Goal: Task Accomplishment & Management: Complete application form

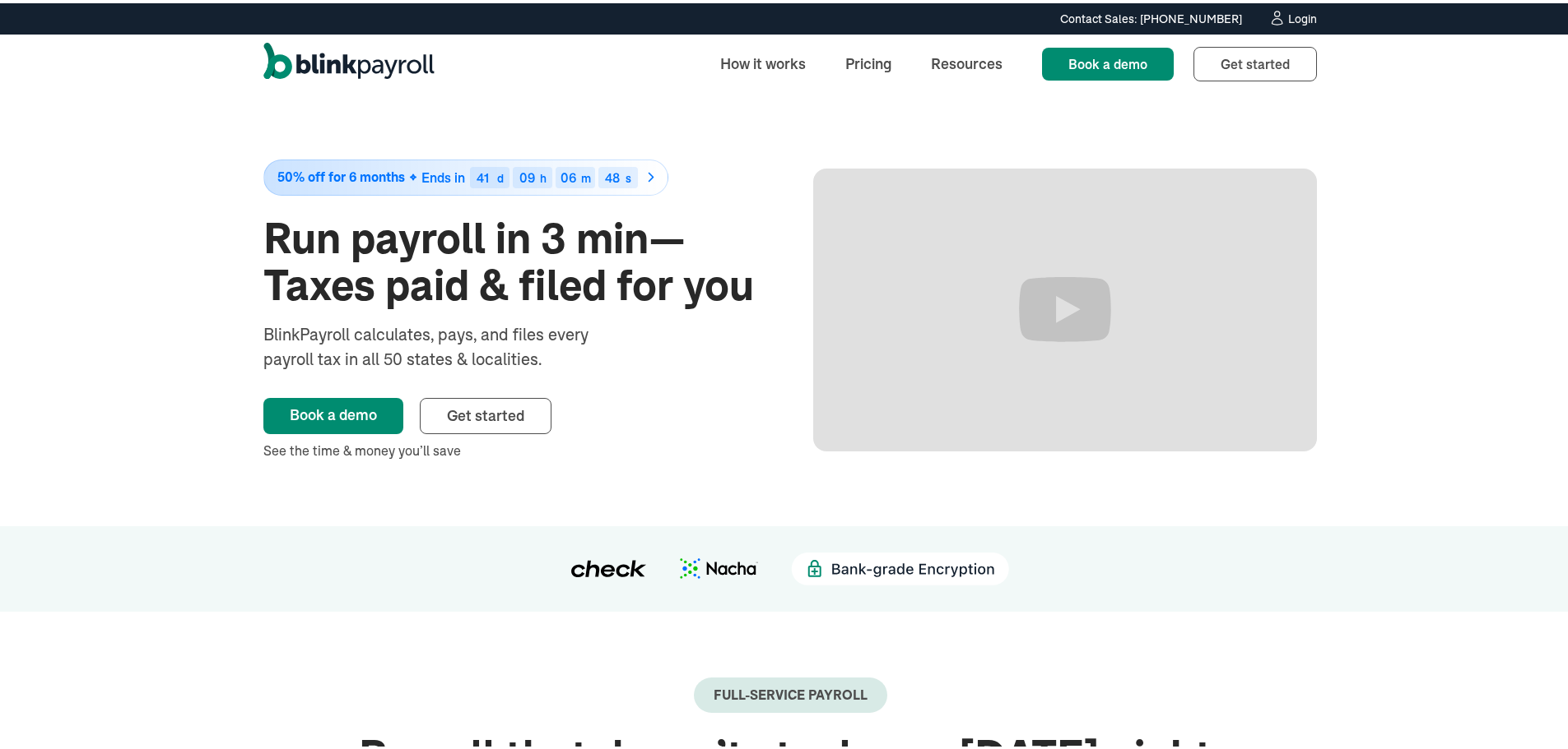
click at [1289, 15] on div "Login" at bounding box center [1302, 16] width 29 height 12
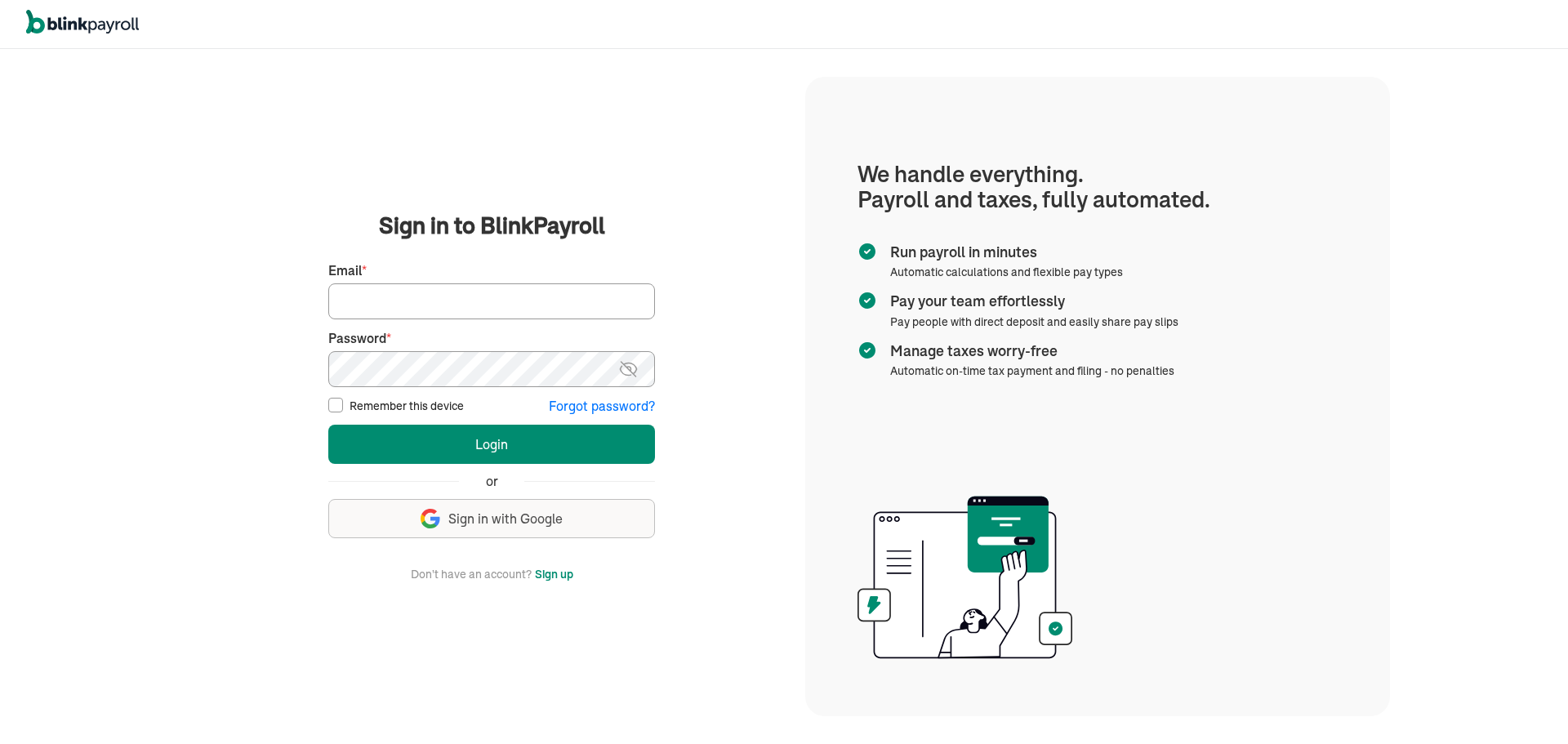
type input "msantiago@nyprofessionalmedicalmanagement.org"
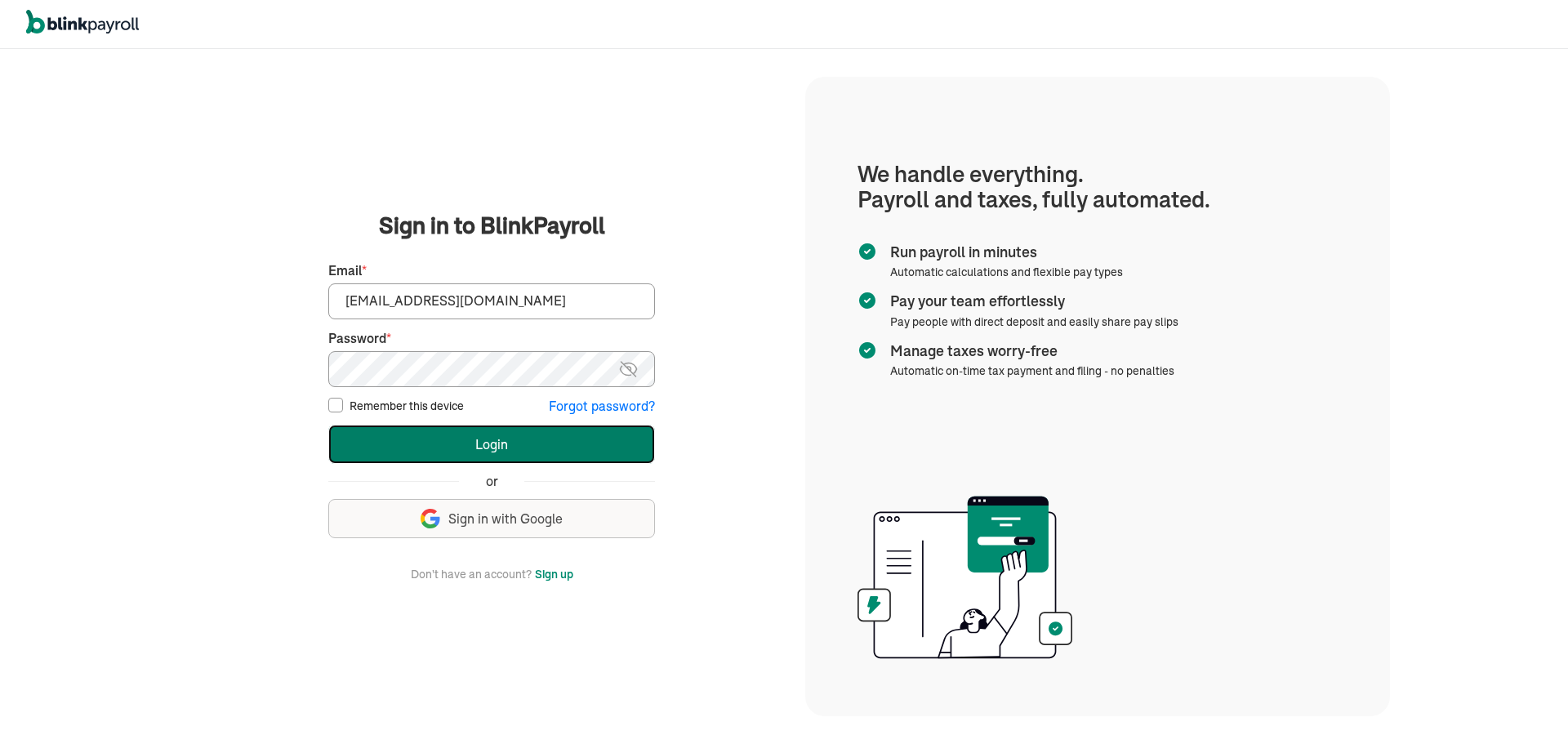
click at [494, 451] on button "Login" at bounding box center [492, 444] width 327 height 39
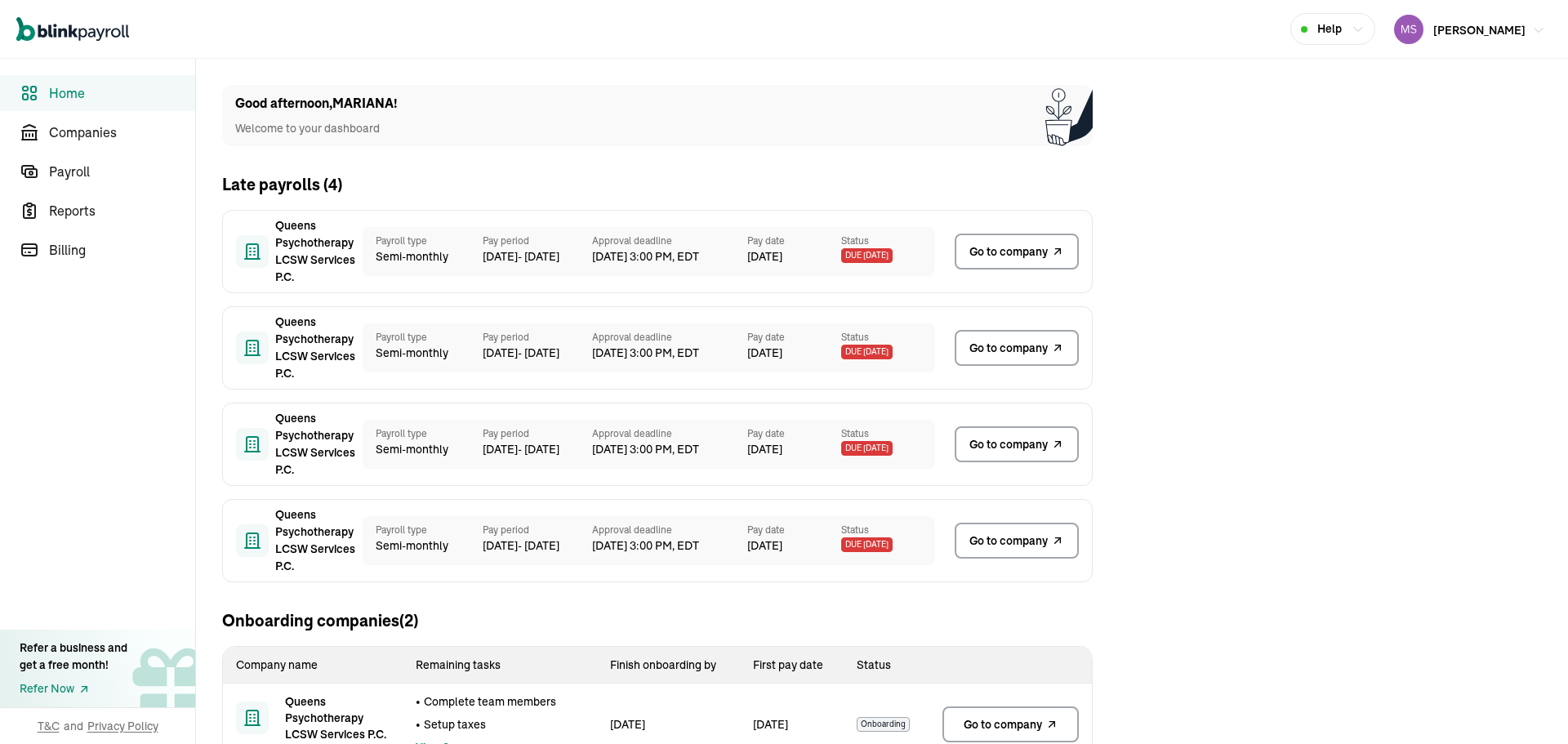
click at [1441, 31] on span "[PERSON_NAME]" at bounding box center [1480, 29] width 92 height 15
click at [1481, 35] on span "[PERSON_NAME]" at bounding box center [1480, 29] width 92 height 15
click at [1434, 32] on span "[PERSON_NAME]" at bounding box center [1480, 29] width 92 height 15
click at [59, 127] on span "Companies" at bounding box center [121, 132] width 146 height 20
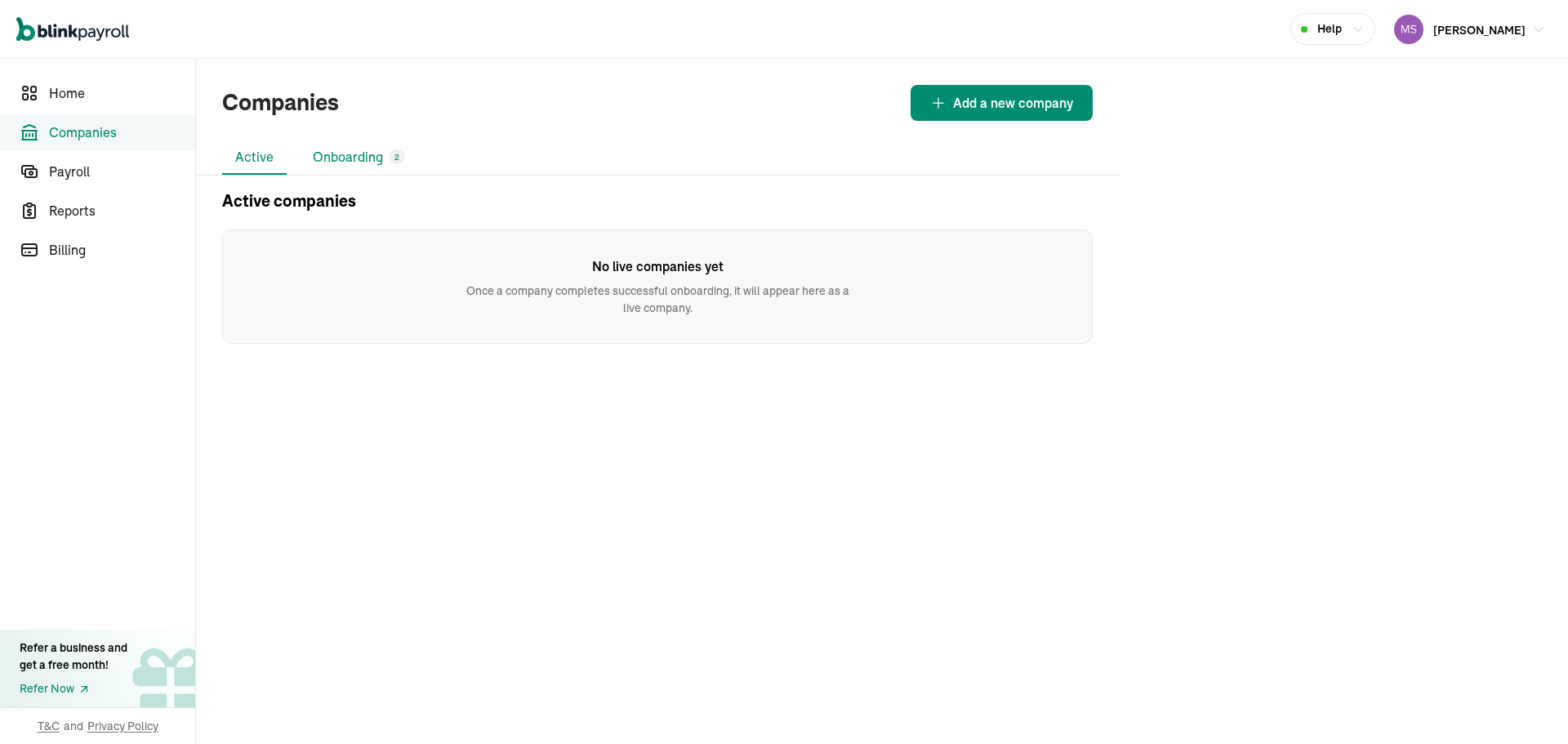
click at [354, 156] on li "Onboarding 2" at bounding box center [358, 158] width 117 height 34
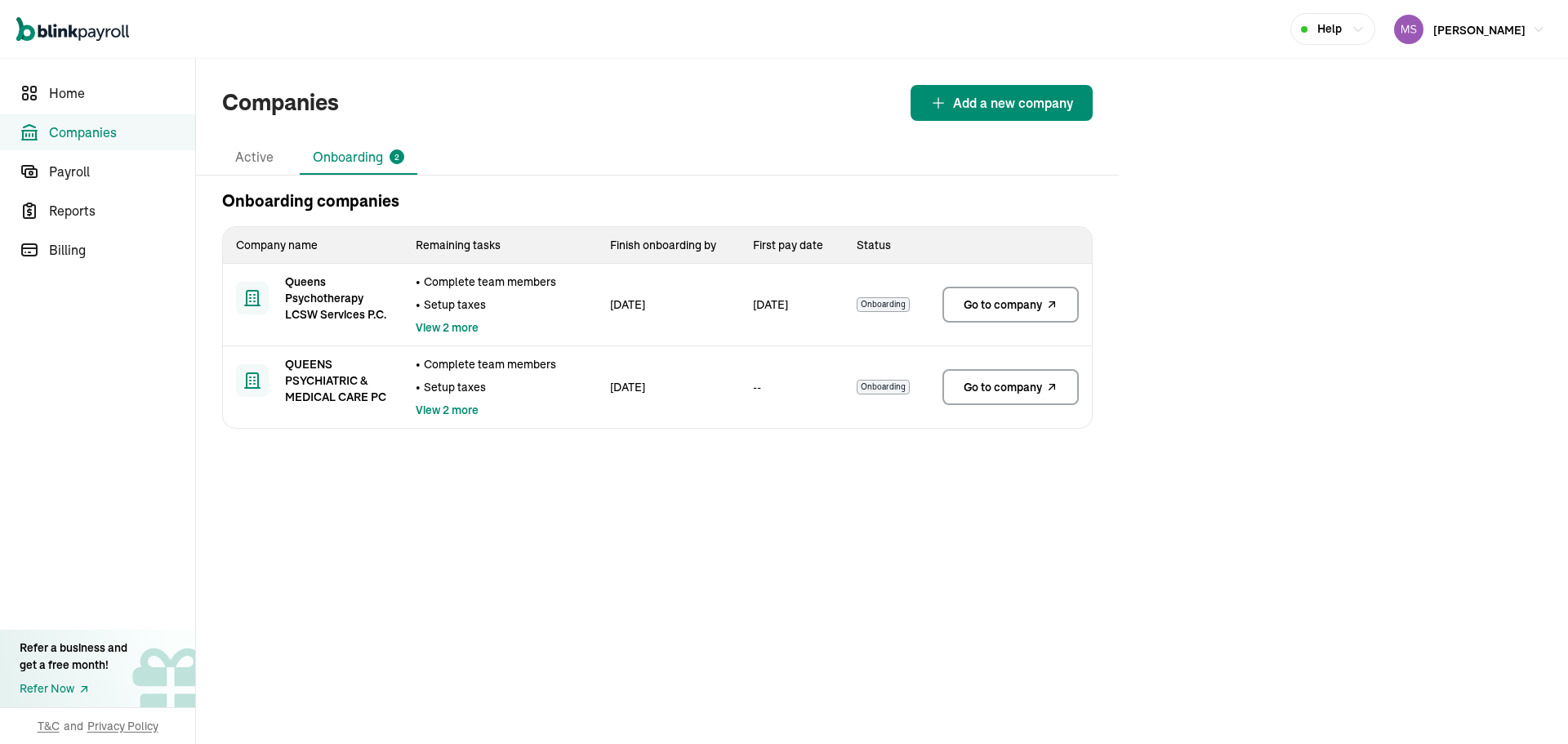
click at [1005, 301] on span "Go to company" at bounding box center [1003, 304] width 78 height 17
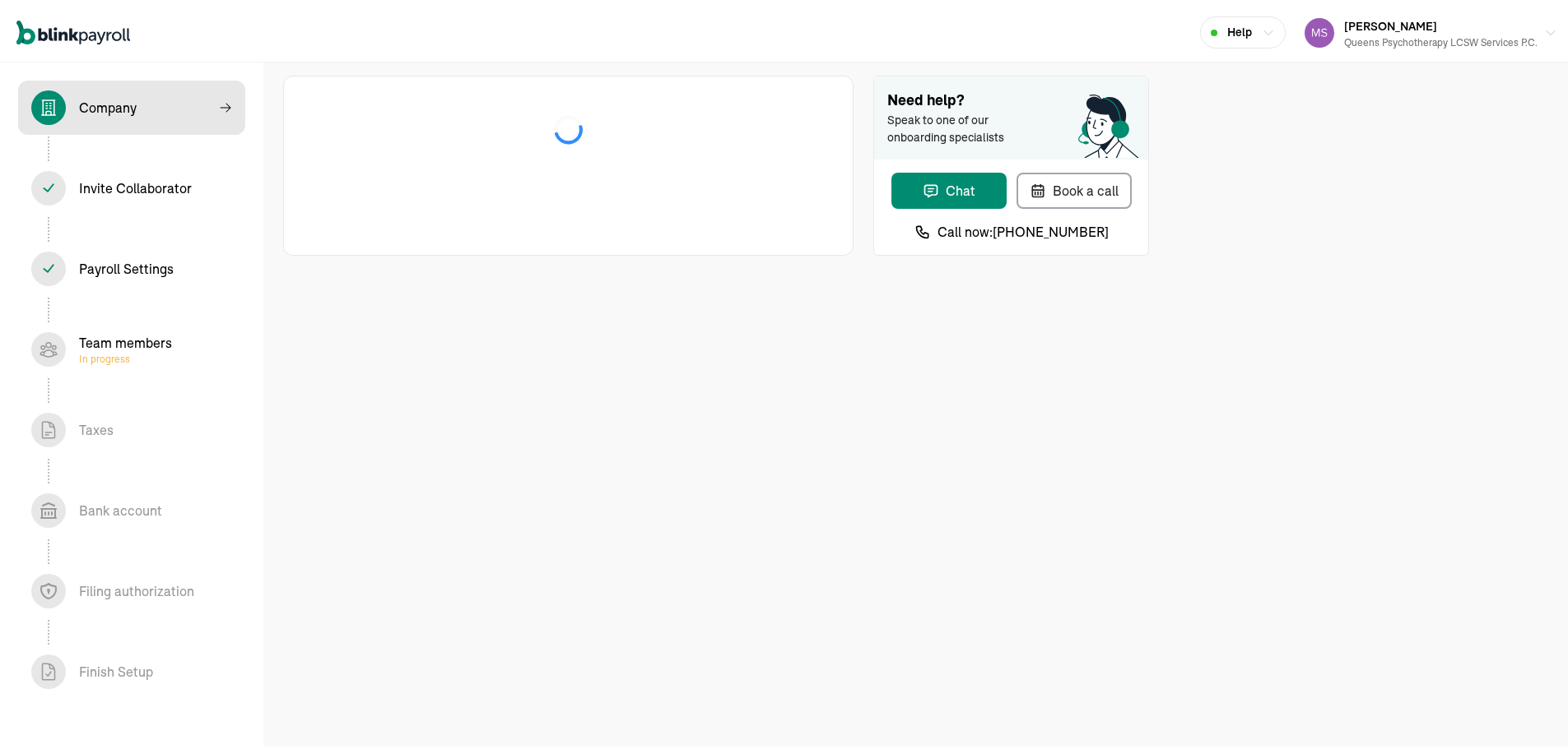
select select "Limited Liability Company (LLC)"
select select "Health Care"
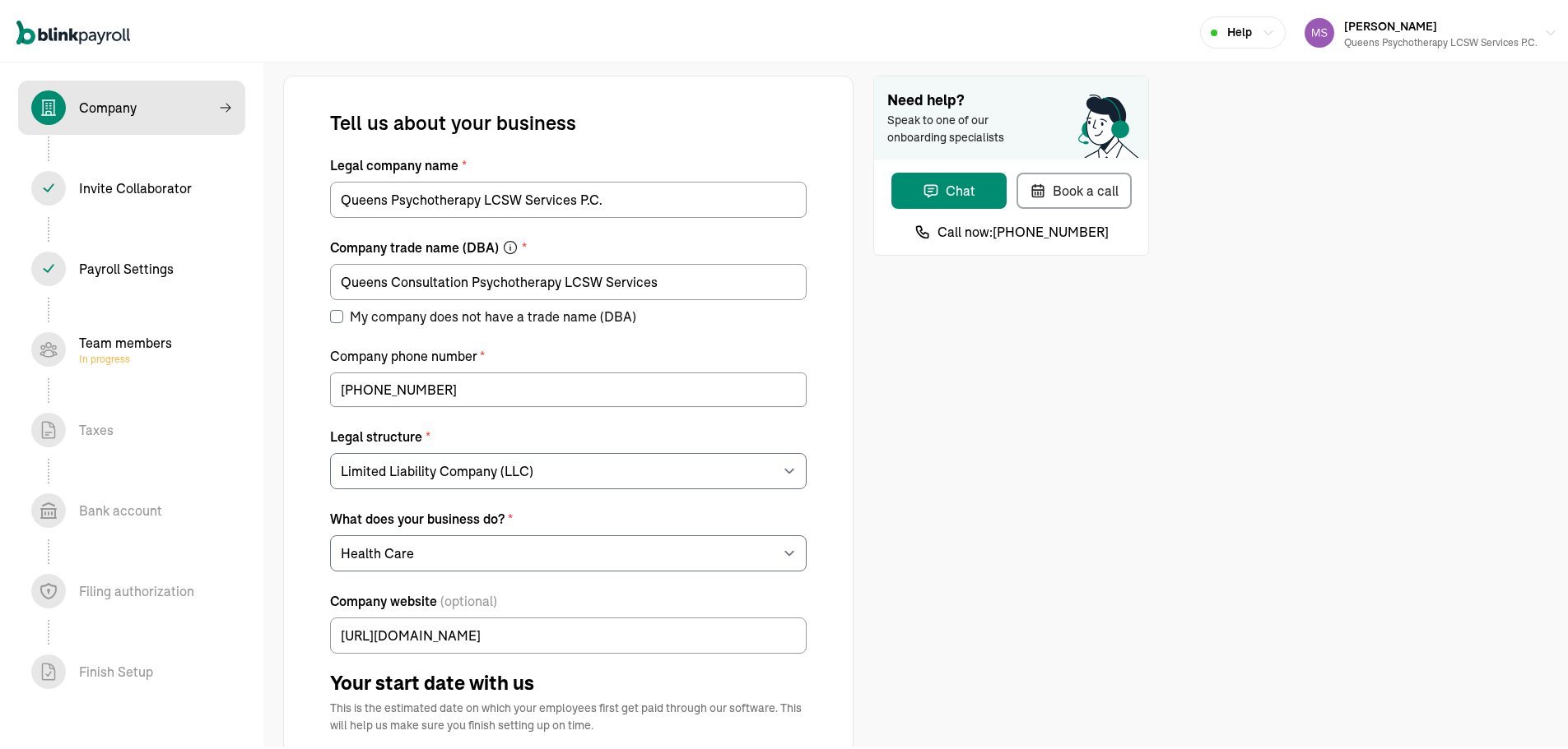
click at [152, 186] on div "Invite Collaborator In progress" at bounding box center [135, 185] width 112 height 20
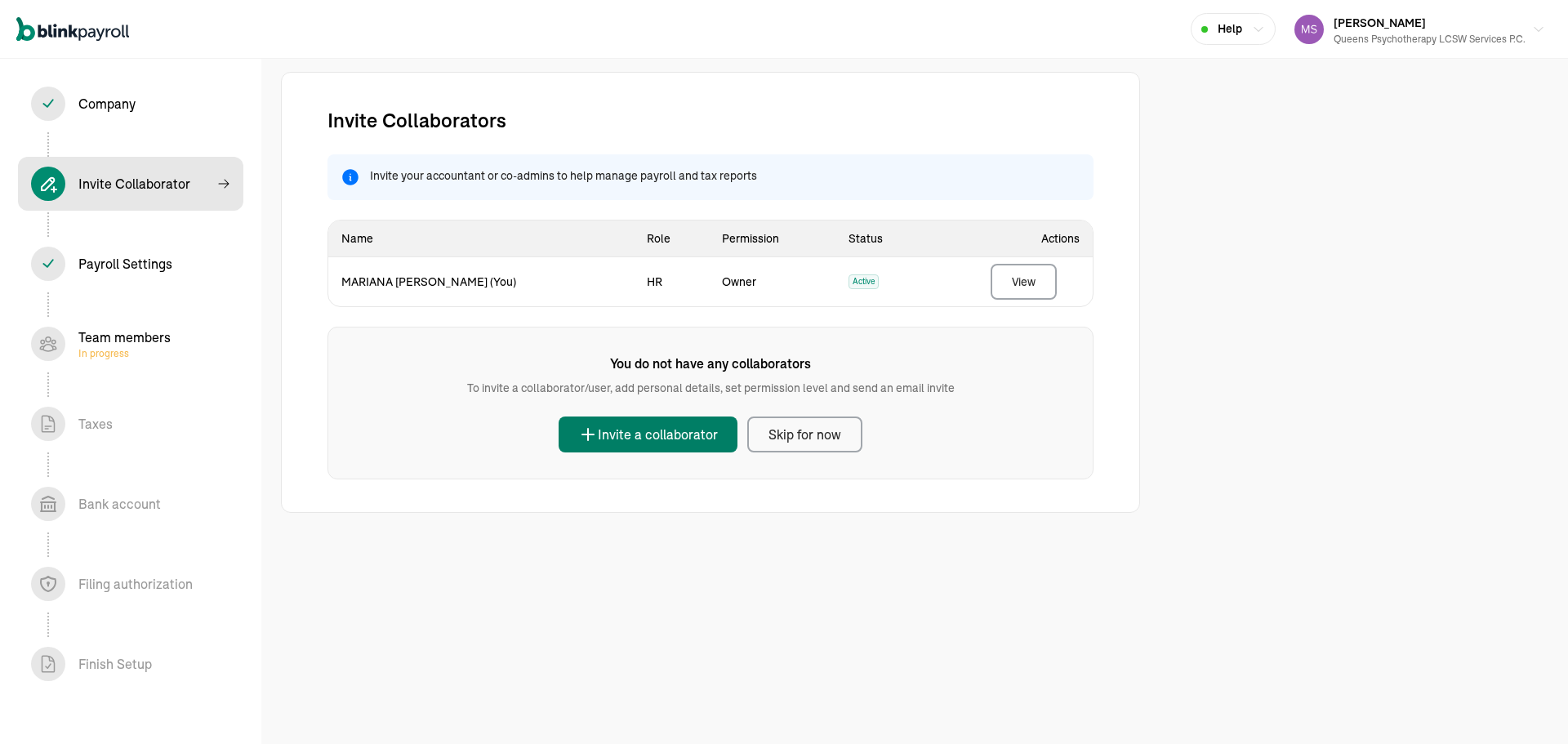
click at [621, 440] on div "Invite a collaborator" at bounding box center [648, 435] width 140 height 20
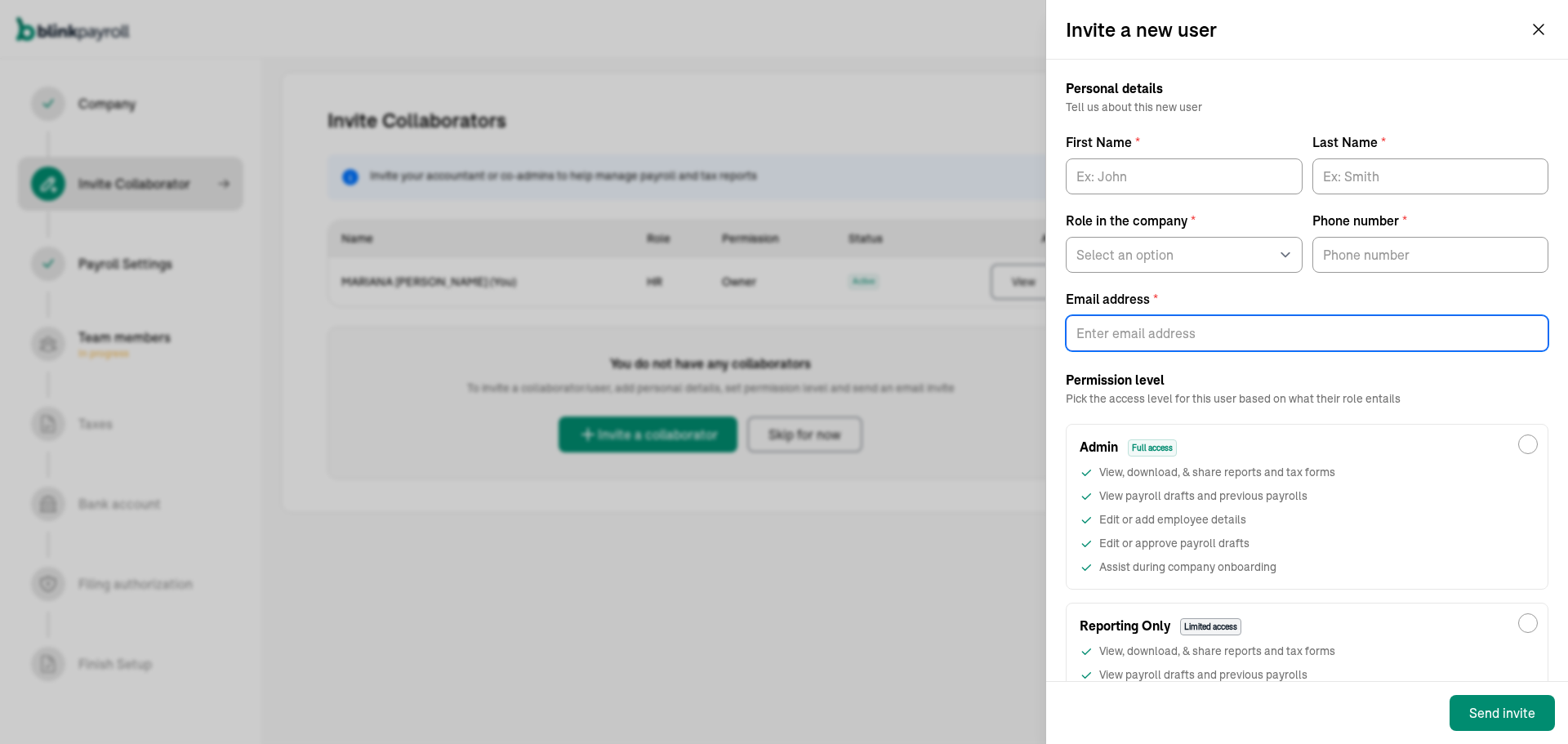
paste input "davidofftax@gmail.com"
type input "davidofftax@gmail.com"
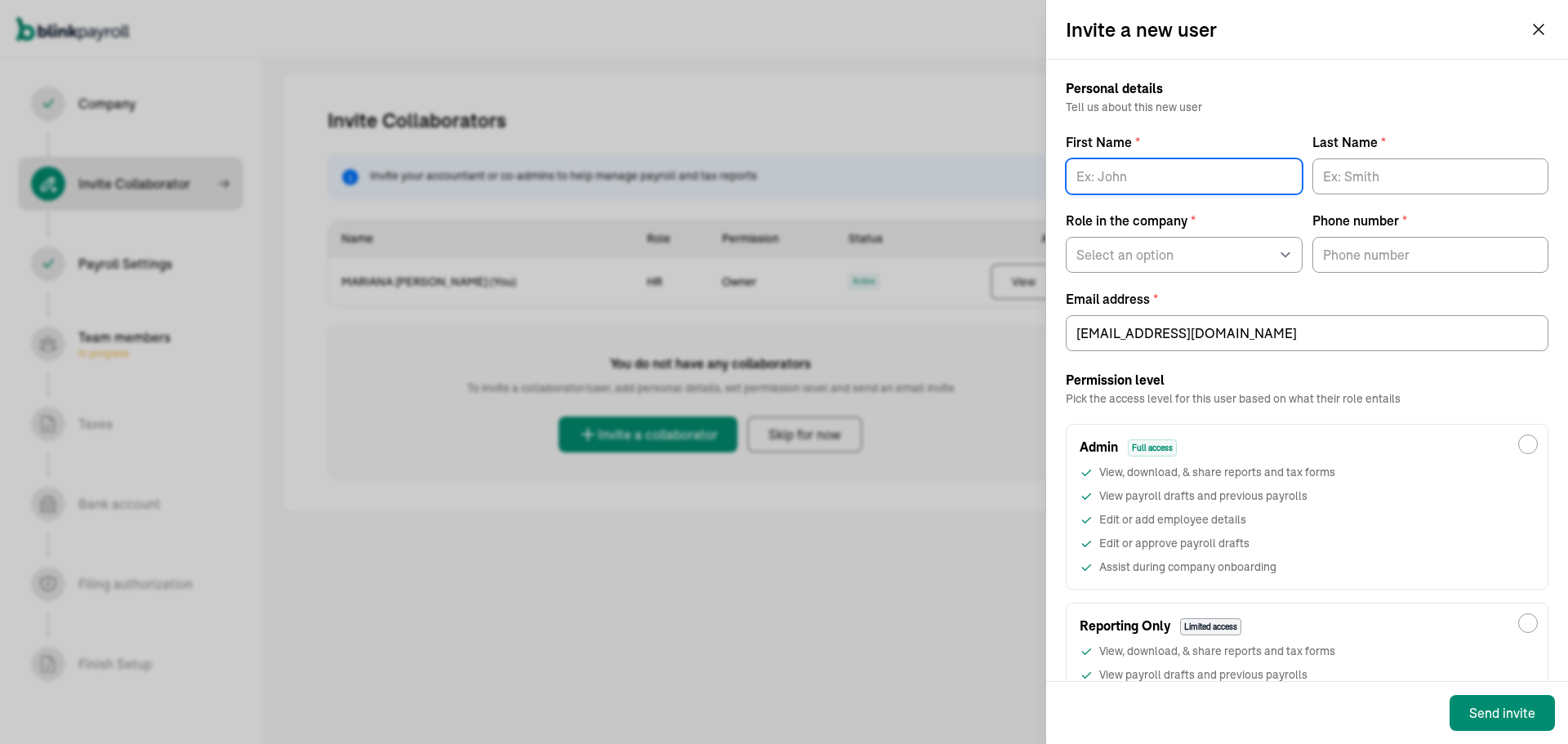
click at [1153, 177] on input "First Name *" at bounding box center [1184, 176] width 237 height 36
type input "[PERSON_NAME]"
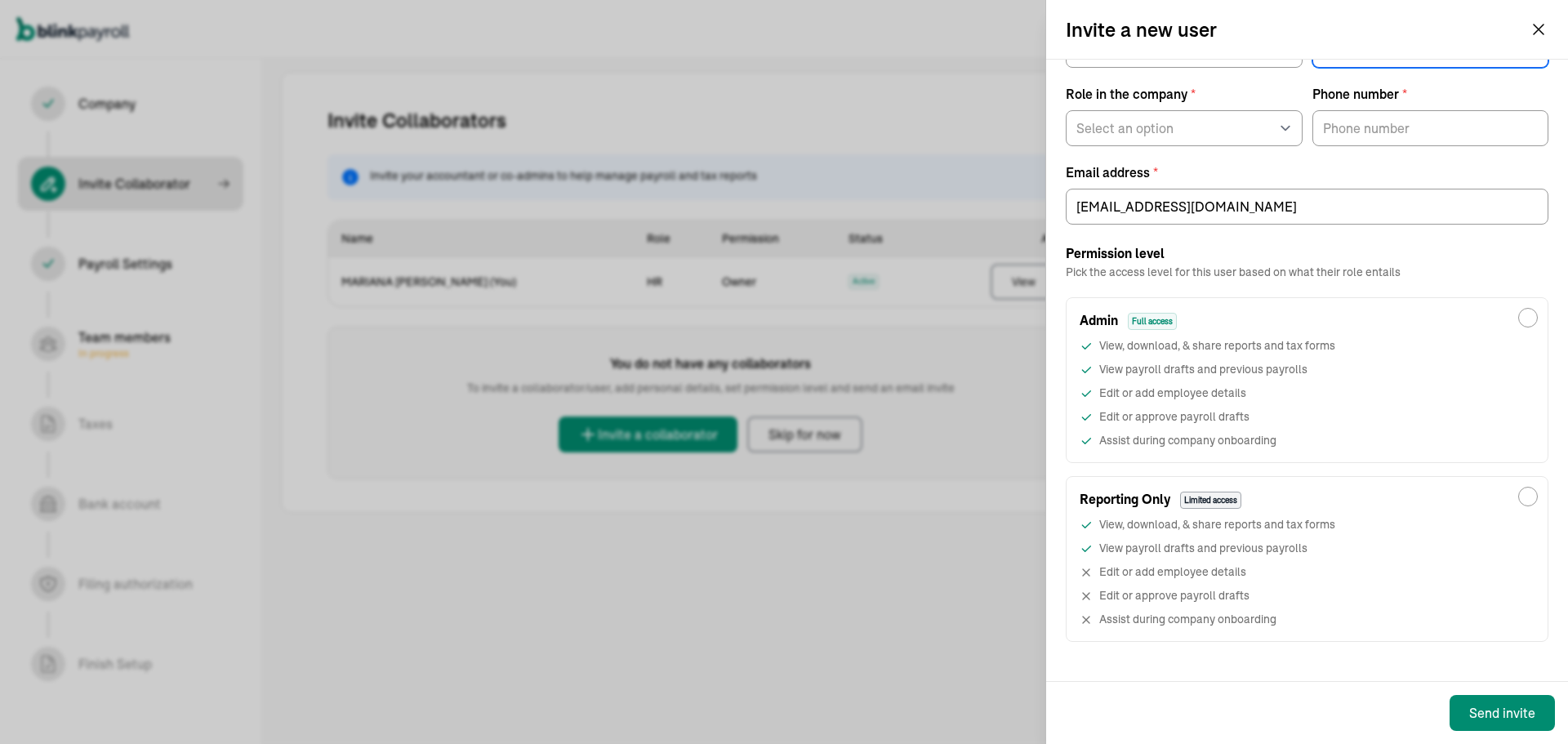
scroll to position [136, 0]
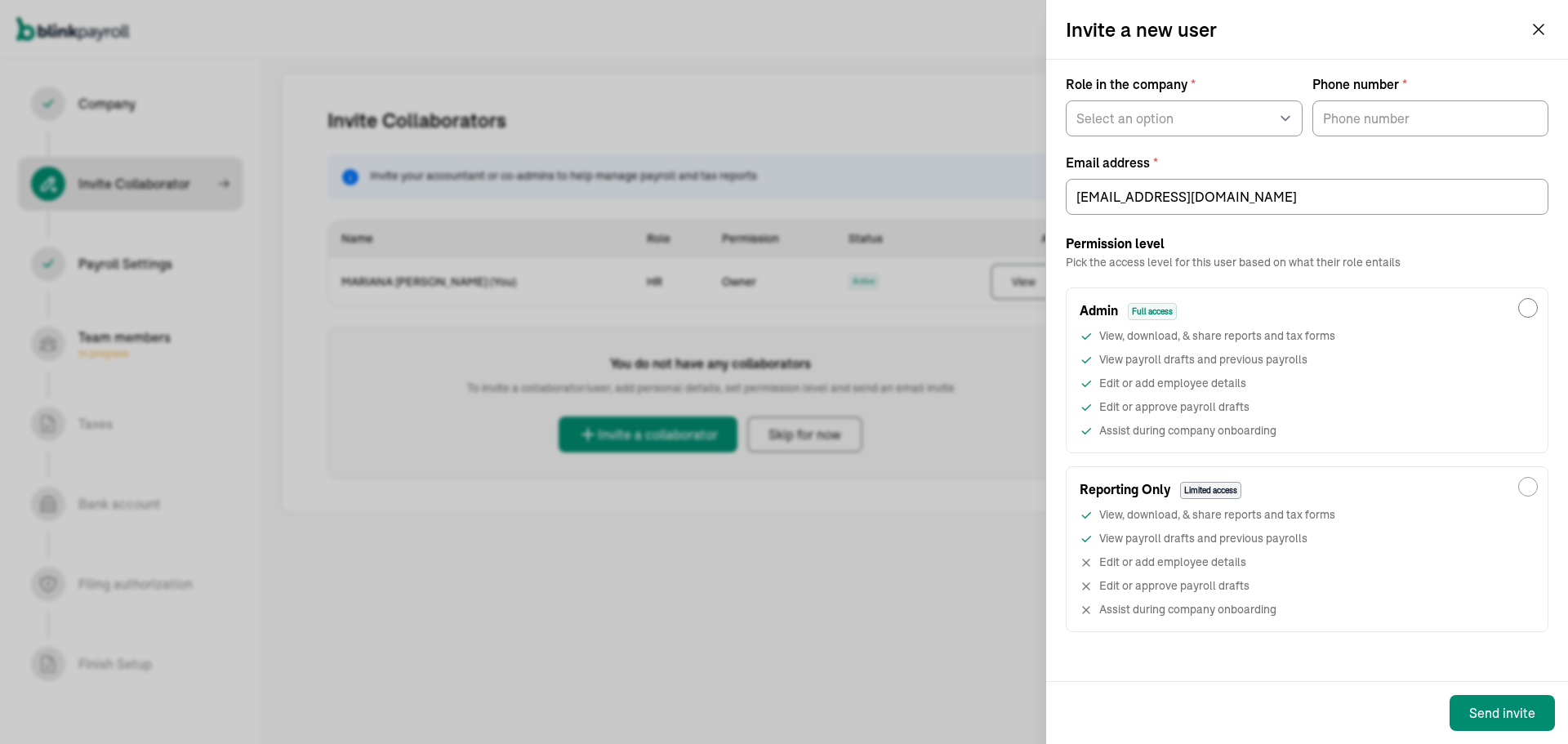
type input "DAVIDOFF"
click at [1519, 309] on input "Admin Full access View, download, & share reports and tax forms View payroll dr…" at bounding box center [1529, 308] width 20 height 20
radio input "true"
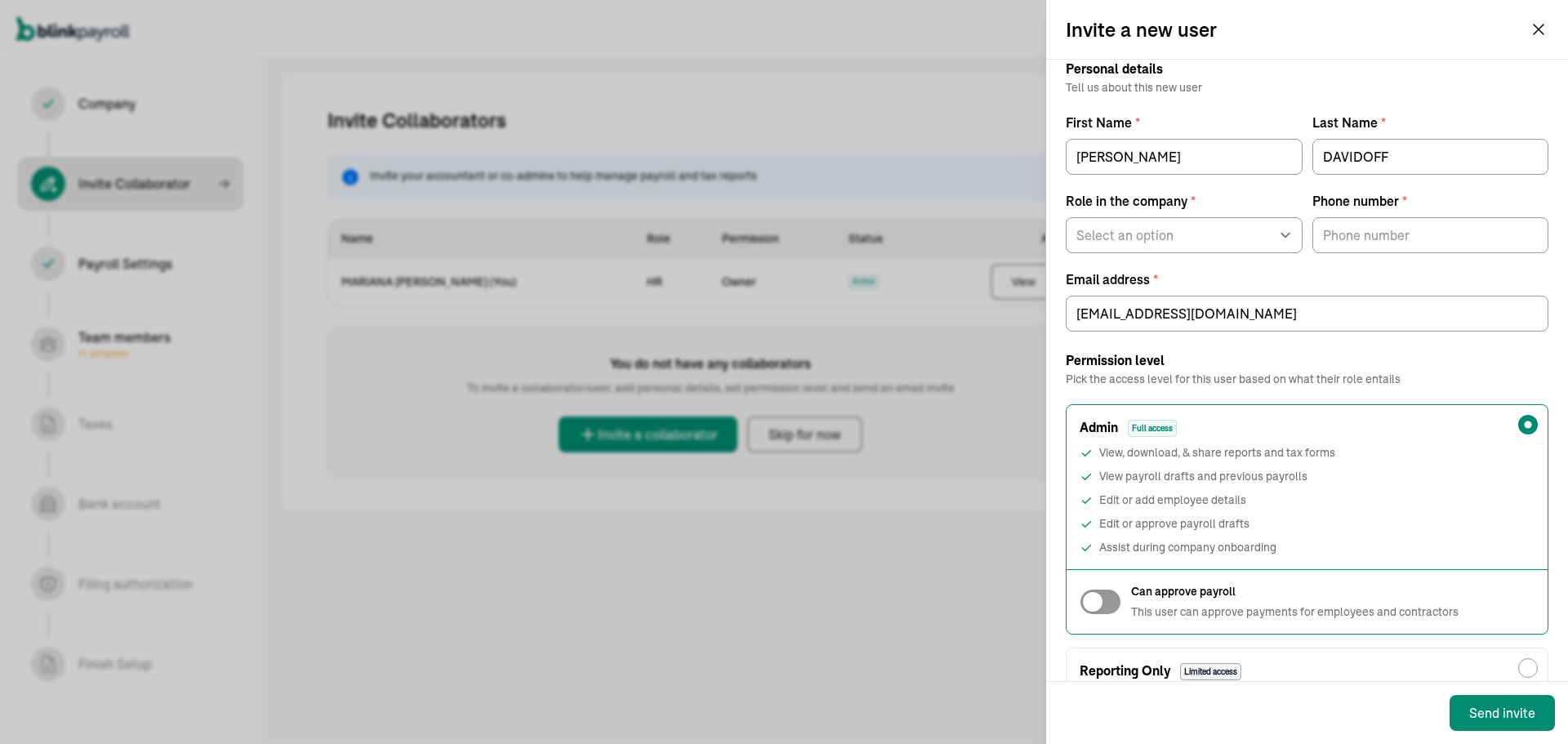
scroll to position [0, 0]
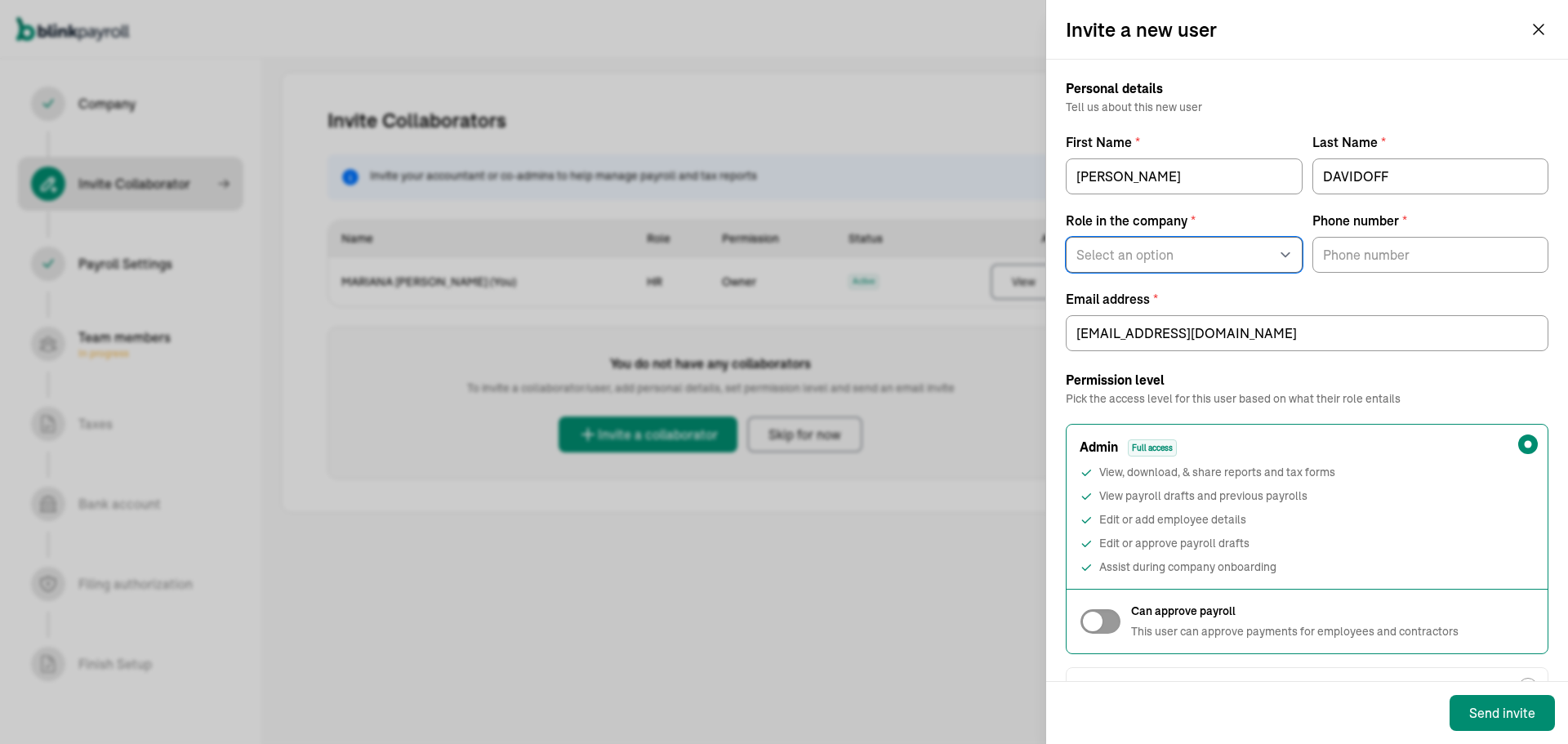
click at [1133, 255] on select "Select an option Business owner HR CPA / Accountant Other" at bounding box center [1184, 255] width 237 height 36
select select "cpa_accountant"
click at [1066, 237] on select "Select an option Business owner HR CPA / Accountant Other" at bounding box center [1184, 255] width 237 height 36
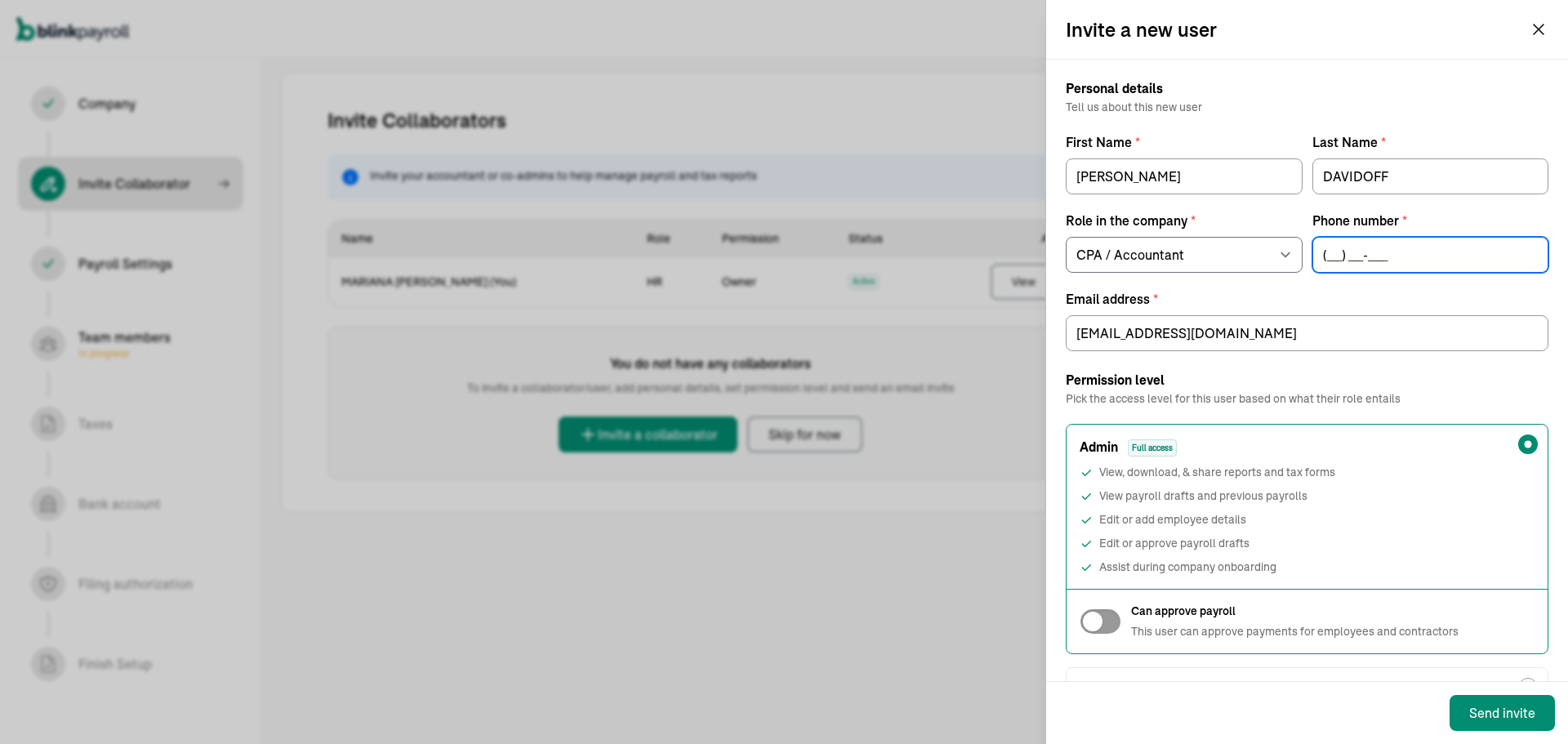
type input "(___) ___-____"
click at [1345, 255] on input "(___) ___-____" at bounding box center [1431, 255] width 237 height 36
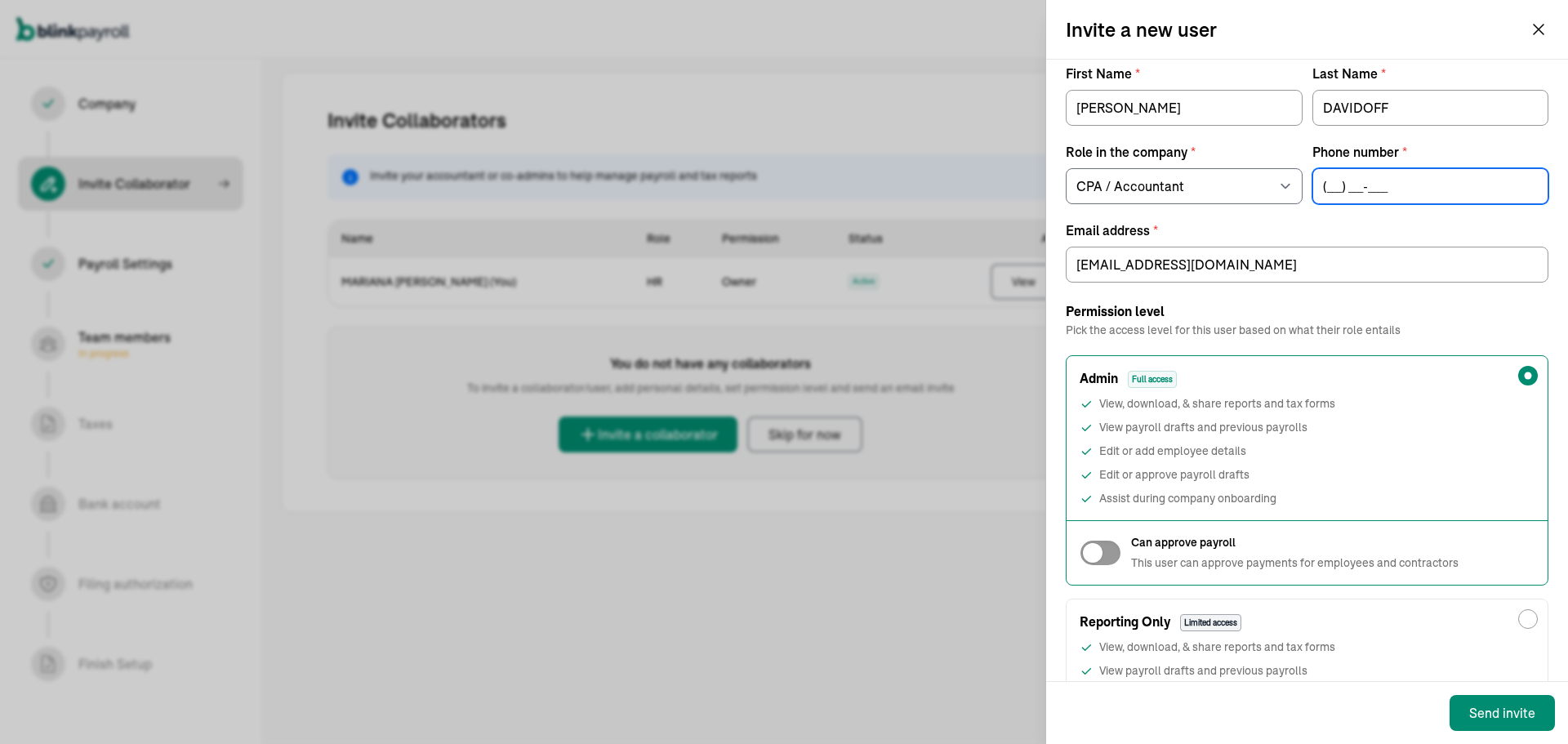
scroll to position [163, 0]
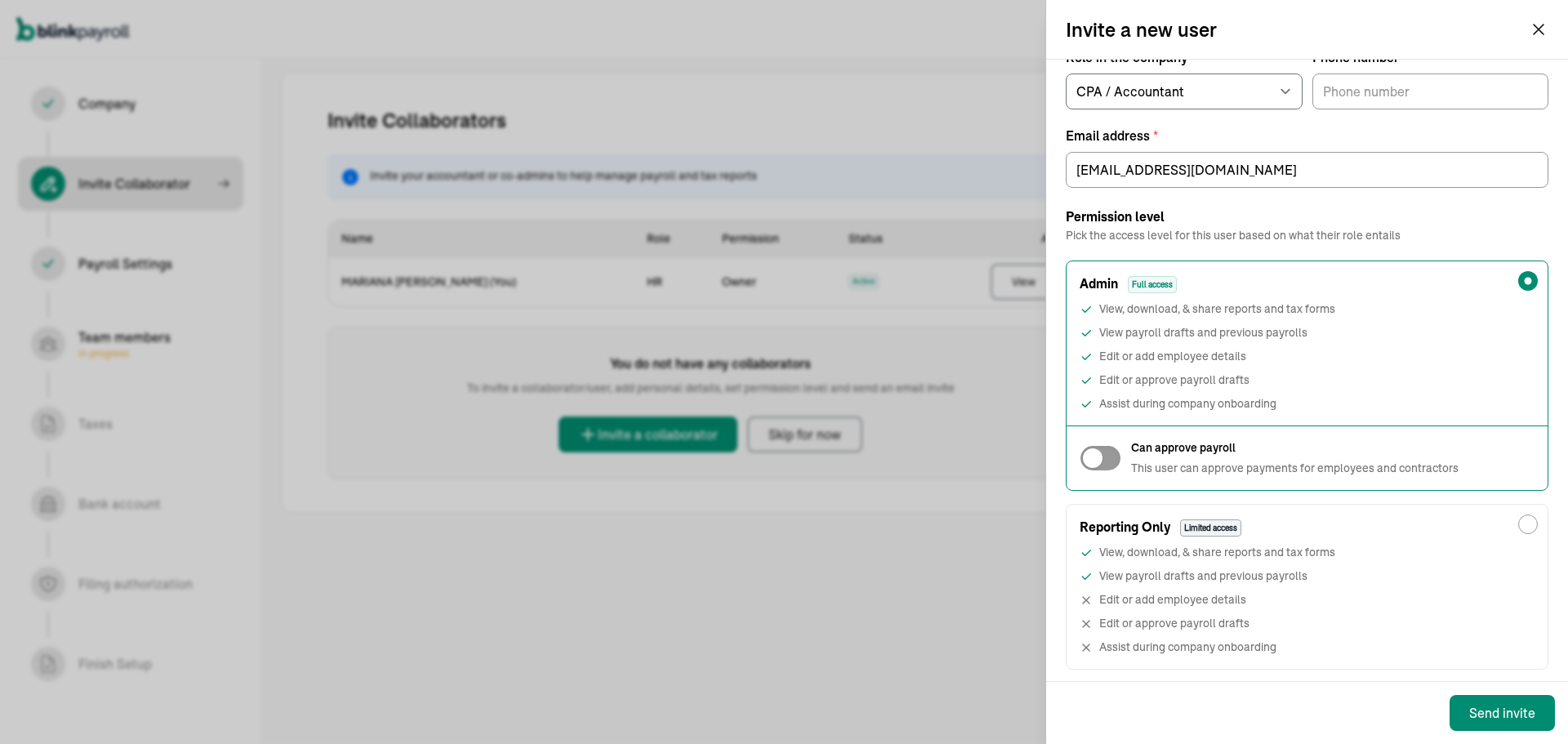
click at [1450, 218] on h2 "Permission level" at bounding box center [1307, 217] width 483 height 20
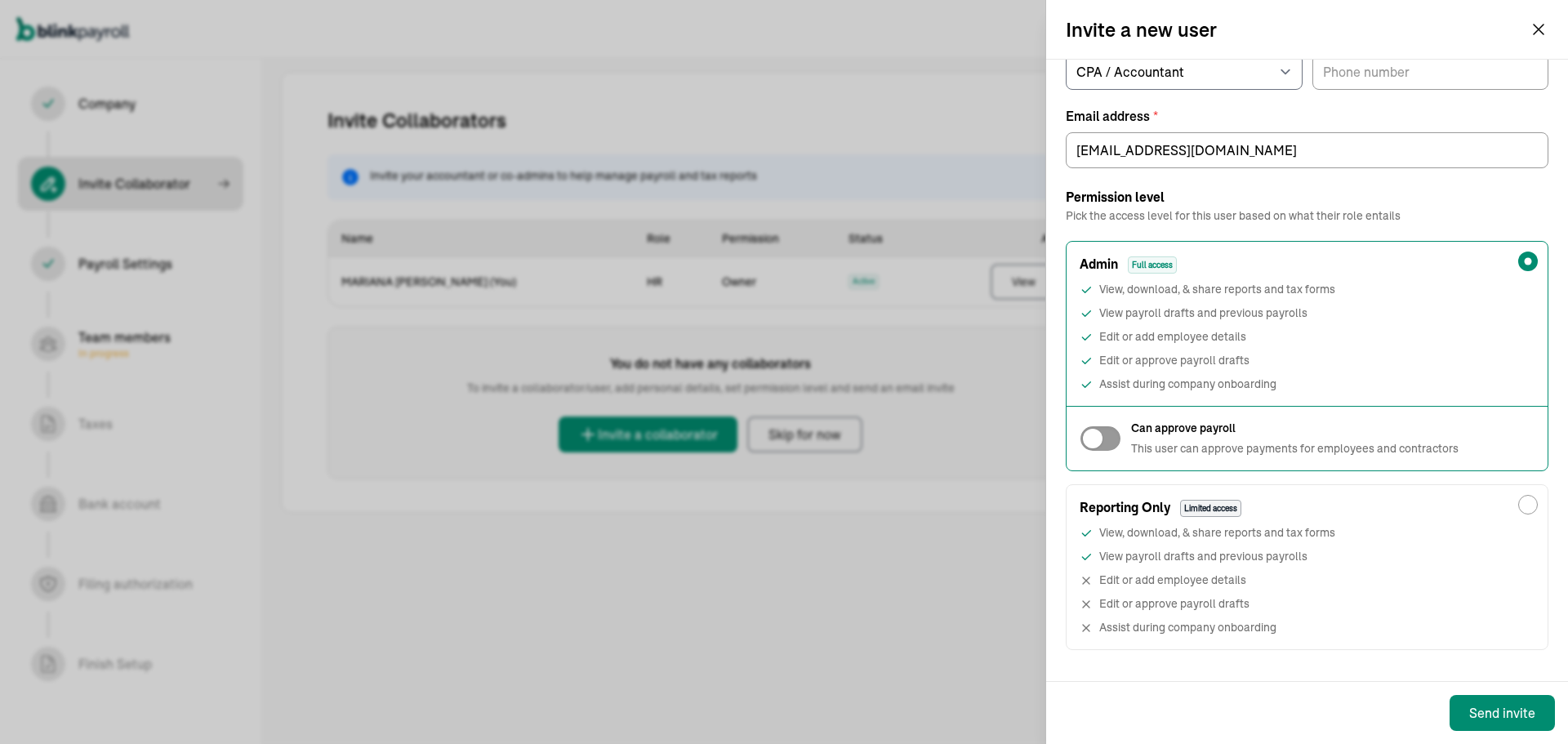
scroll to position [201, 0]
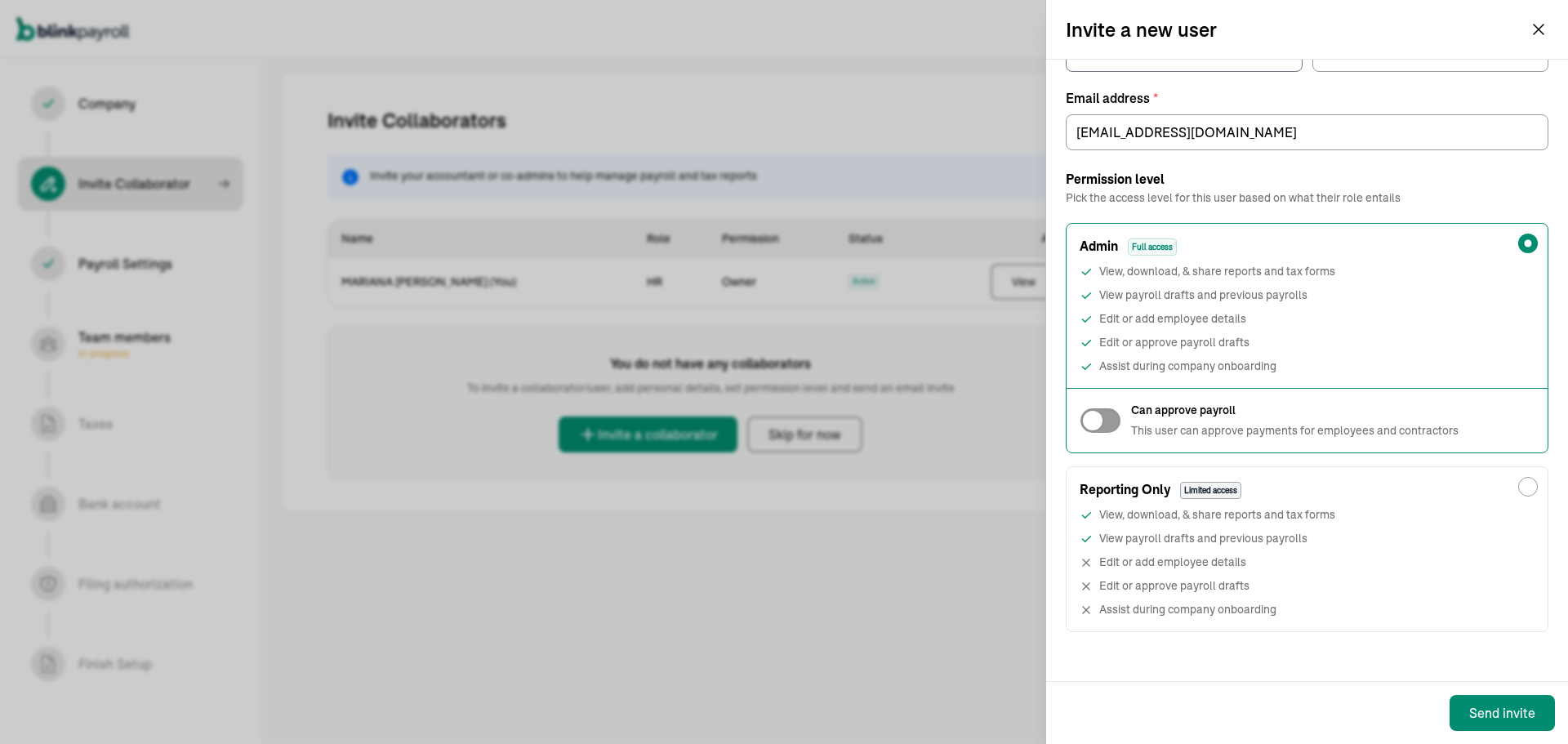
click at [1105, 427] on div at bounding box center [1100, 420] width 42 height 26
checkbox input "true"
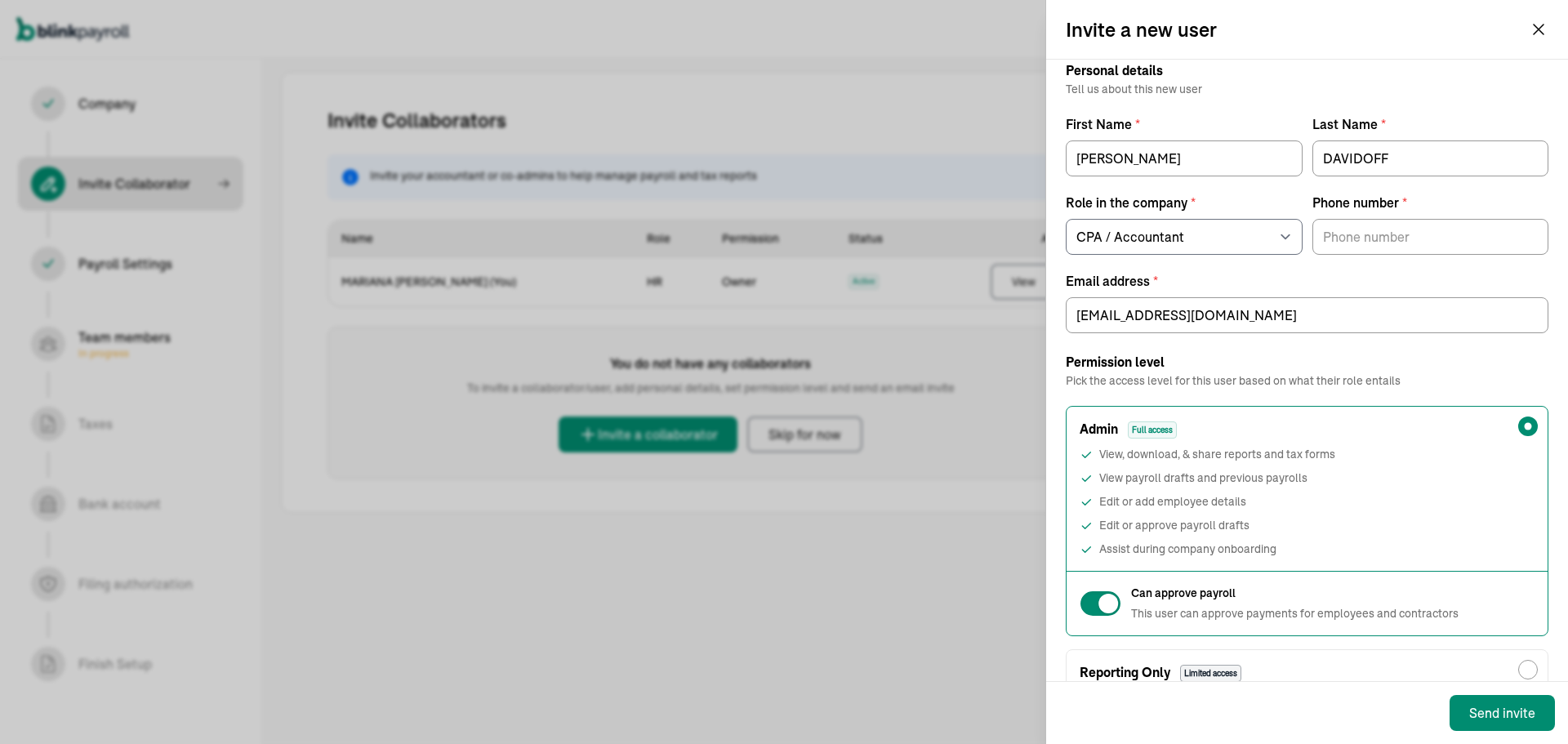
scroll to position [0, 0]
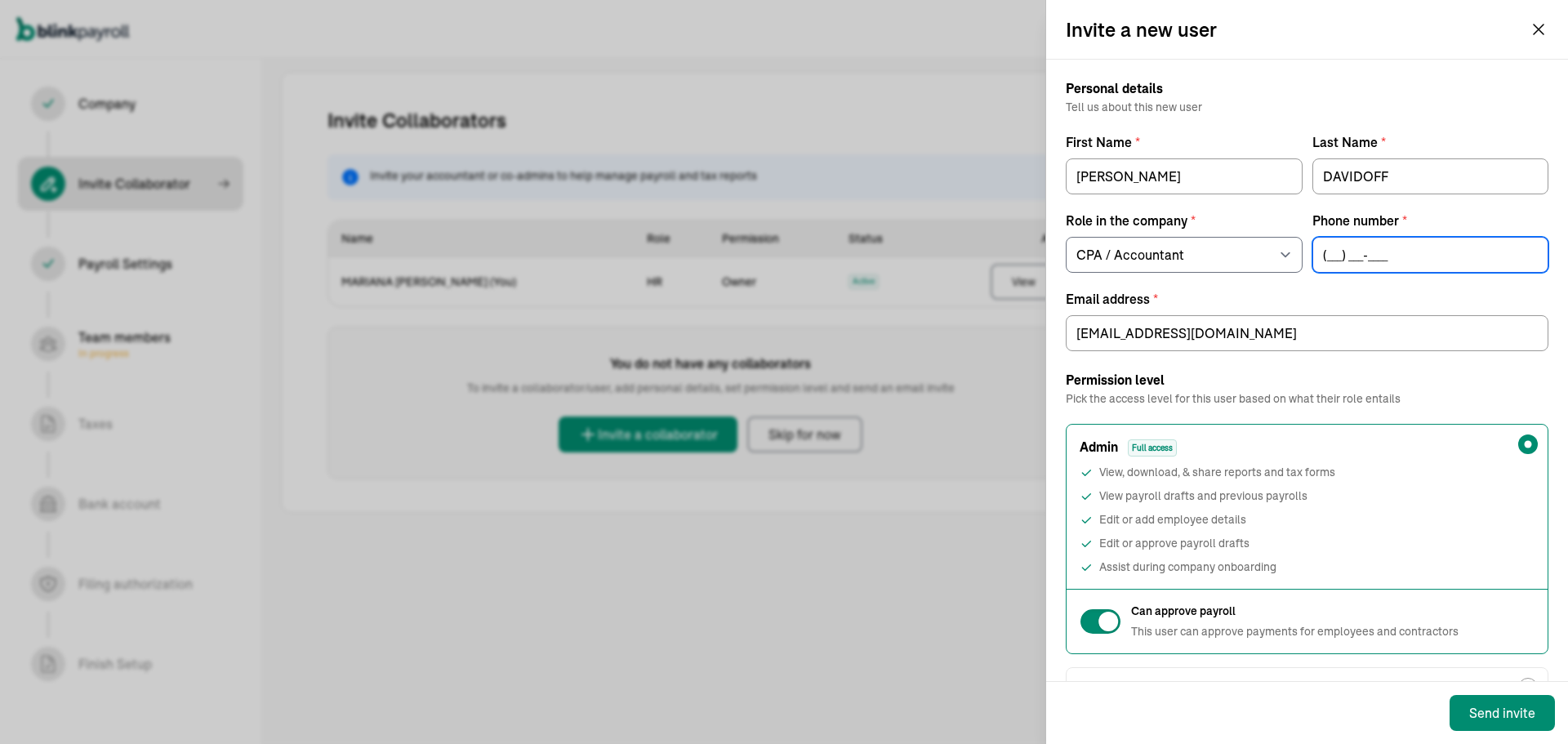
click at [1322, 258] on input "(___) ___-____" at bounding box center [1431, 255] width 237 height 36
type input "(718) 790-3902"
click at [1281, 294] on label "Email address *" at bounding box center [1307, 299] width 483 height 20
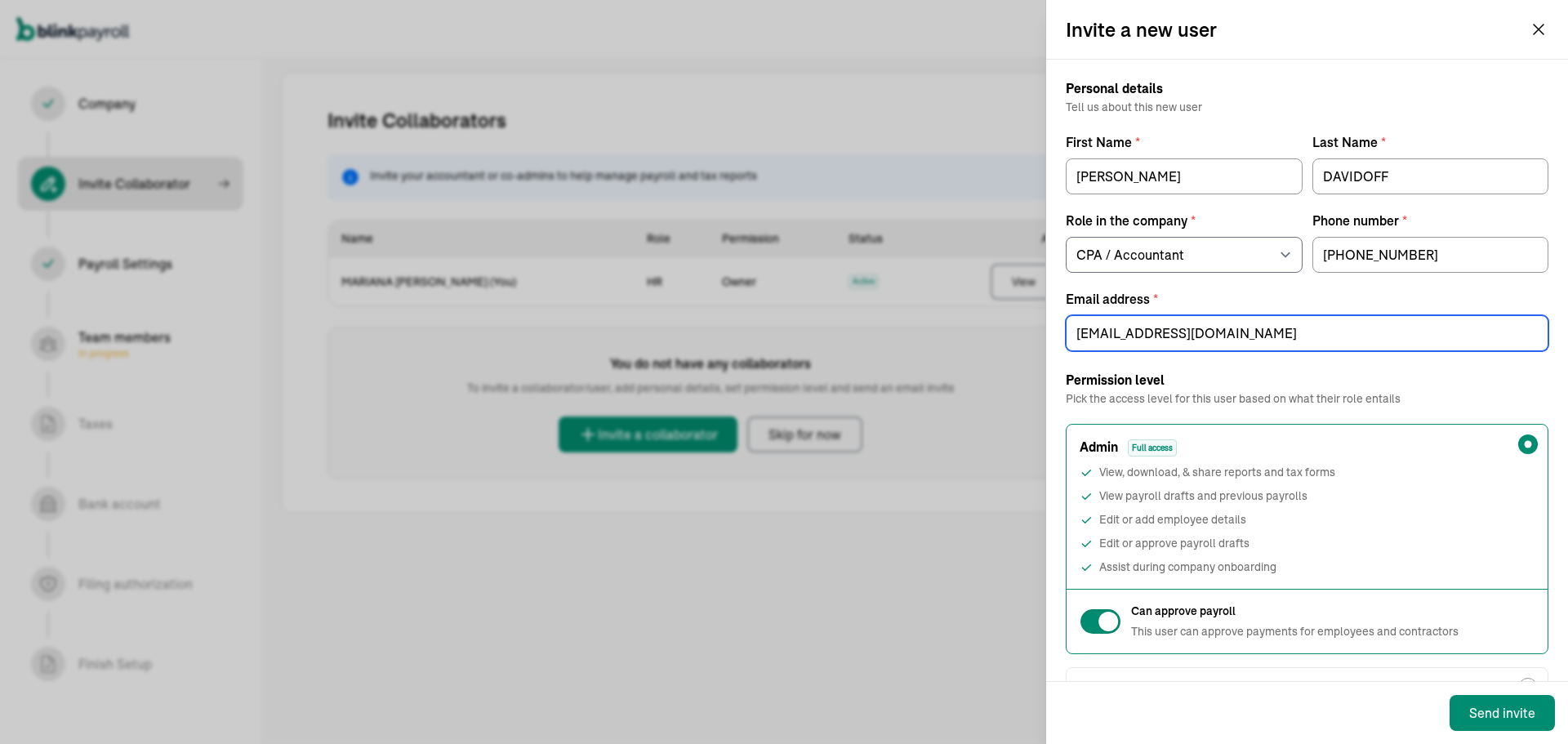
click at [1281, 315] on input "davidofftax@gmail.com" at bounding box center [1307, 333] width 483 height 36
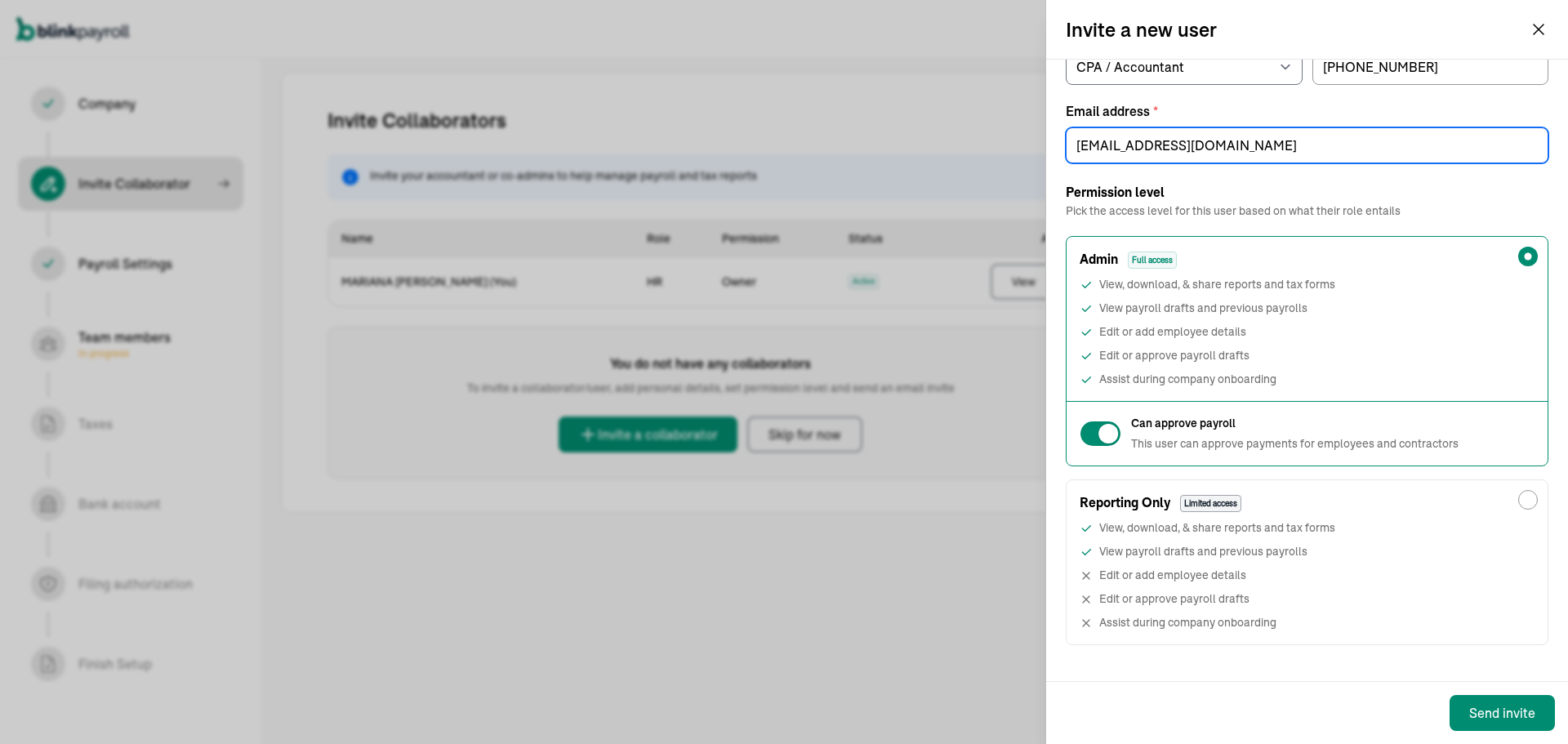
scroll to position [201, 0]
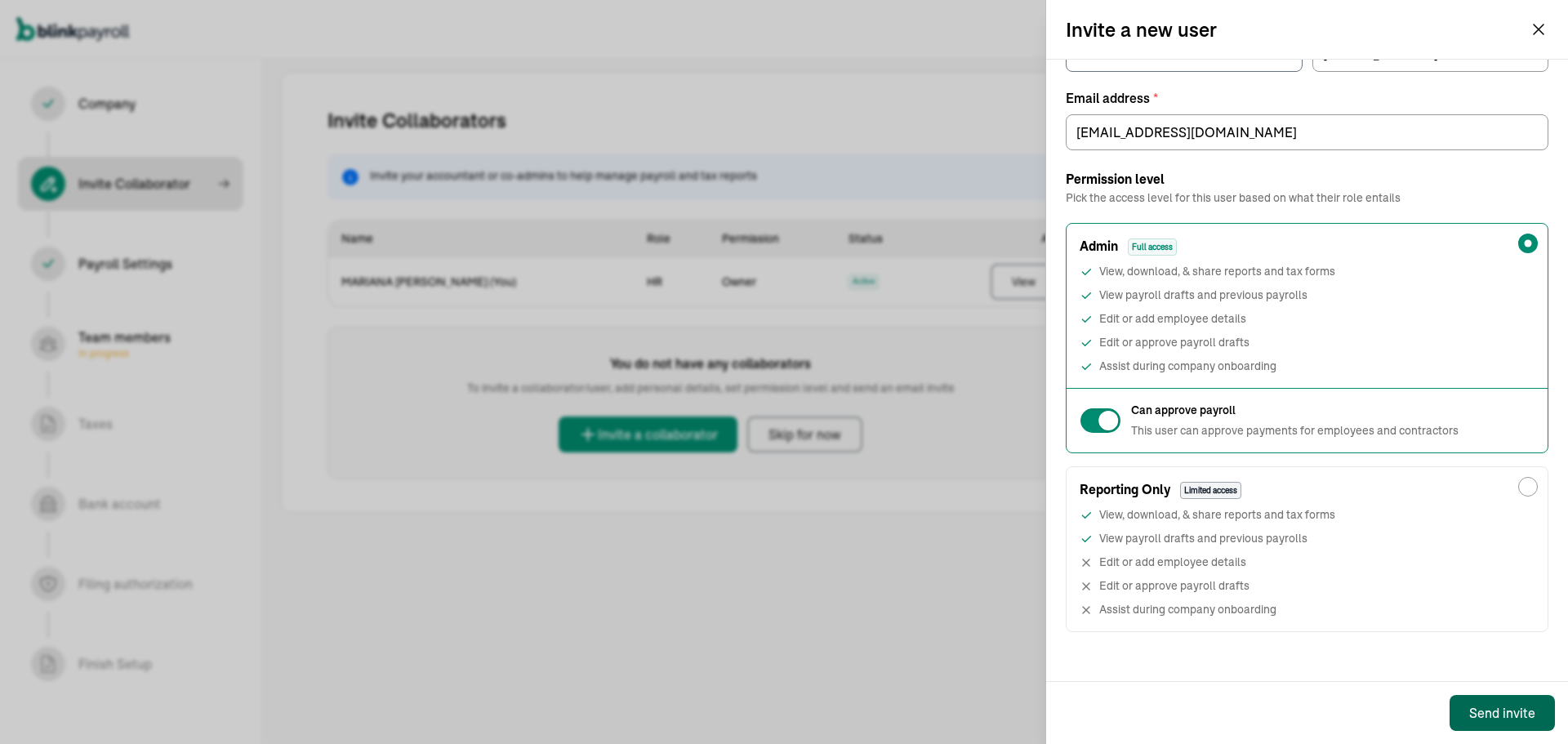
click at [1474, 699] on button "Send invite" at bounding box center [1502, 713] width 106 height 36
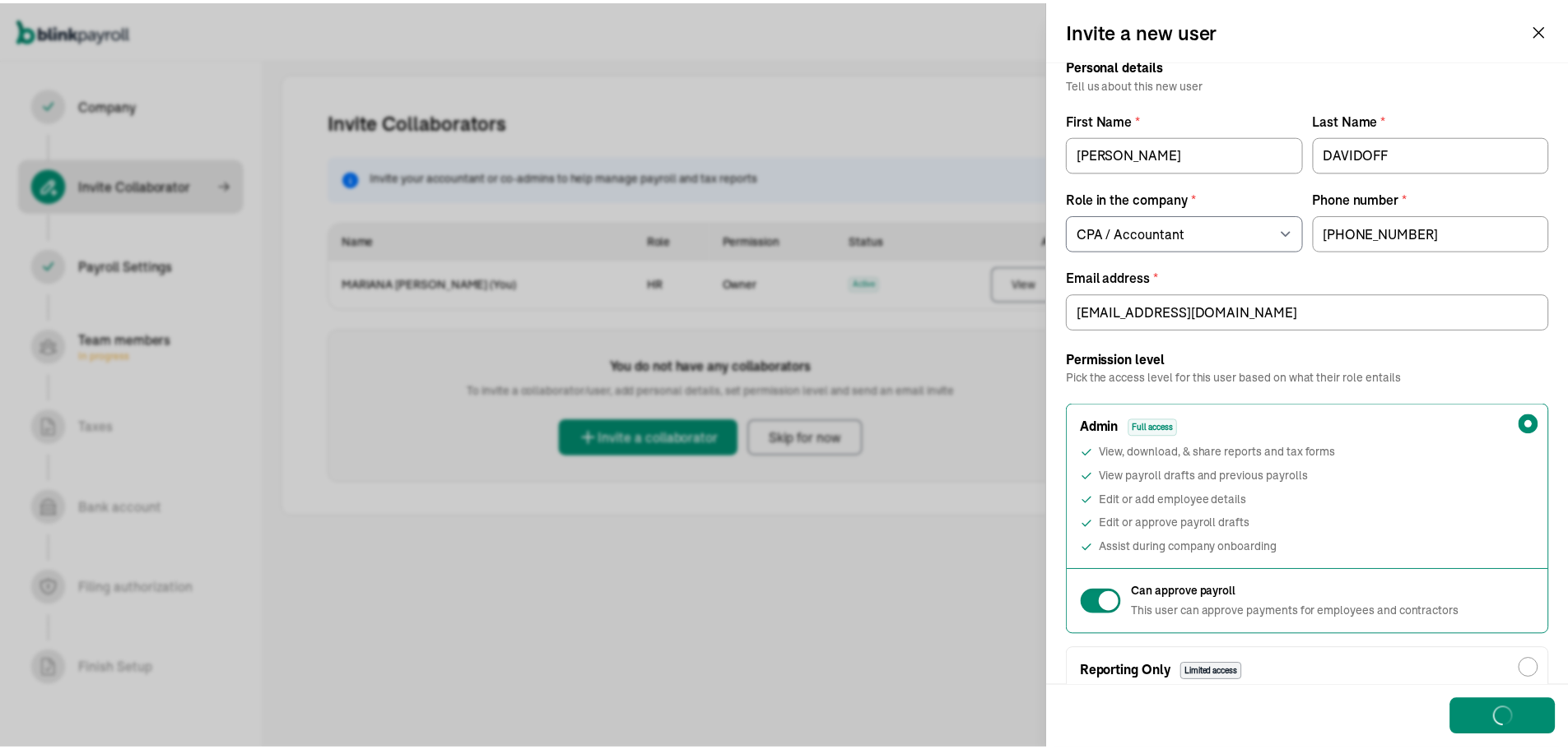
scroll to position [0, 0]
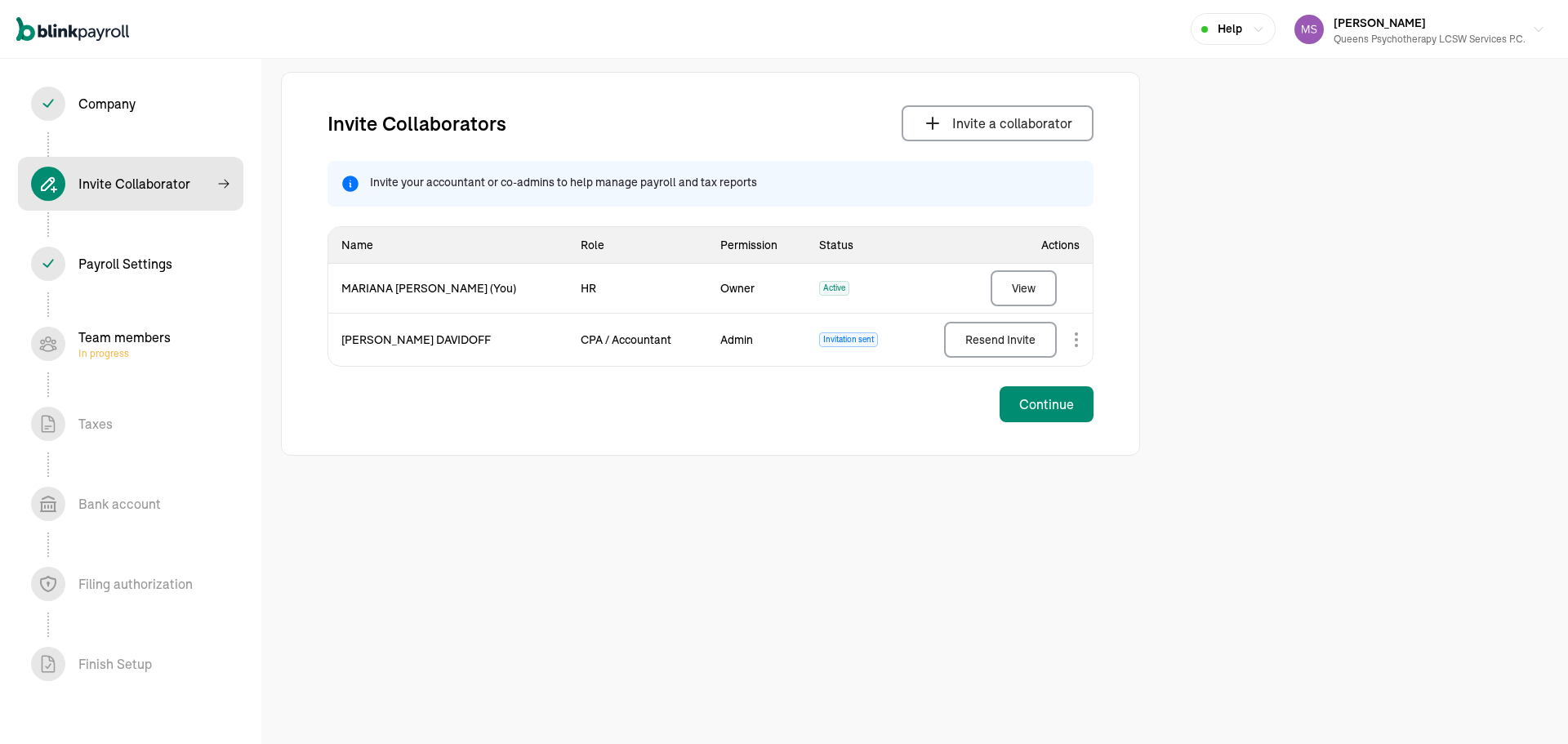
click at [101, 105] on div "Company In progress" at bounding box center [107, 104] width 57 height 20
select select "Limited Liability Company (LLC)"
select select "Health Care"
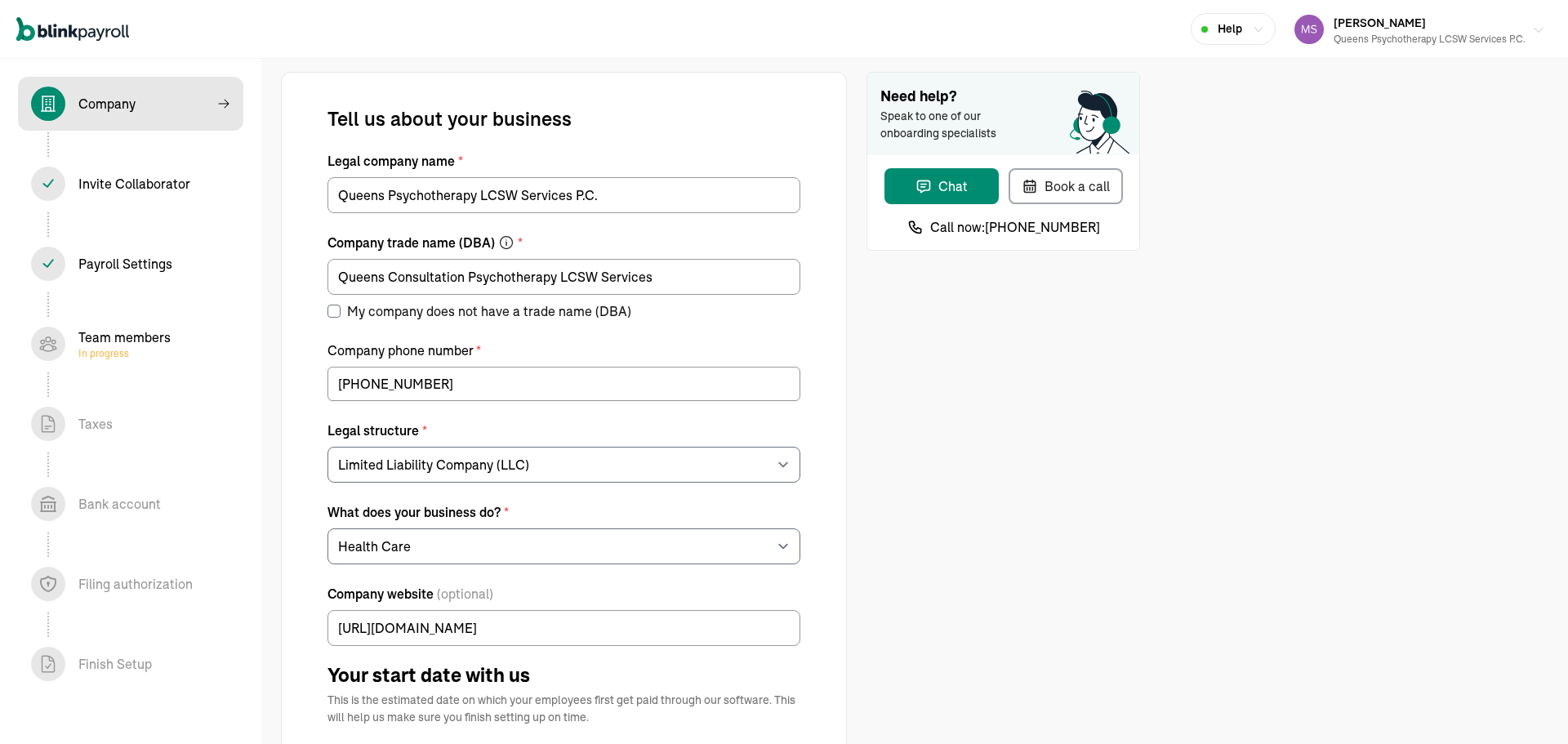
click at [1389, 37] on div "Queens Psychotherapy LCSW Services P.C." at bounding box center [1430, 39] width 192 height 15
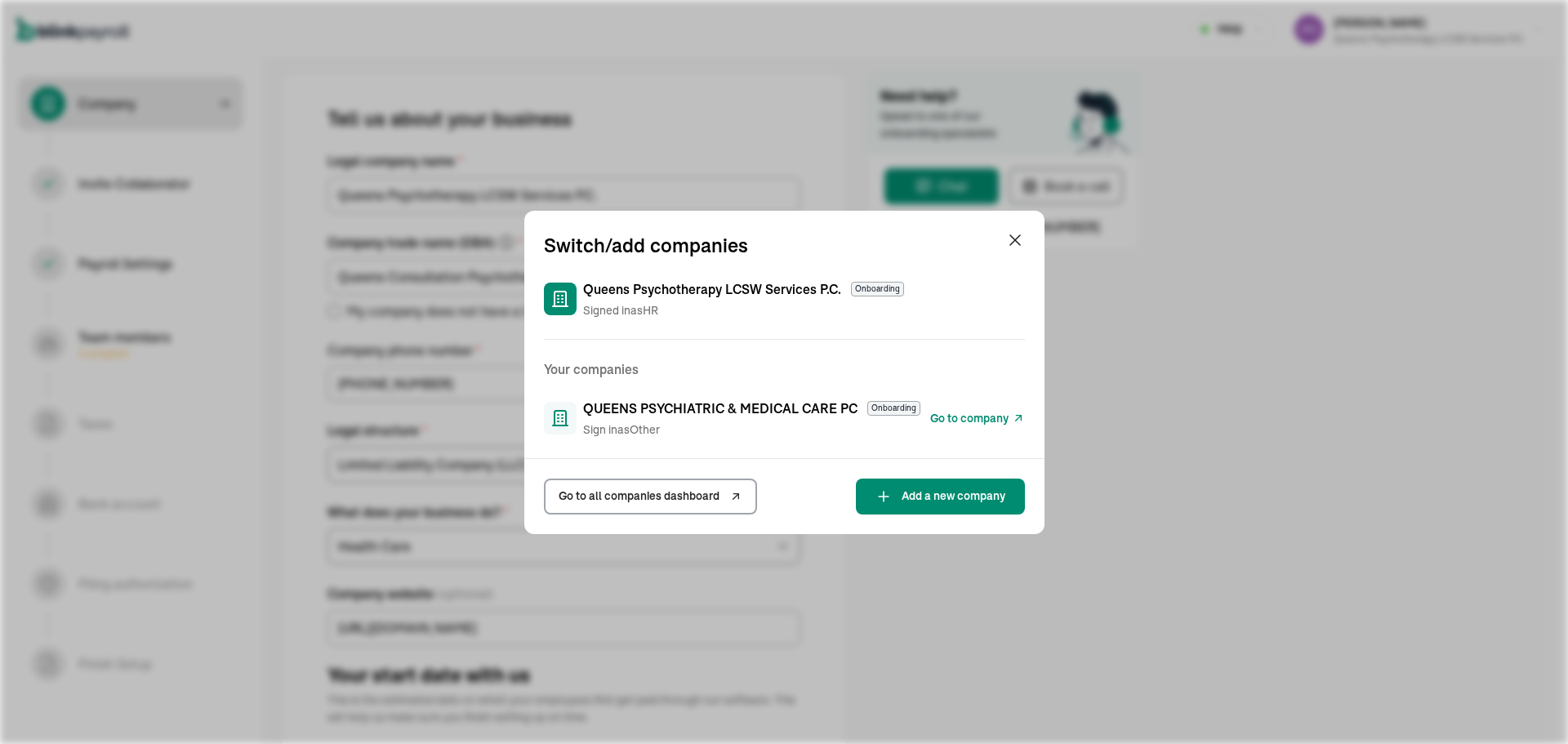
click at [768, 420] on div "QUEENS PSYCHIATRIC & MEDICAL CARE PC Onboarding Sign in as Other" at bounding box center [752, 418] width 338 height 40
click at [950, 415] on span "Go to company" at bounding box center [970, 419] width 78 height 18
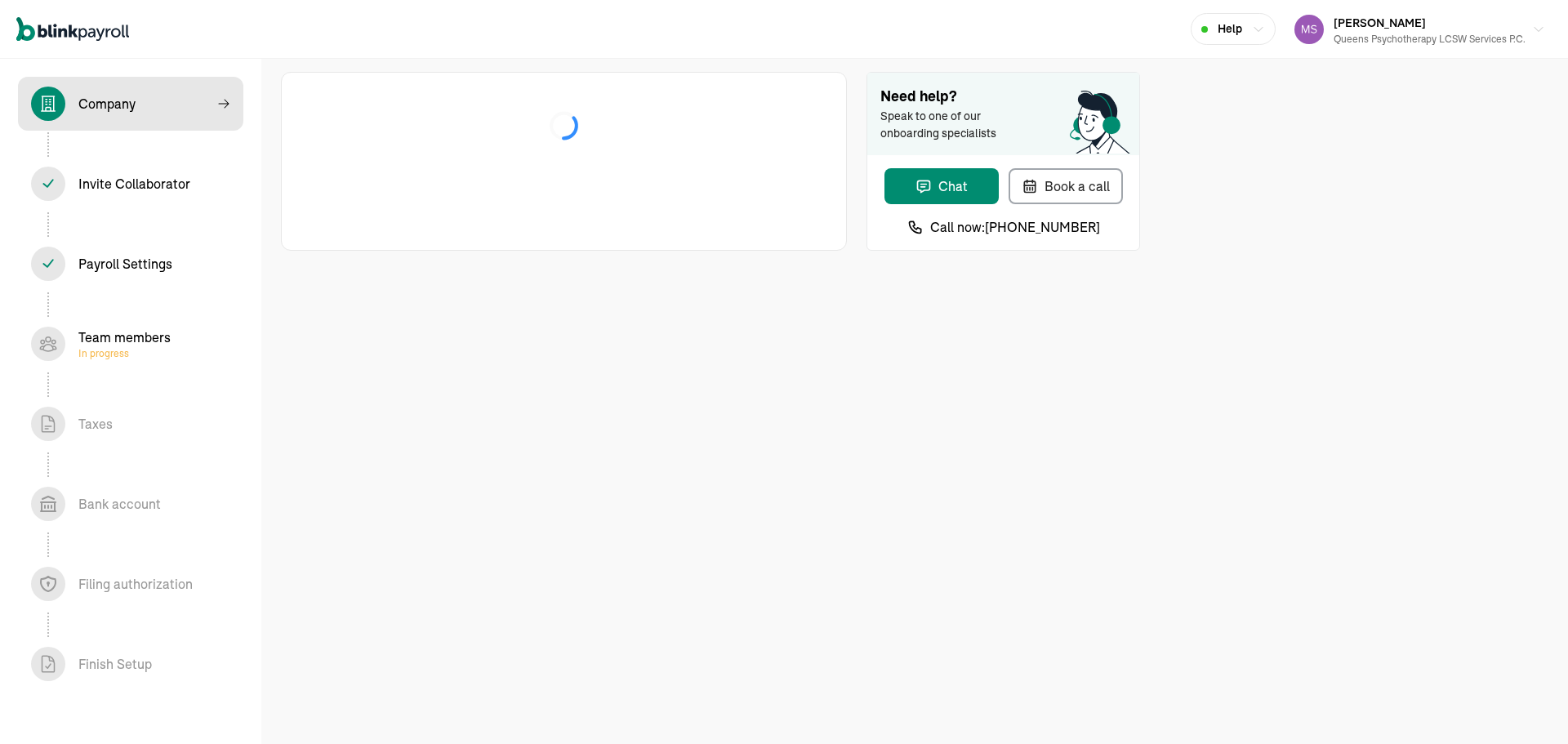
select select "Limited Liability Company (LLC)"
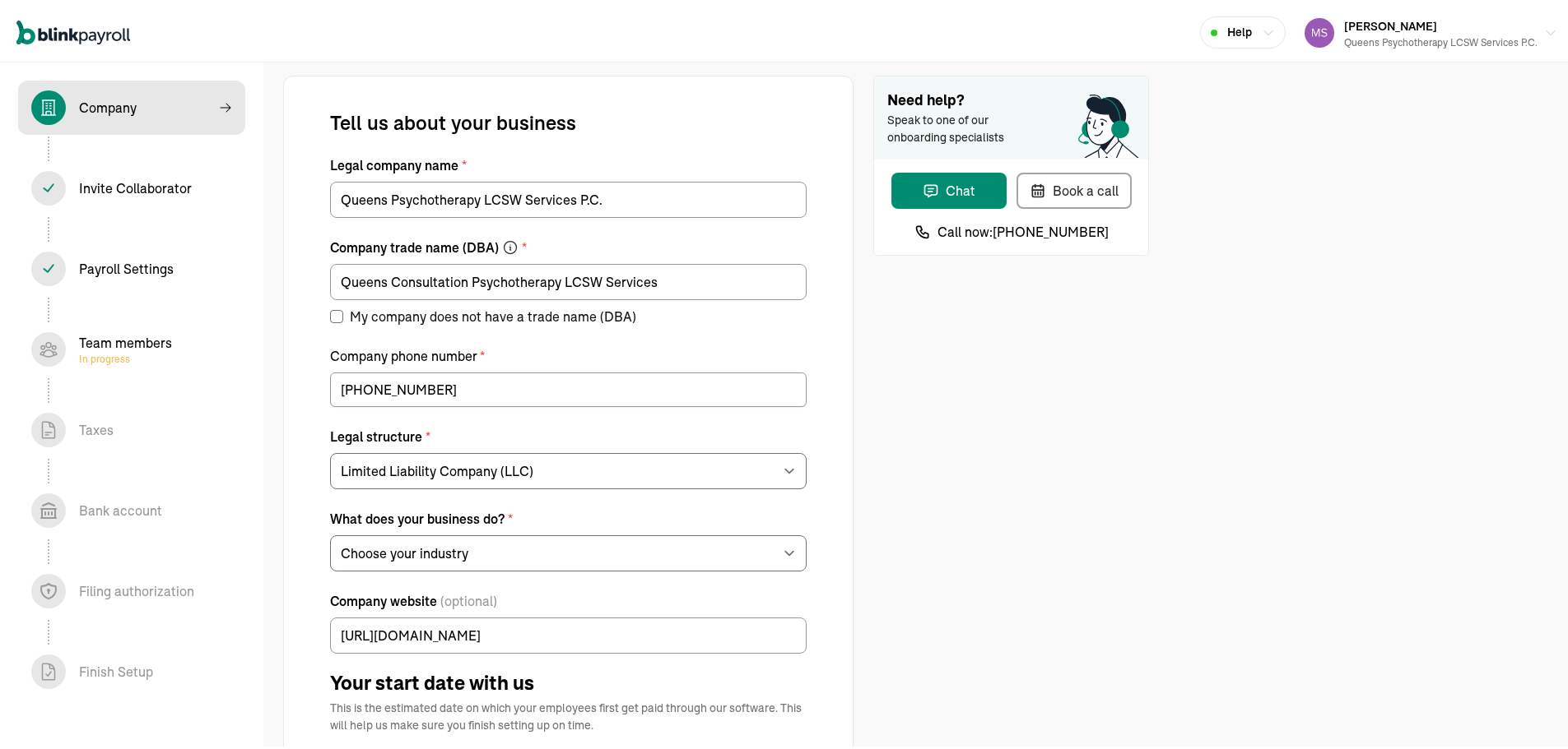
select select "Health Care"
click at [152, 186] on div "Invite Collaborator In progress" at bounding box center [135, 185] width 112 height 20
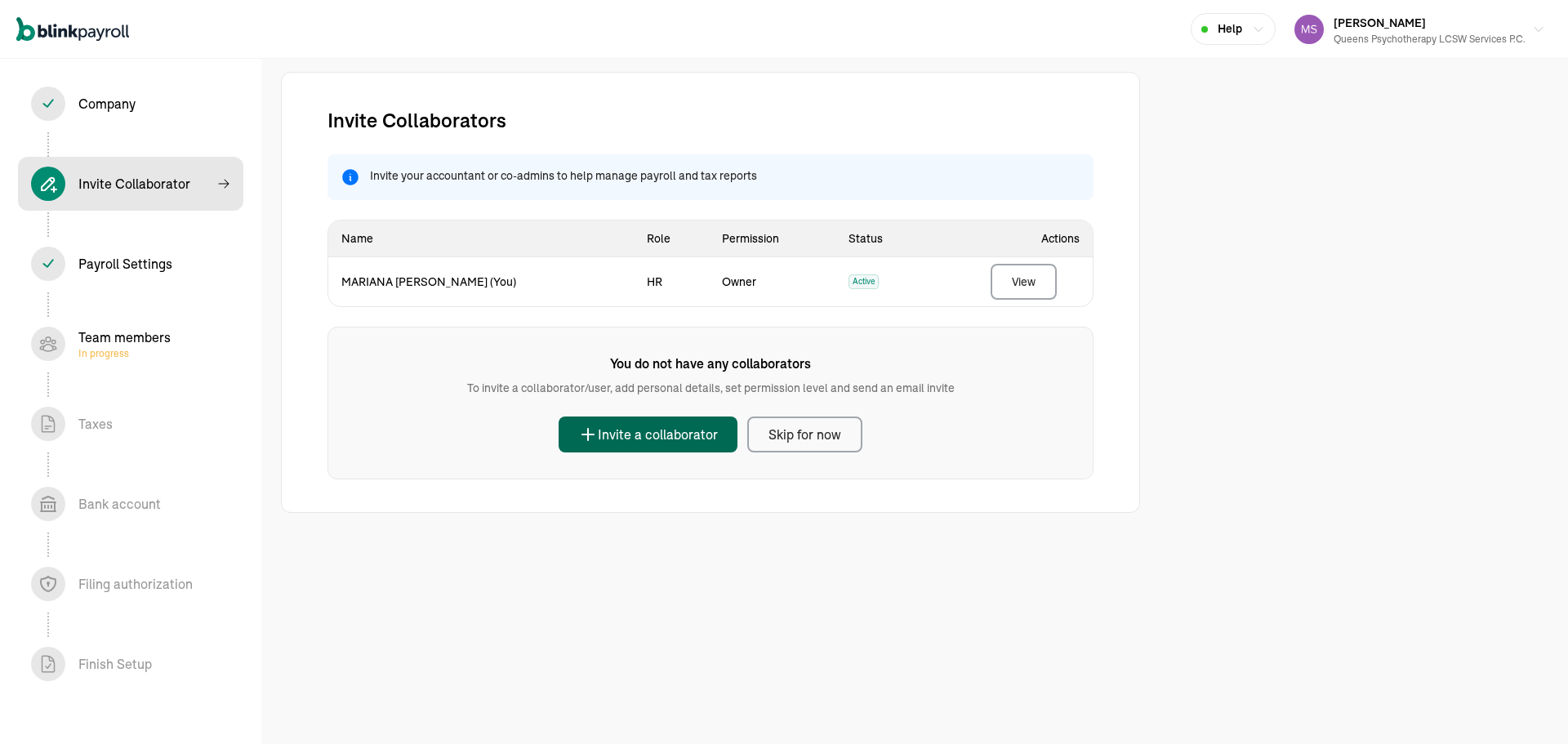
click at [621, 440] on div "Invite a collaborator" at bounding box center [648, 435] width 140 height 20
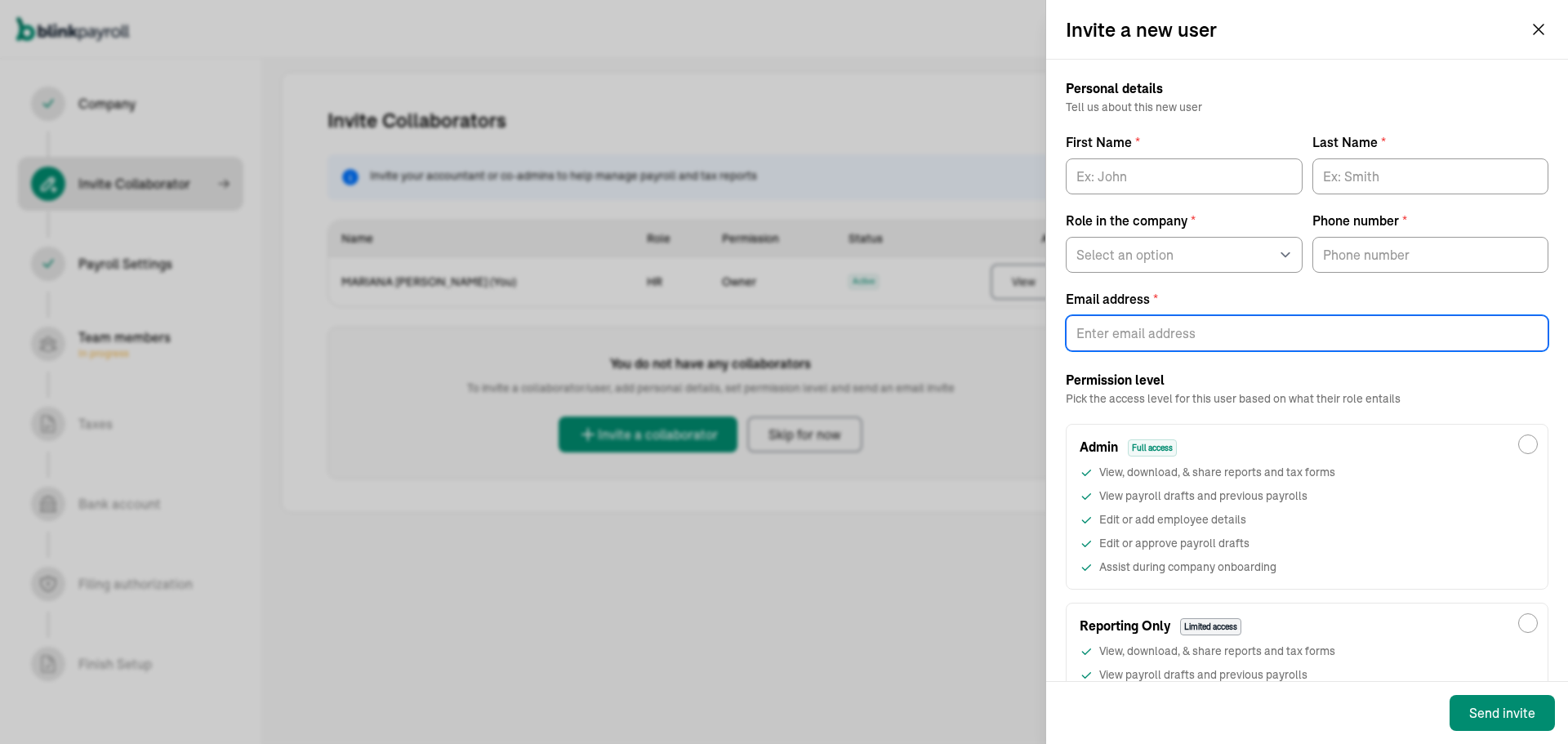
paste input "davidofftax@gmail.com"
type input "davidofftax@gmail.com"
click at [1153, 177] on input "First Name *" at bounding box center [1184, 176] width 237 height 36
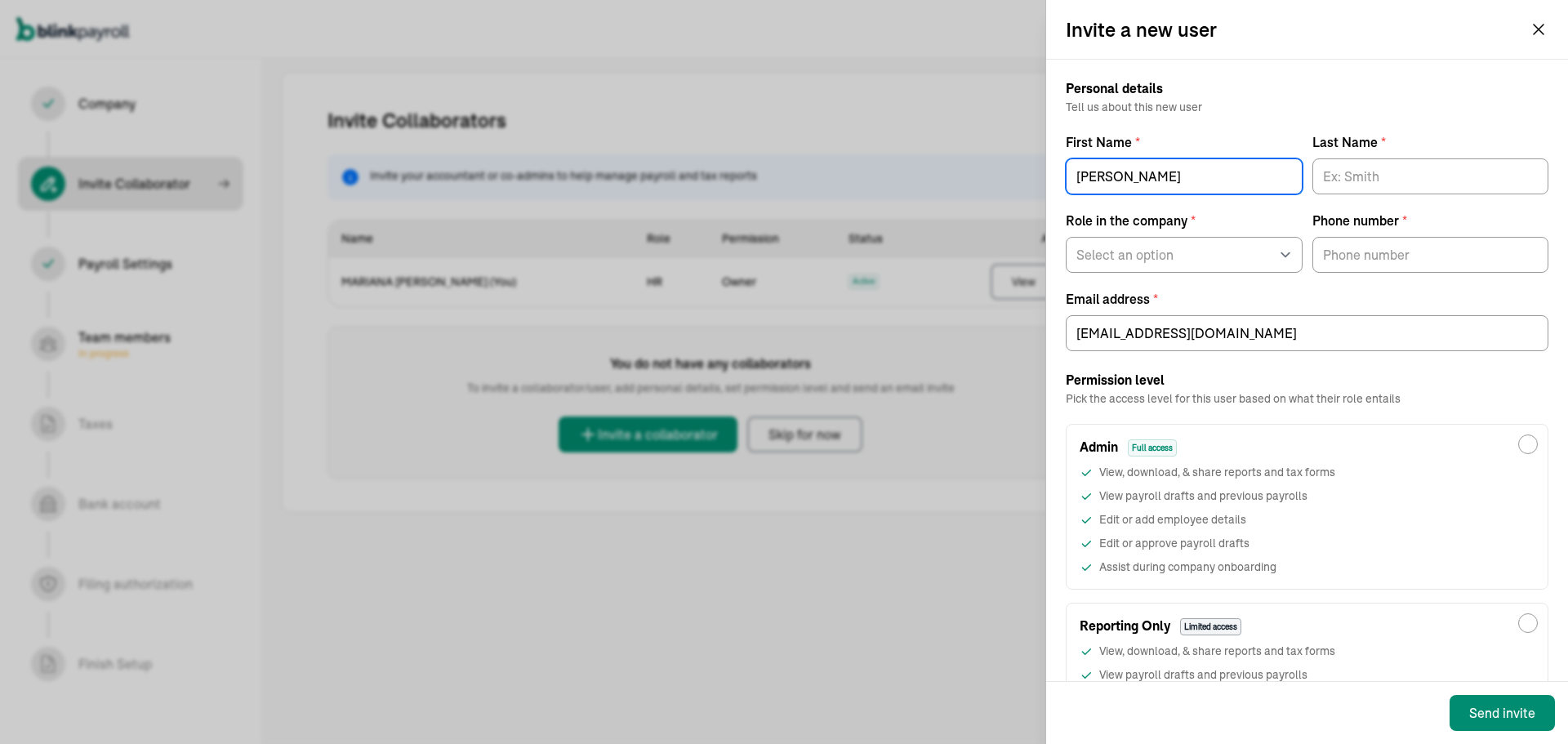
type input "[PERSON_NAME]"
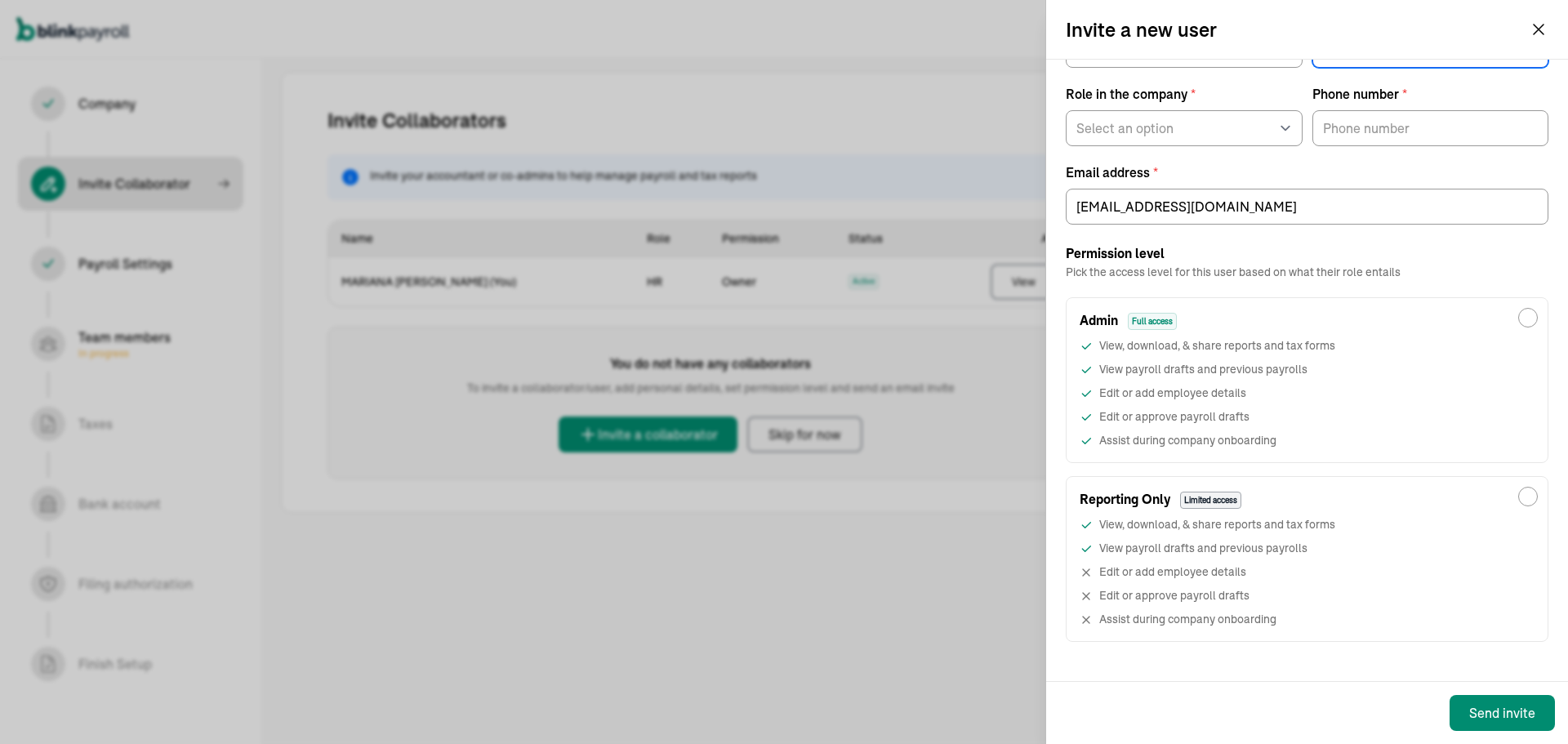
scroll to position [136, 0]
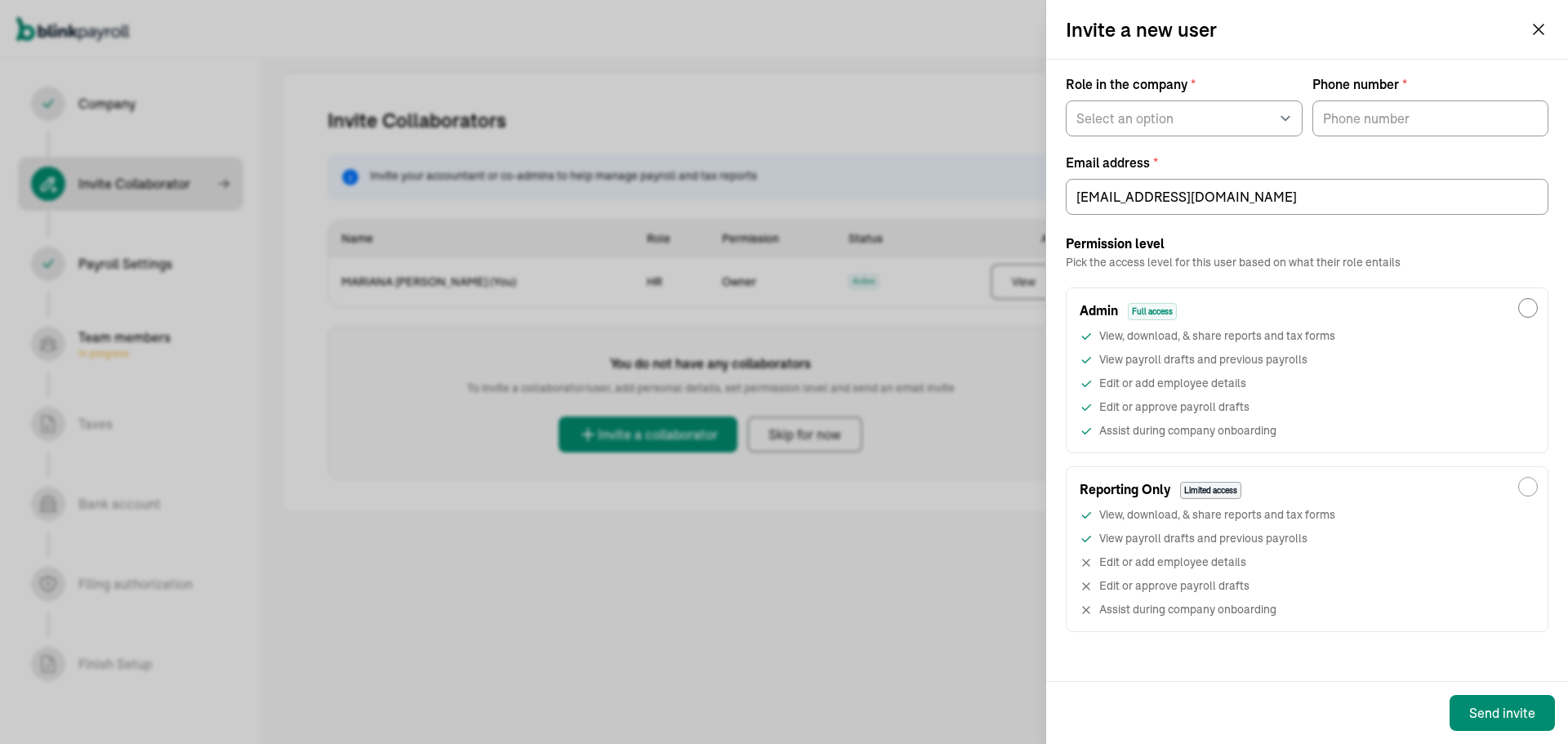
type input "DAVIDOFF"
click at [1519, 309] on input "Admin Full access View, download, & share reports and tax forms View payroll dr…" at bounding box center [1529, 308] width 20 height 20
radio input "true"
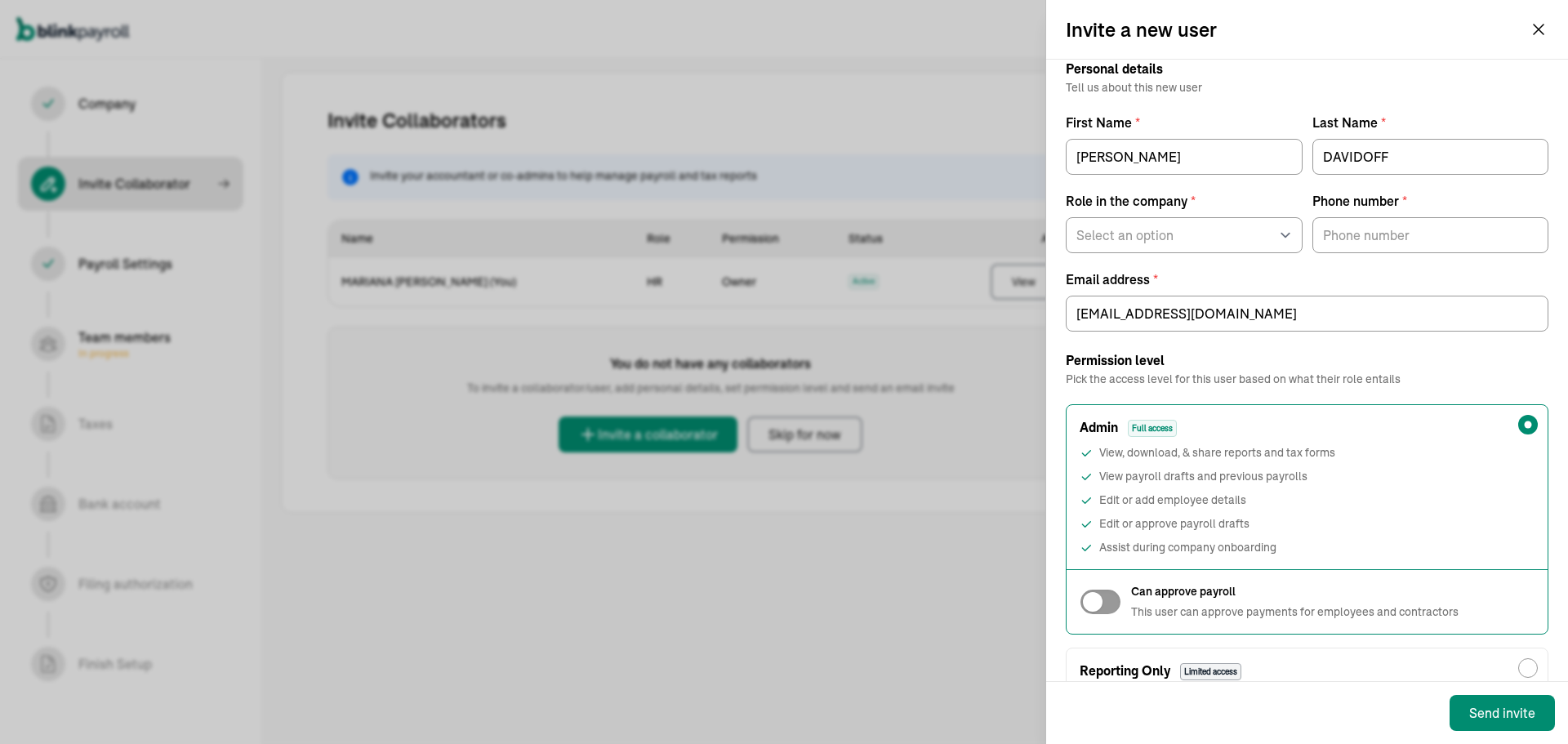
scroll to position [0, 0]
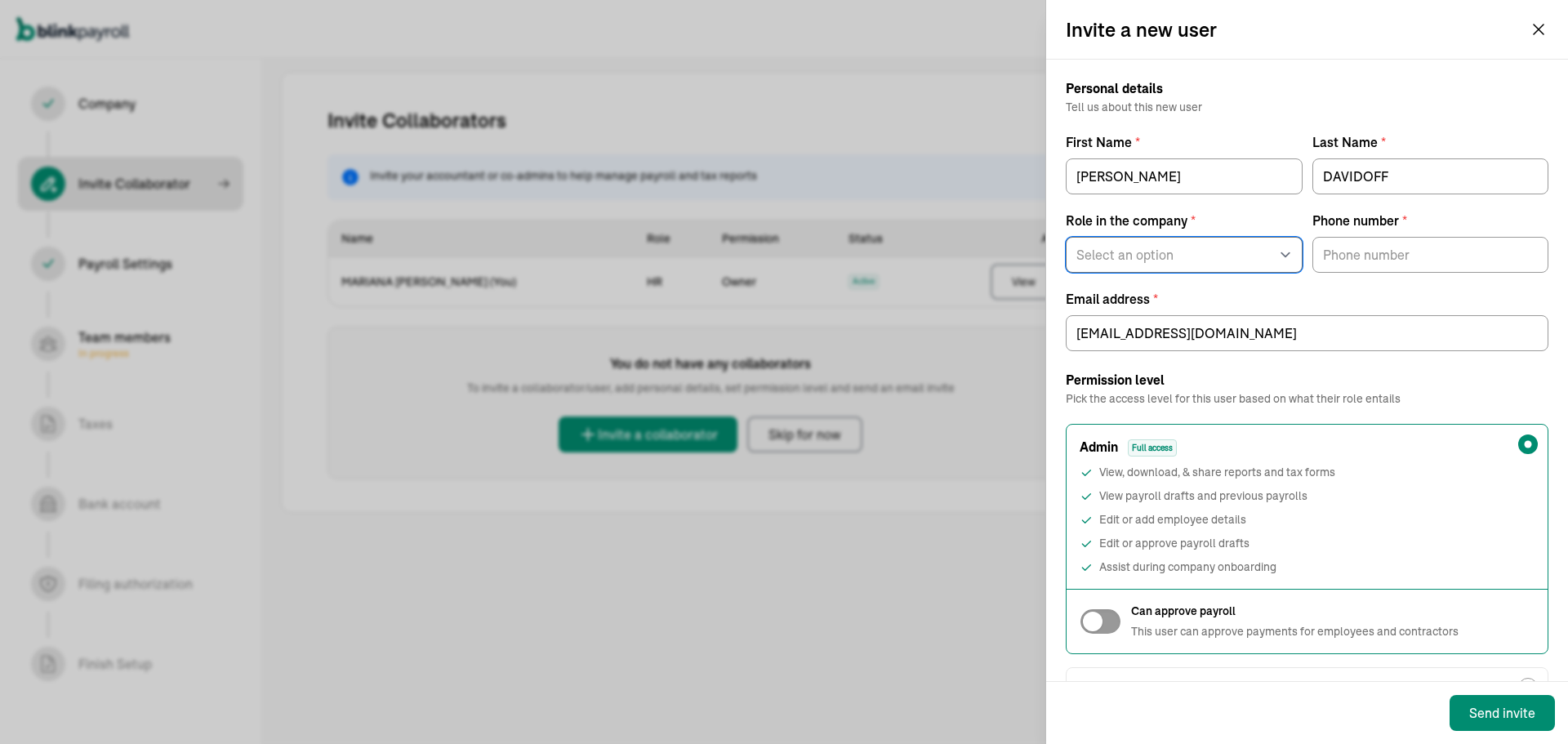
click at [1133, 255] on select "Select an option Business owner HR CPA / Accountant Other" at bounding box center [1184, 255] width 237 height 36
select select "cpa_accountant"
click at [1066, 237] on select "Select an option Business owner HR CPA / Accountant Other" at bounding box center [1184, 255] width 237 height 36
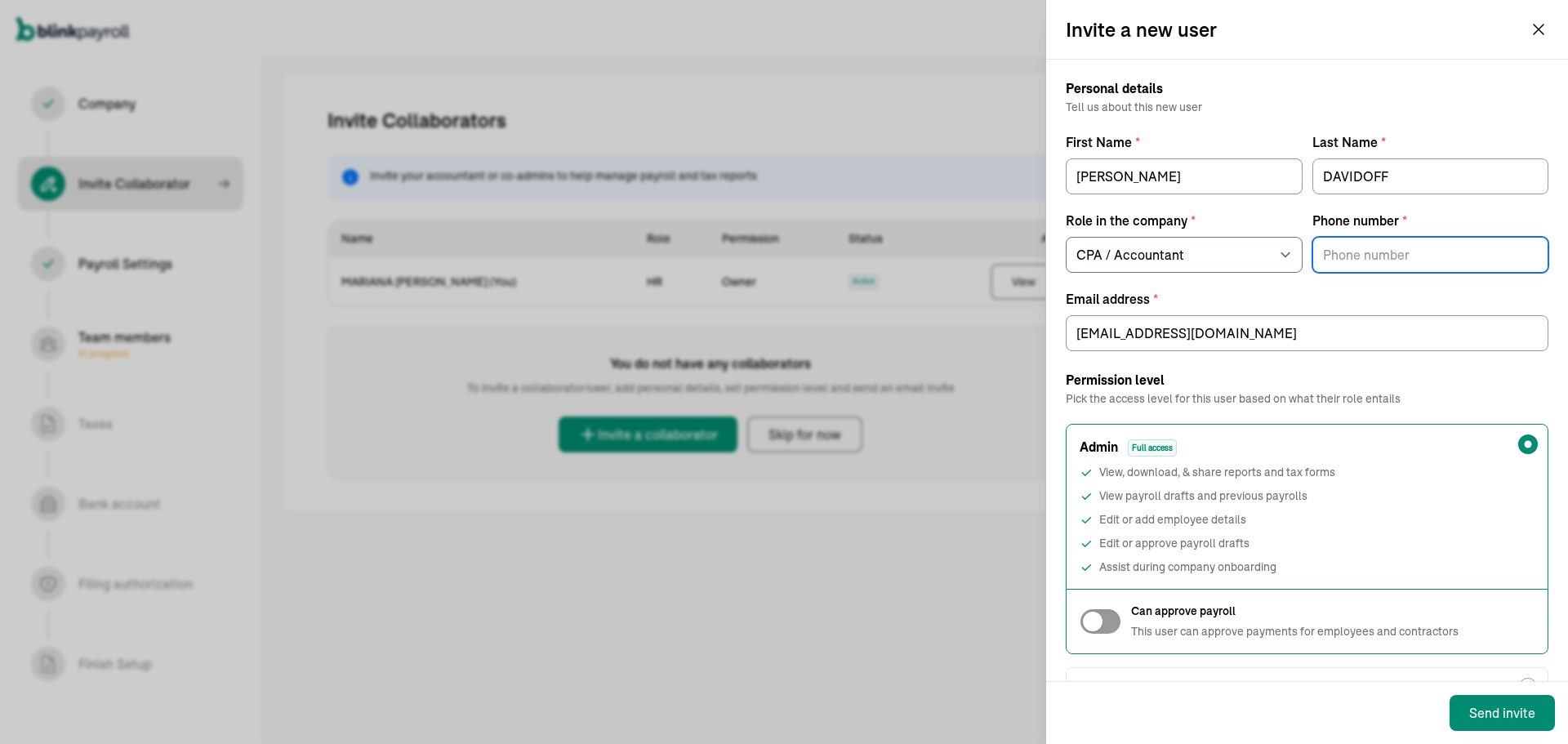
type input "(___) ___-____"
click at [1345, 255] on input "(___) ___-____" at bounding box center [1431, 255] width 237 height 36
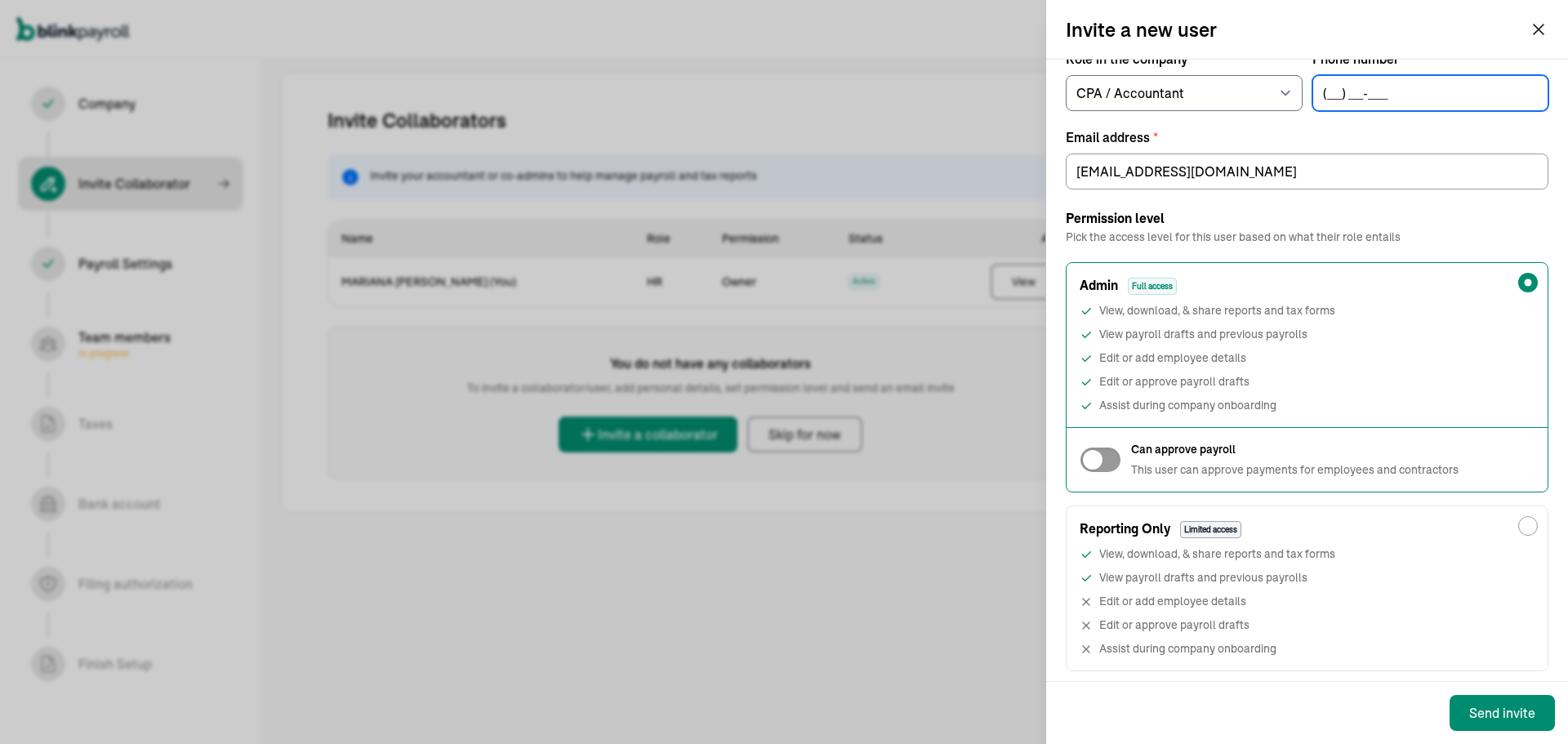
scroll to position [163, 0]
click at [1450, 218] on h2 "Permission level" at bounding box center [1307, 217] width 483 height 20
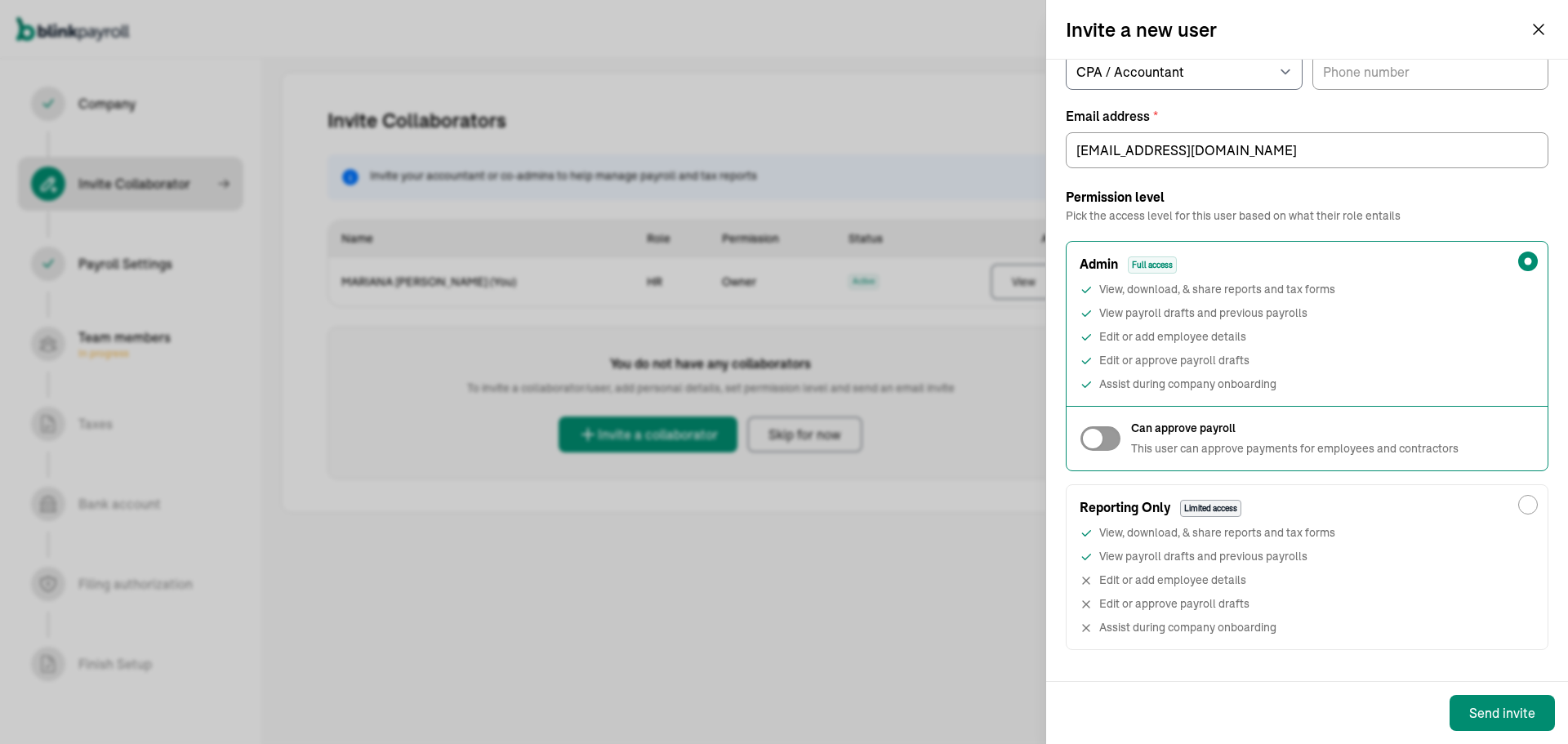
scroll to position [201, 0]
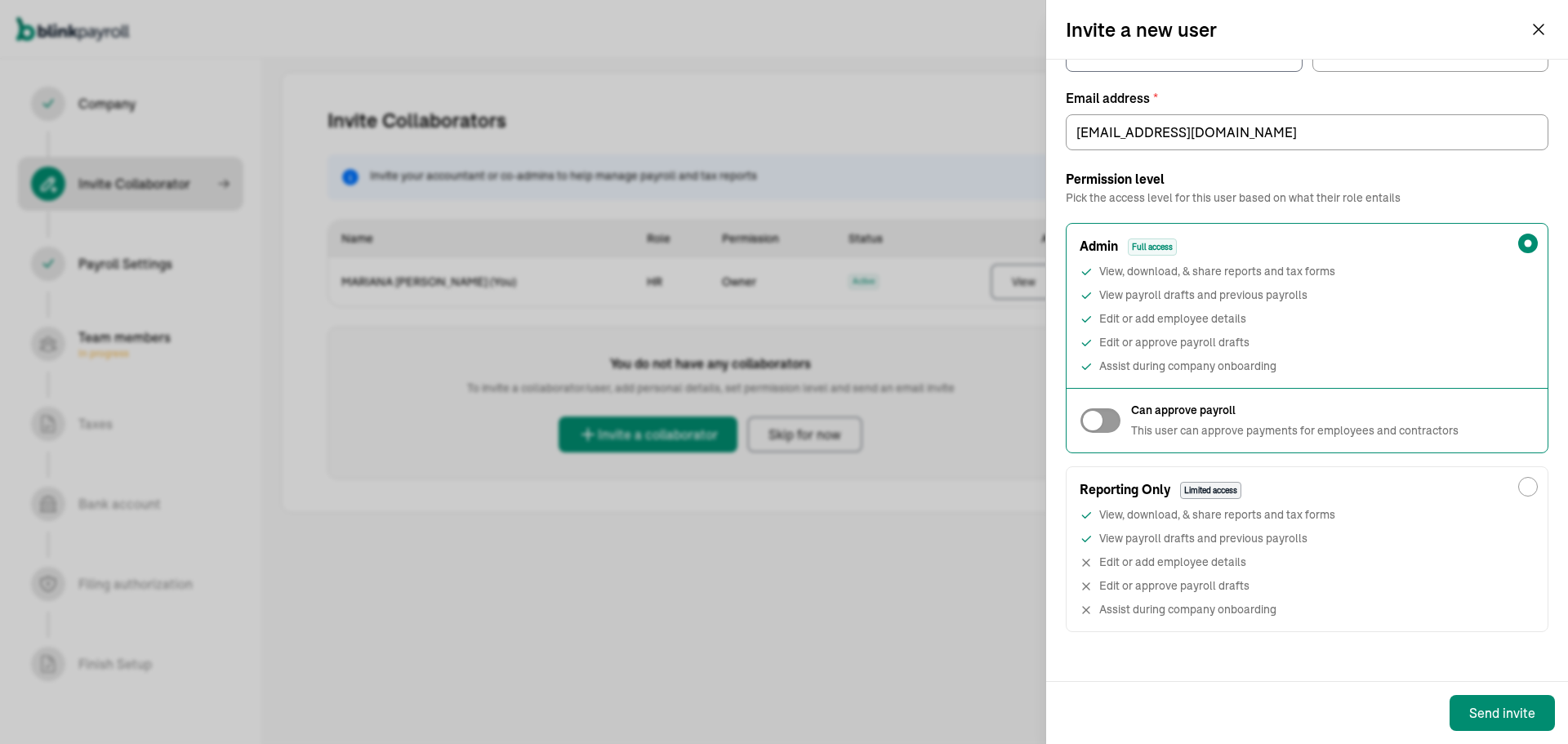
click at [1105, 427] on div at bounding box center [1100, 420] width 42 height 26
checkbox input "true"
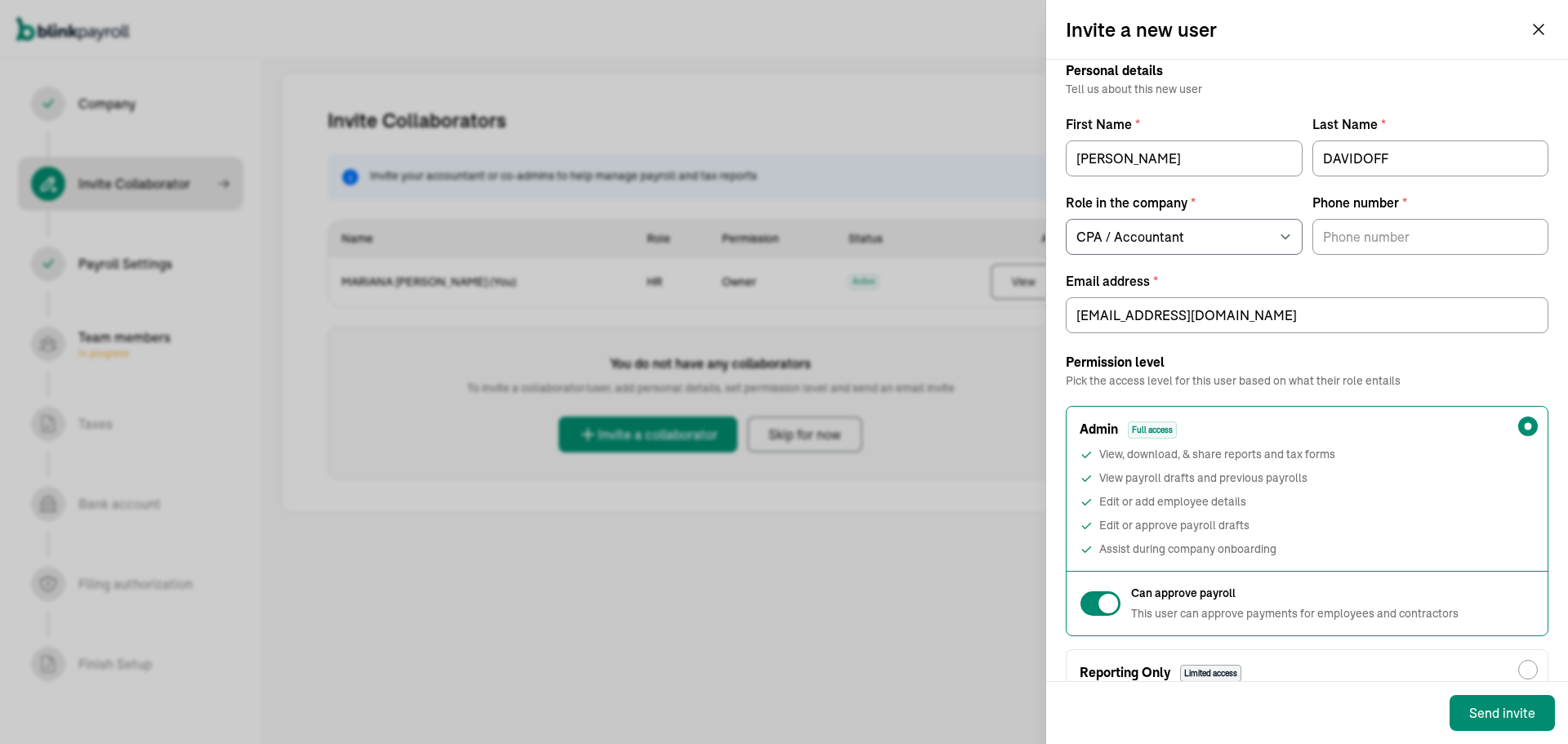
scroll to position [0, 0]
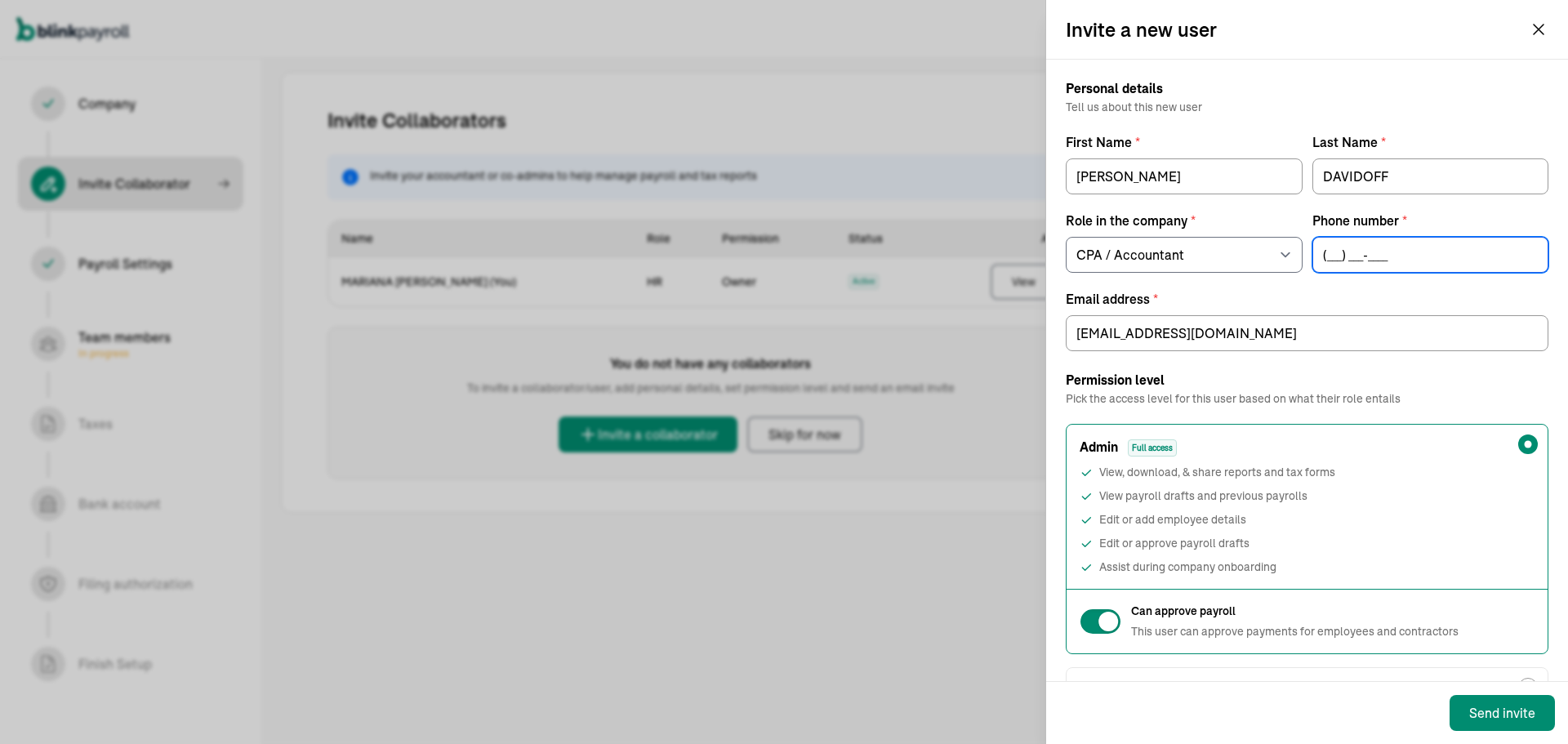
click at [1322, 258] on input "(___) ___-____" at bounding box center [1431, 255] width 237 height 36
type input "(718) 790-3902"
click at [1281, 294] on label "Email address *" at bounding box center [1307, 299] width 483 height 20
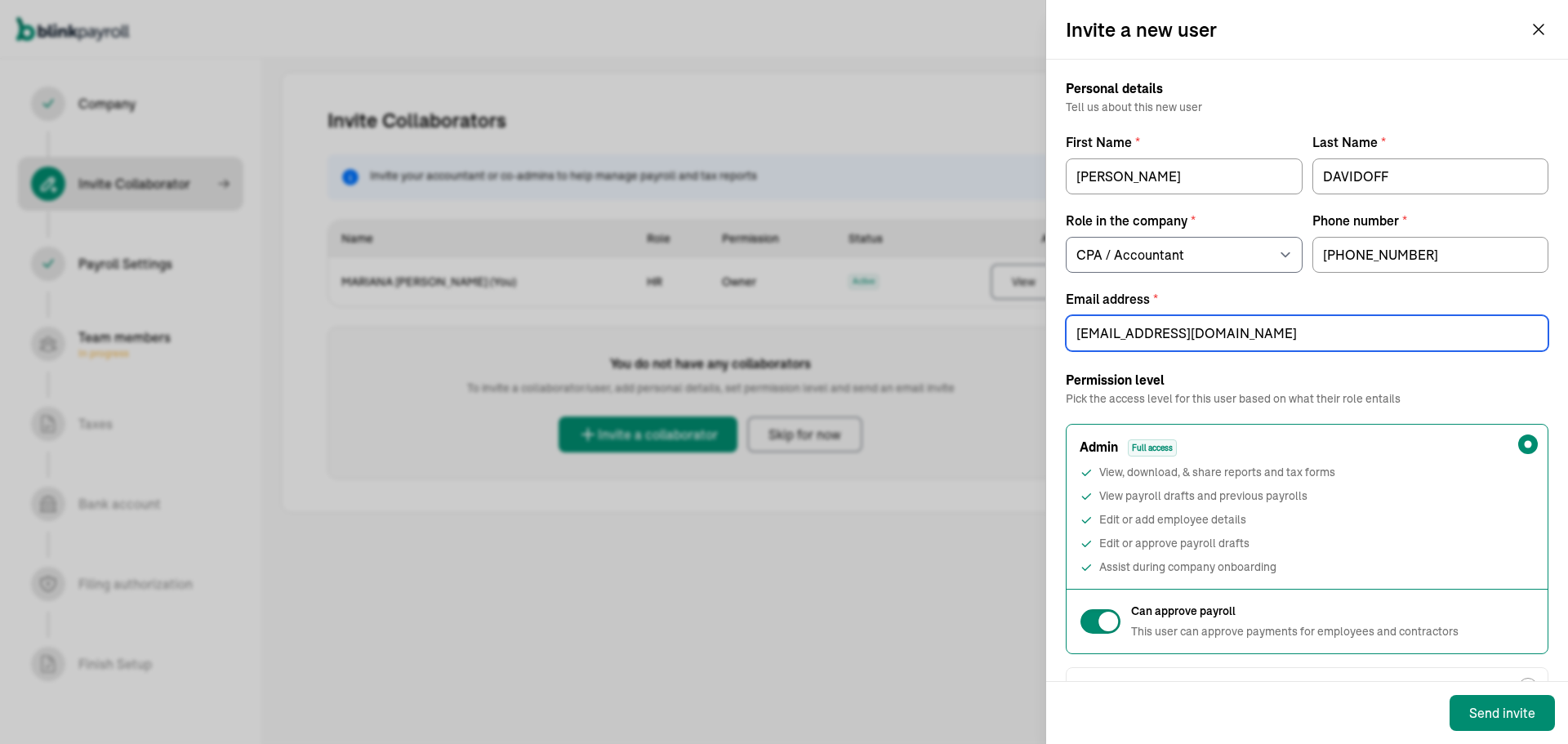
click at [1281, 315] on input "davidofftax@gmail.com" at bounding box center [1307, 333] width 483 height 36
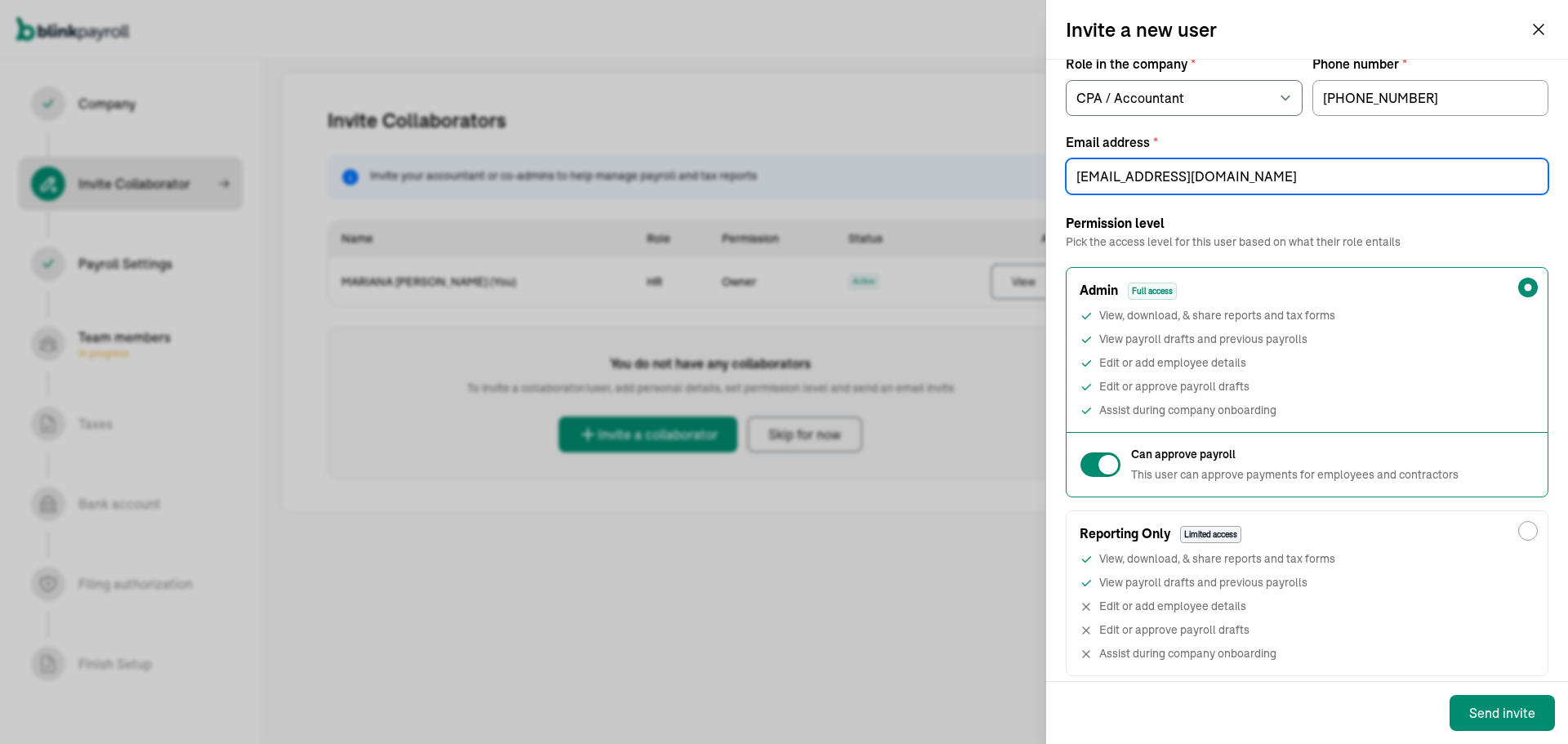
scroll to position [201, 0]
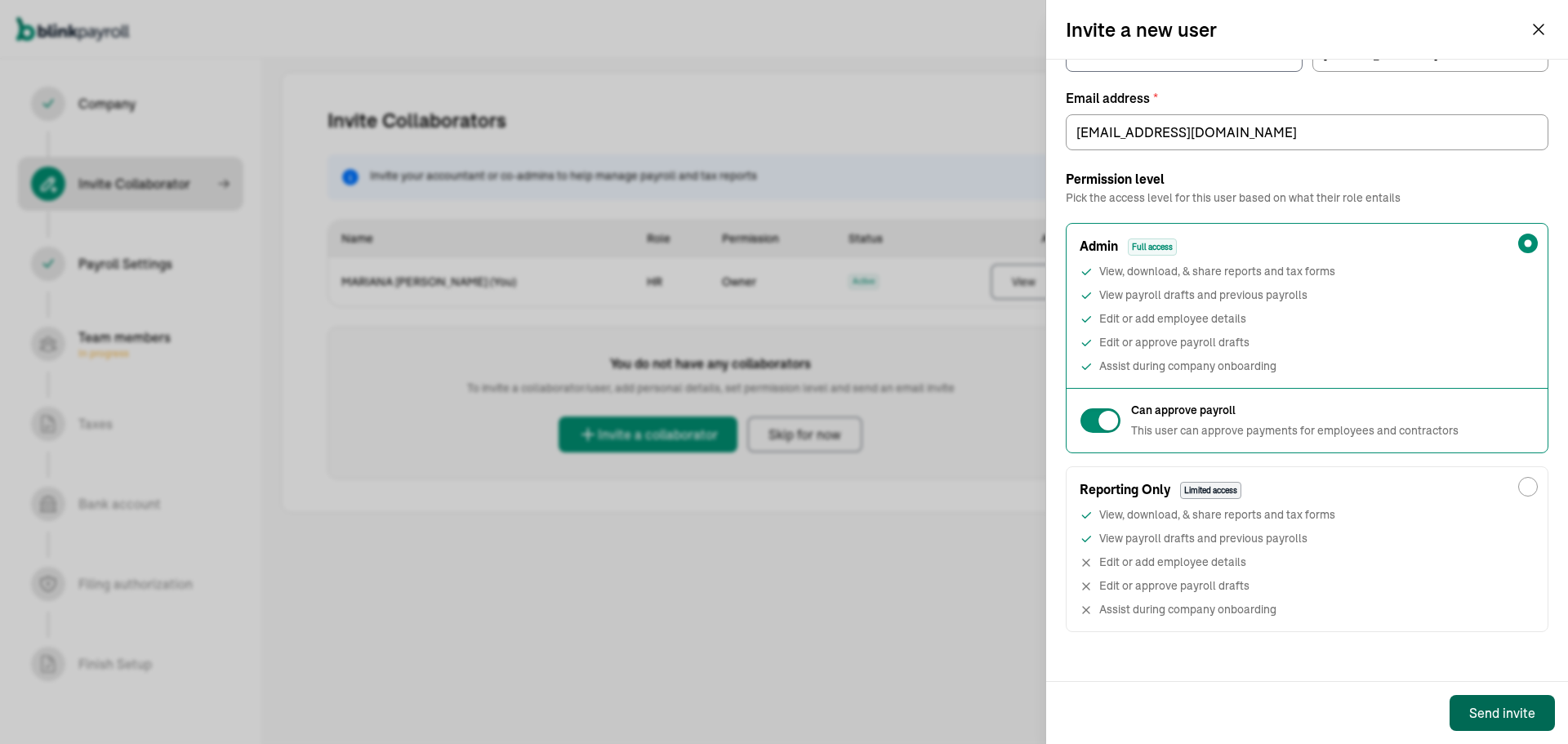
click at [1474, 699] on button "Send invite" at bounding box center [1502, 713] width 106 height 36
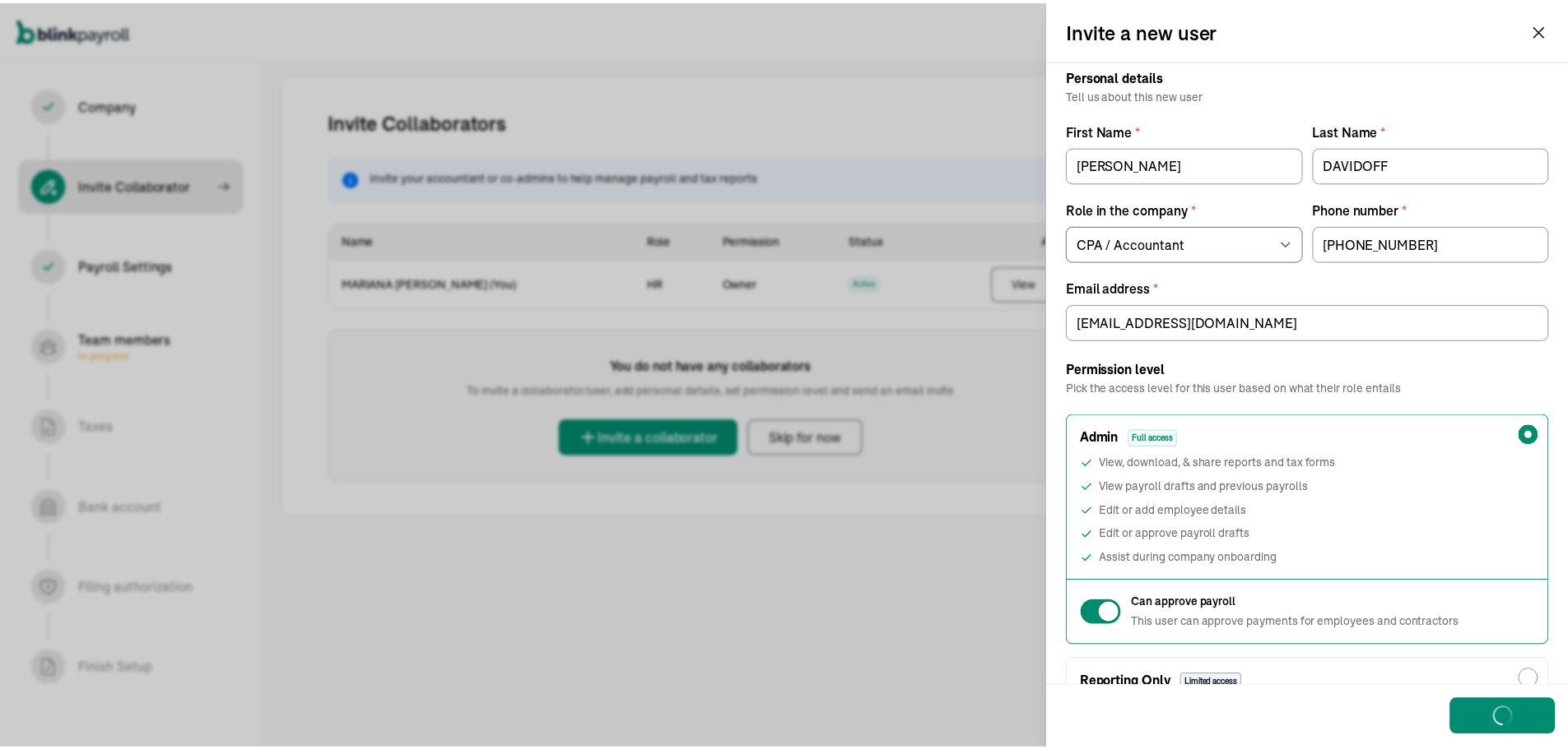
scroll to position [0, 0]
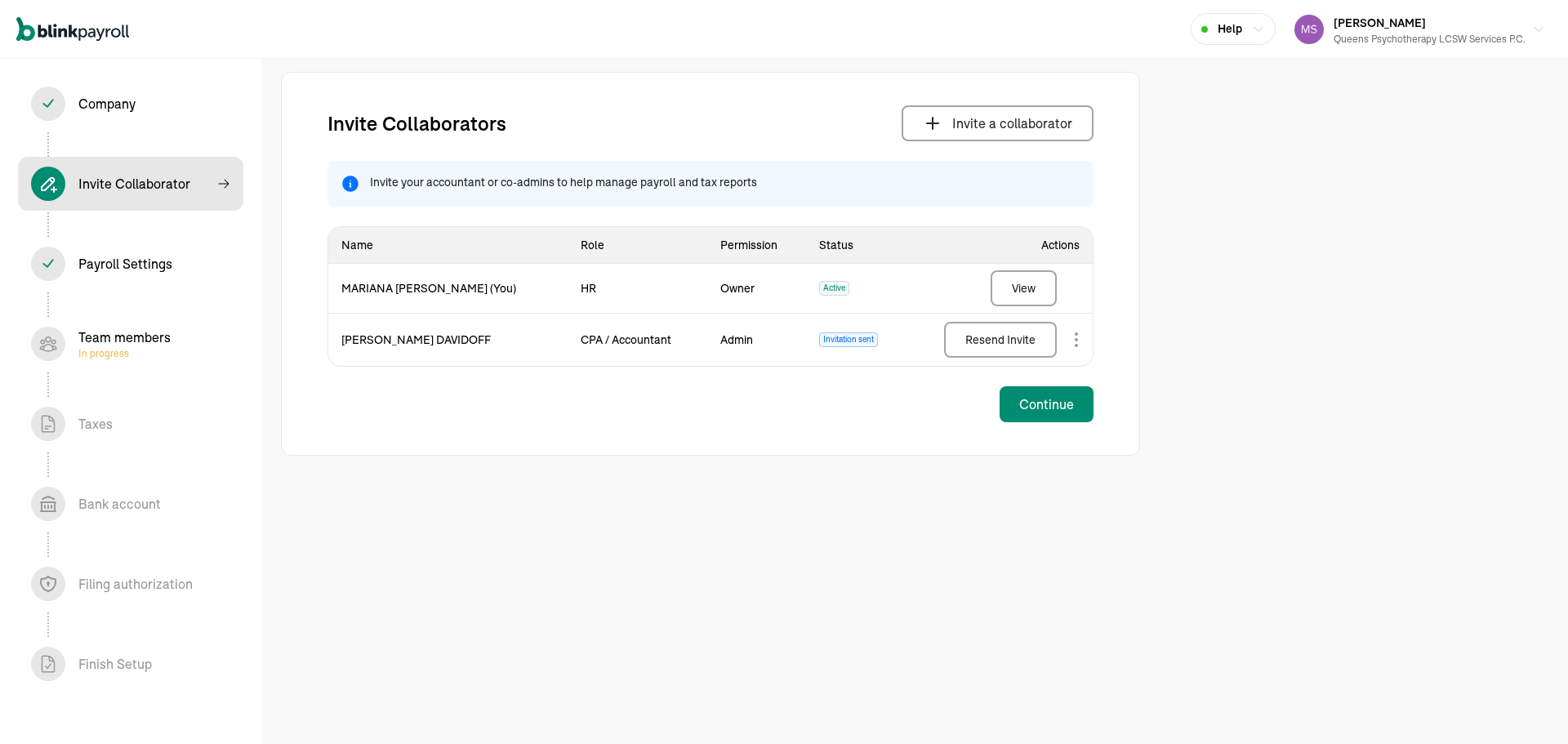
click at [101, 105] on div "Company In progress" at bounding box center [107, 104] width 57 height 20
select select "Limited Liability Company (LLC)"
select select "Health Care"
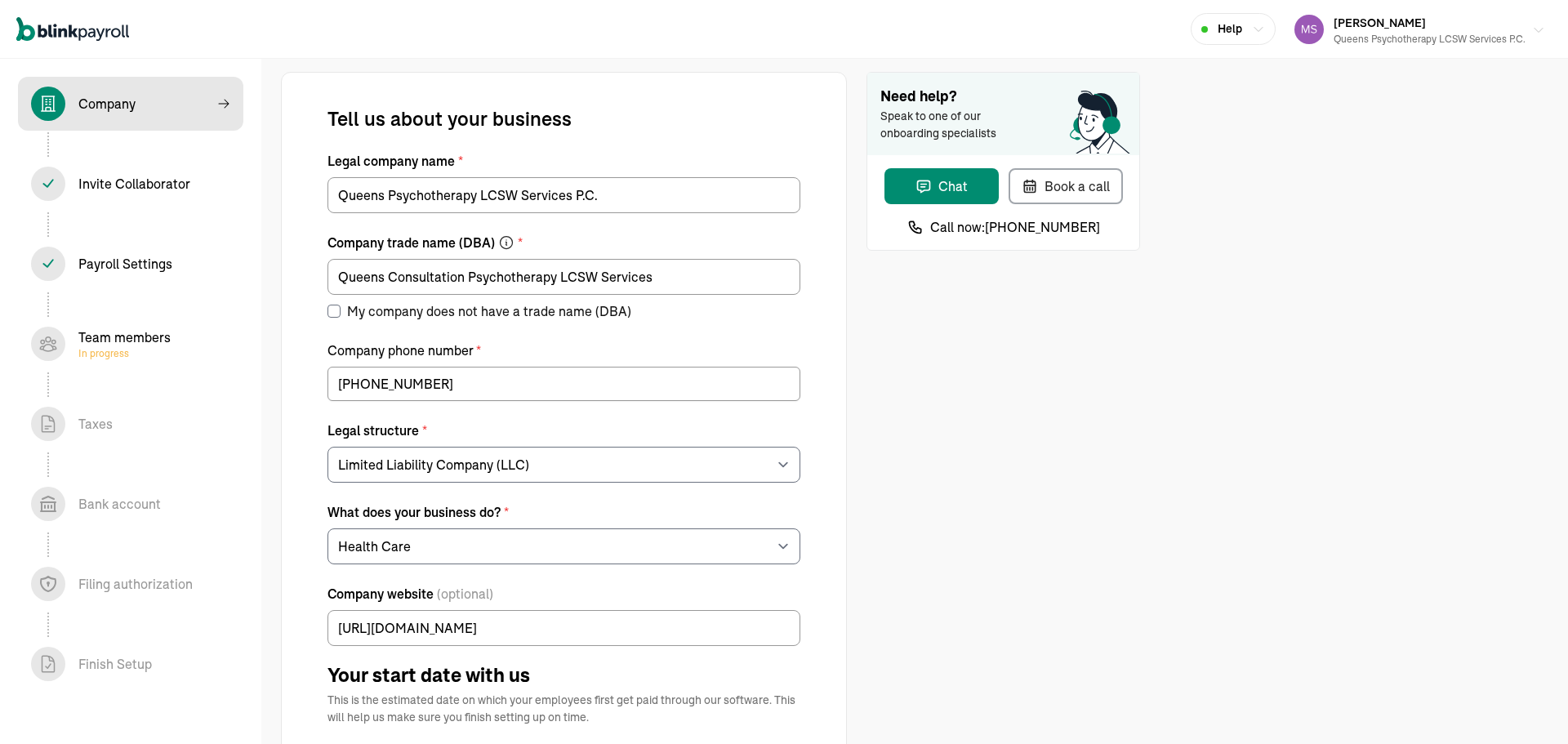
click at [1389, 37] on div "Queens Psychotherapy LCSW Services P.C." at bounding box center [1430, 39] width 192 height 15
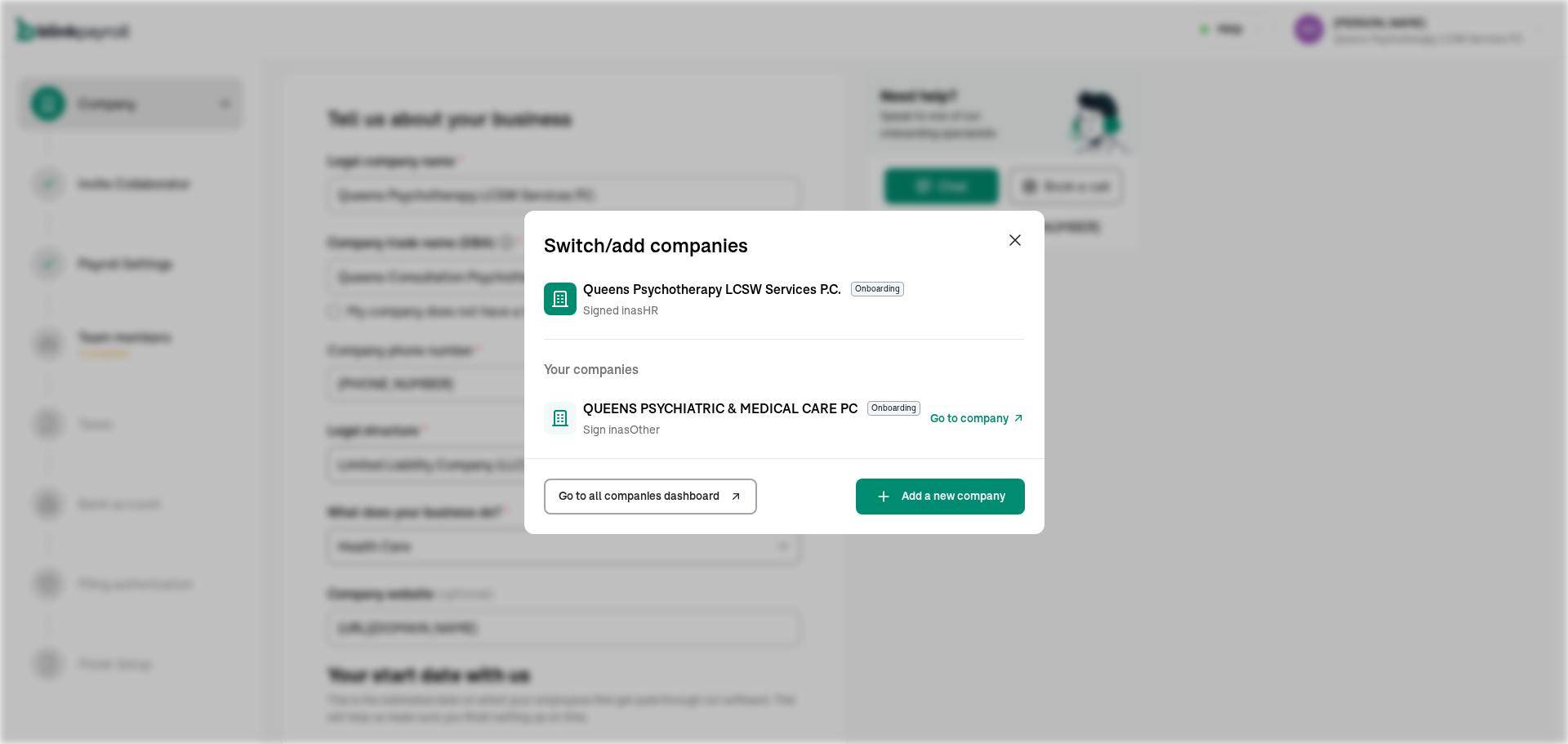
click at [768, 420] on div "QUEENS PSYCHIATRIC & MEDICAL CARE PC Onboarding Sign in as Other" at bounding box center [752, 418] width 338 height 40
click at [950, 415] on span "Go to company" at bounding box center [970, 419] width 78 height 18
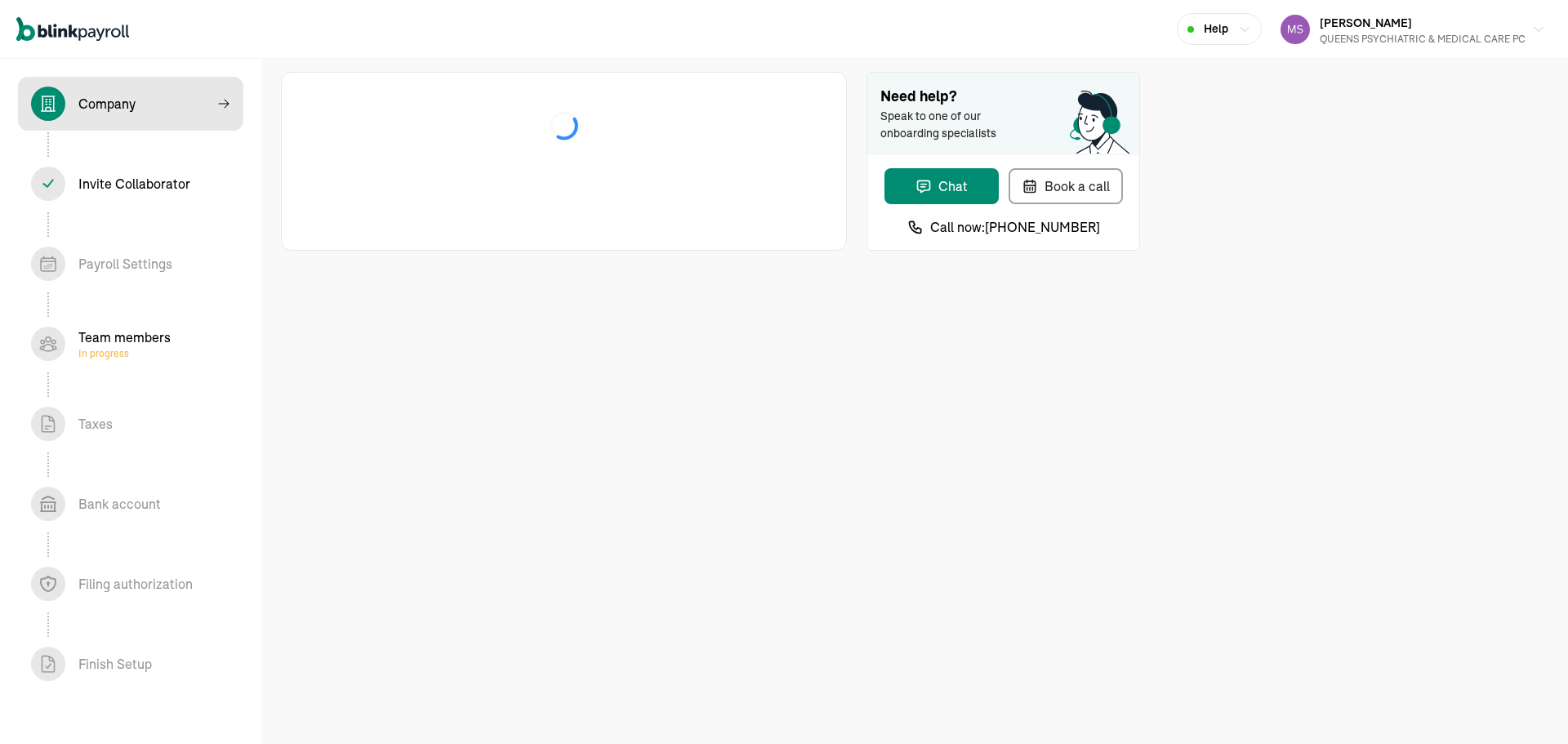
select select "S-Corporation"
select select "Health Care"
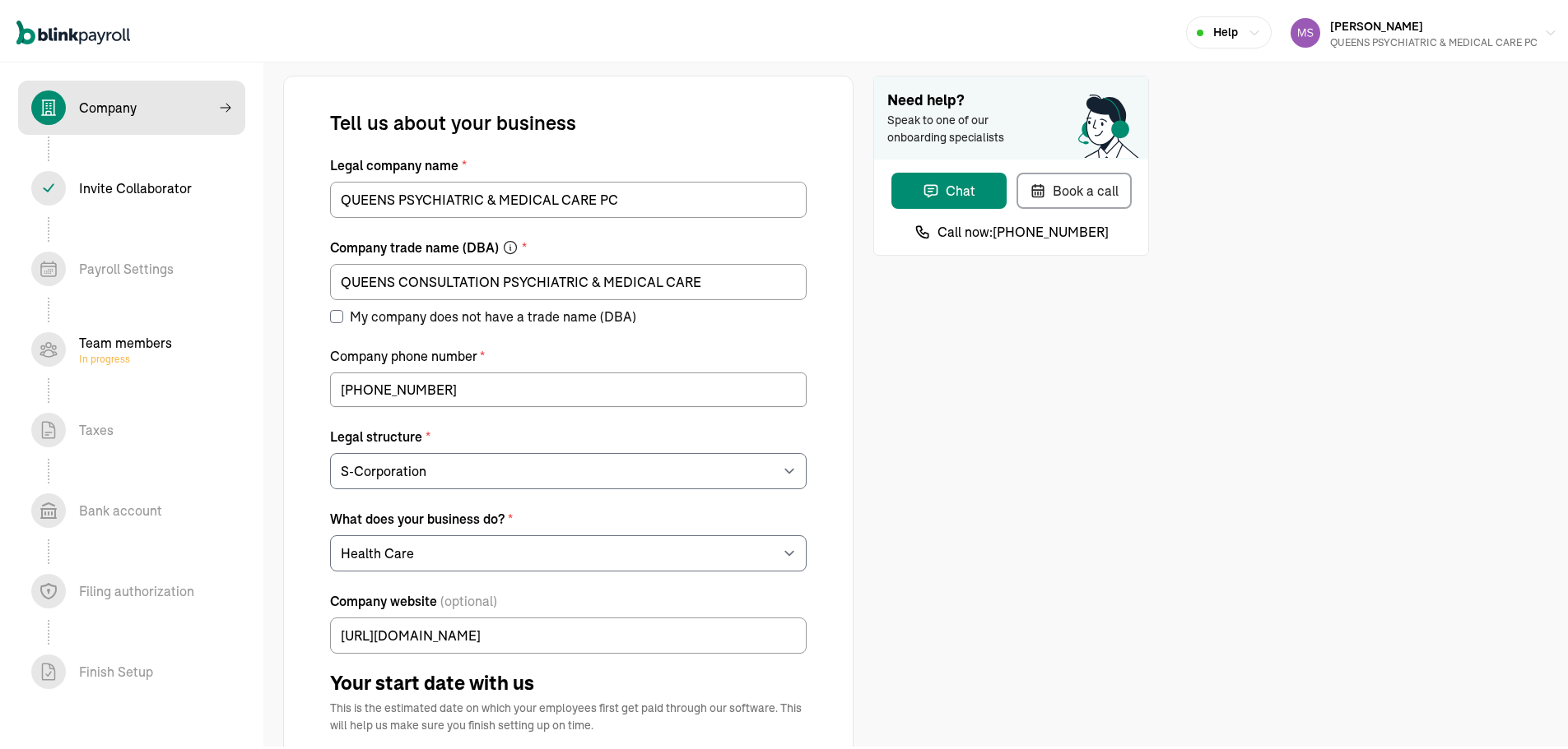
click at [170, 188] on div "Invite Collaborator In progress" at bounding box center [135, 185] width 112 height 20
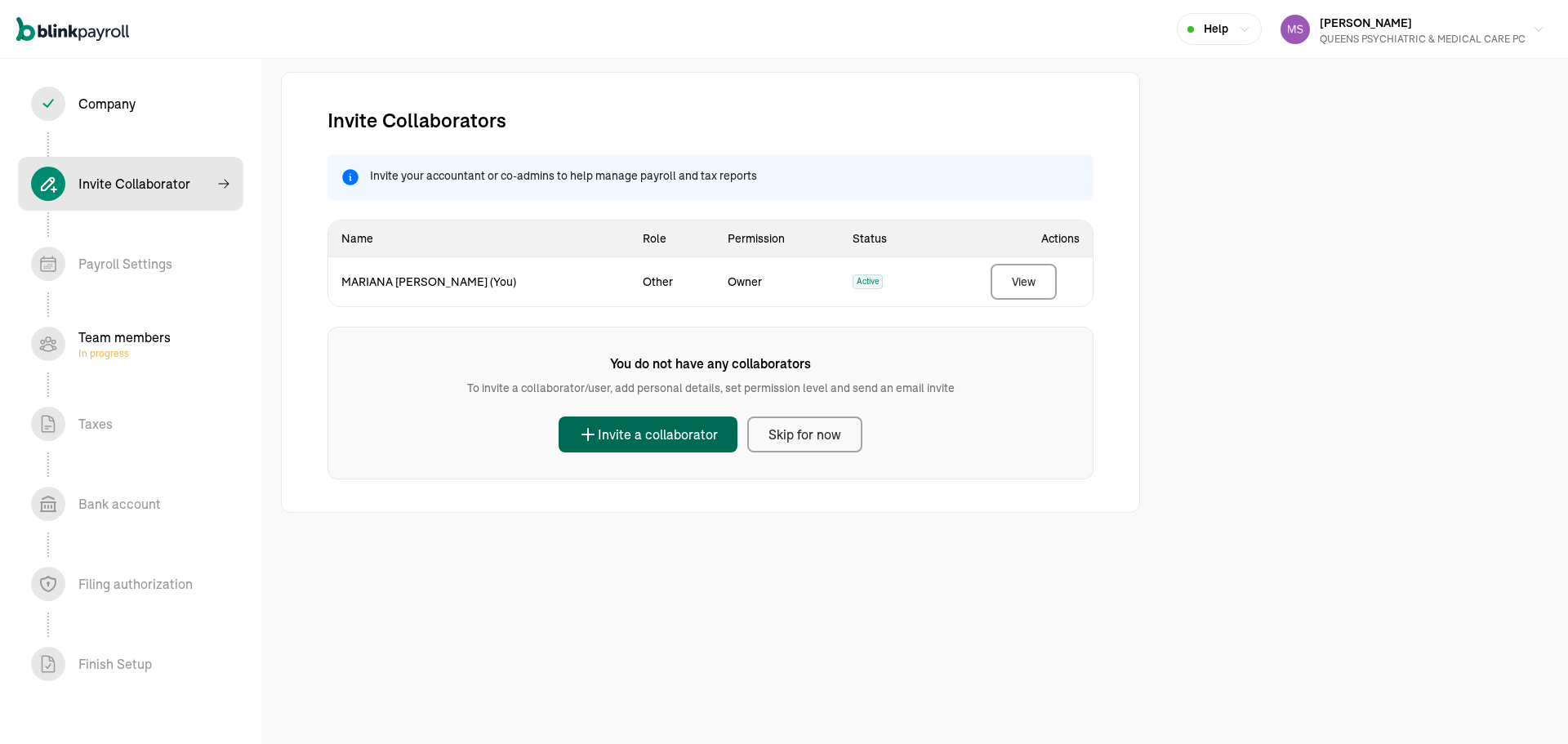
click at [659, 435] on div "Invite a collaborator" at bounding box center [648, 435] width 140 height 20
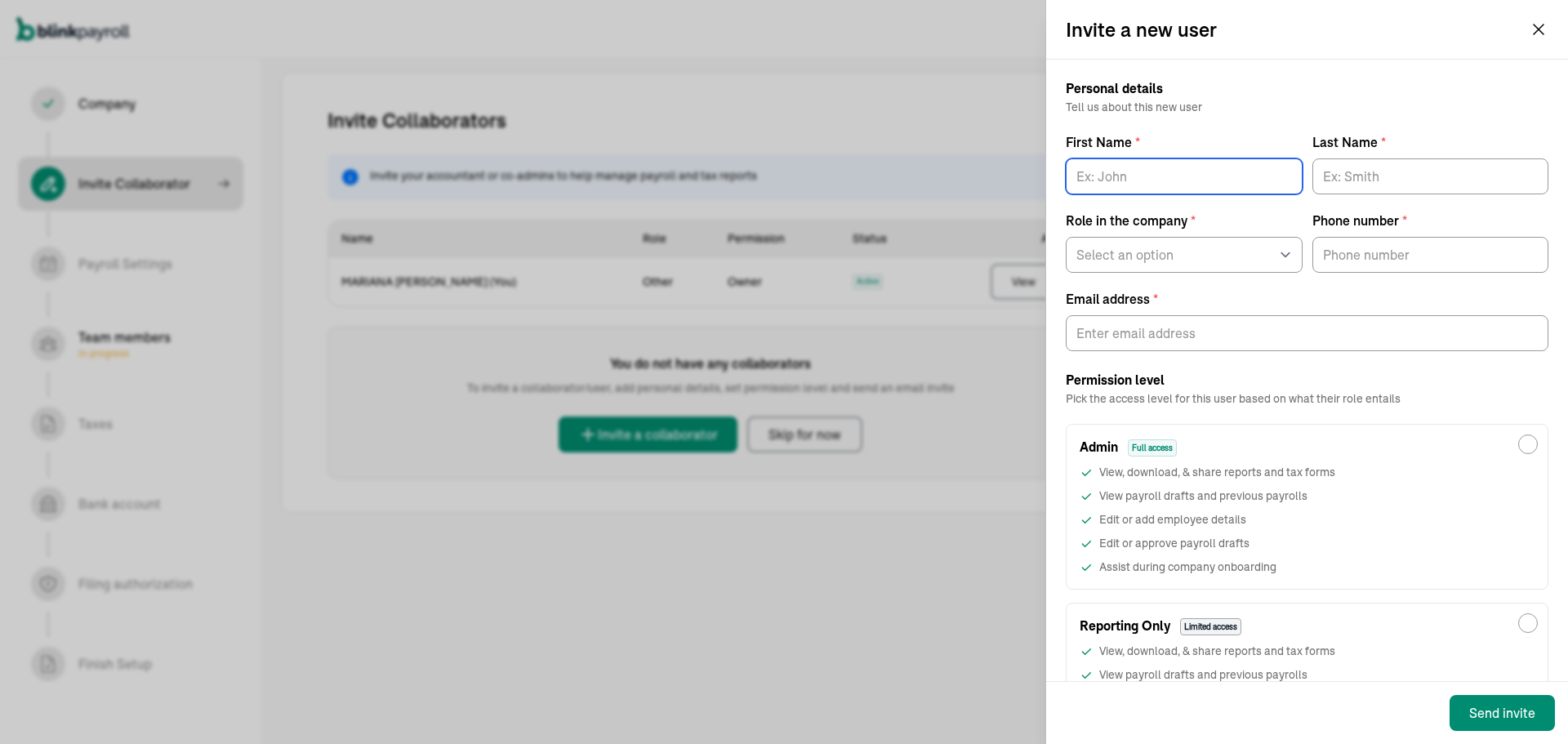
click at [1214, 181] on input "First Name *" at bounding box center [1184, 176] width 237 height 36
type input "MARIANA"
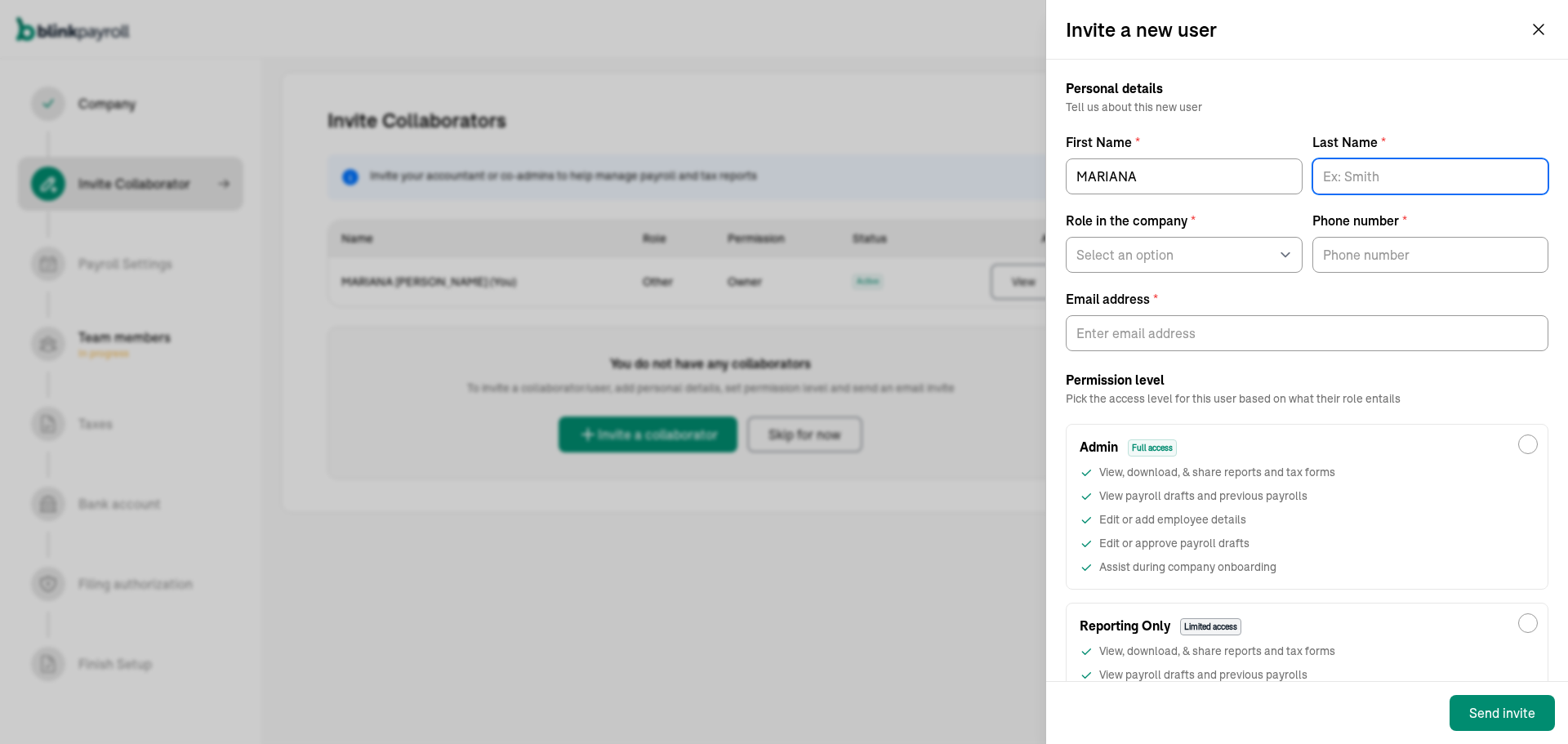
type input "S"
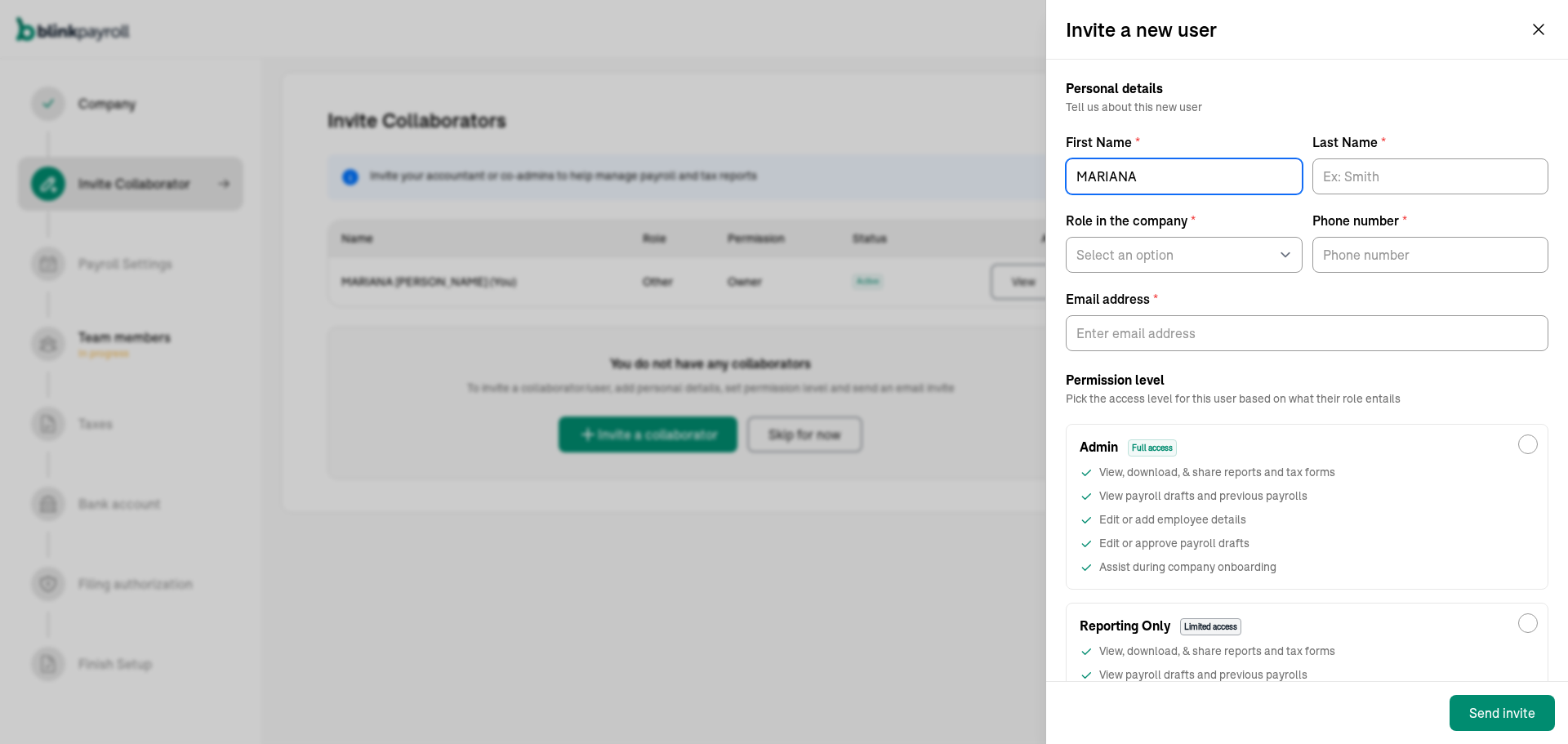
drag, startPoint x: 1208, startPoint y: 169, endPoint x: 989, endPoint y: 215, distance: 223.8
click at [989, 215] on div "Invite a new user Personal details Tell us about this new user First Name * MAR…" at bounding box center [784, 372] width 1568 height 744
type input "[PERSON_NAME]"
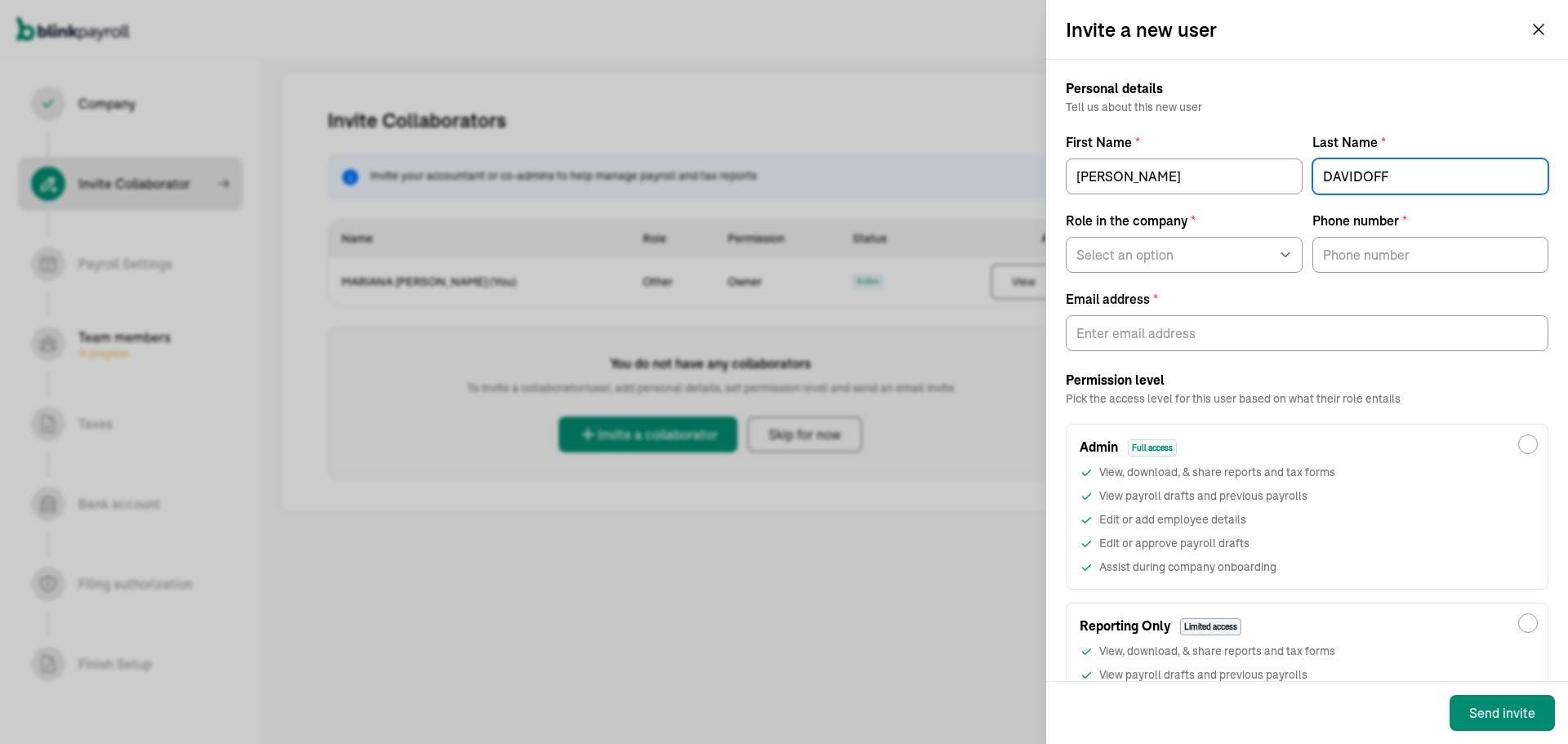
type input "DAVIDOFF"
click at [1151, 263] on select "Select an option Business owner HR CPA / Accountant Other" at bounding box center [1184, 255] width 237 height 36
select select "cpa_accountant"
click at [1066, 237] on select "Select an option Business owner HR CPA / Accountant Other" at bounding box center [1184, 255] width 237 height 36
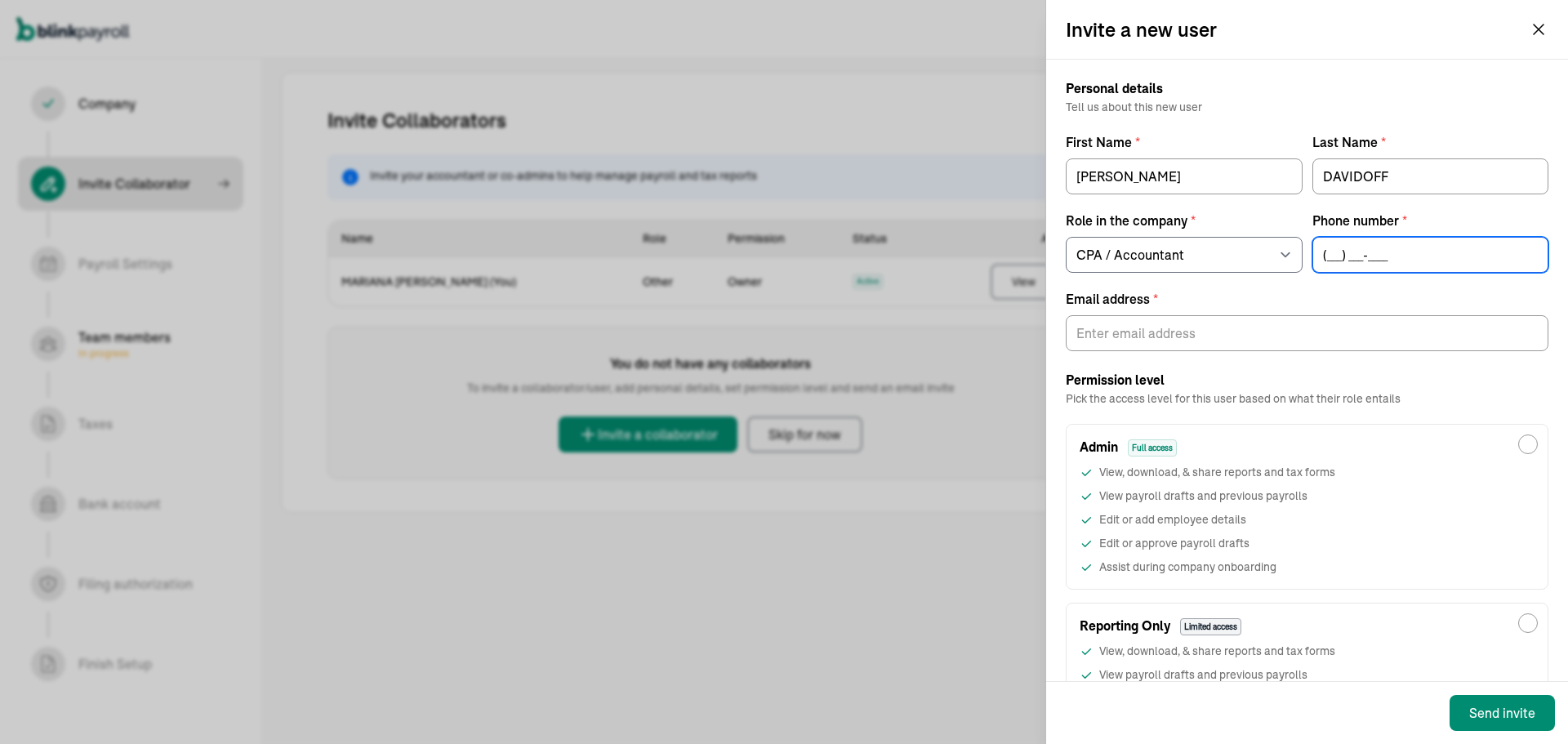
click at [1341, 261] on input "(___) ___-____" at bounding box center [1431, 255] width 237 height 36
type input "[PHONE_NUMBER]"
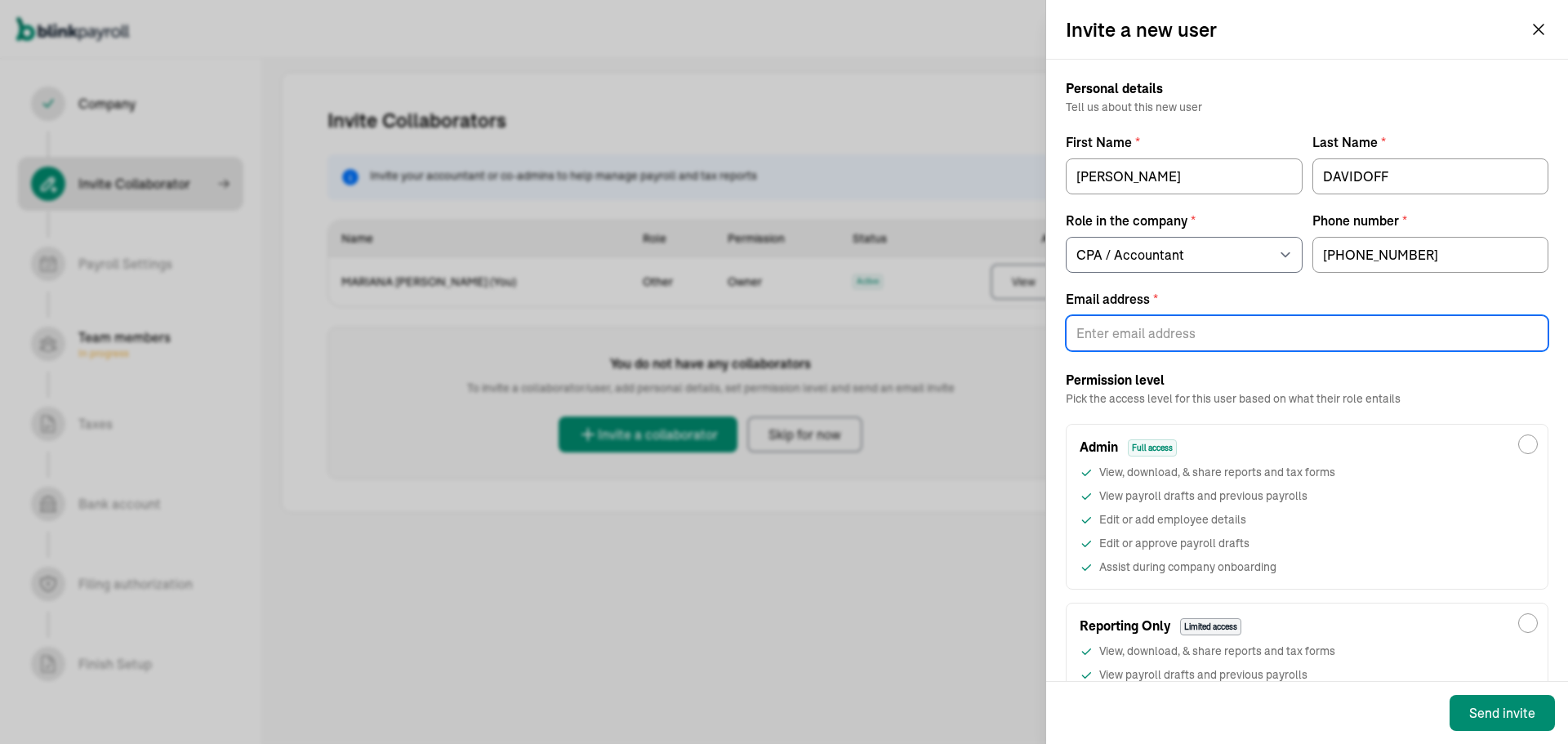
click at [1193, 332] on input "Email address *" at bounding box center [1307, 333] width 483 height 36
paste input "[EMAIL_ADDRESS][DOMAIN_NAME]"
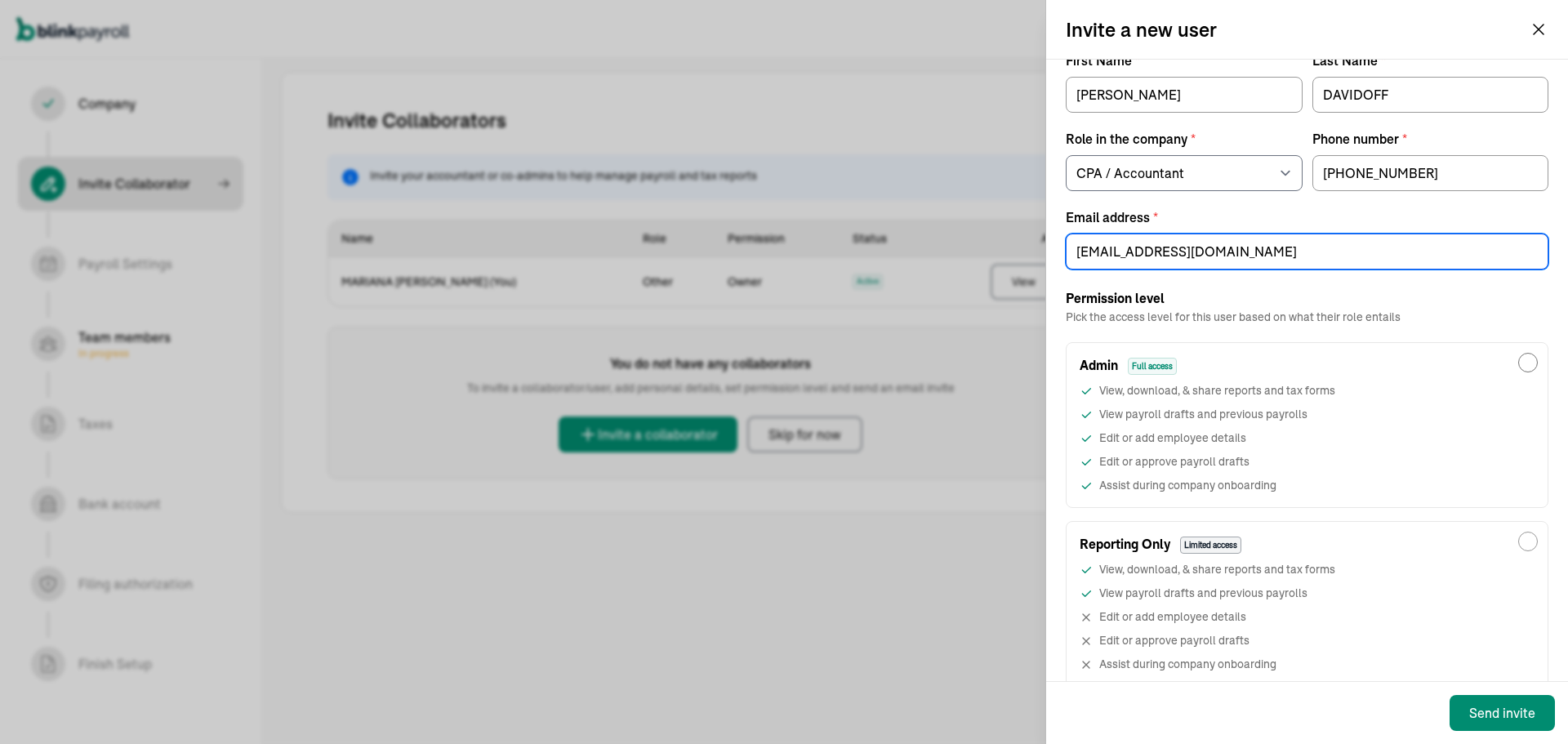
type input "[EMAIL_ADDRESS][DOMAIN_NAME]"
click at [1519, 361] on input "Admin Full access View, download, & share reports and tax forms View payroll dr…" at bounding box center [1529, 363] width 20 height 20
radio input "true"
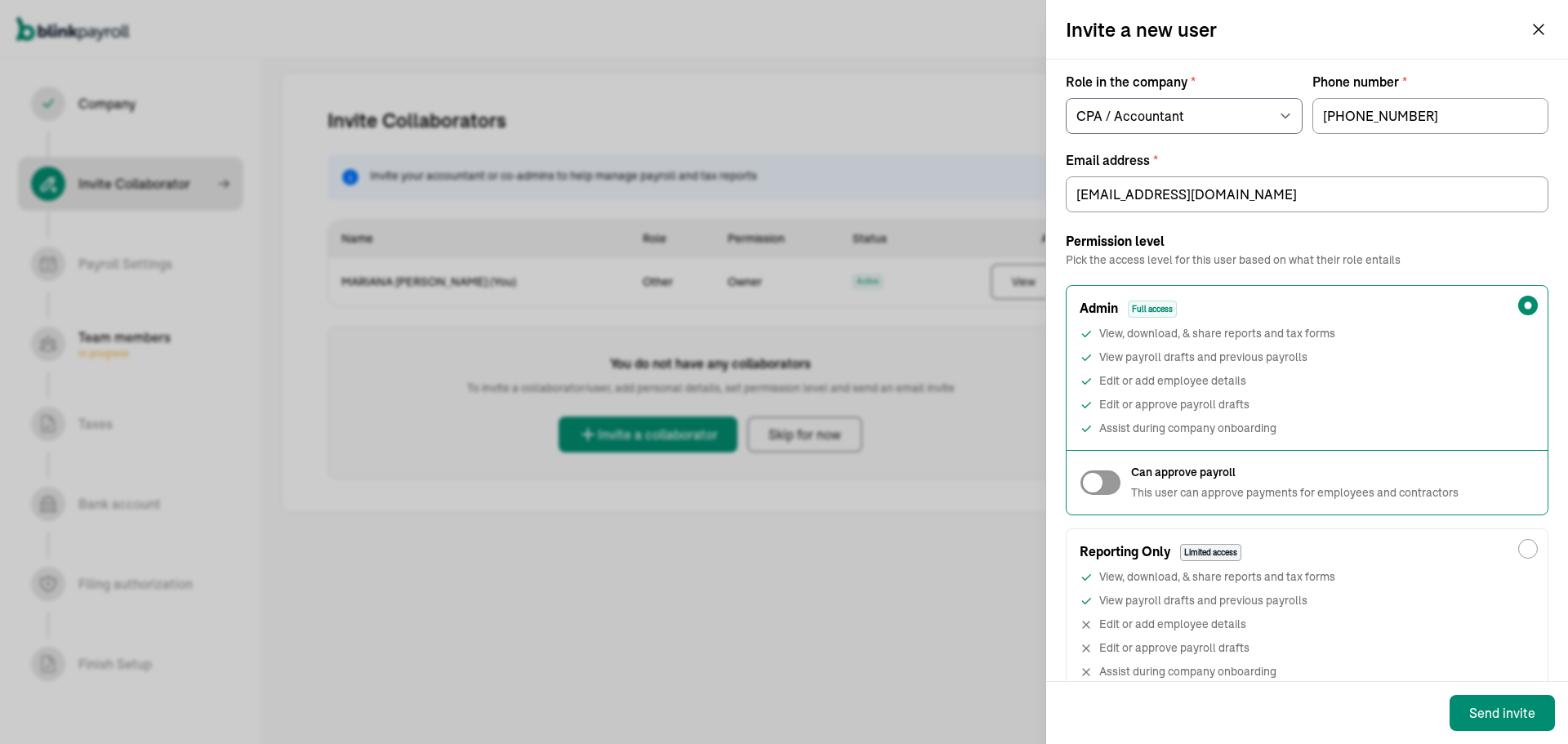
scroll to position [163, 0]
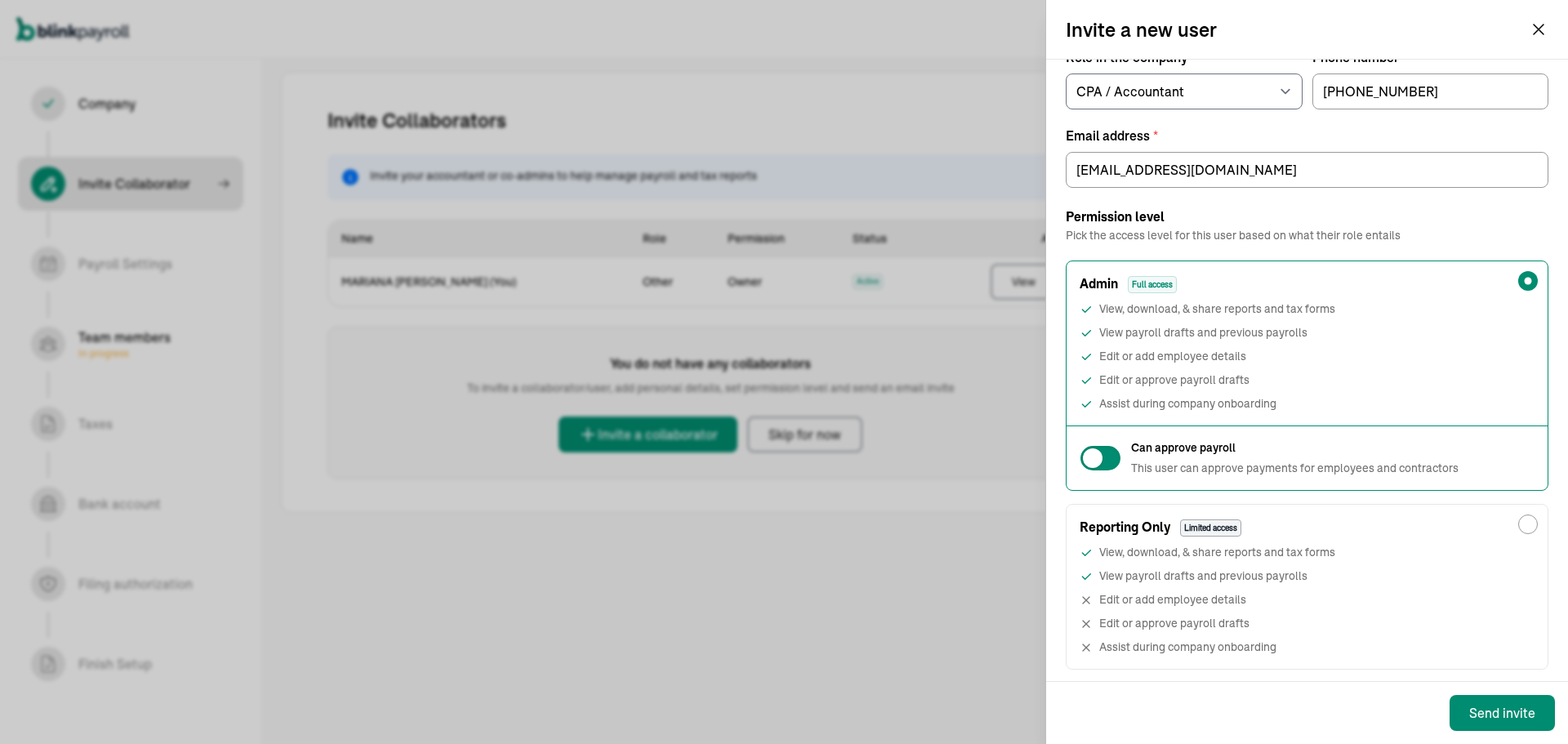
click at [1106, 466] on div at bounding box center [1100, 458] width 42 height 26
checkbox input "true"
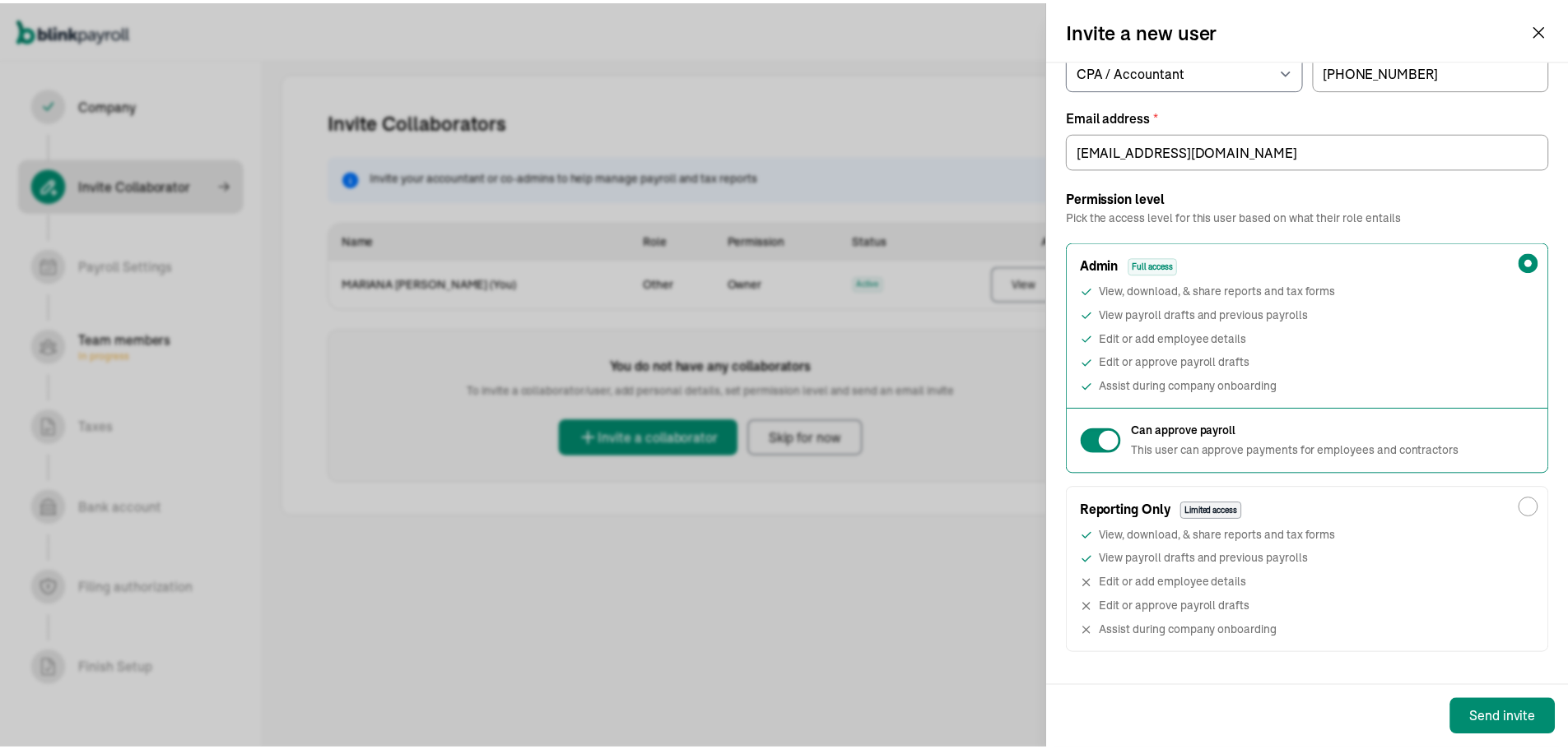
scroll to position [202, 0]
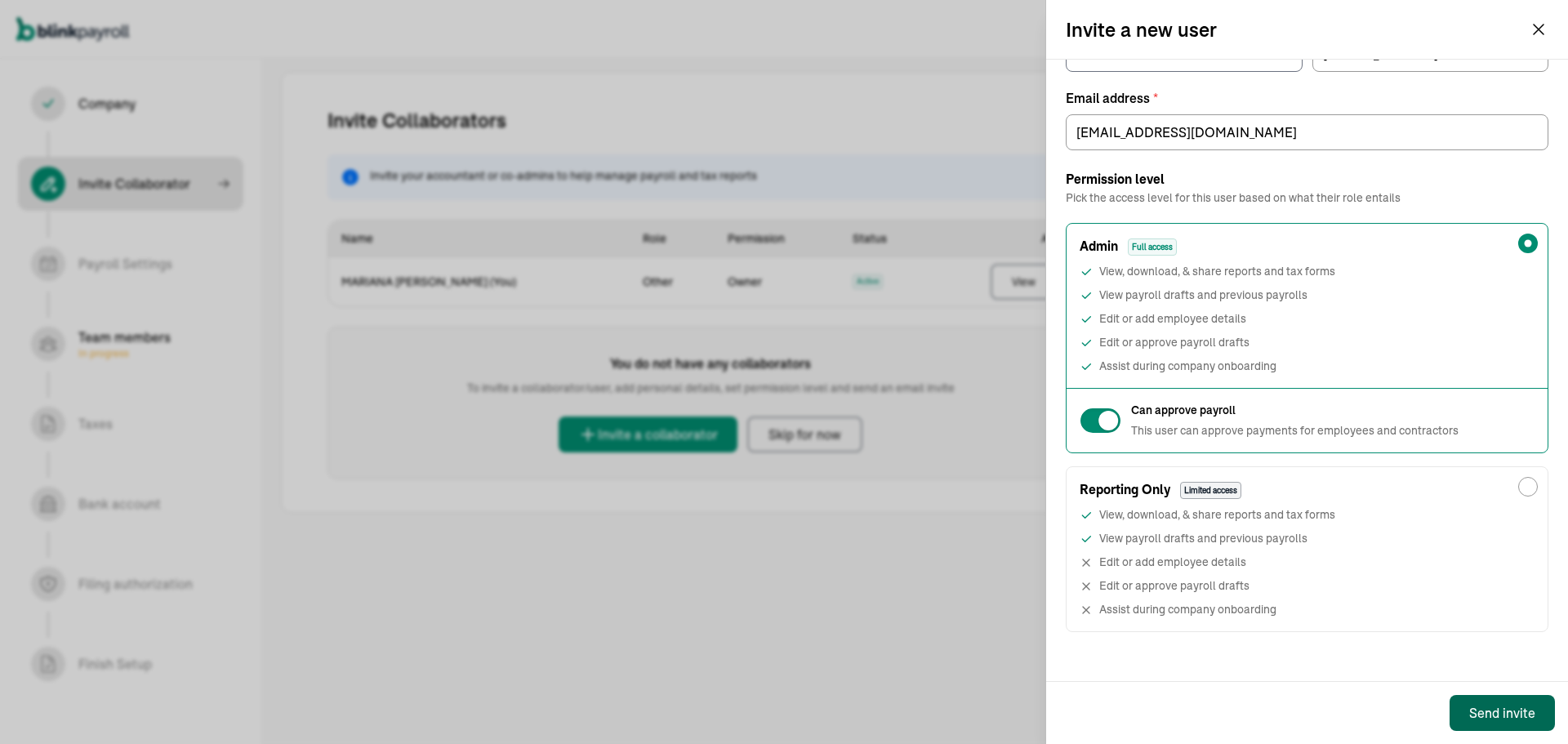
click at [1482, 717] on div "Send invite" at bounding box center [1502, 714] width 67 height 20
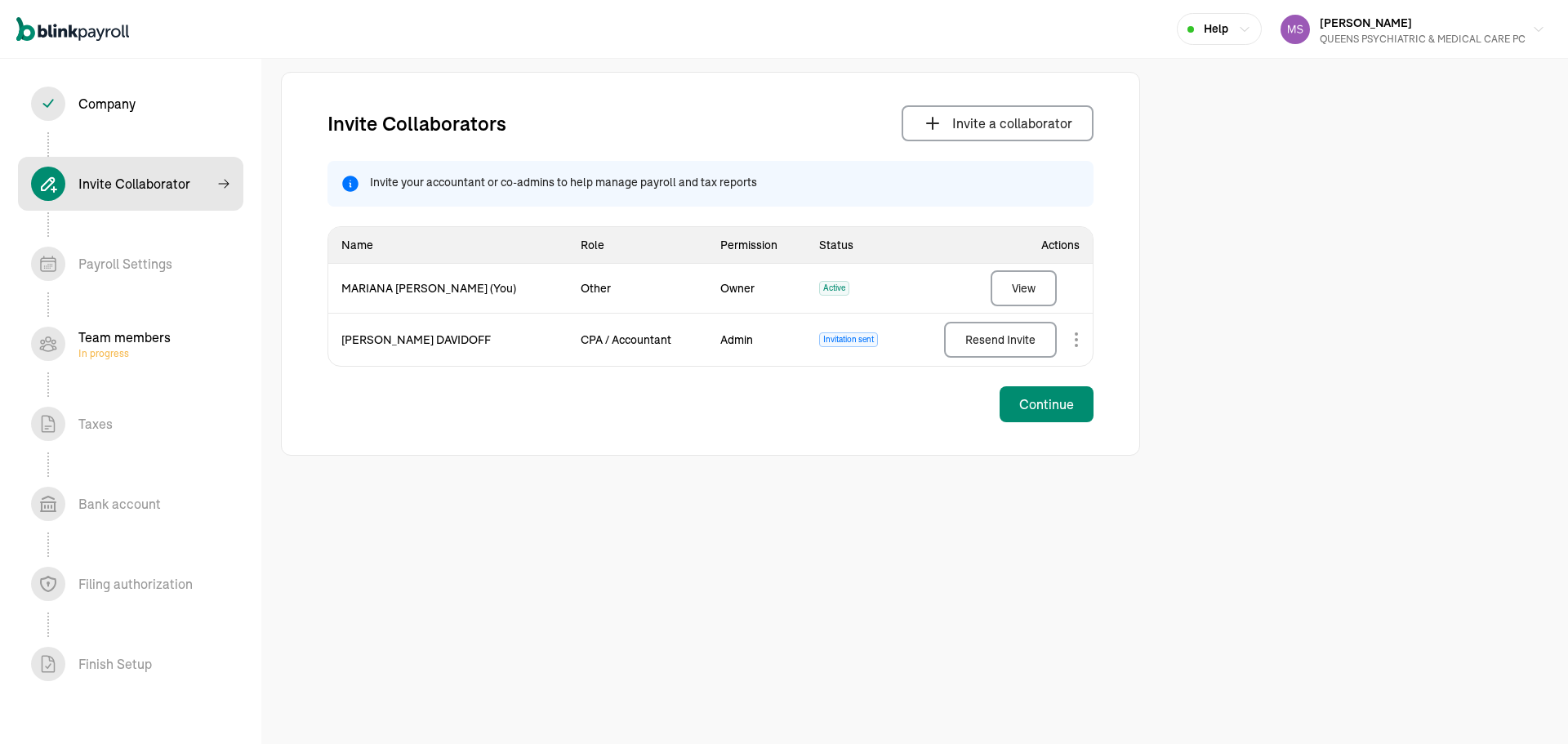
click at [126, 336] on div "Team members In progress" at bounding box center [124, 344] width 92 height 32
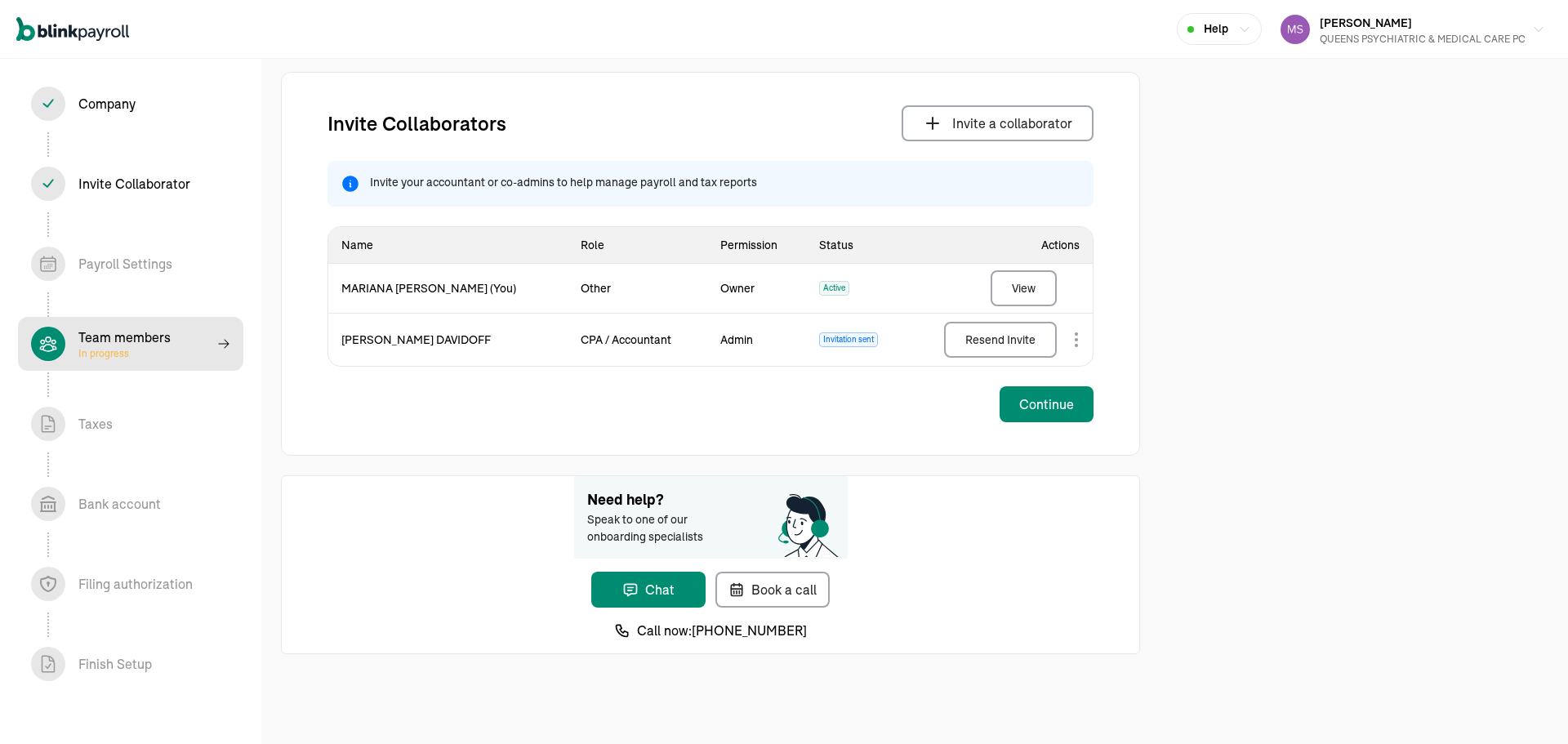
select select "contractor"
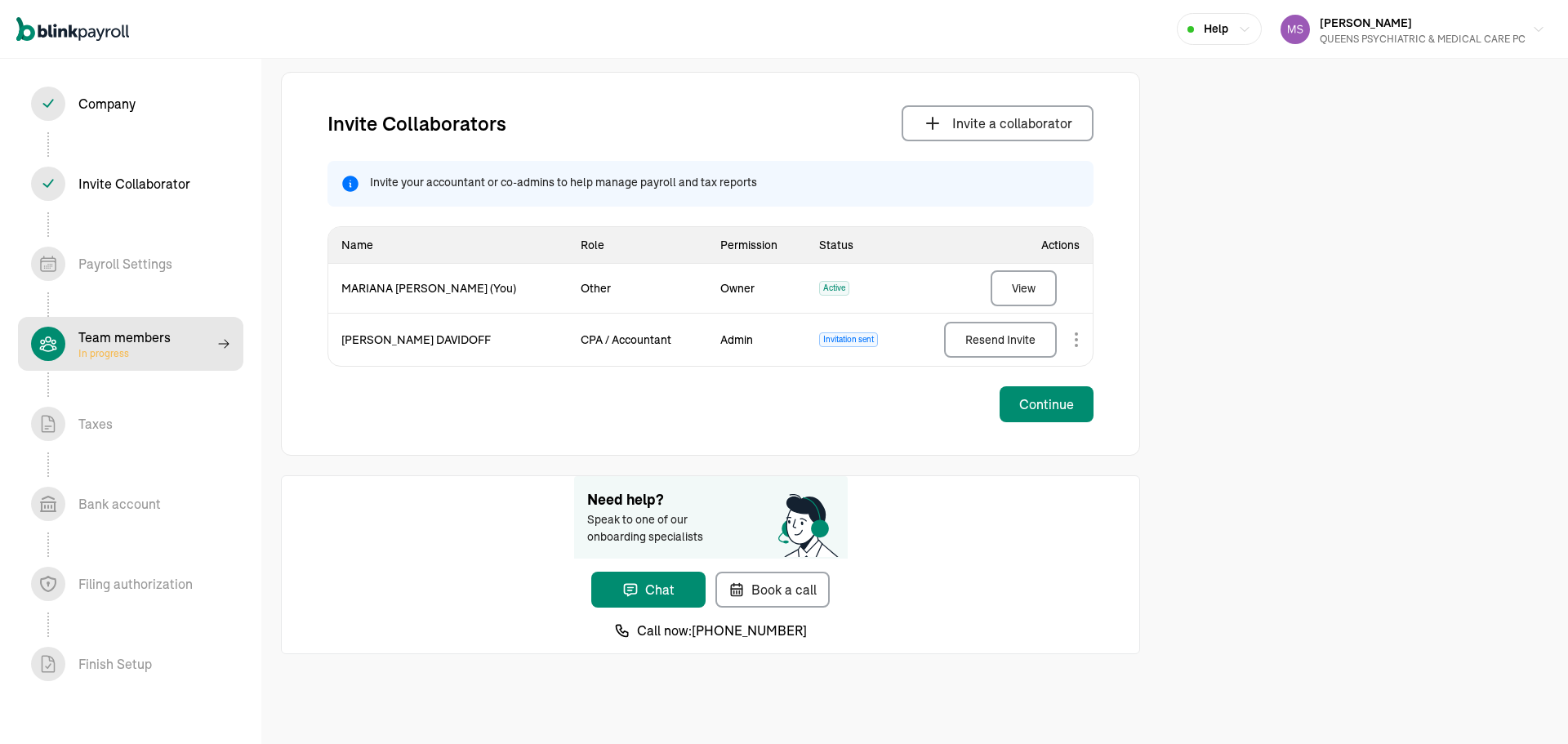
select select "contractor"
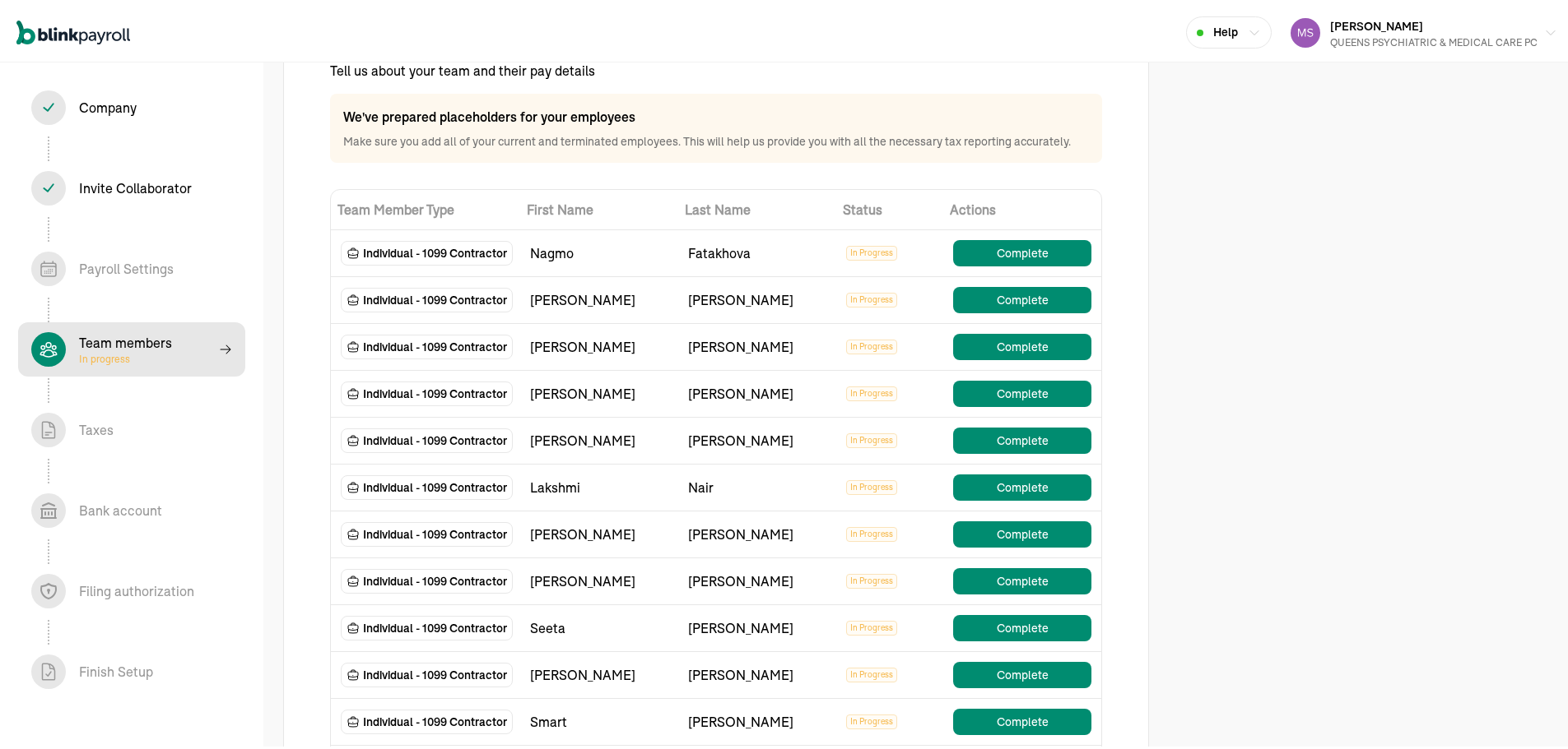
scroll to position [82, 0]
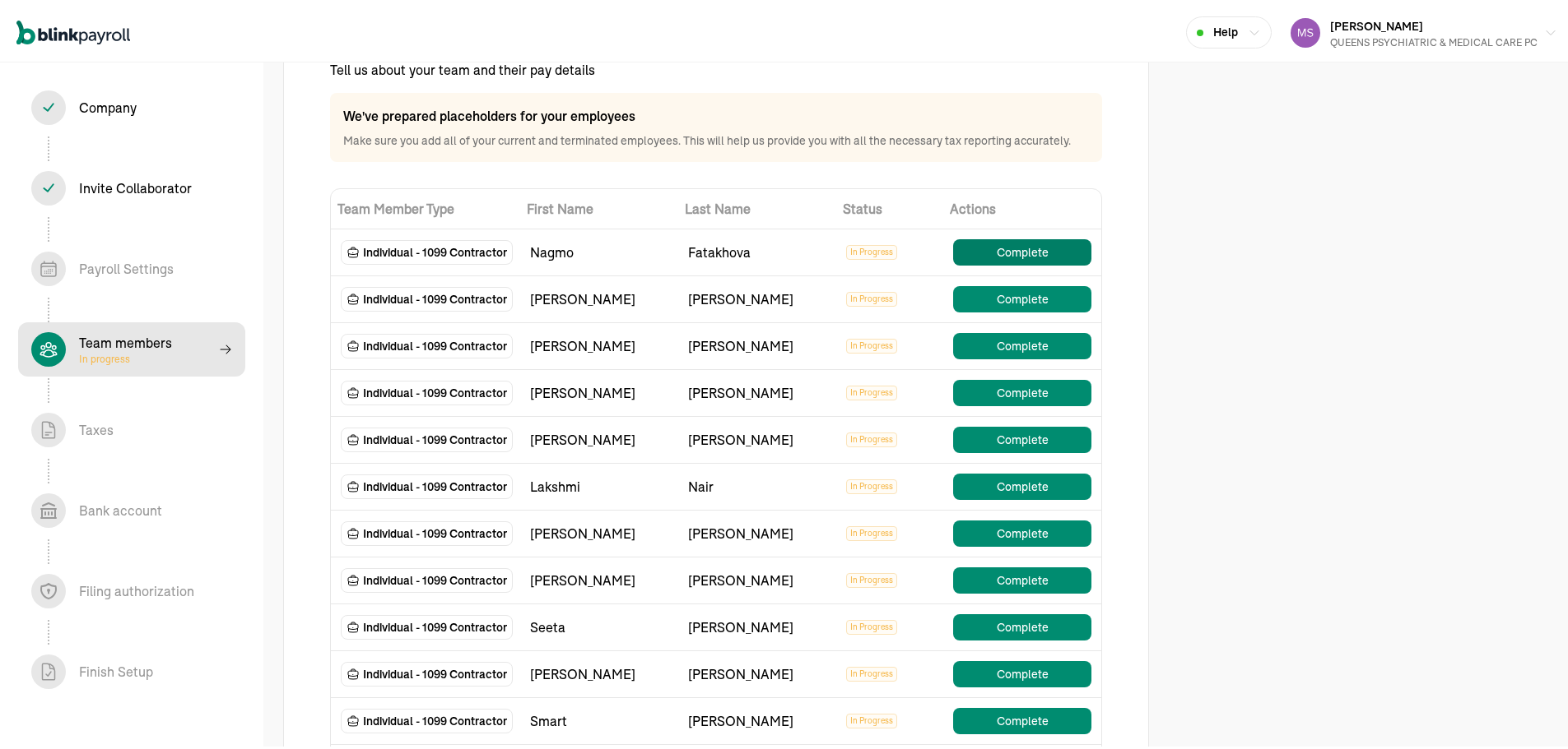
click at [1012, 256] on button "Complete" at bounding box center [1022, 249] width 138 height 27
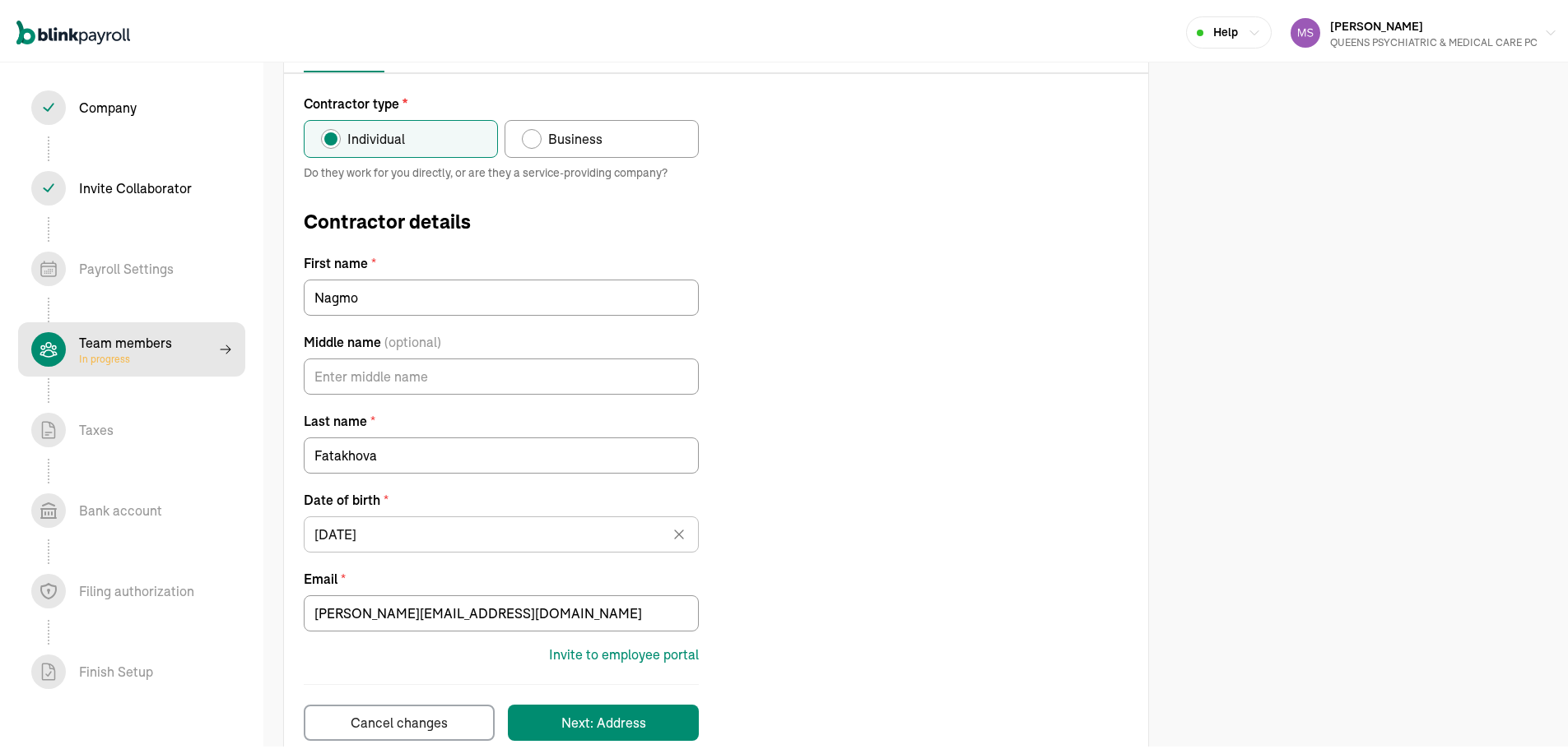
scroll to position [186, 0]
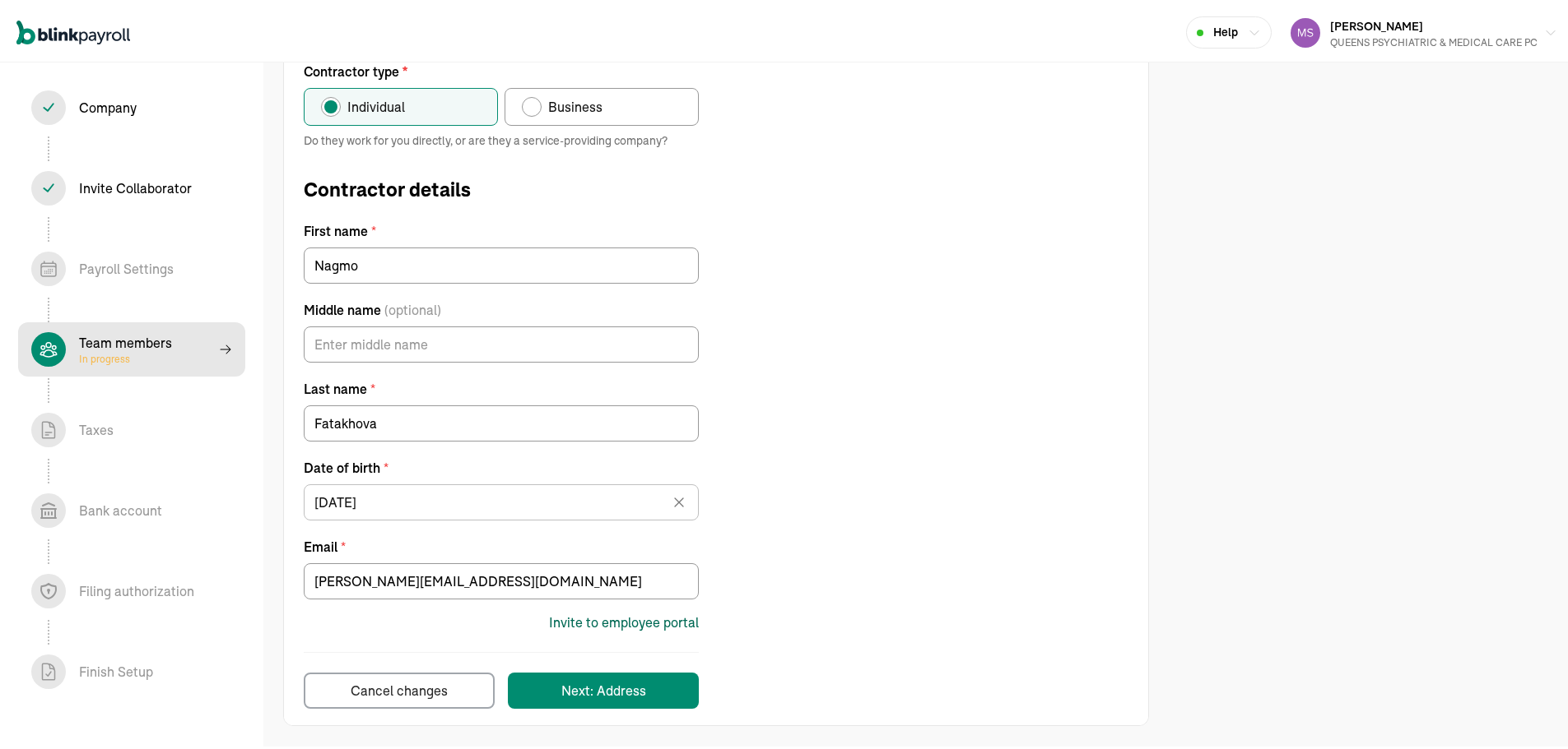
click at [614, 618] on div "Invite to employee portal" at bounding box center [624, 619] width 150 height 20
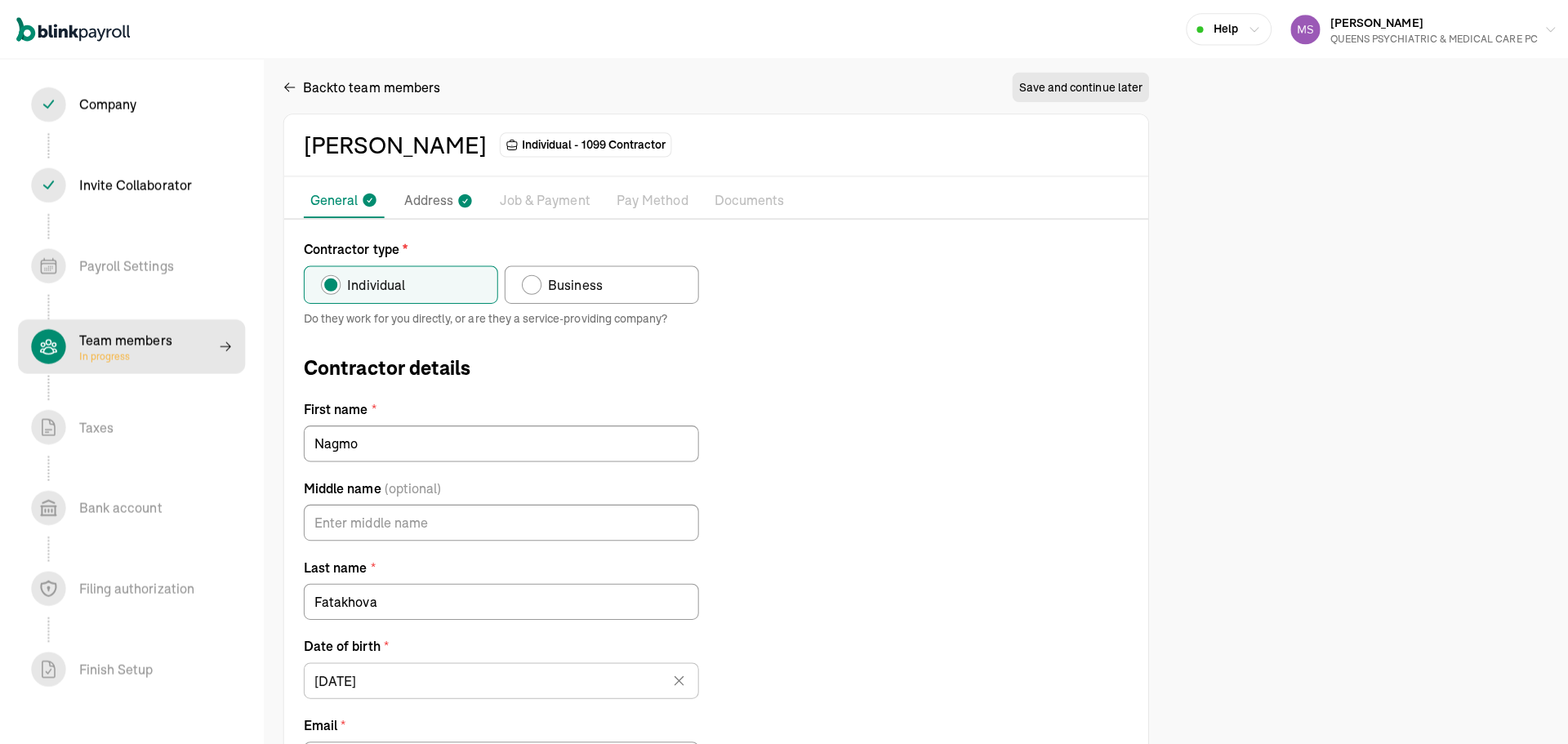
scroll to position [0, 0]
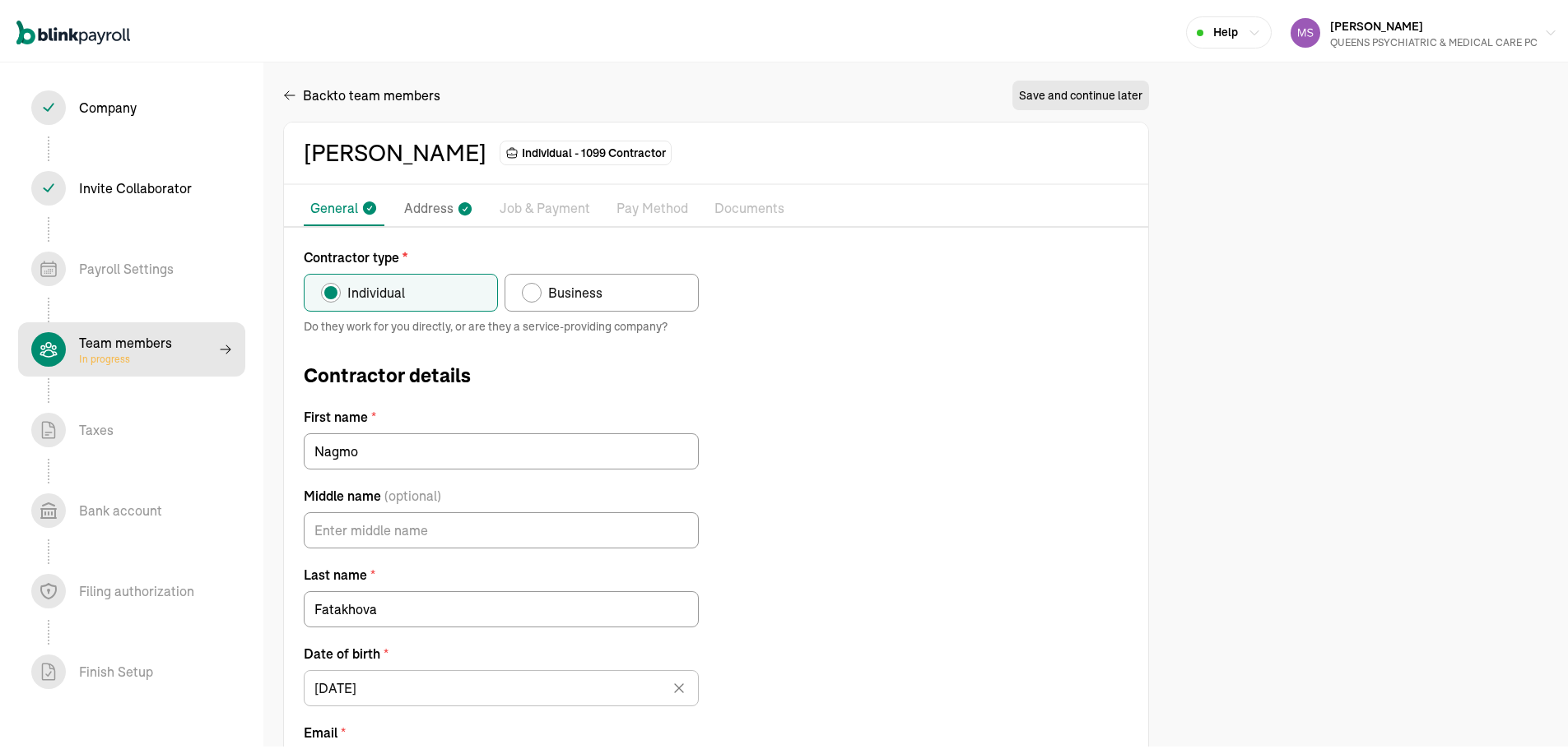
click at [102, 114] on div "Company In progress" at bounding box center [132, 103] width 201 height 34
select select "S-Corporation"
select select "Health Care"
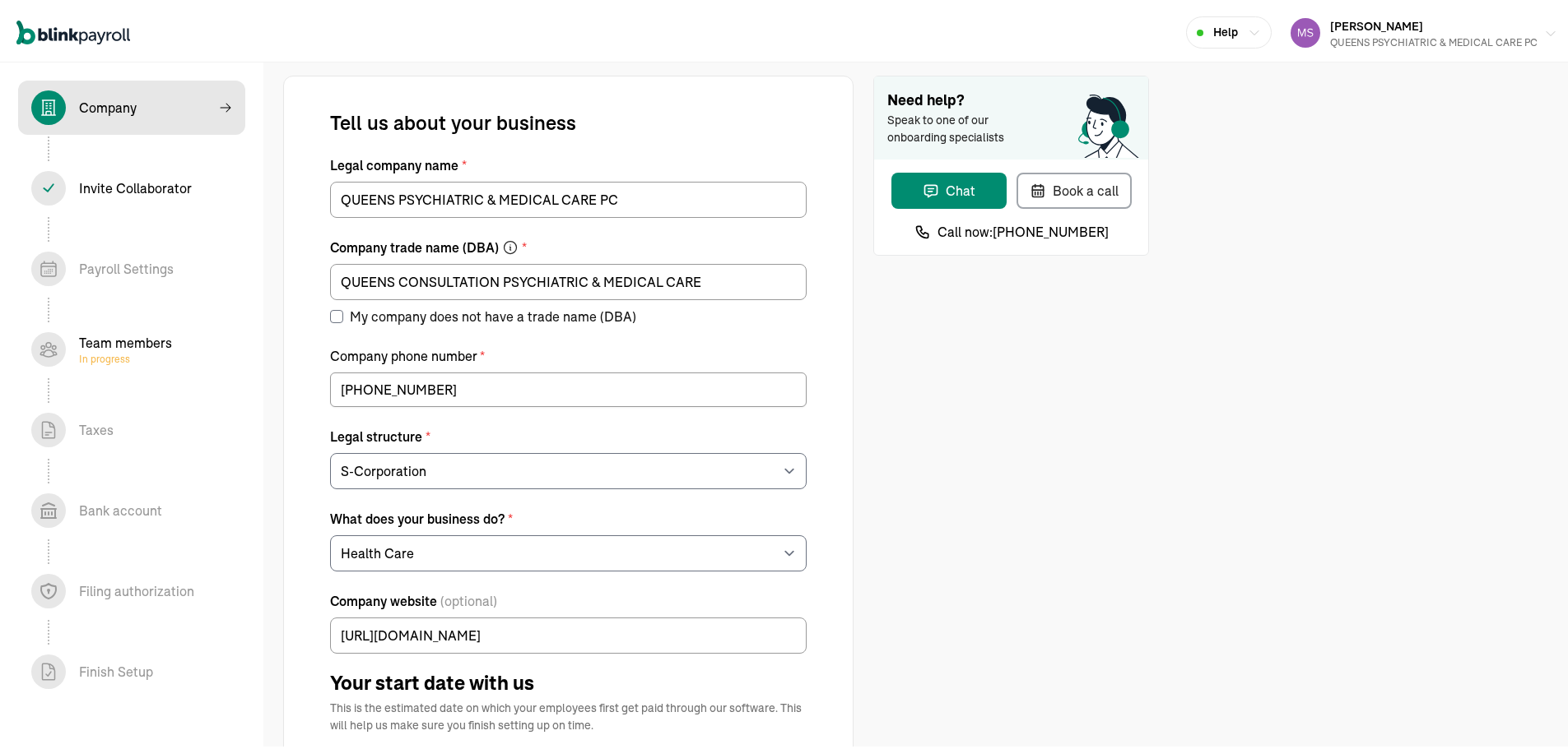
click at [1357, 38] on div "QUEENS PSYCHIATRIC & MEDICAL CARE PC" at bounding box center [1434, 39] width 207 height 15
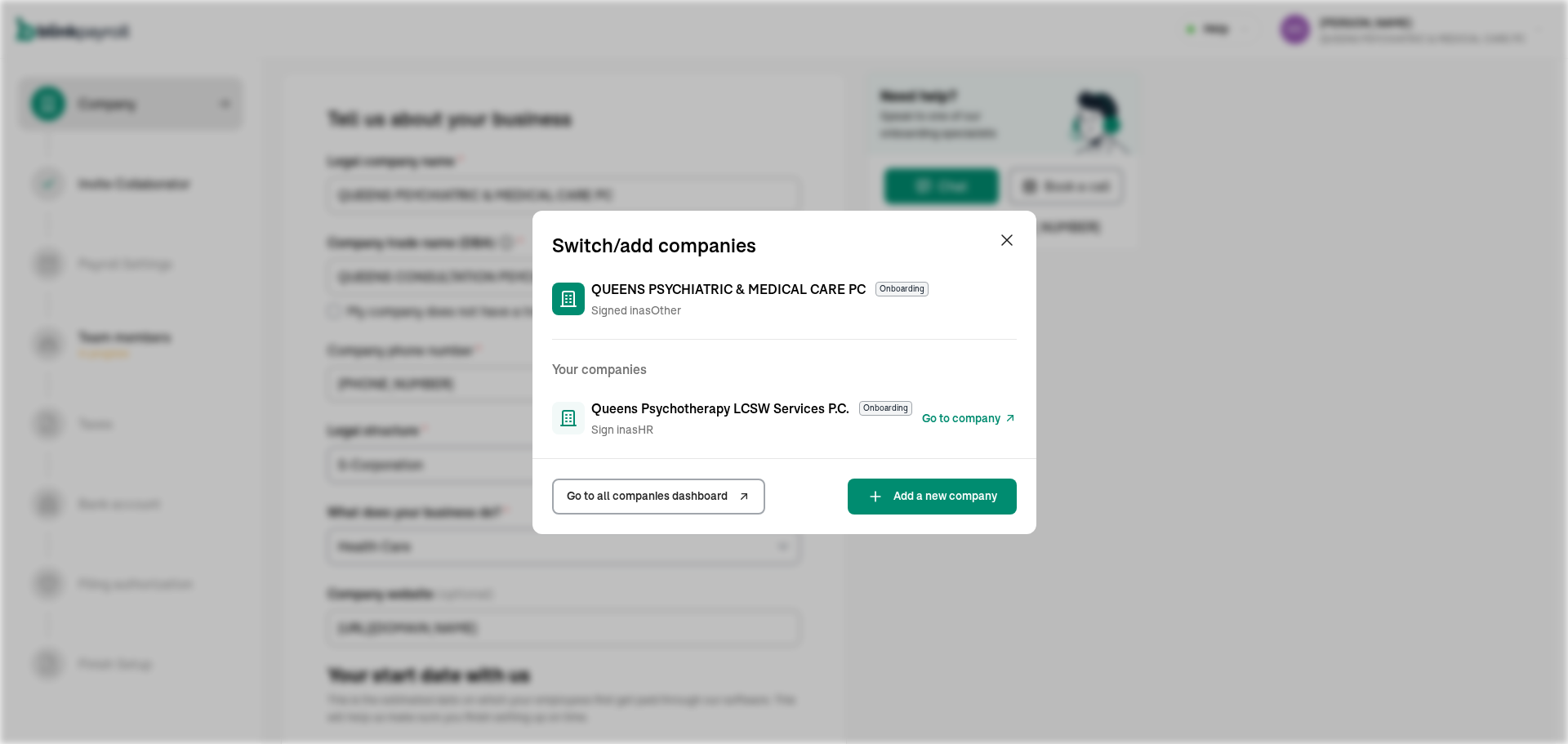
click at [979, 415] on span "Go to company" at bounding box center [961, 419] width 78 height 18
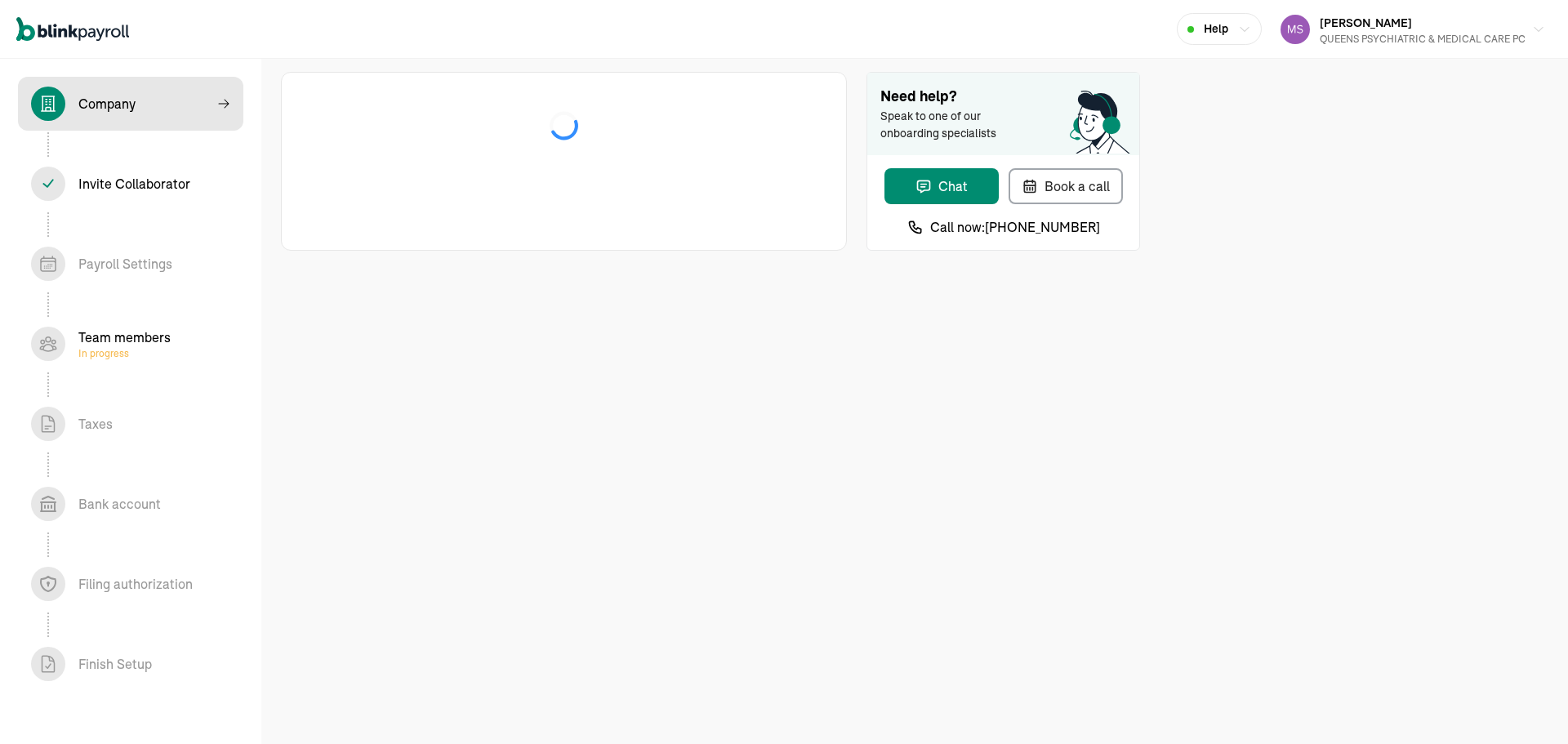
select select "S-Corporation"
select select "Health Care"
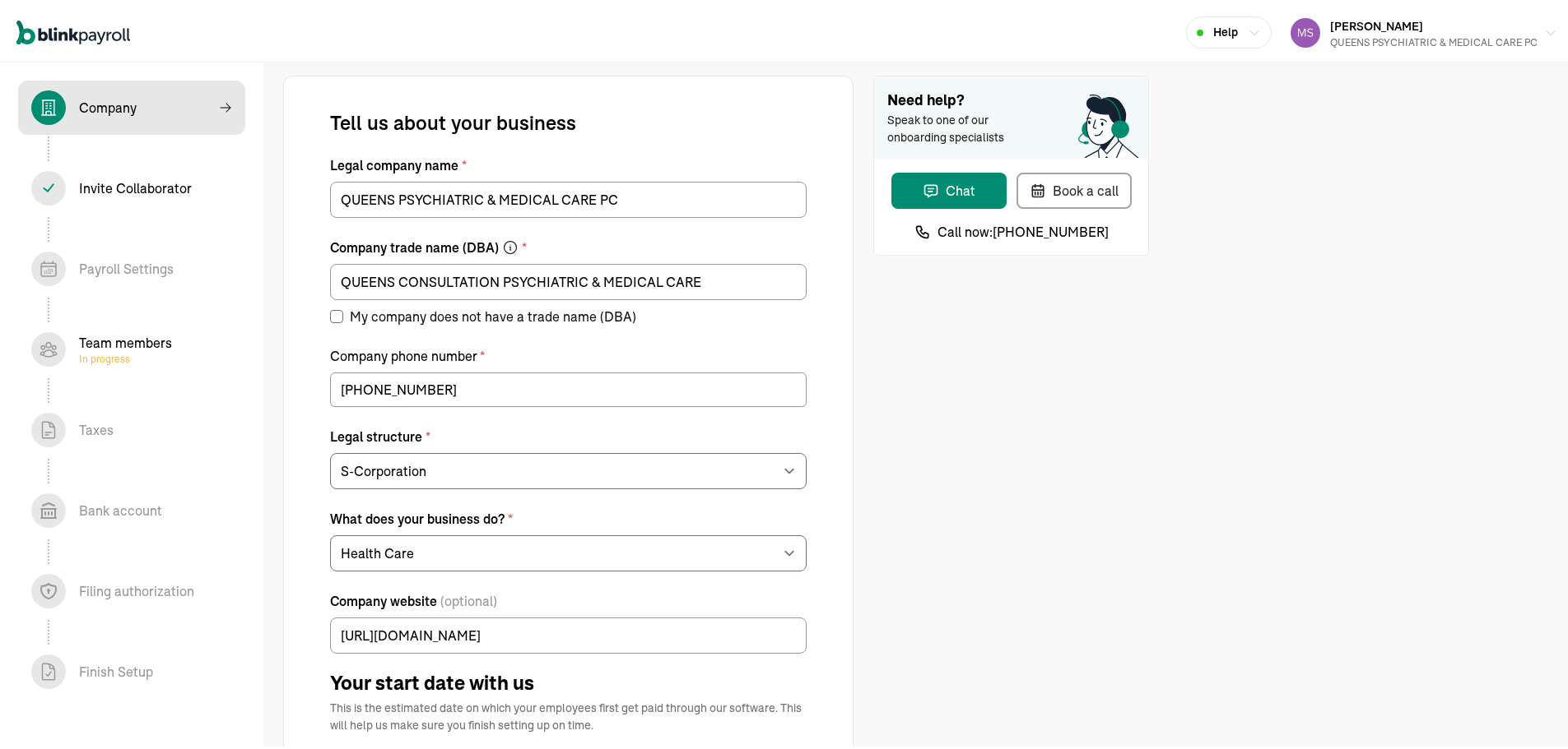
click at [170, 188] on div "Invite Collaborator In progress" at bounding box center [135, 185] width 112 height 20
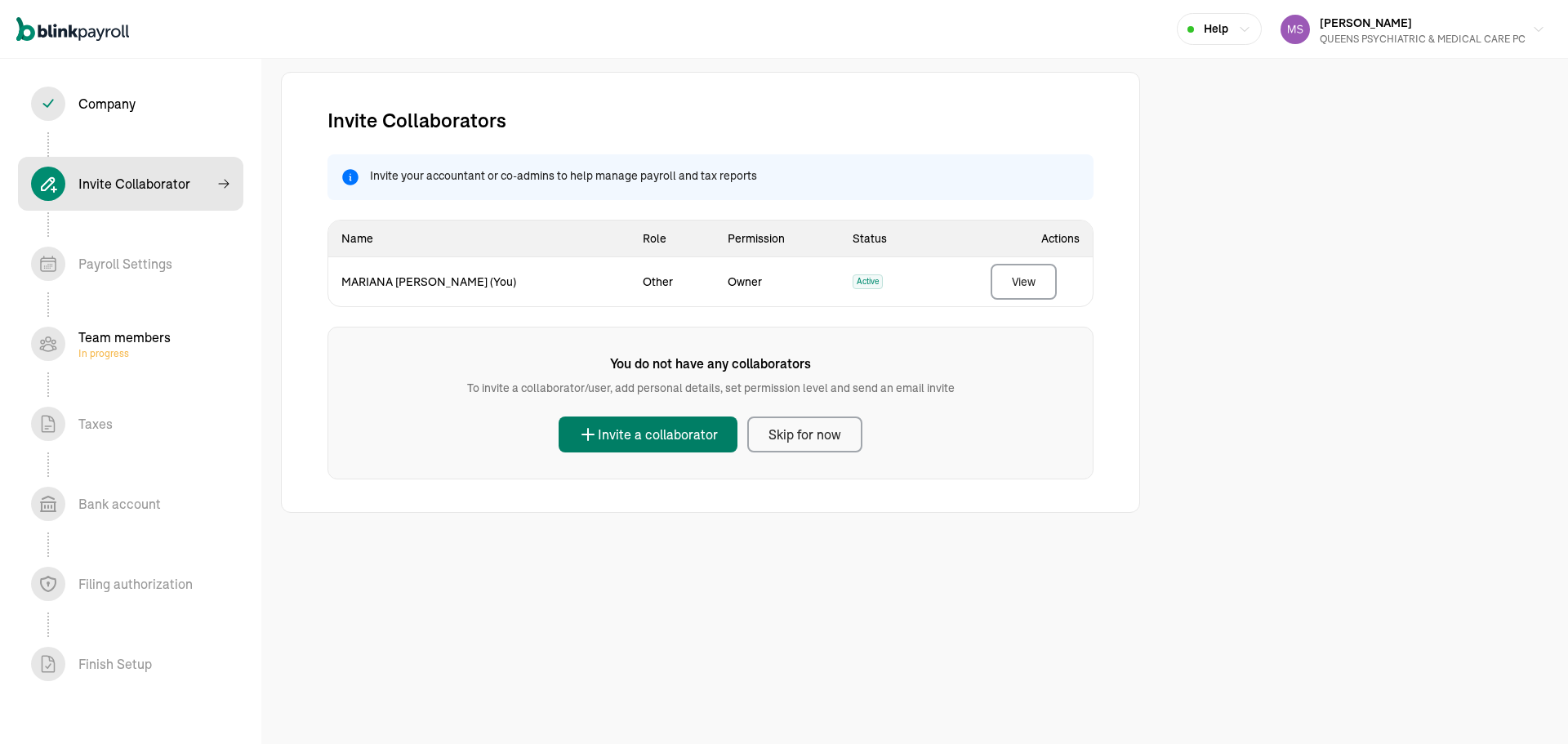
click at [659, 435] on div "Invite a collaborator" at bounding box center [648, 435] width 140 height 20
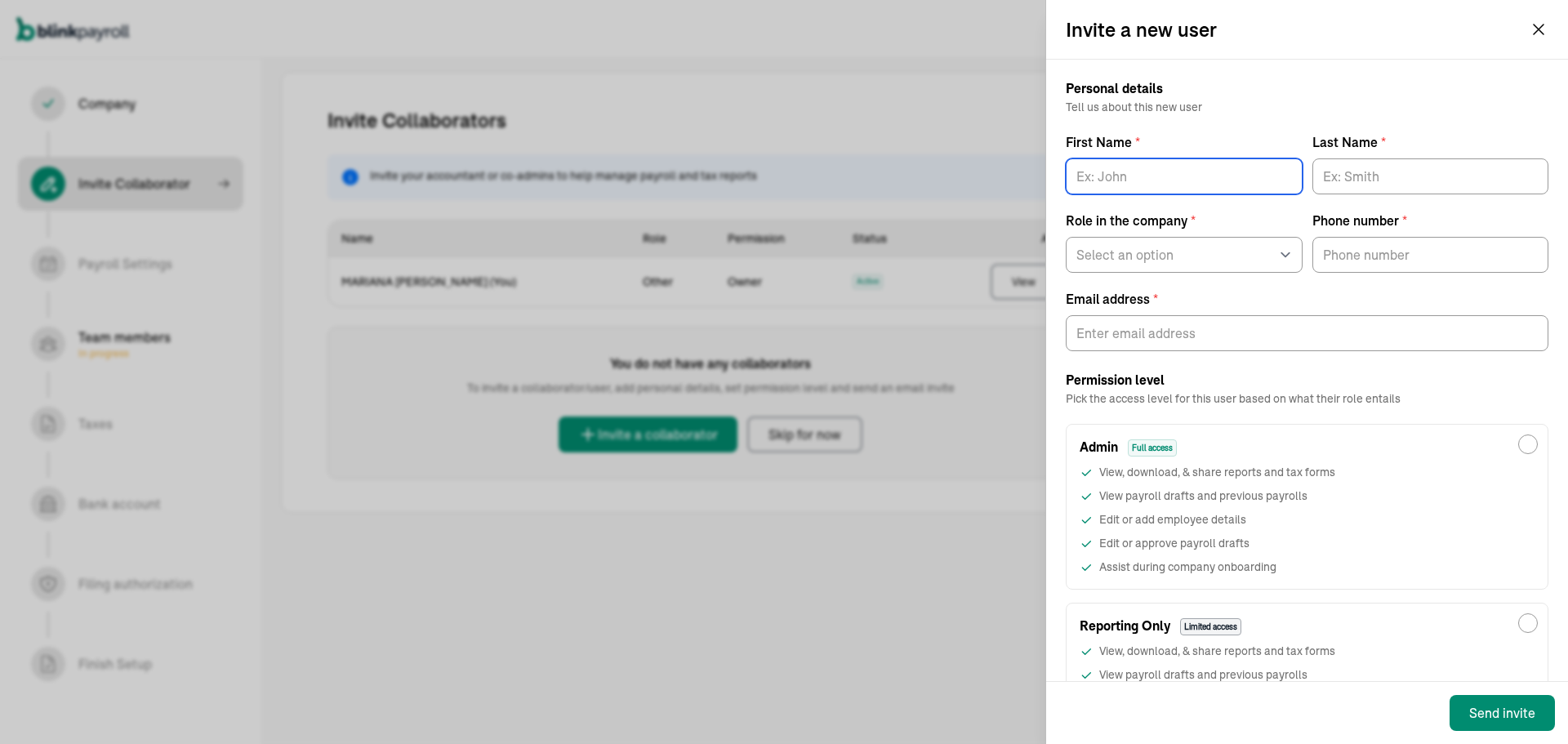
click at [1214, 181] on input "First Name *" at bounding box center [1184, 176] width 237 height 36
type input "MARIANA"
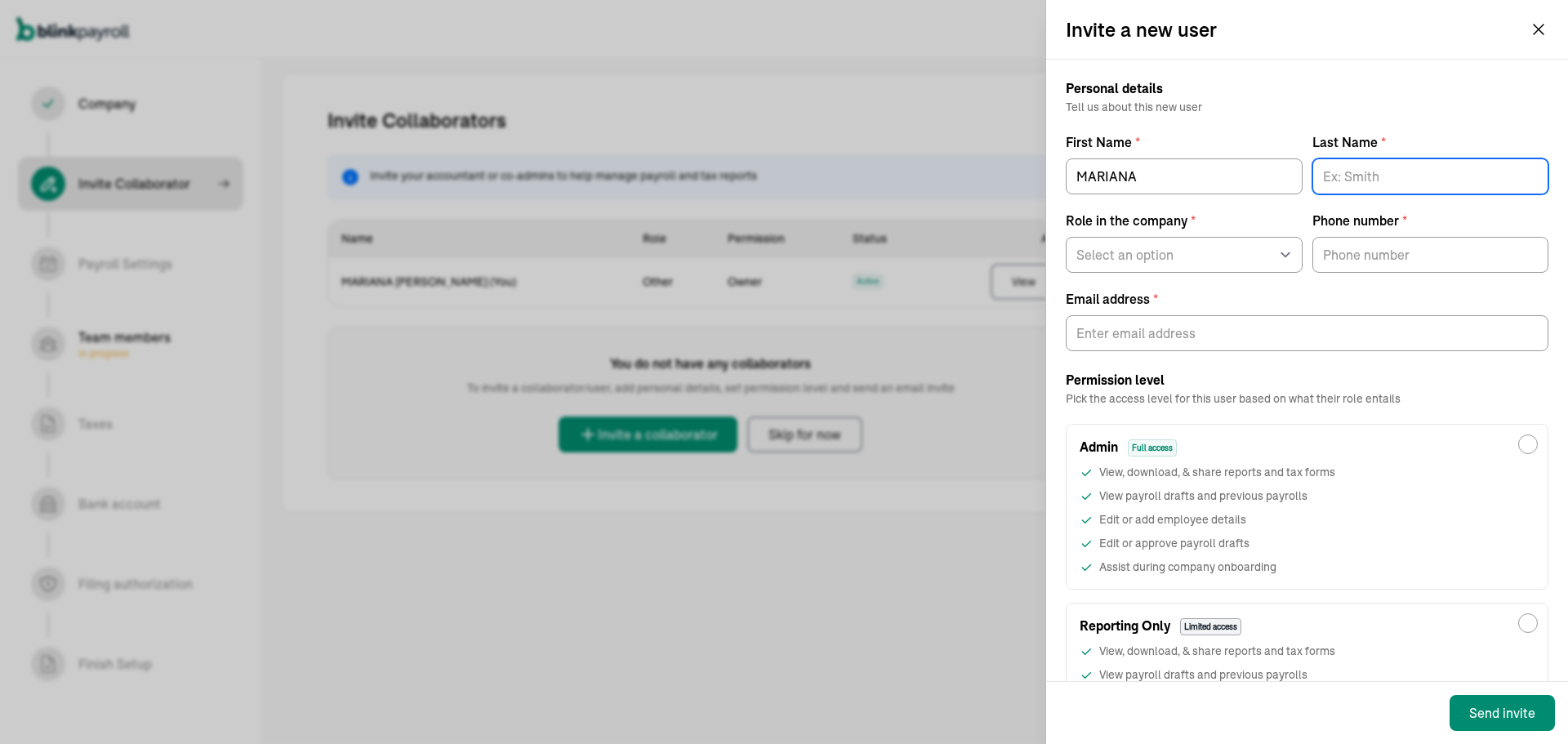
type input "S"
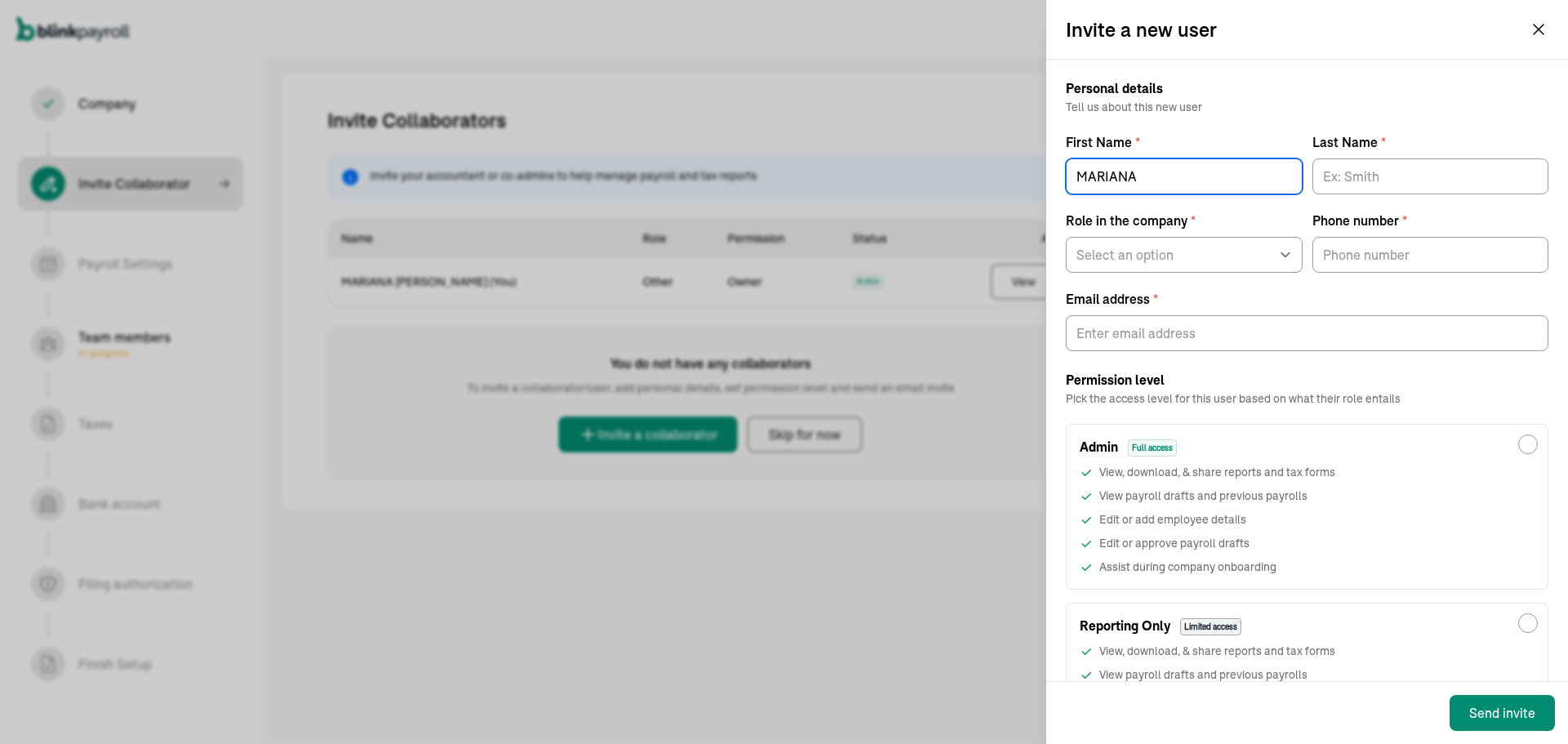
drag, startPoint x: 1208, startPoint y: 169, endPoint x: 989, endPoint y: 215, distance: 223.8
click at [989, 215] on div "Invite a new user Personal details Tell us about this new user First Name * [PE…" at bounding box center [784, 372] width 1568 height 744
type input "[PERSON_NAME]"
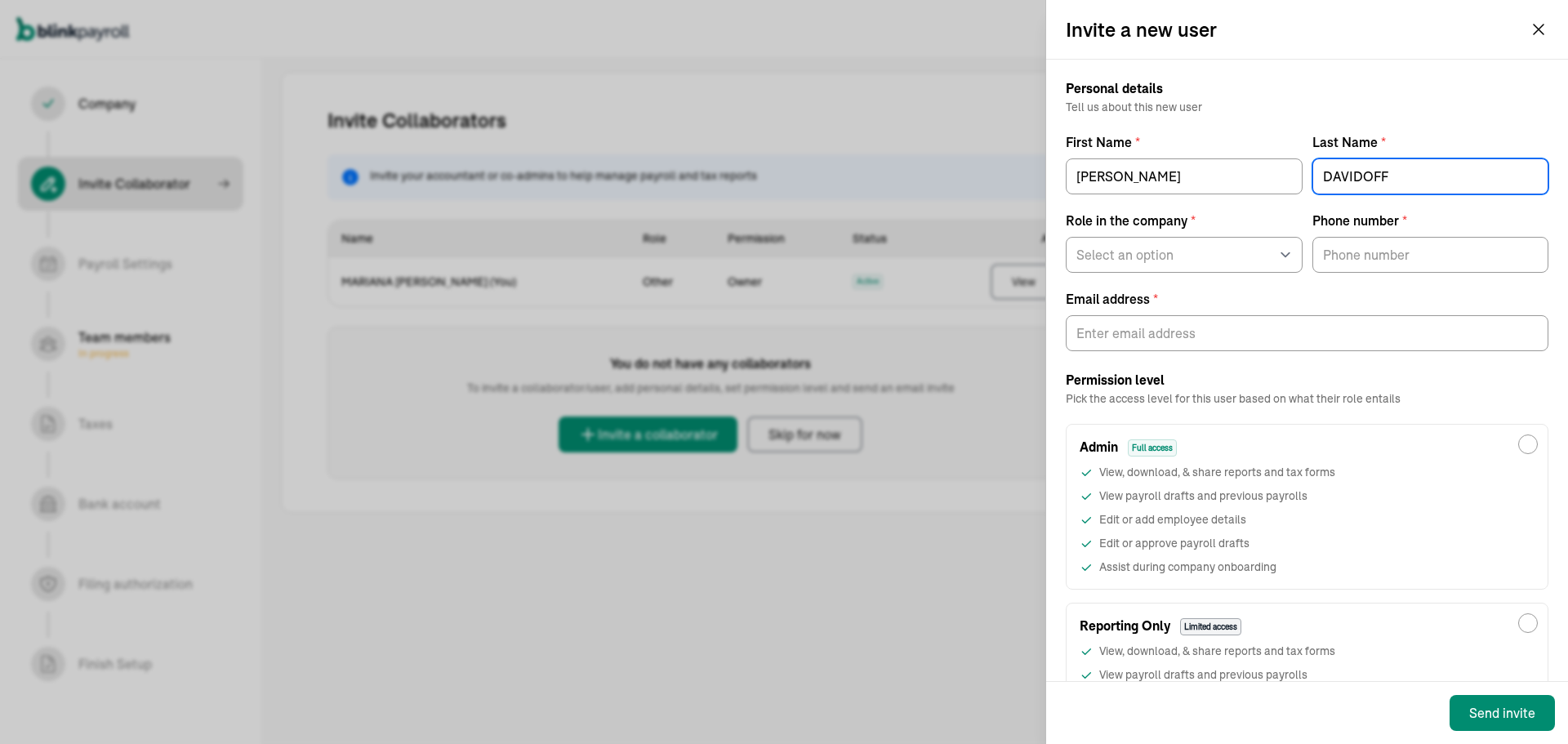
type input "DAVIDOFF"
click at [1151, 263] on select "Select an option Business owner HR CPA / Accountant Other" at bounding box center [1184, 255] width 237 height 36
select select "cpa_accountant"
click at [1066, 237] on select "Select an option Business owner HR CPA / Accountant Other" at bounding box center [1184, 255] width 237 height 36
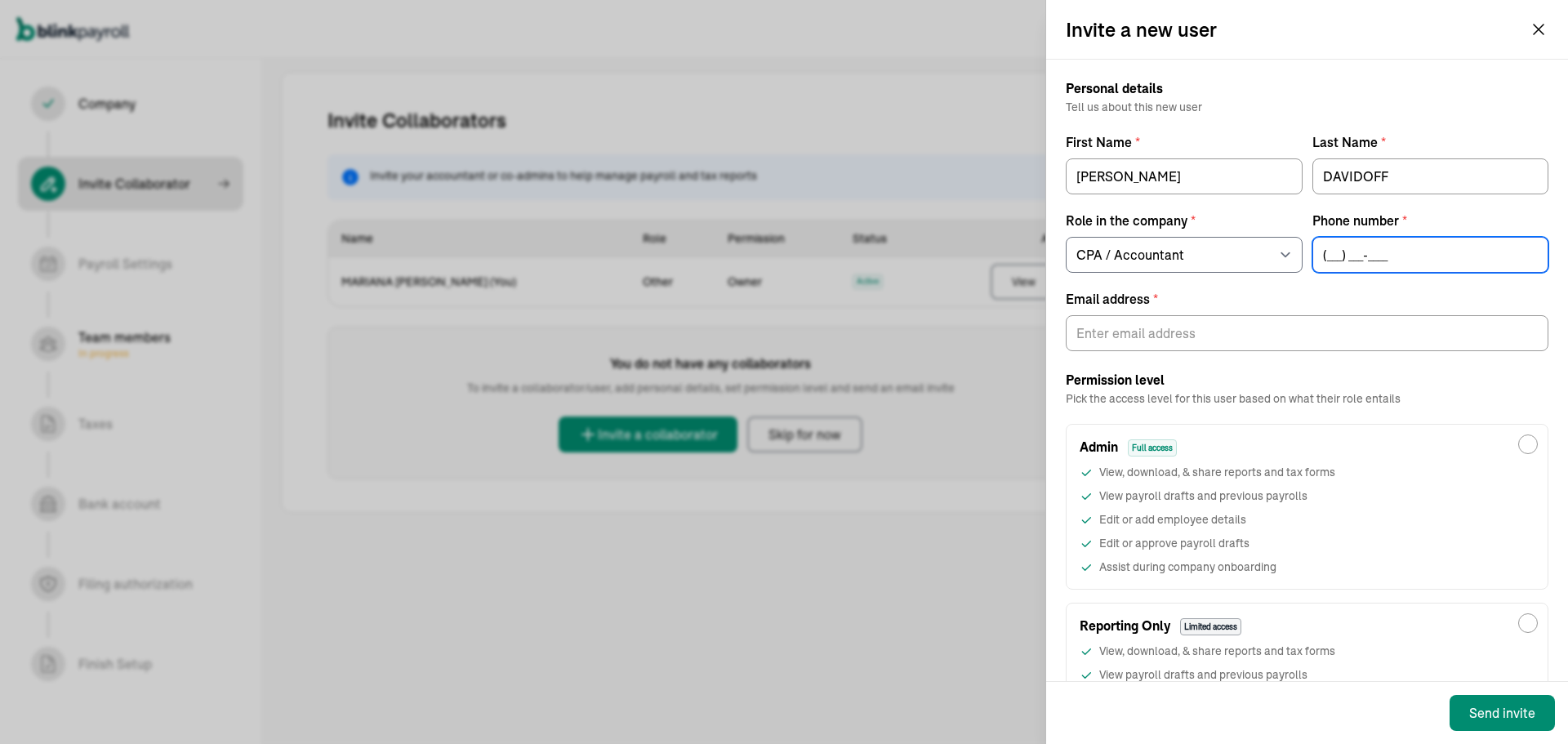
click at [1341, 261] on input "(___) ___-____" at bounding box center [1431, 255] width 237 height 36
type input "(718) 790-3902"
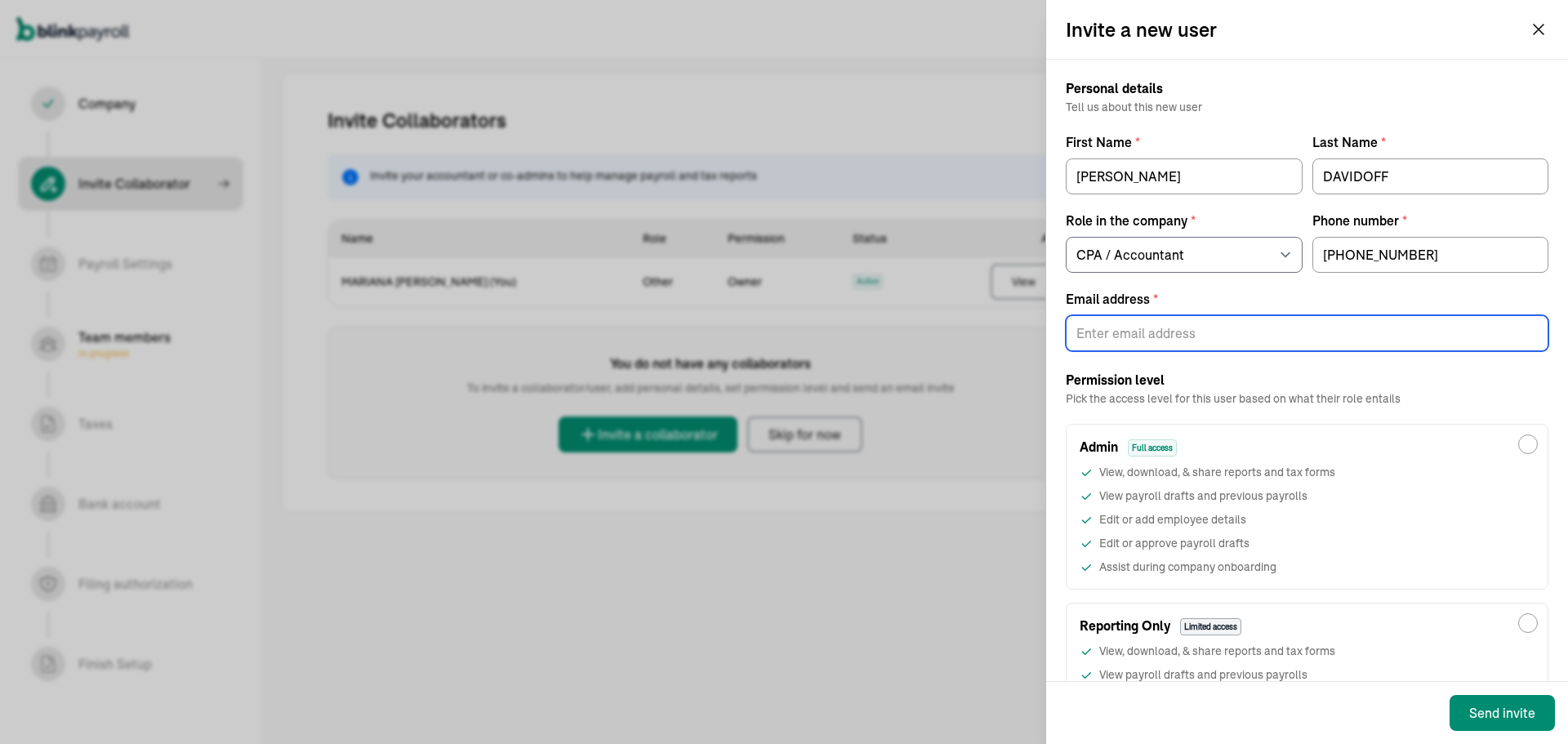
click at [1193, 332] on input "Email address *" at bounding box center [1307, 333] width 483 height 36
paste input "davidofftax@gmail.com"
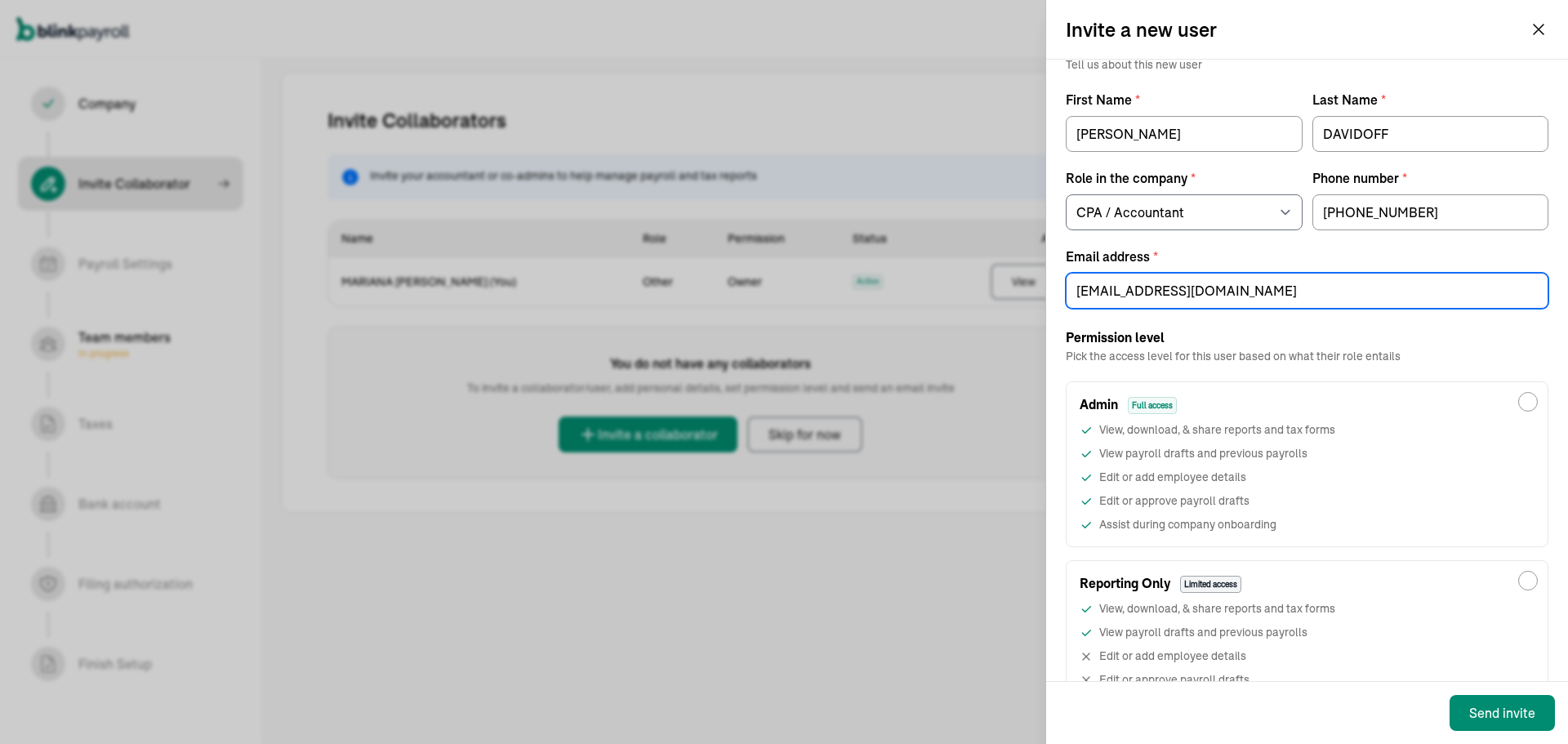
scroll to position [81, 0]
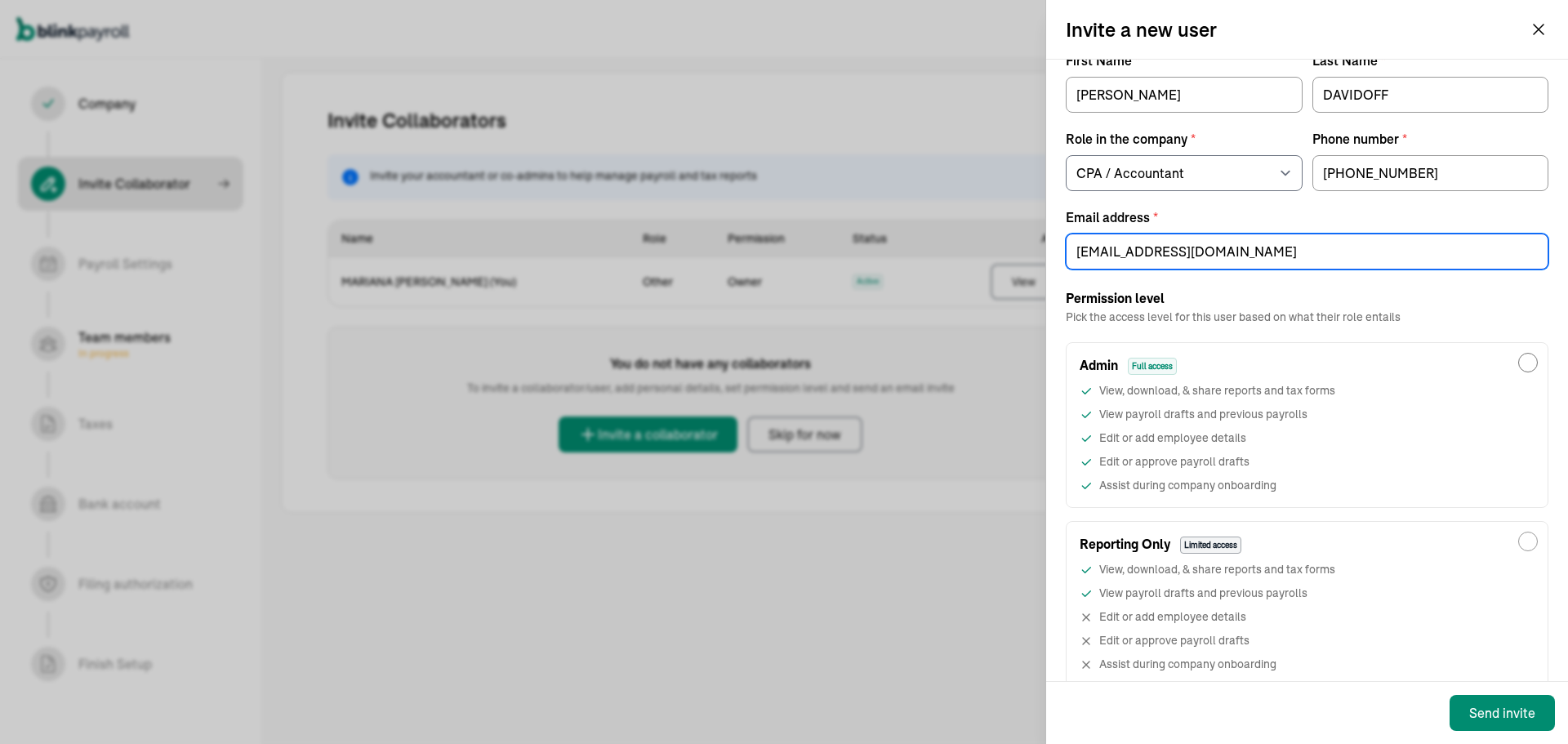
type input "davidofftax@gmail.com"
click at [1519, 361] on input "Admin Full access View, download, & share reports and tax forms View payroll dr…" at bounding box center [1529, 363] width 20 height 20
radio input "true"
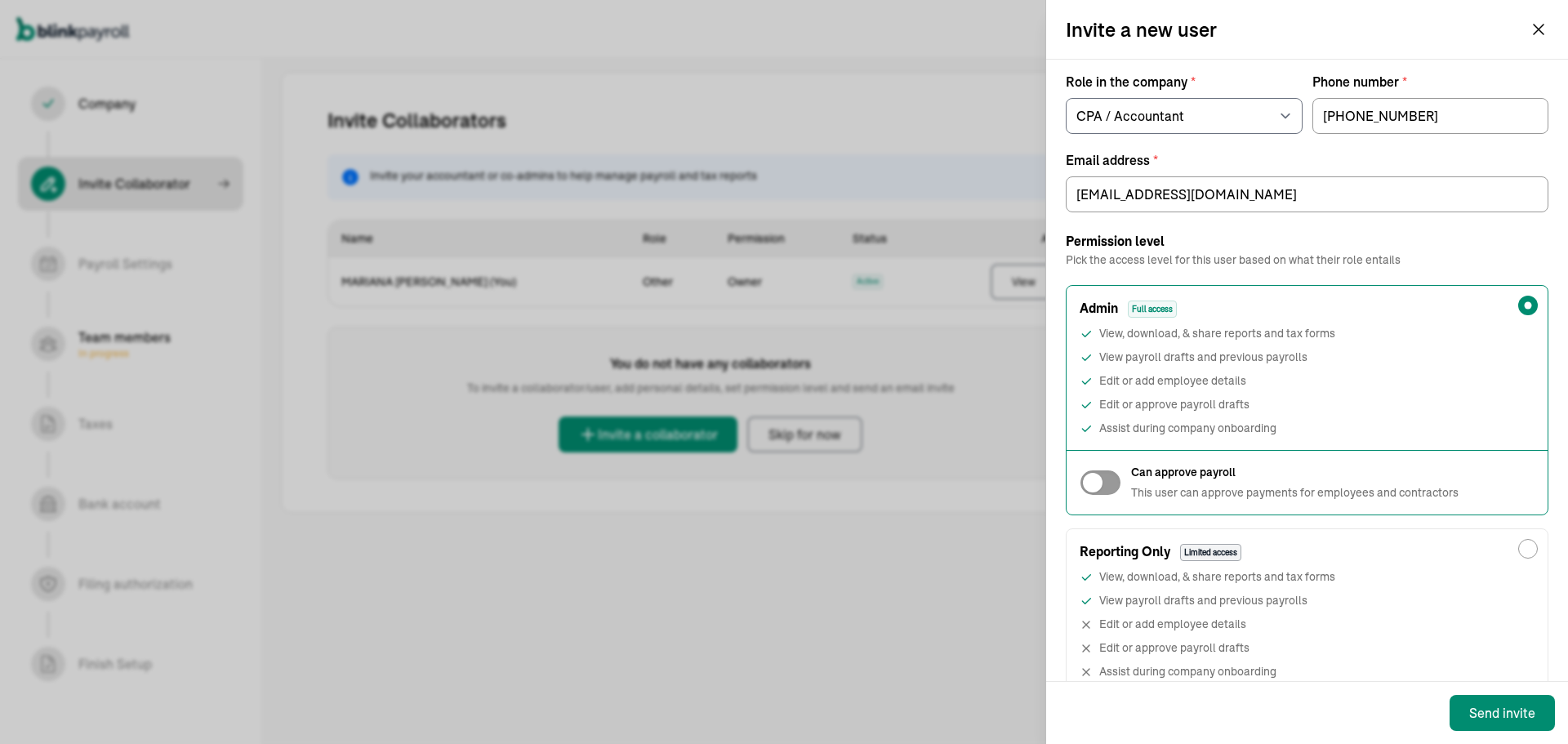
scroll to position [163, 0]
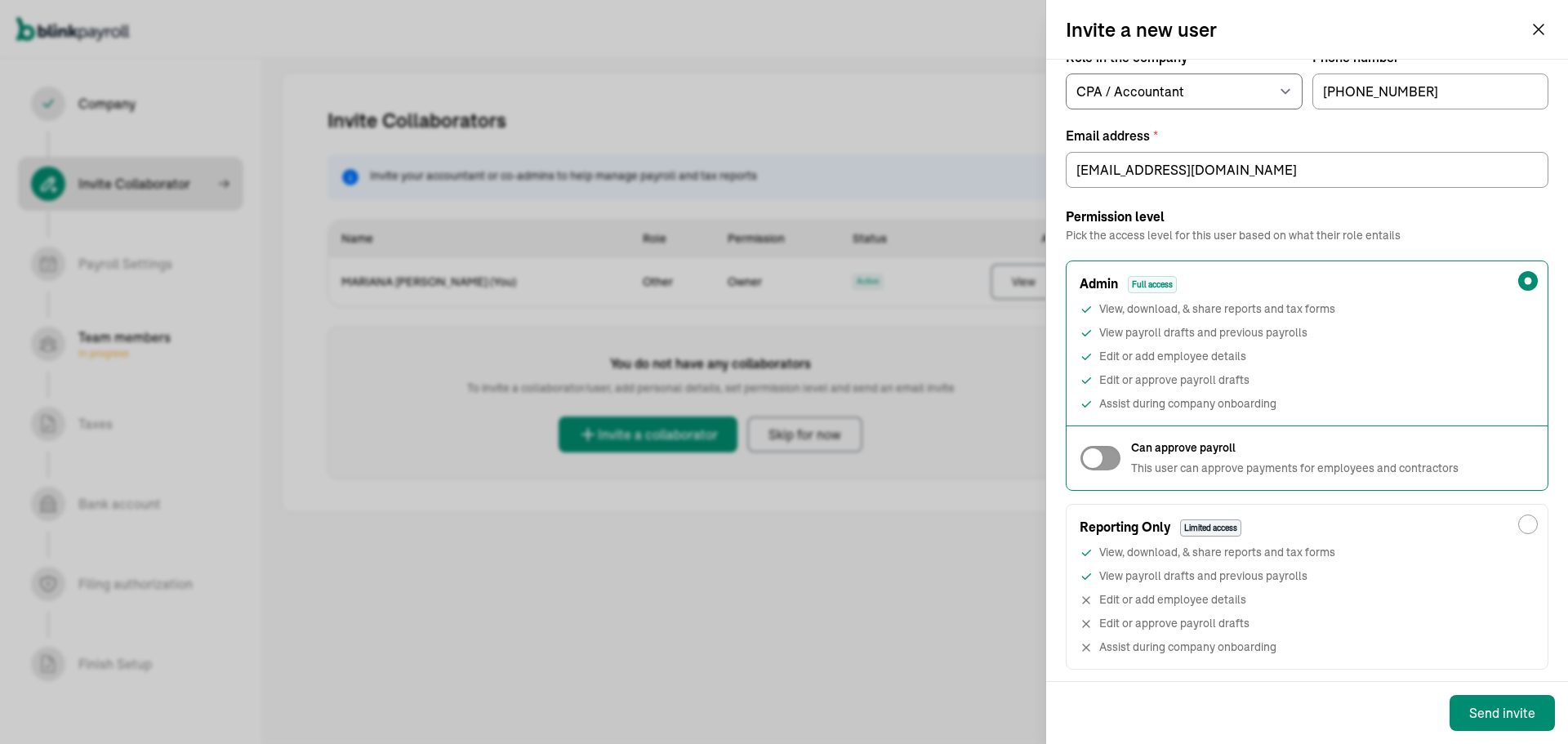
click at [1106, 466] on div at bounding box center [1100, 458] width 42 height 26
checkbox input "true"
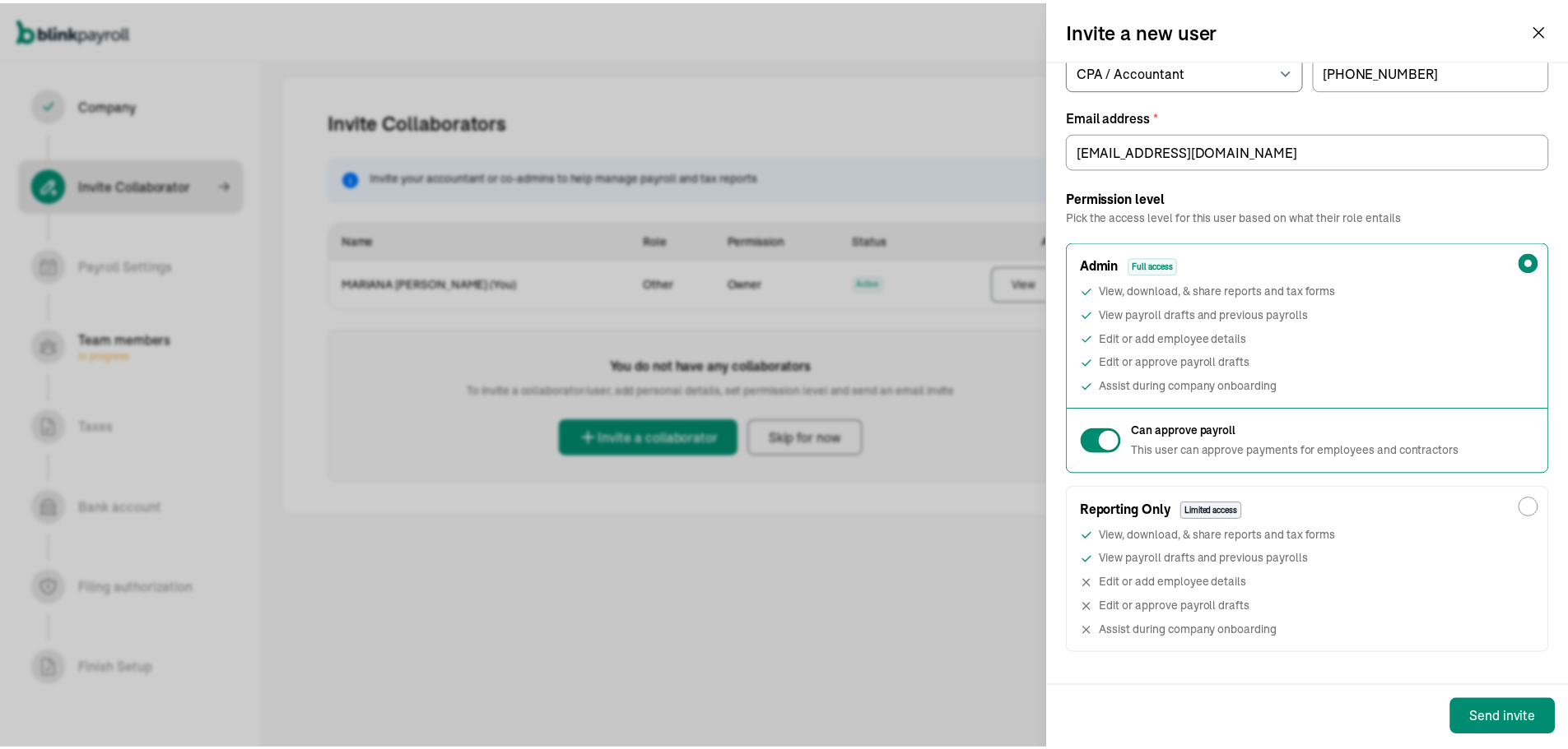
scroll to position [202, 0]
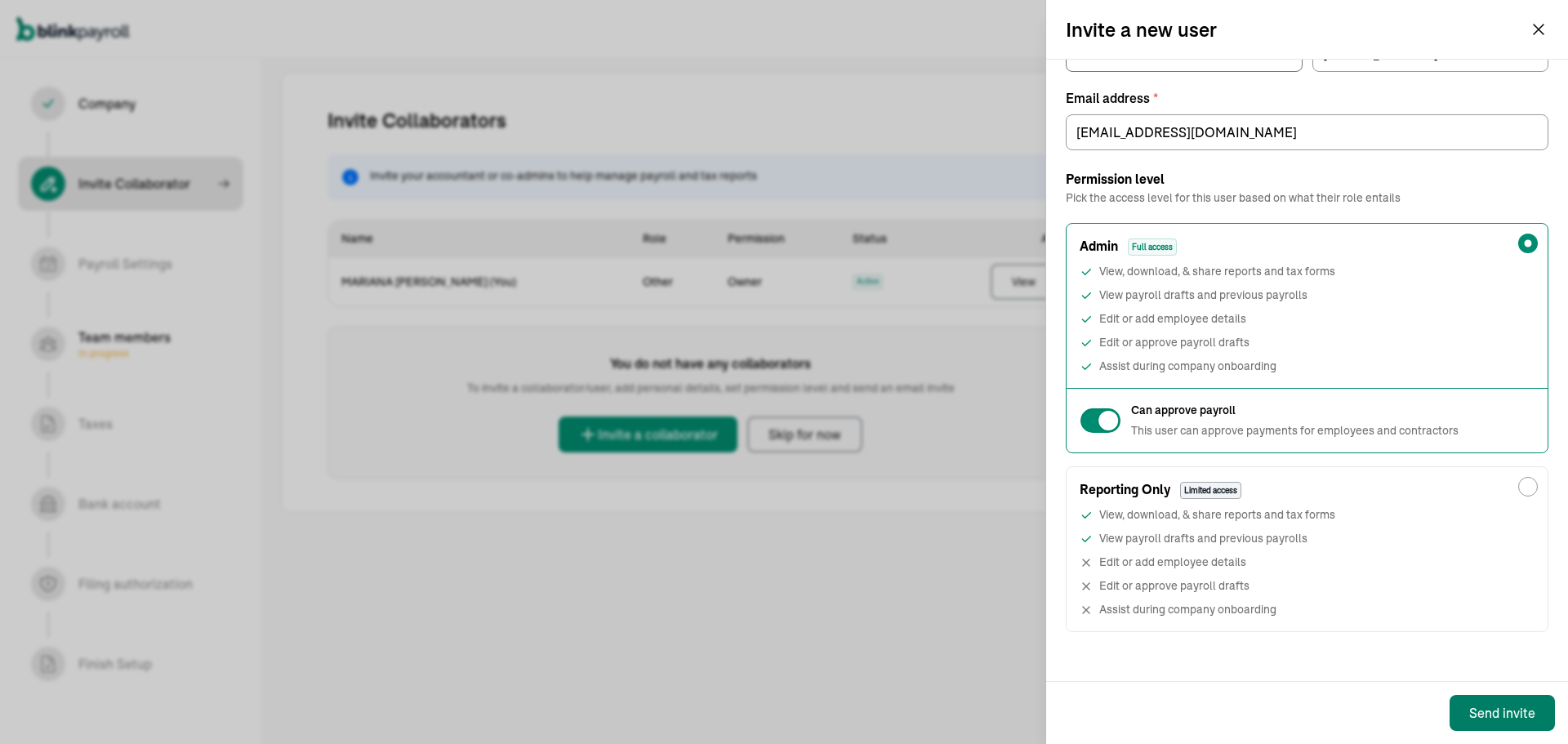
click at [1482, 717] on div "Send invite" at bounding box center [1502, 714] width 67 height 20
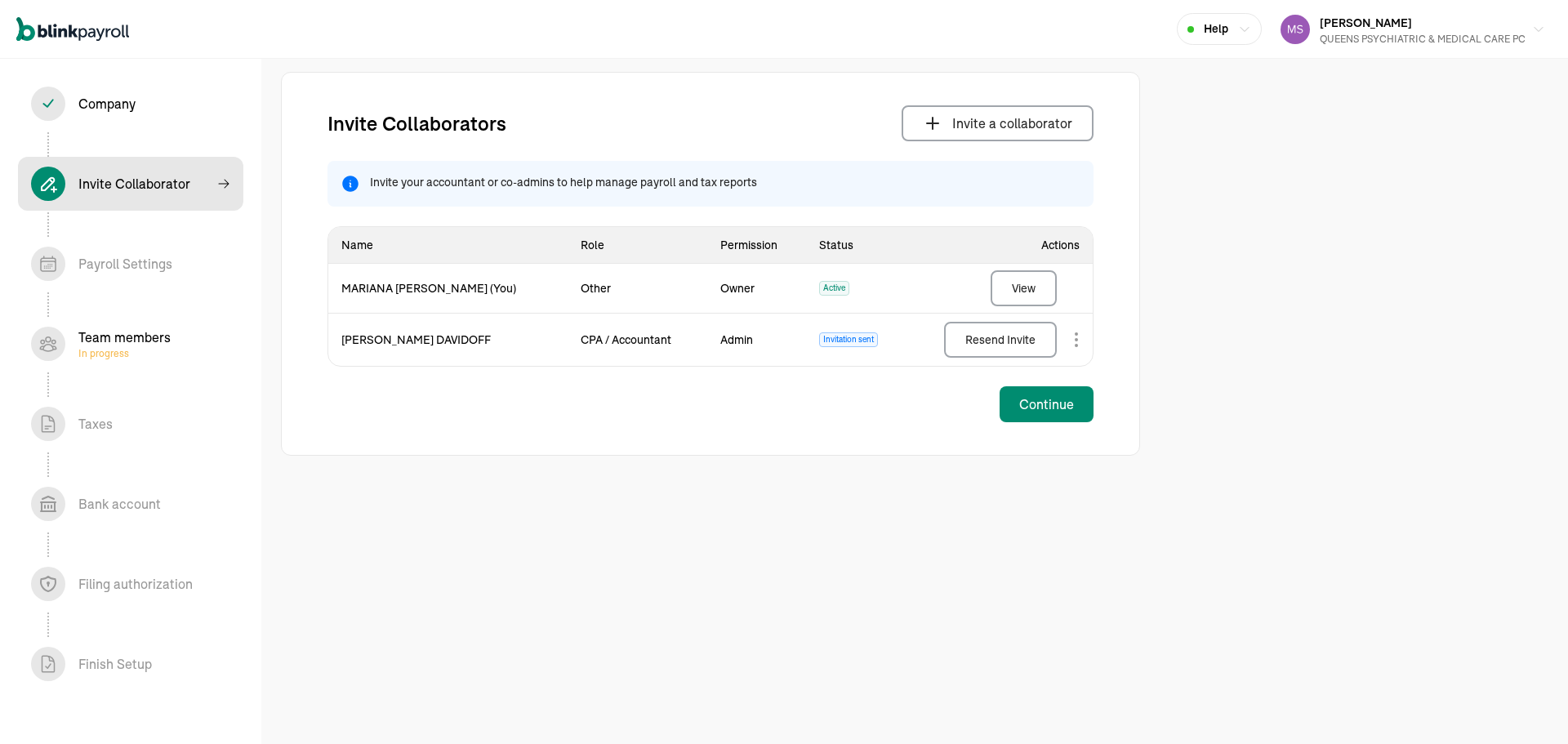
click at [126, 336] on div "Team members In progress" at bounding box center [124, 344] width 92 height 32
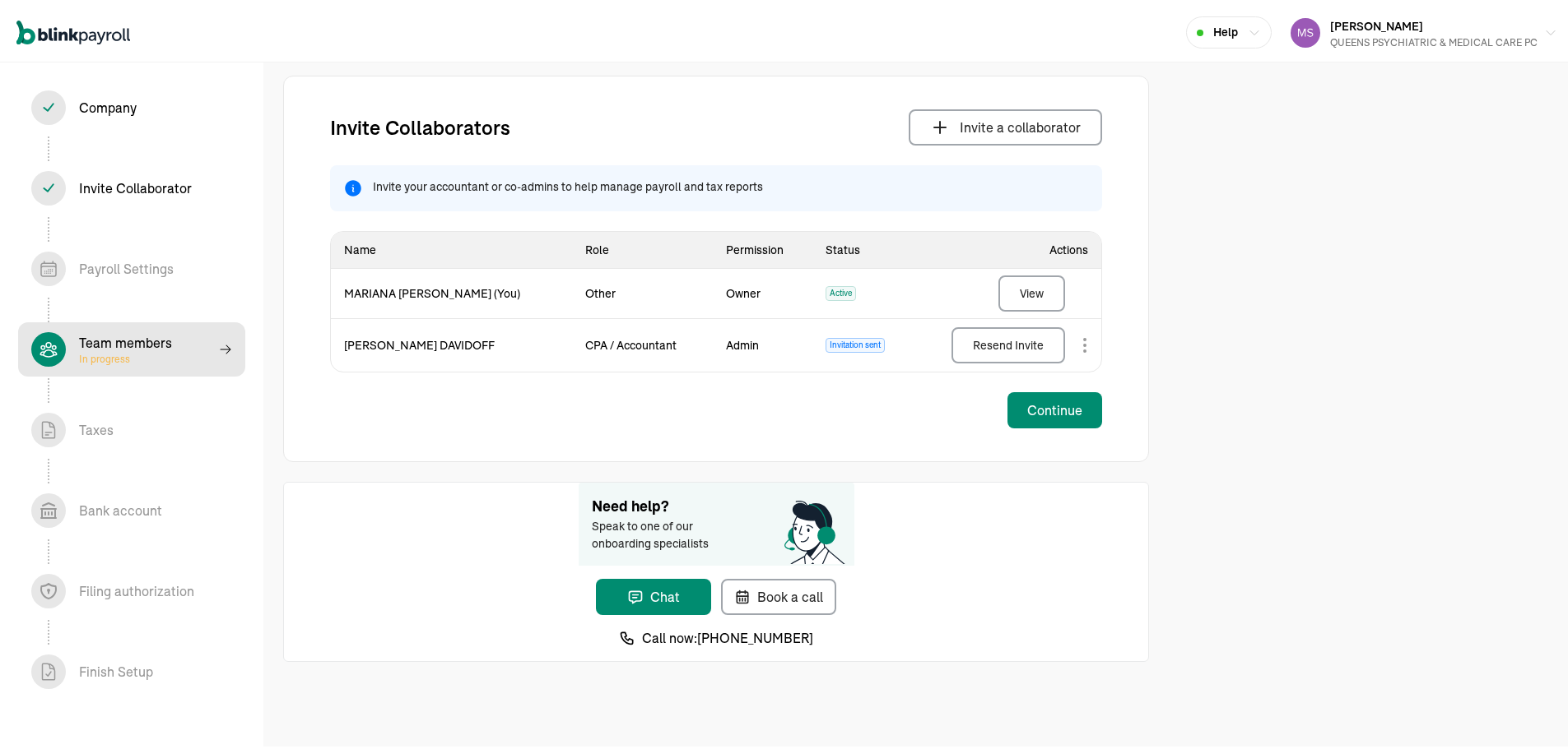
select select "contractor"
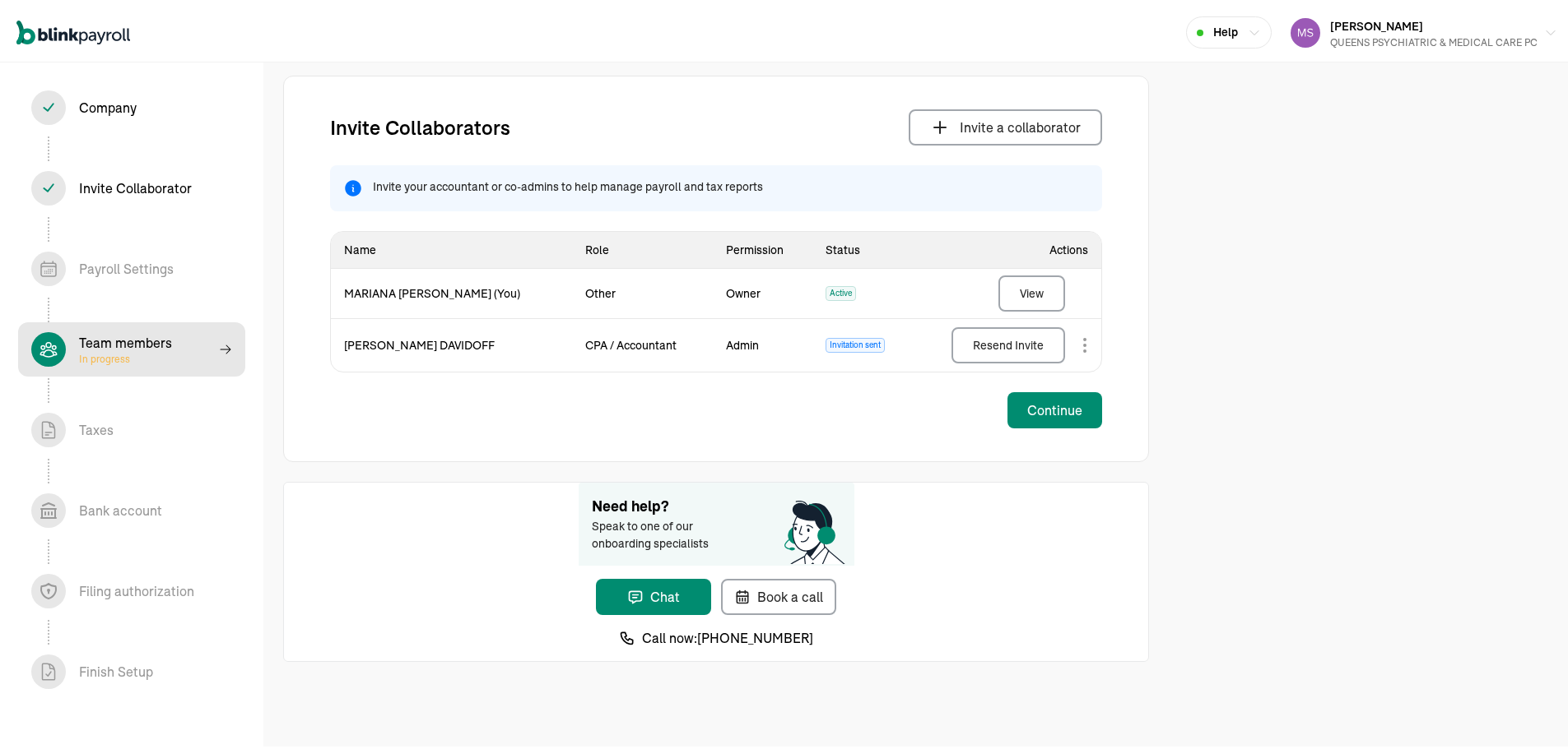
select select "contractor"
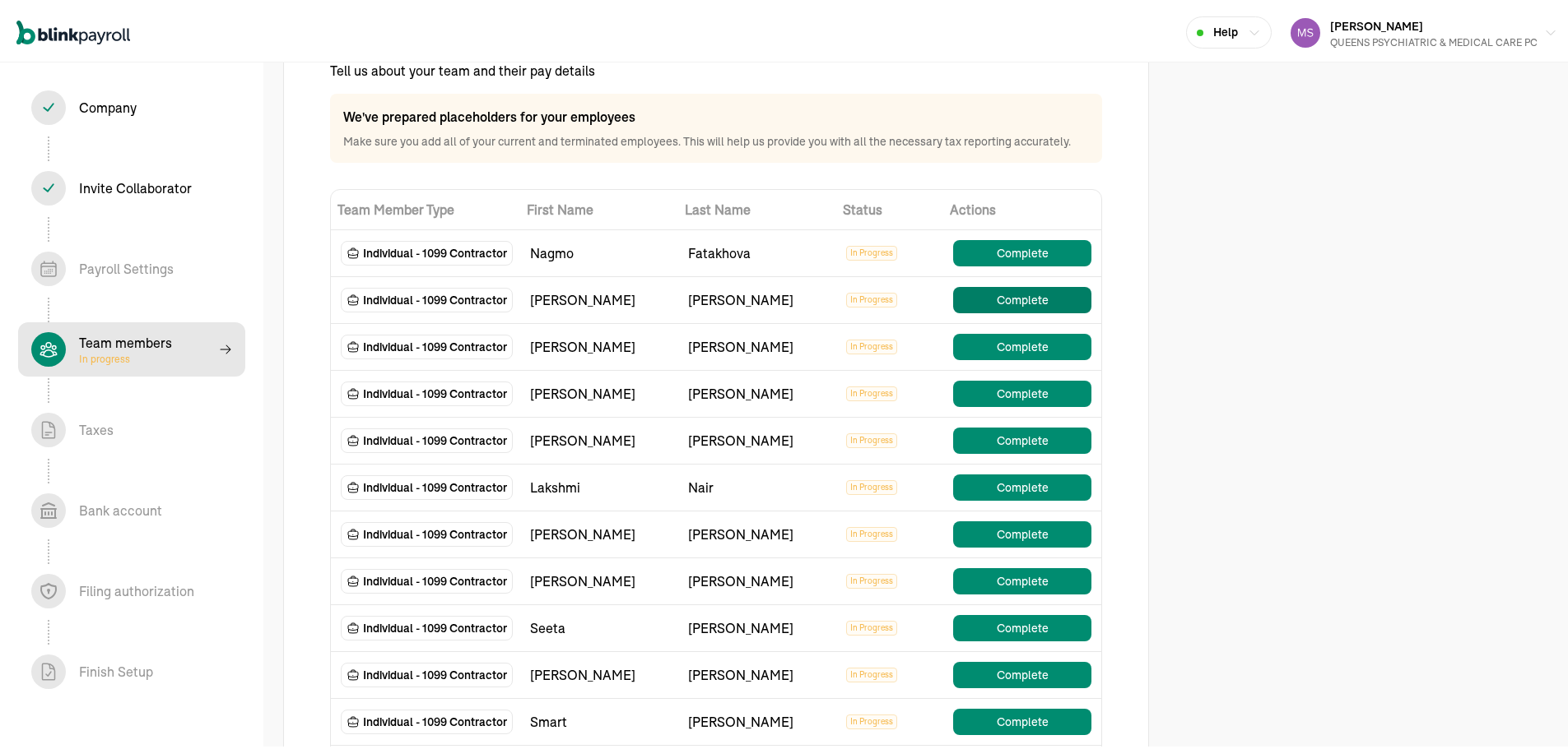
scroll to position [82, 0]
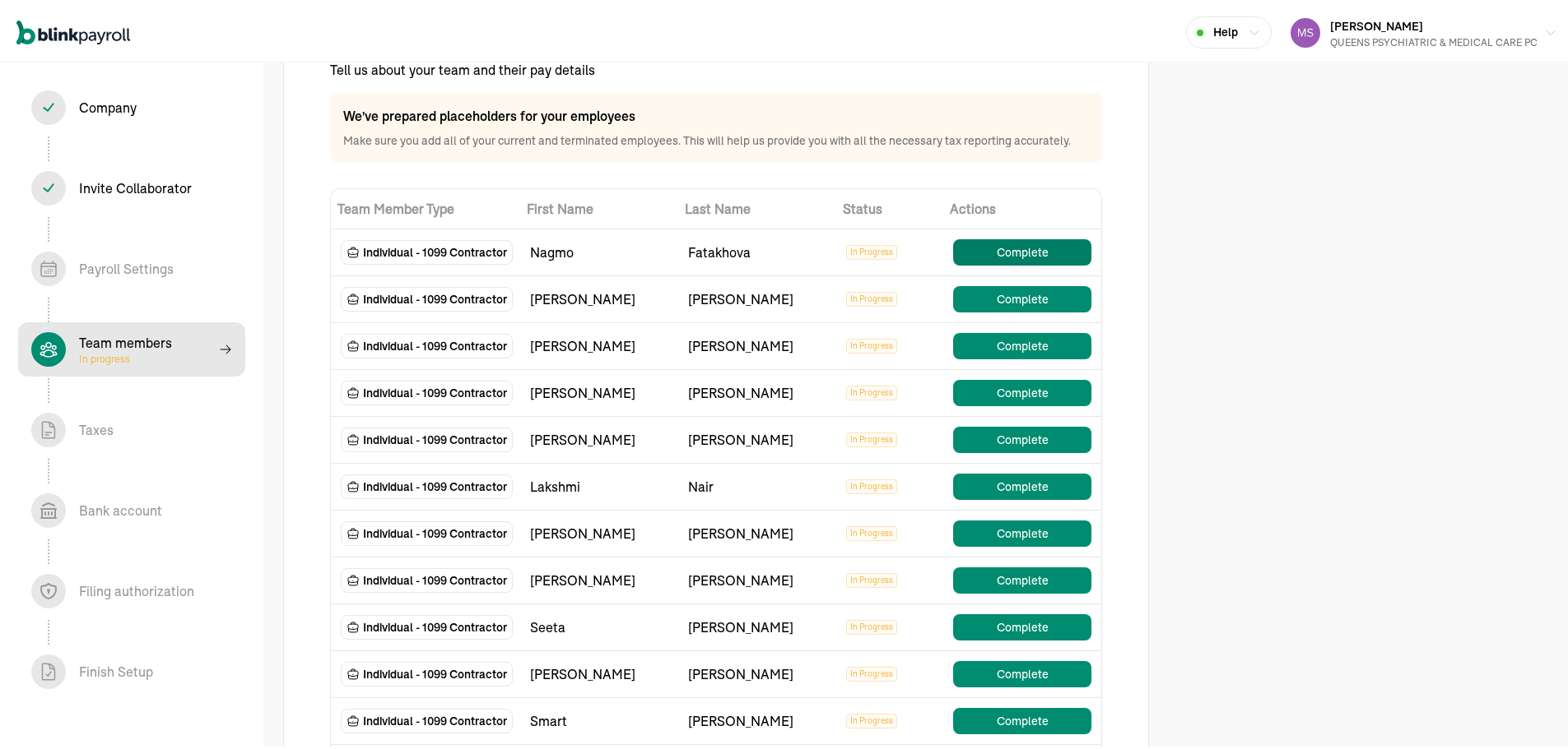
click at [1012, 256] on button "Complete" at bounding box center [1022, 249] width 138 height 27
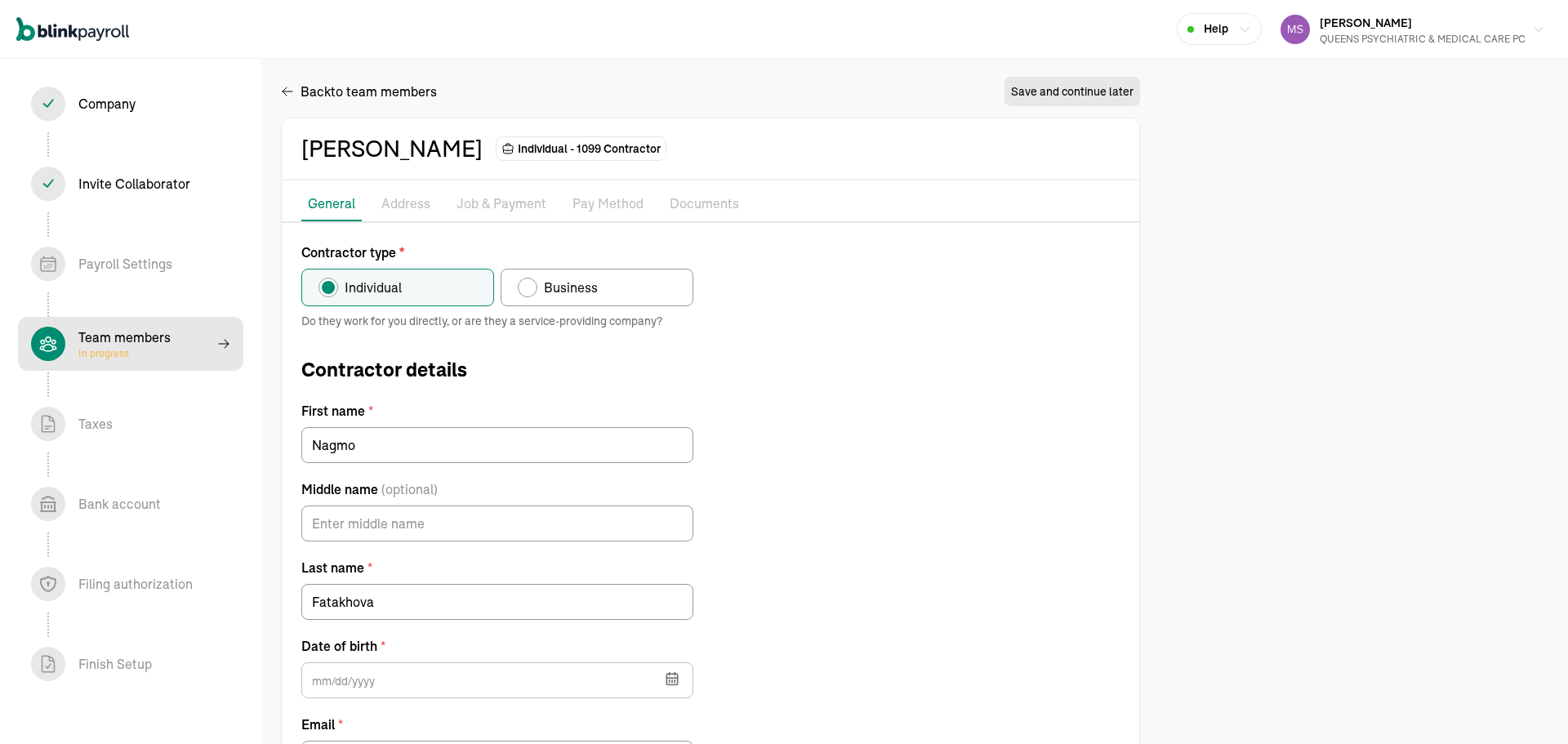
type input "03/09/1953"
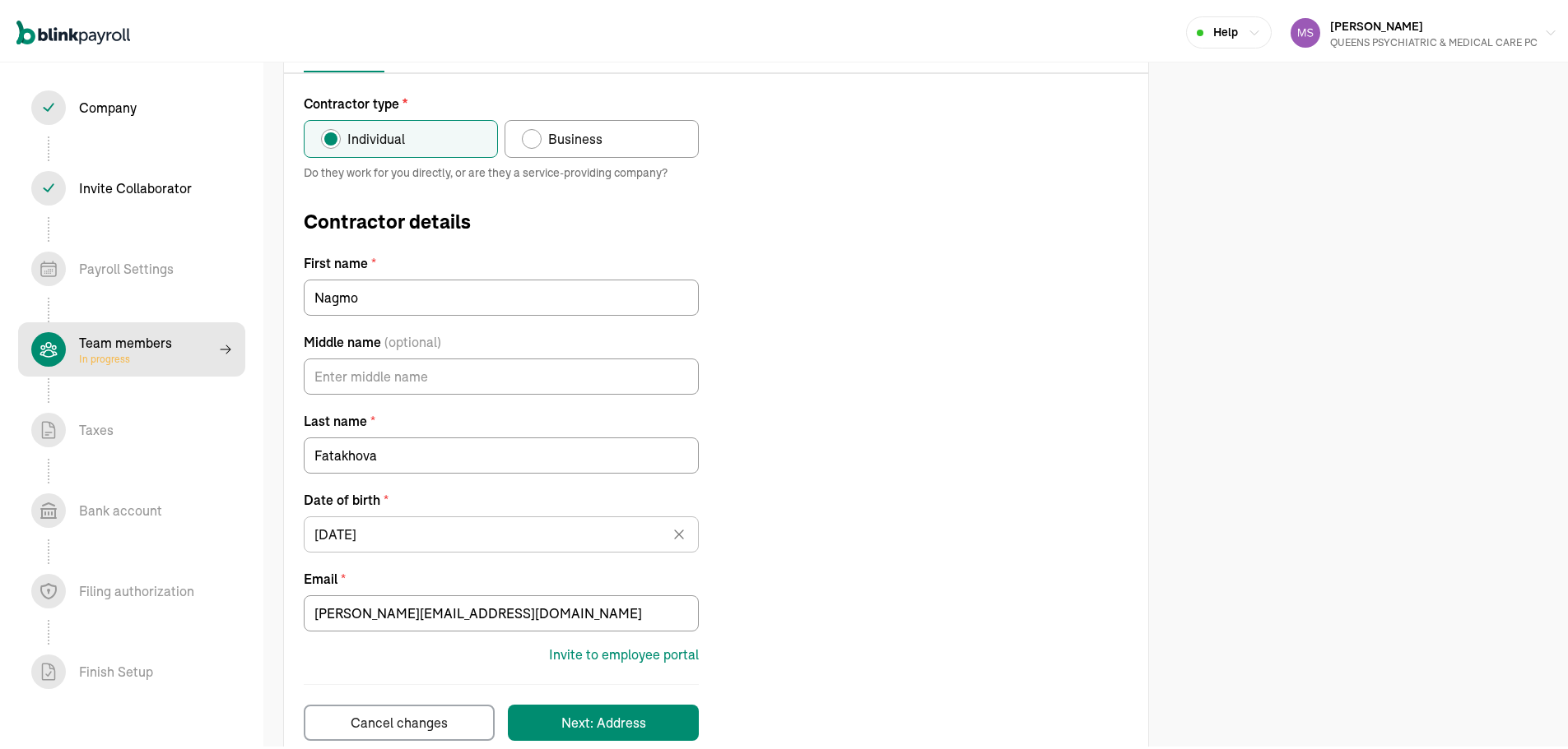
scroll to position [186, 0]
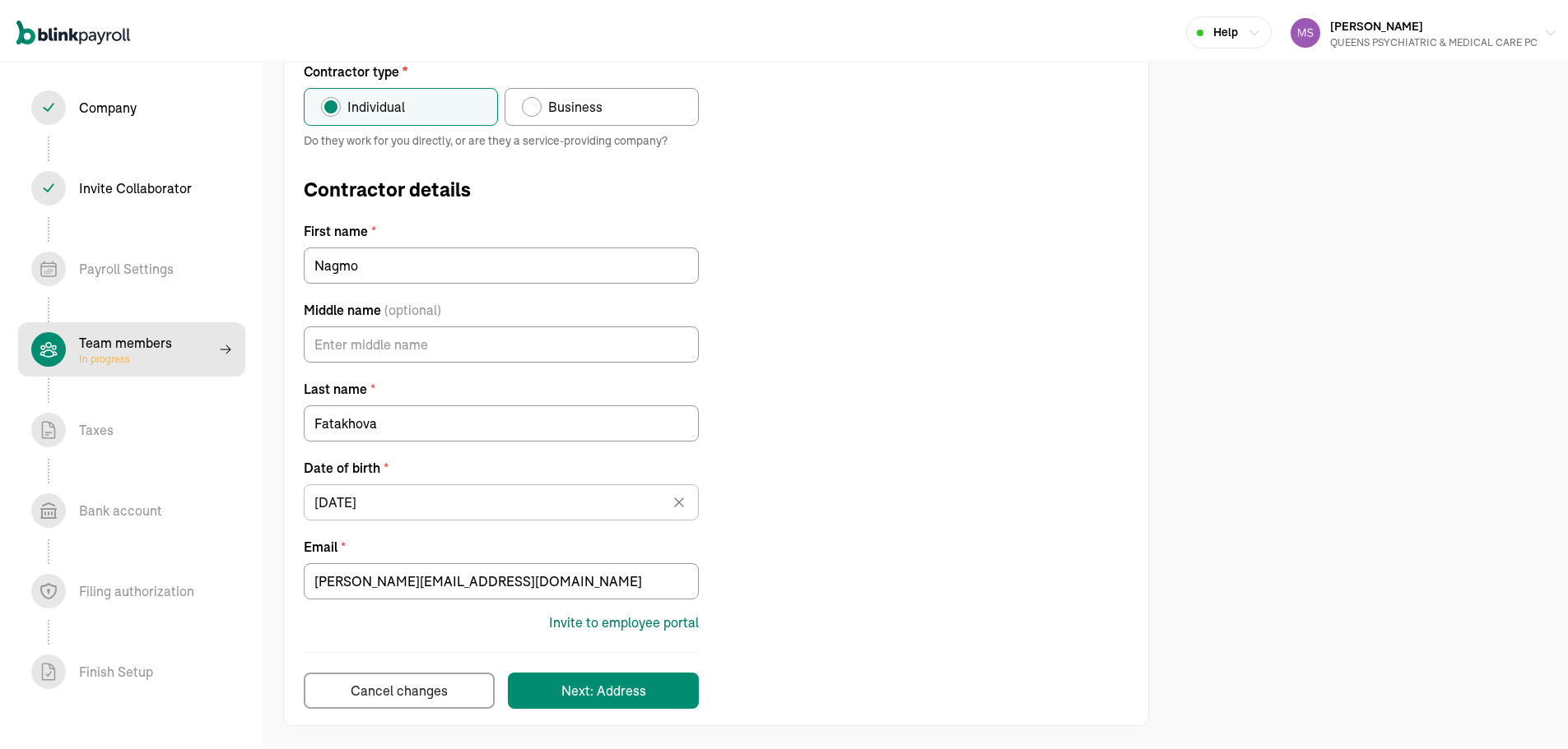
click at [614, 618] on div "Invite to employee portal" at bounding box center [624, 619] width 150 height 20
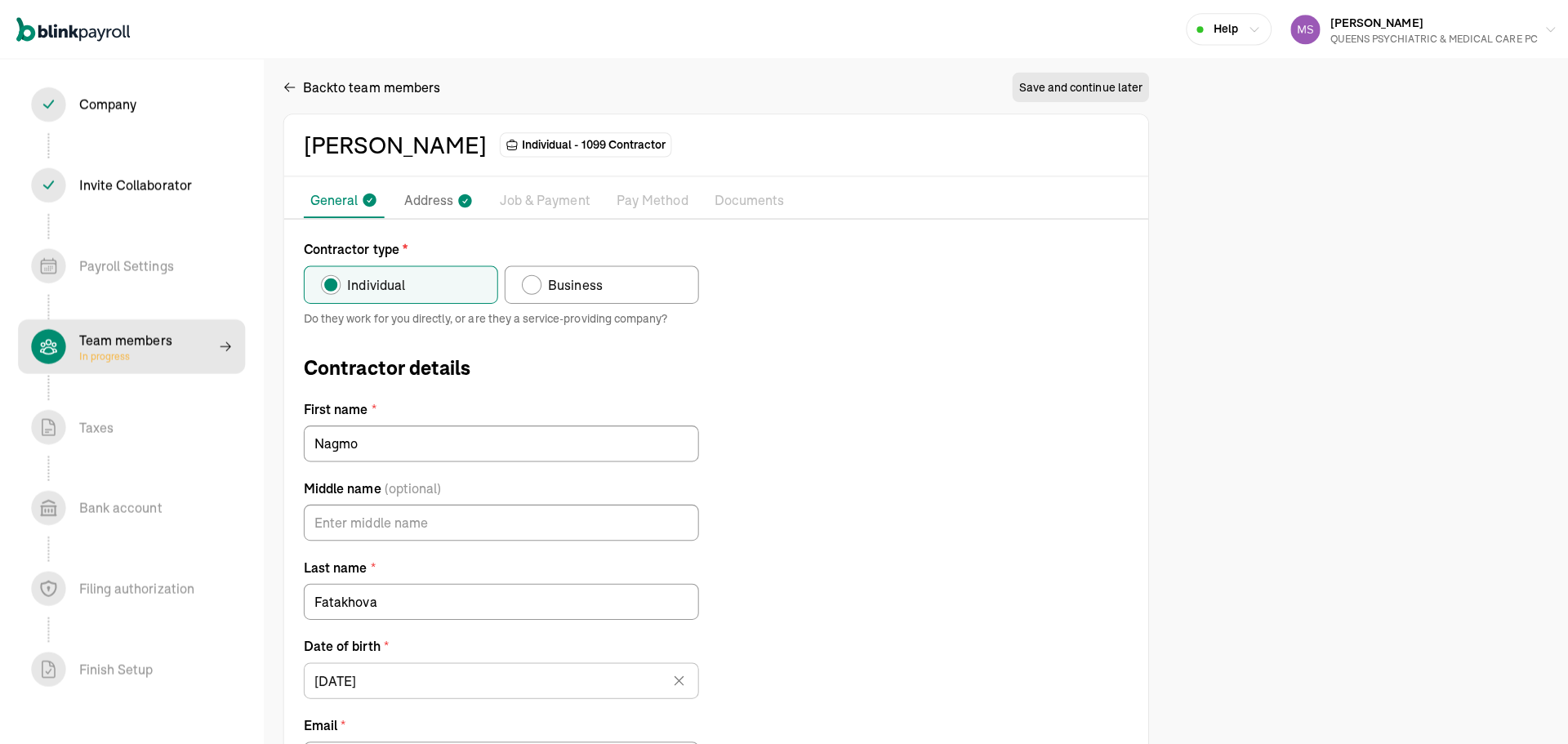
scroll to position [0, 0]
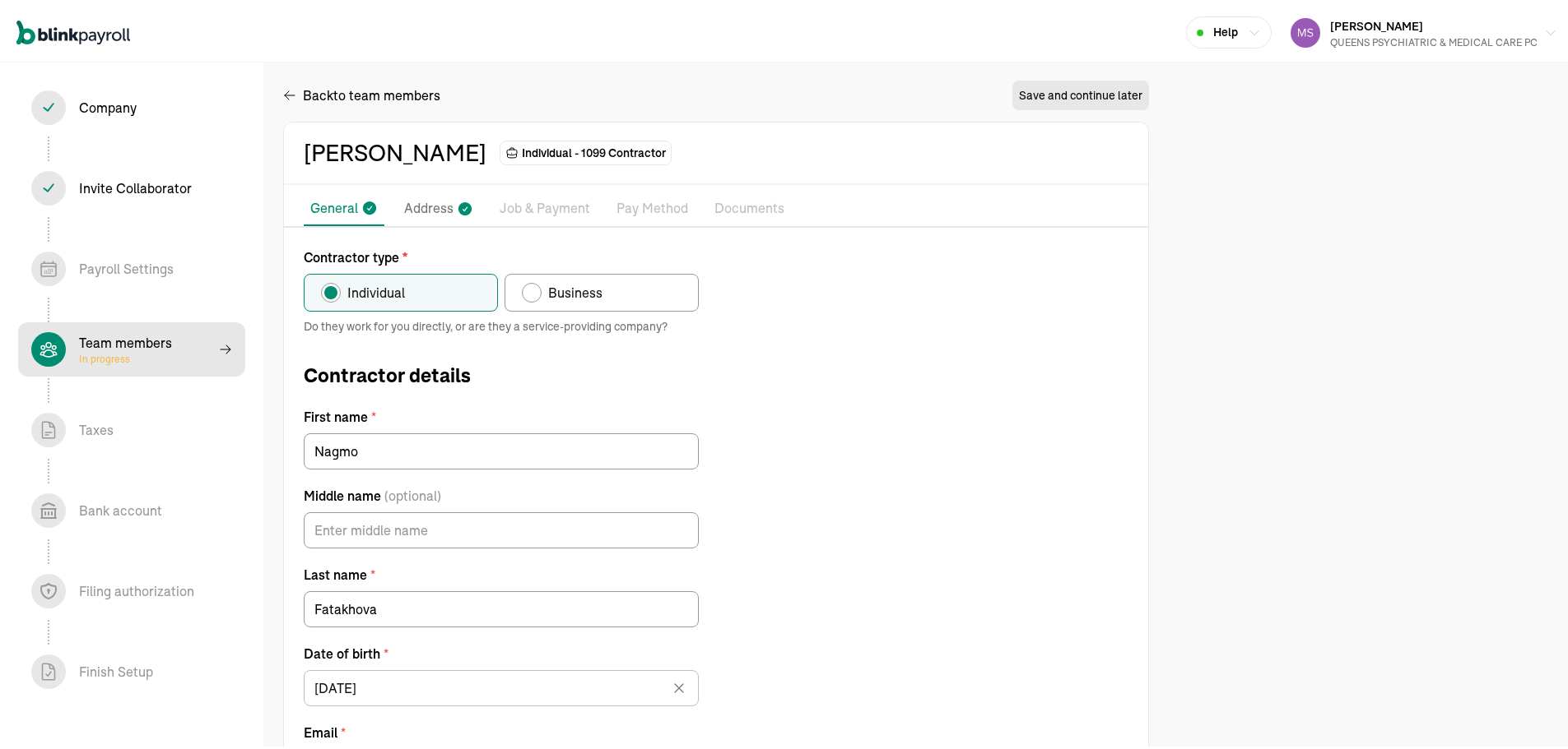
click at [102, 114] on div "Company In progress" at bounding box center [132, 103] width 201 height 34
select select "S-Corporation"
select select "Health Care"
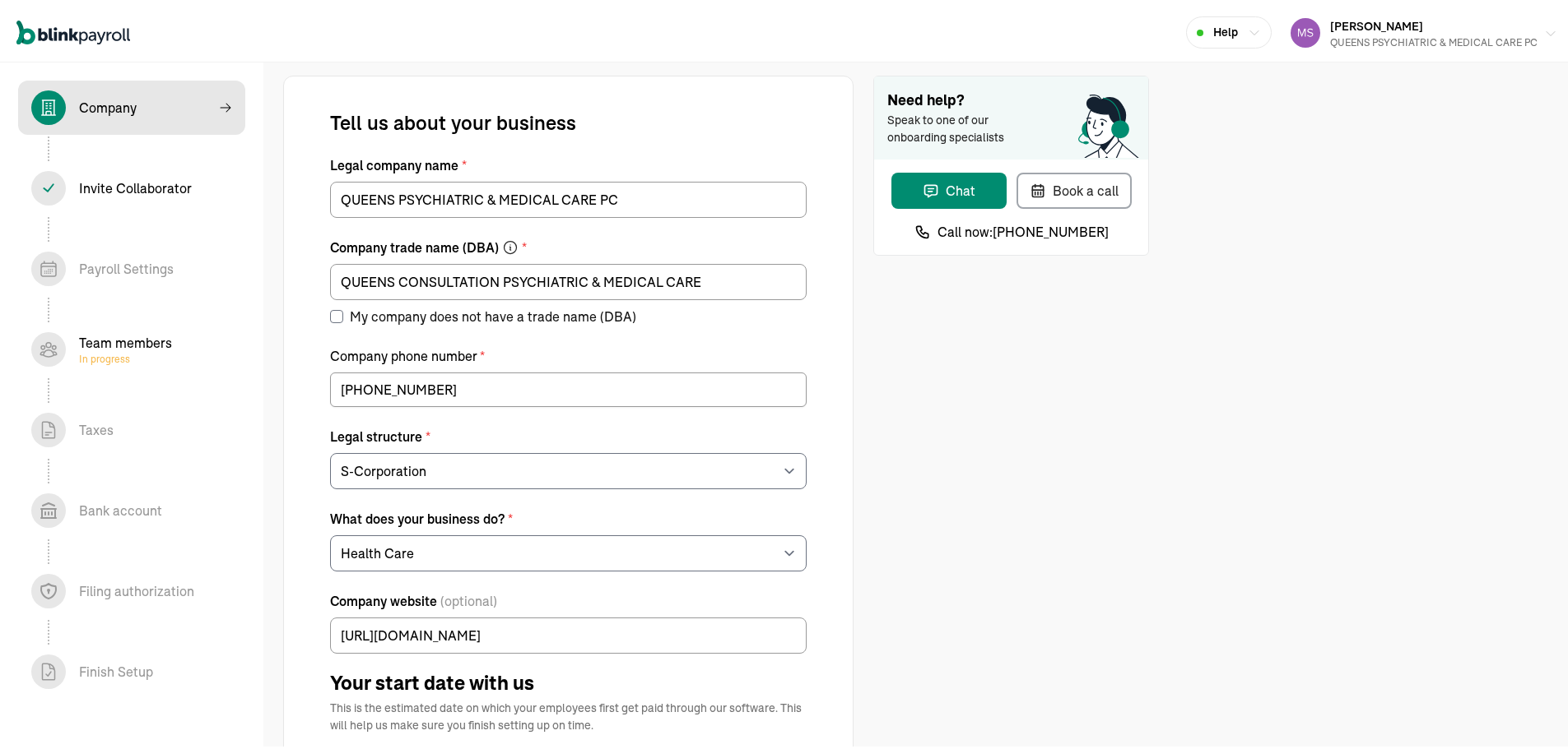
click at [1357, 38] on div "QUEENS PSYCHIATRIC & MEDICAL CARE PC" at bounding box center [1434, 39] width 207 height 15
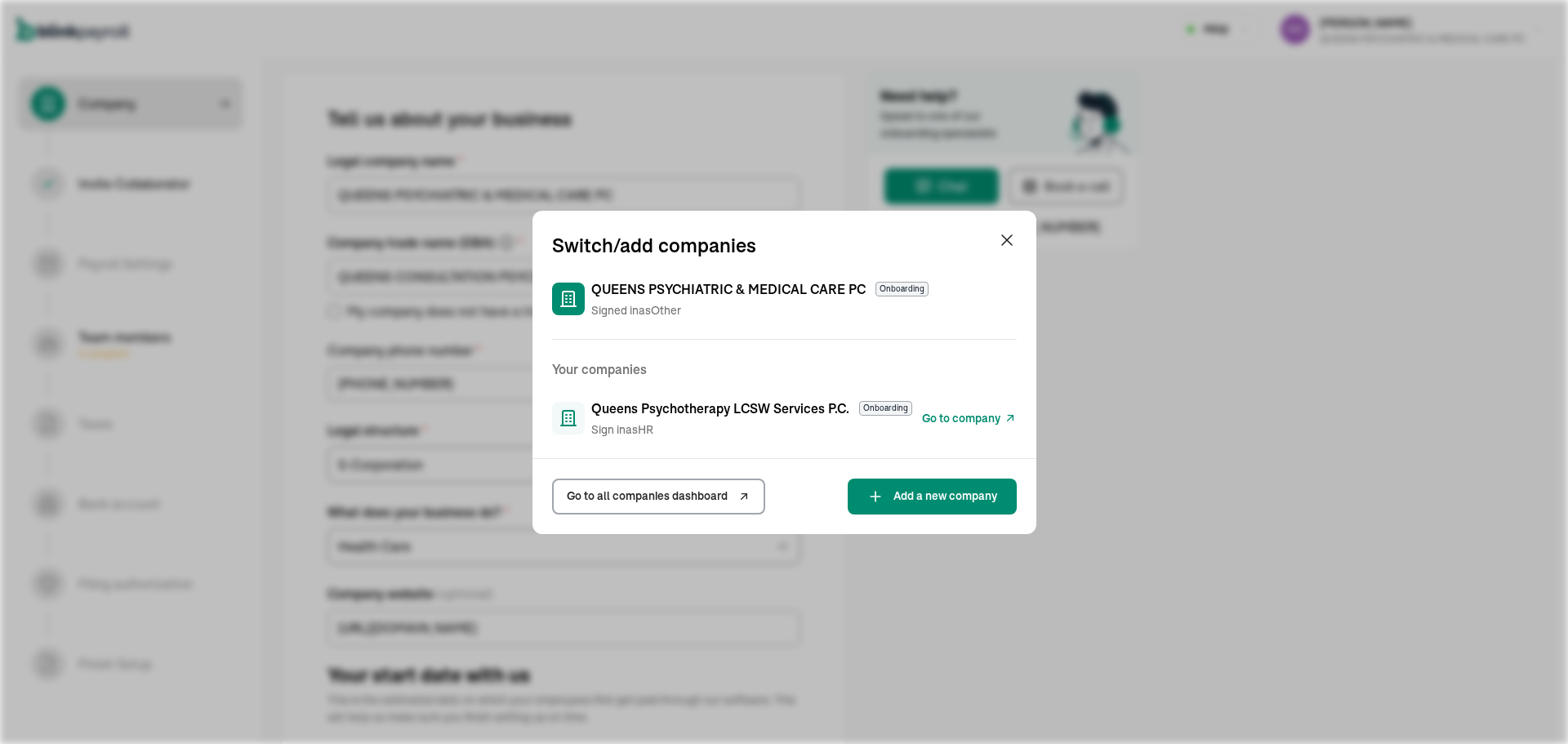
click at [979, 415] on span "Go to company" at bounding box center [961, 419] width 78 height 18
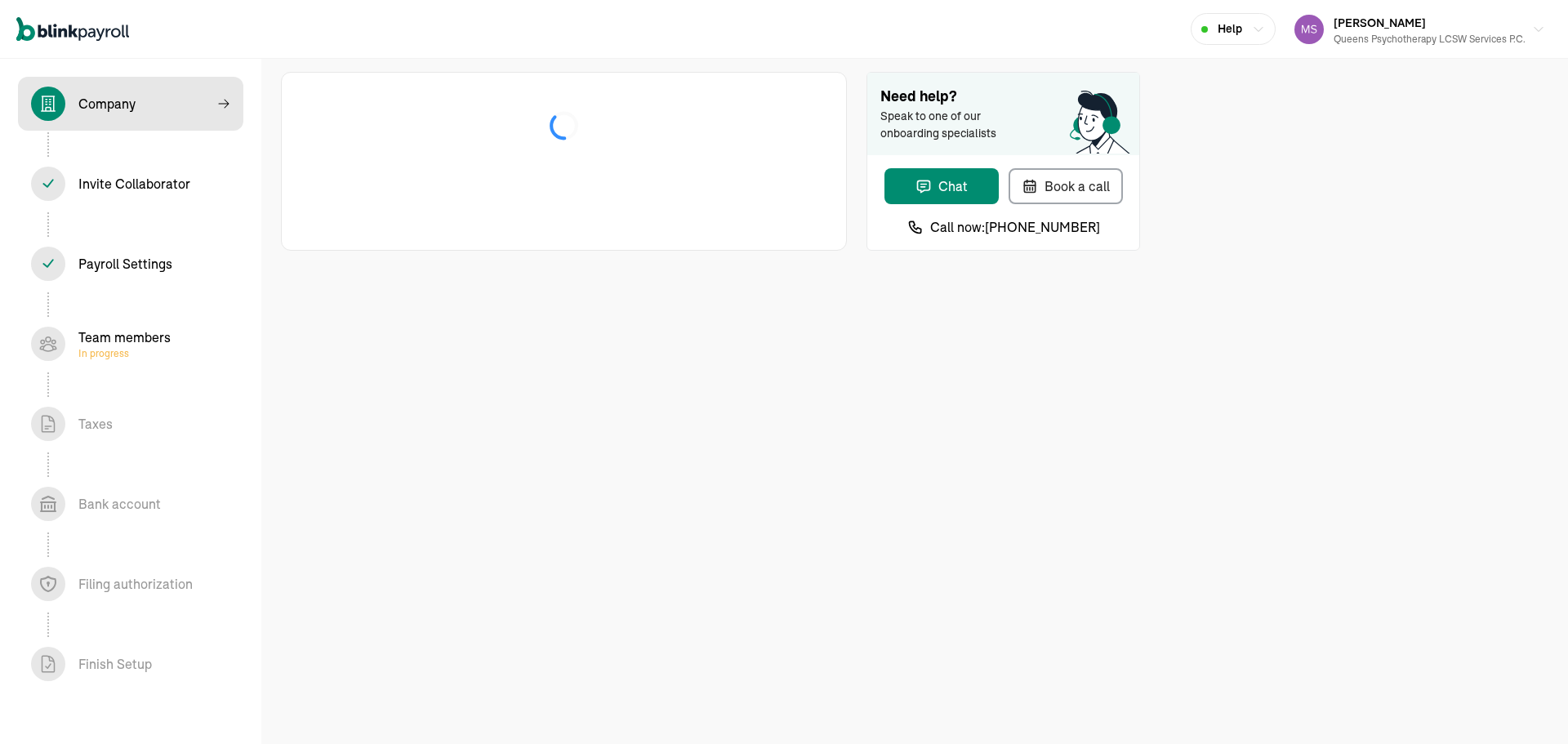
select select "Limited Liability Company (LLC)"
select select "Health Care"
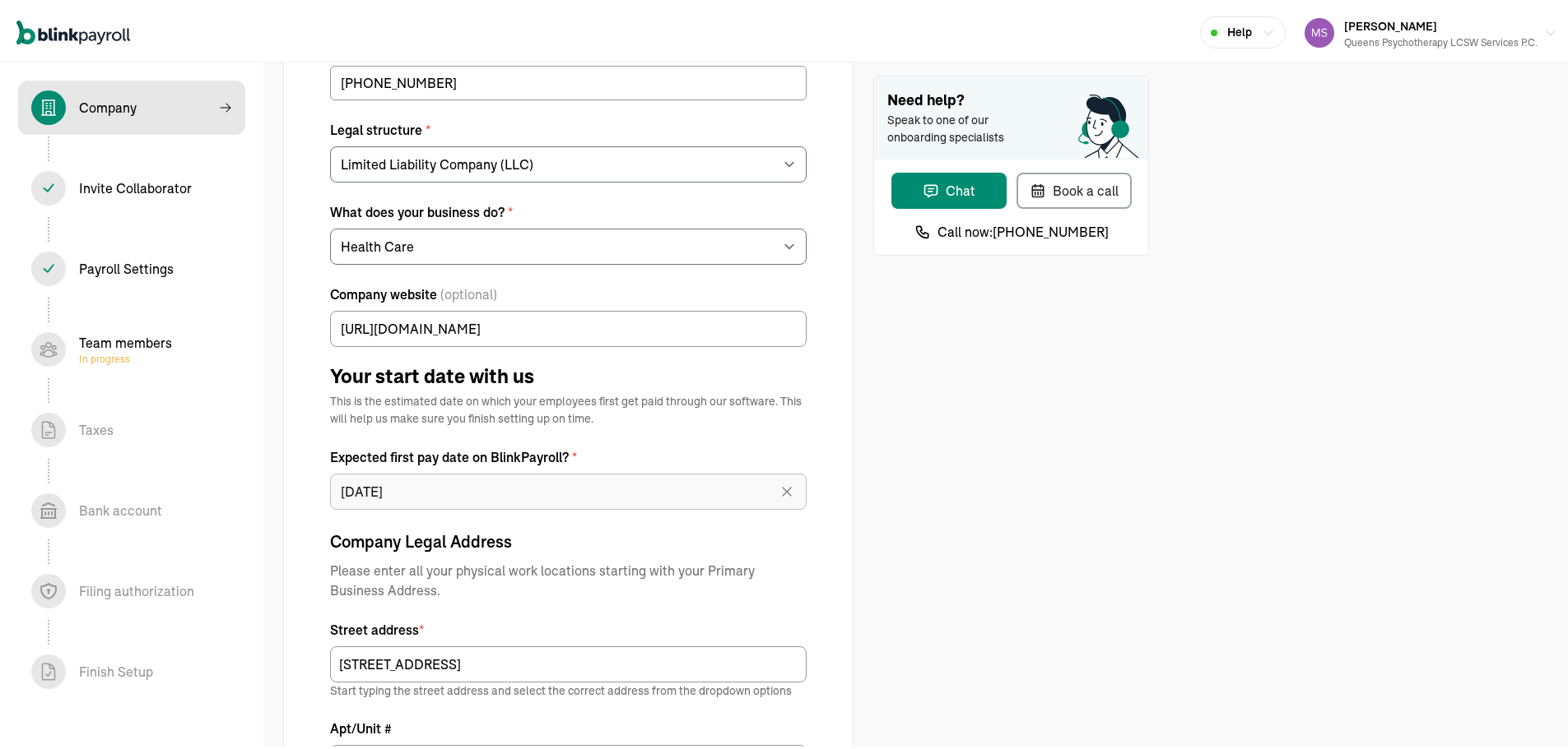
scroll to position [411, 0]
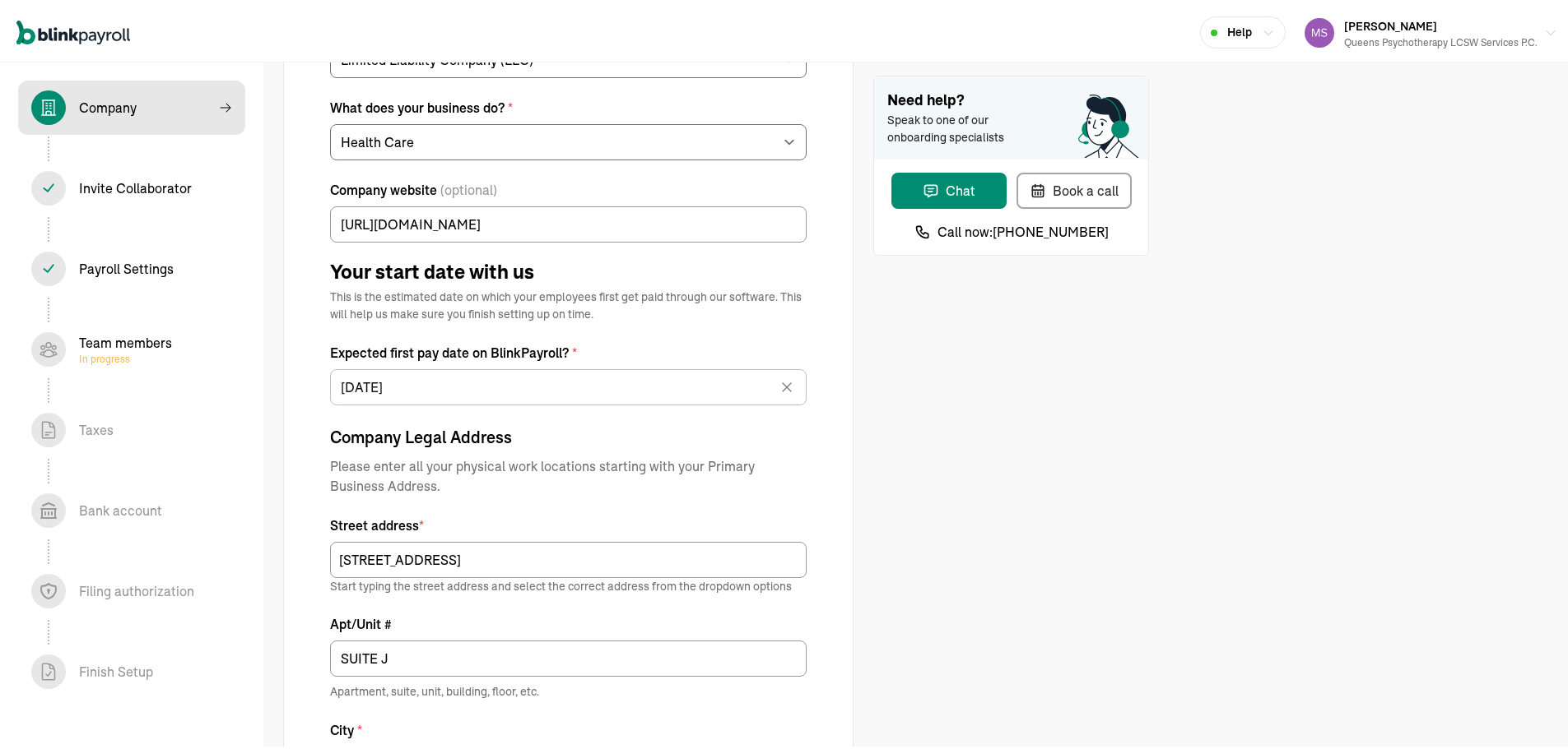
click at [113, 182] on div "Invite Collaborator In progress" at bounding box center [135, 185] width 112 height 20
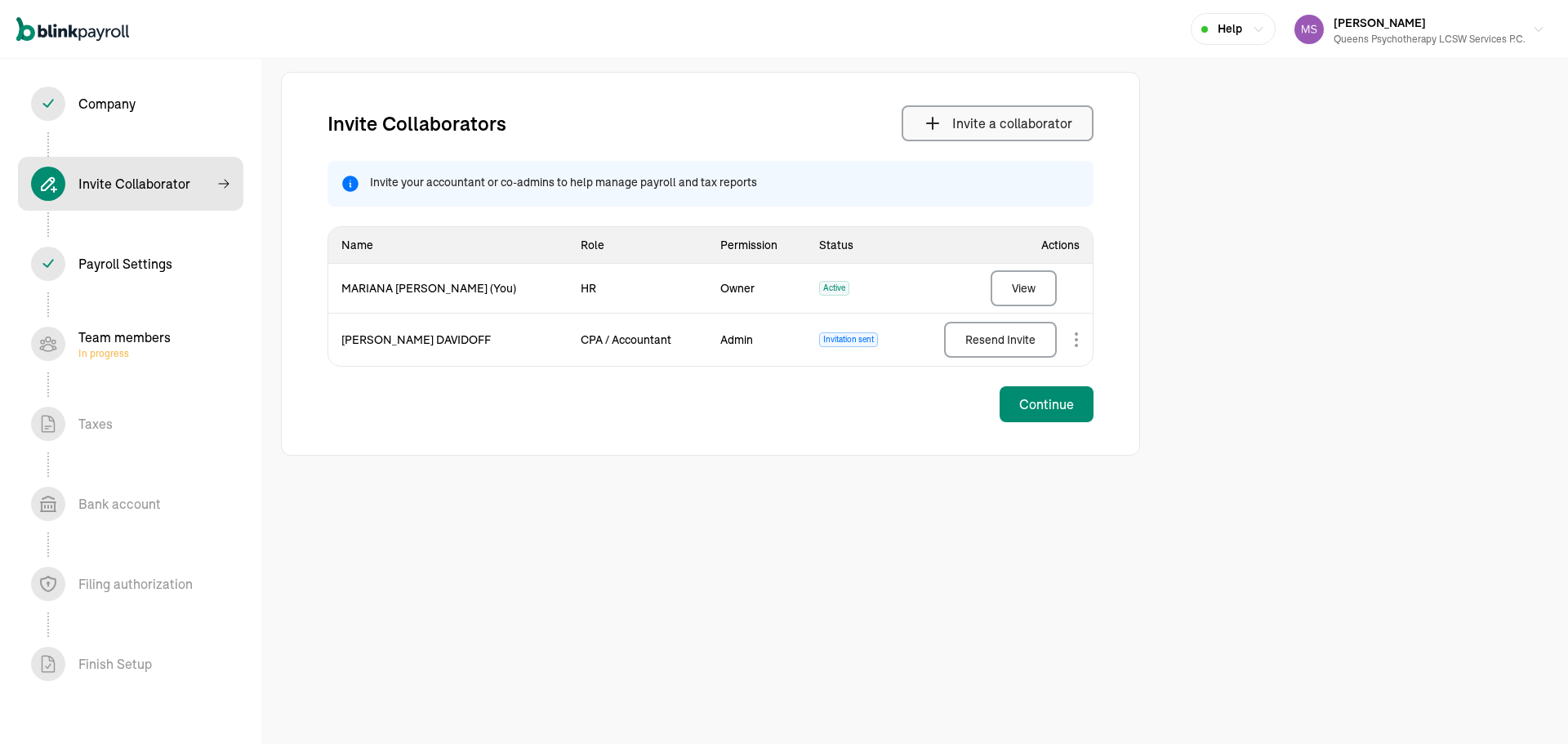
click at [1001, 110] on button "Invite a collaborator" at bounding box center [997, 123] width 192 height 36
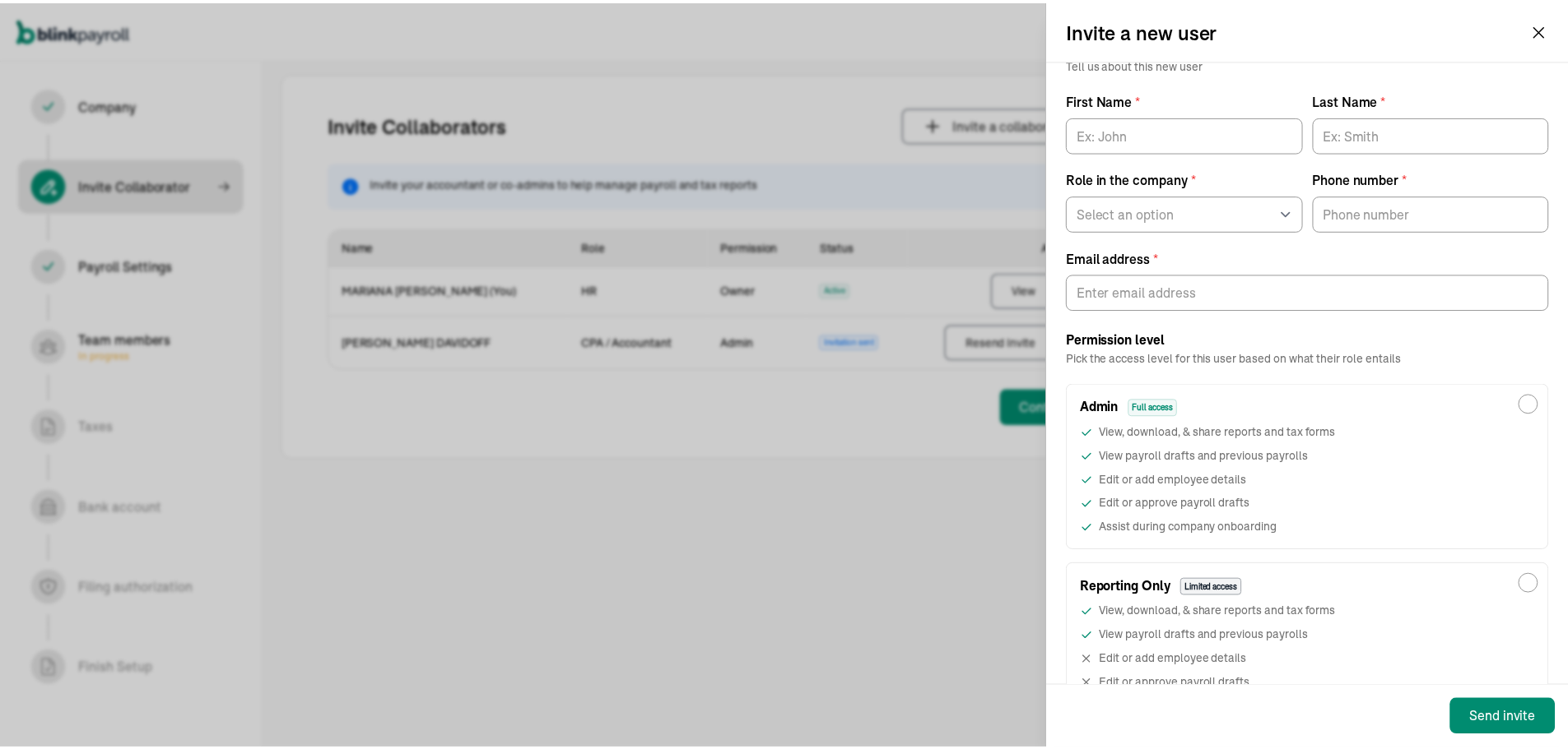
scroll to position [137, 0]
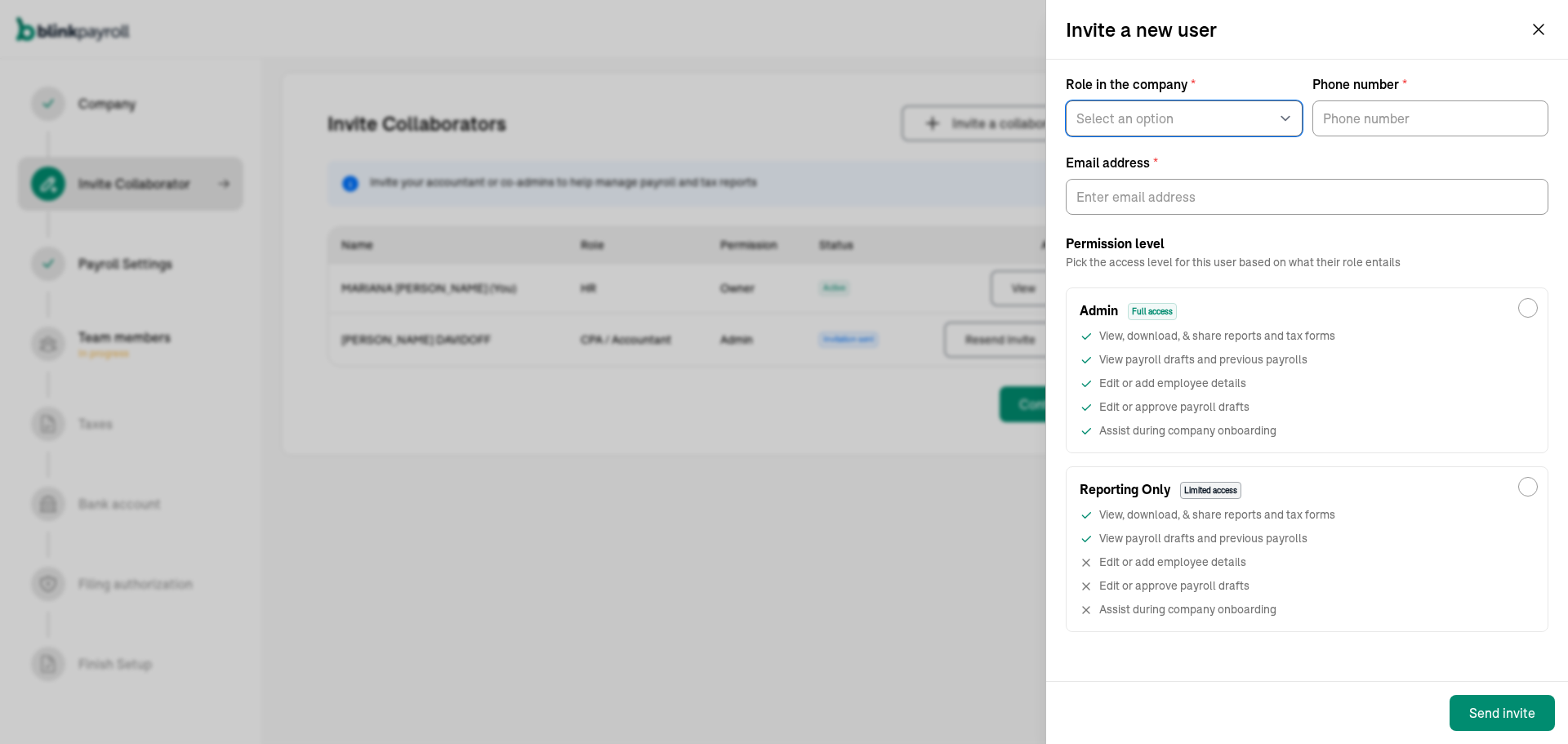
click at [1127, 126] on select "Select an option Business owner HR CPA / Accountant Other" at bounding box center [1184, 118] width 237 height 36
click at [1066, 101] on select "Select an option Business owner HR CPA / Accountant Other" at bounding box center [1184, 118] width 237 height 36
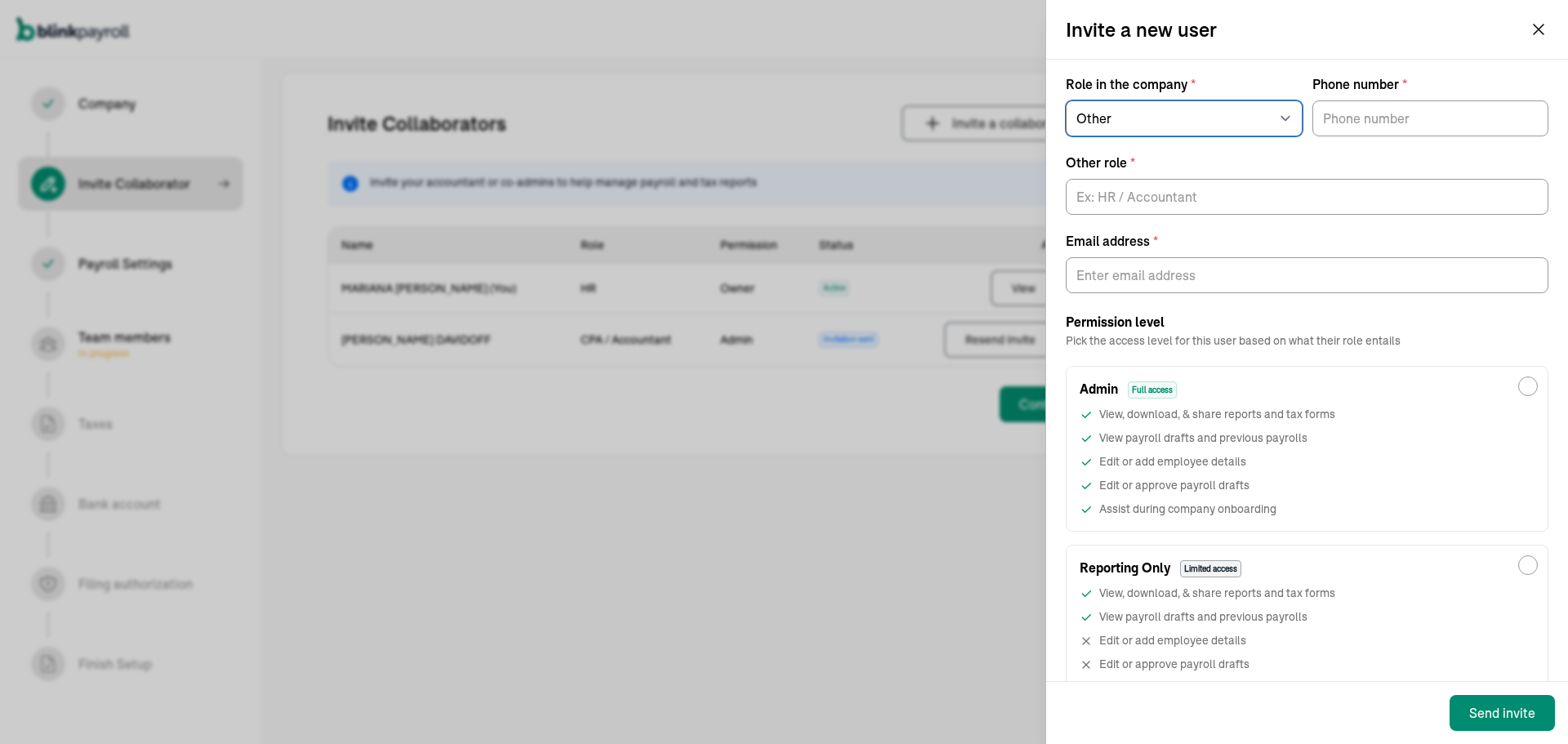
click at [1138, 114] on select "Select an option Business owner HR CPA / Accountant Other" at bounding box center [1184, 118] width 237 height 36
select select "hr"
click at [1066, 101] on select "Select an option Business owner HR CPA / Accountant Other" at bounding box center [1184, 118] width 237 height 36
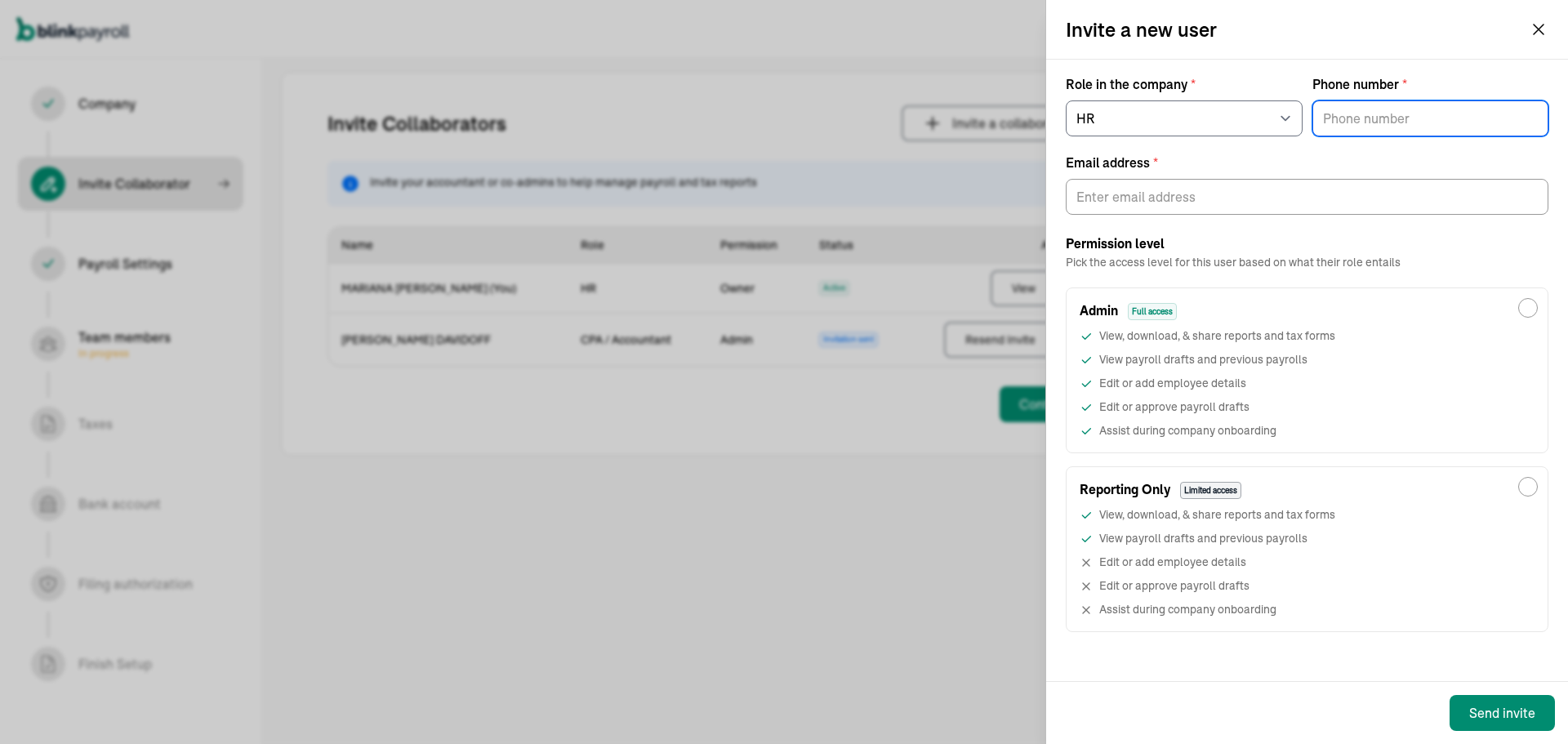
type input "(___) ___-____"
click at [1345, 122] on input "(___) ___-____" at bounding box center [1431, 118] width 237 height 36
click at [1193, 274] on div "Permission level Pick the access level for this user based on what their role e…" at bounding box center [1307, 434] width 483 height 397
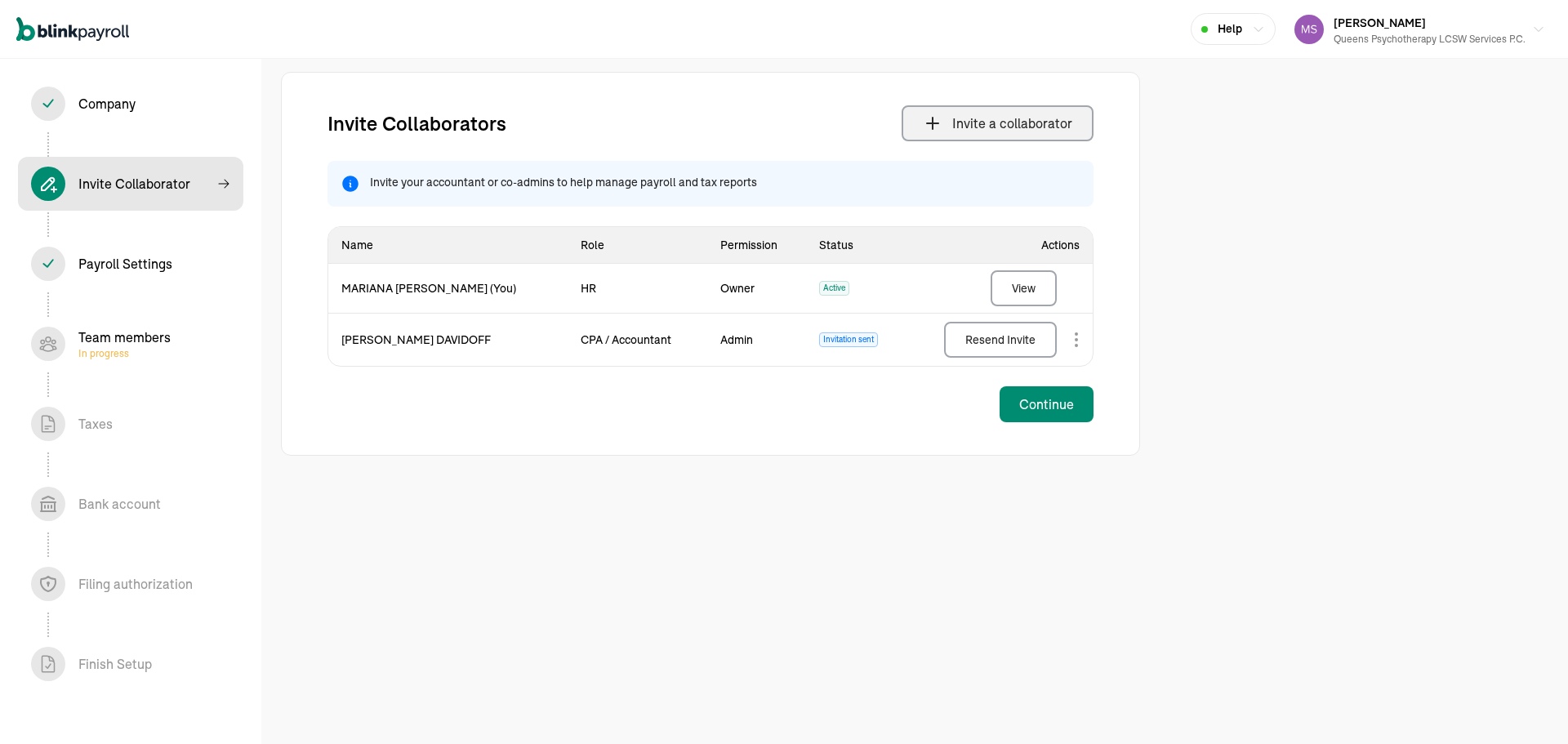
click at [159, 333] on div "Team members In progress" at bounding box center [124, 344] width 92 height 32
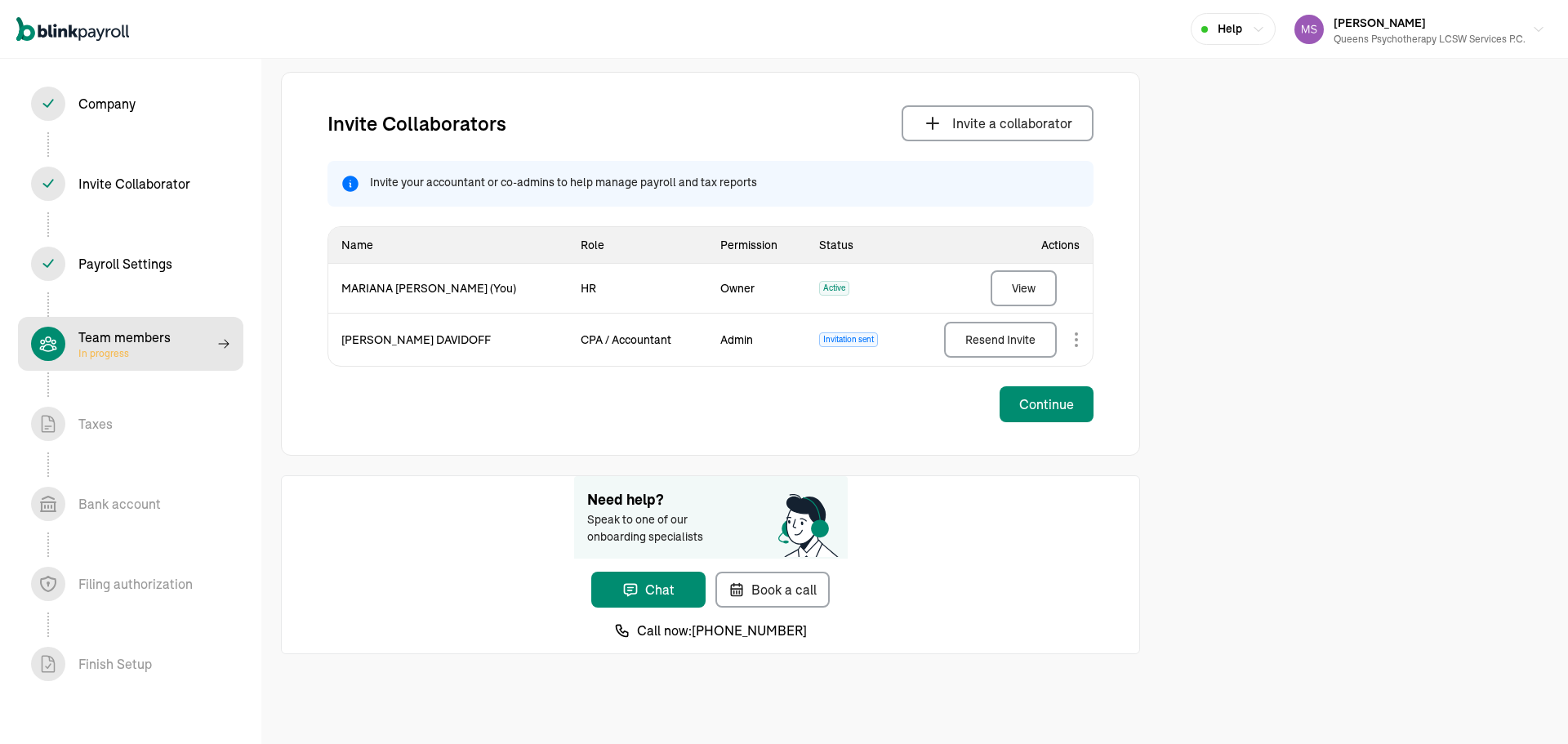
select select "contractor"
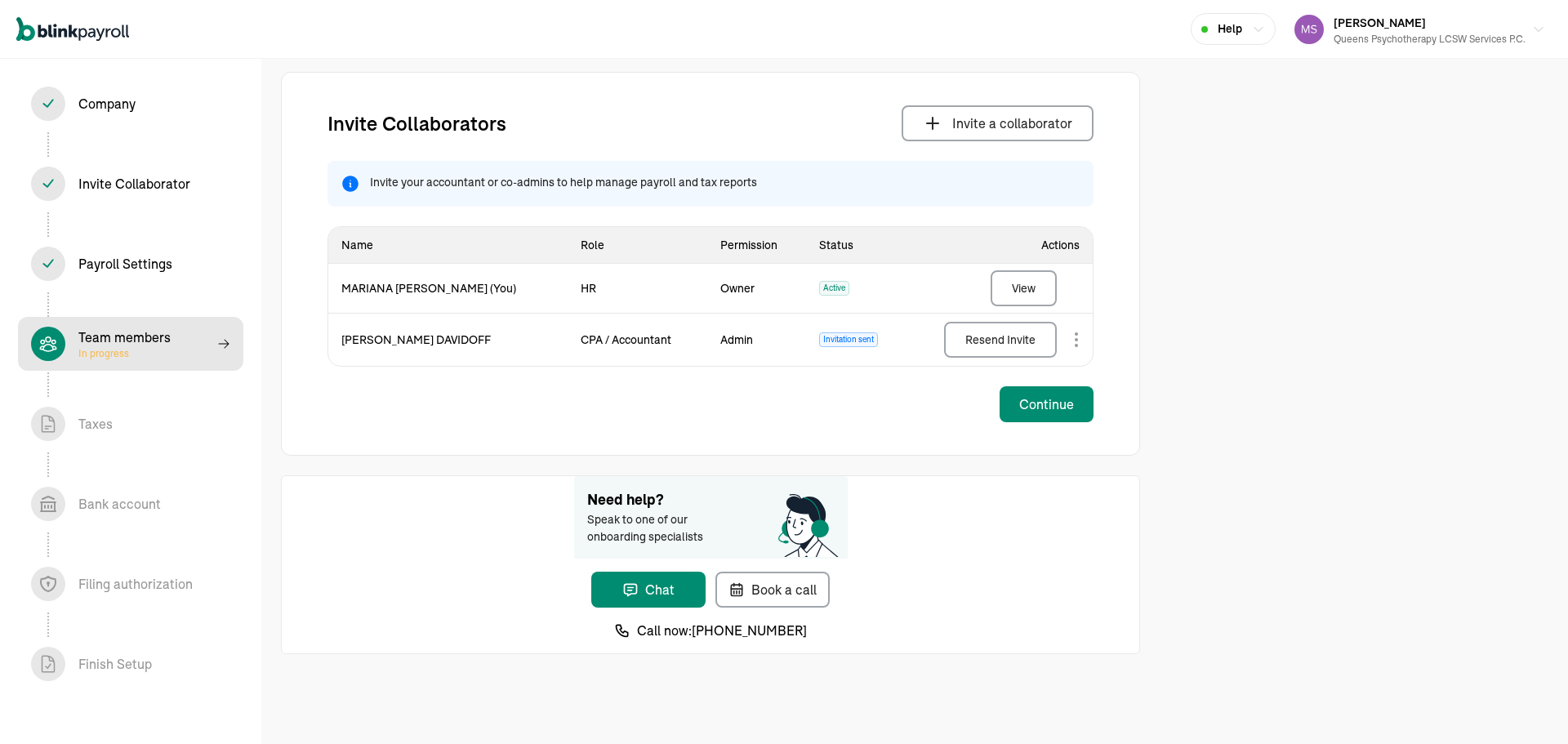
select select "contractor"
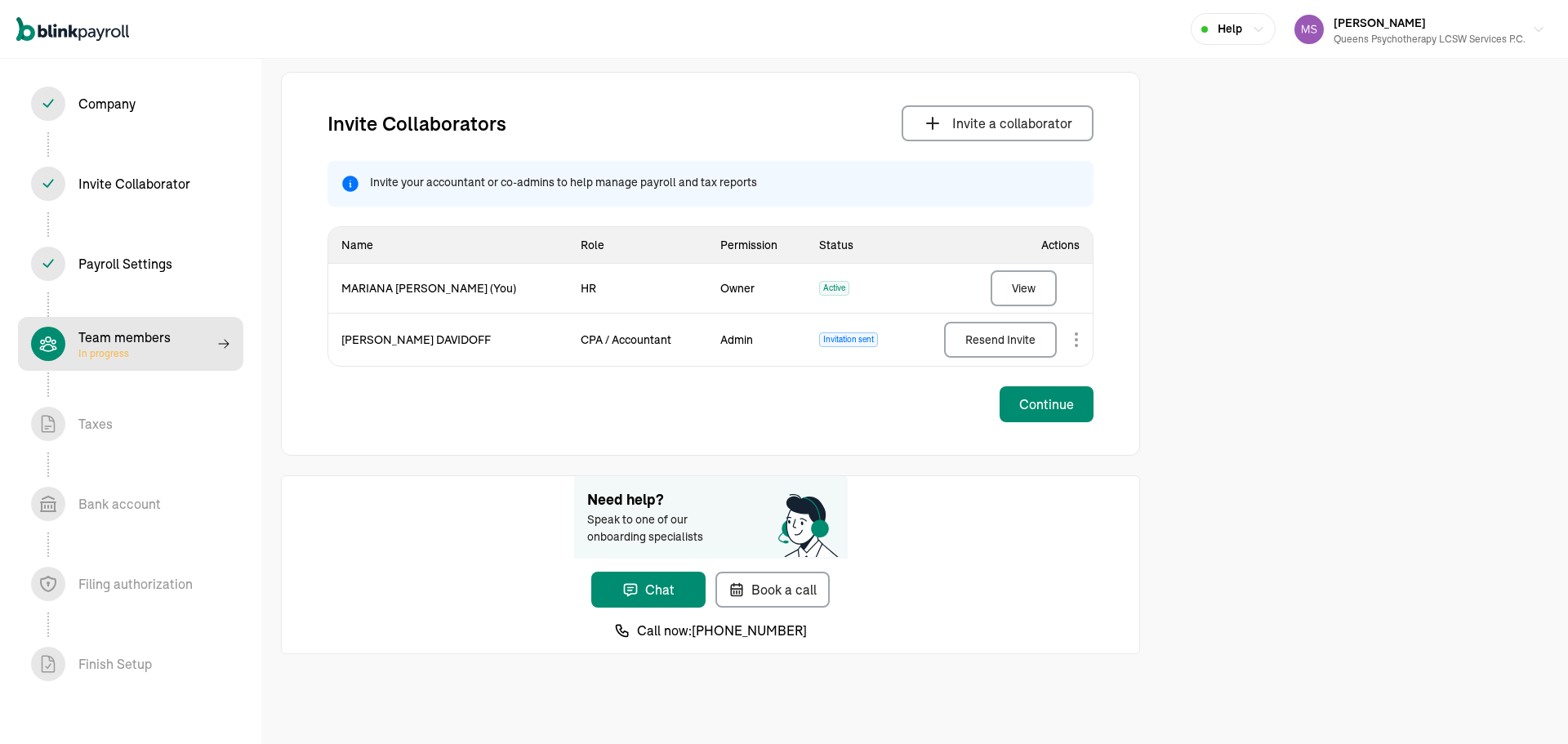
select select "contractor"
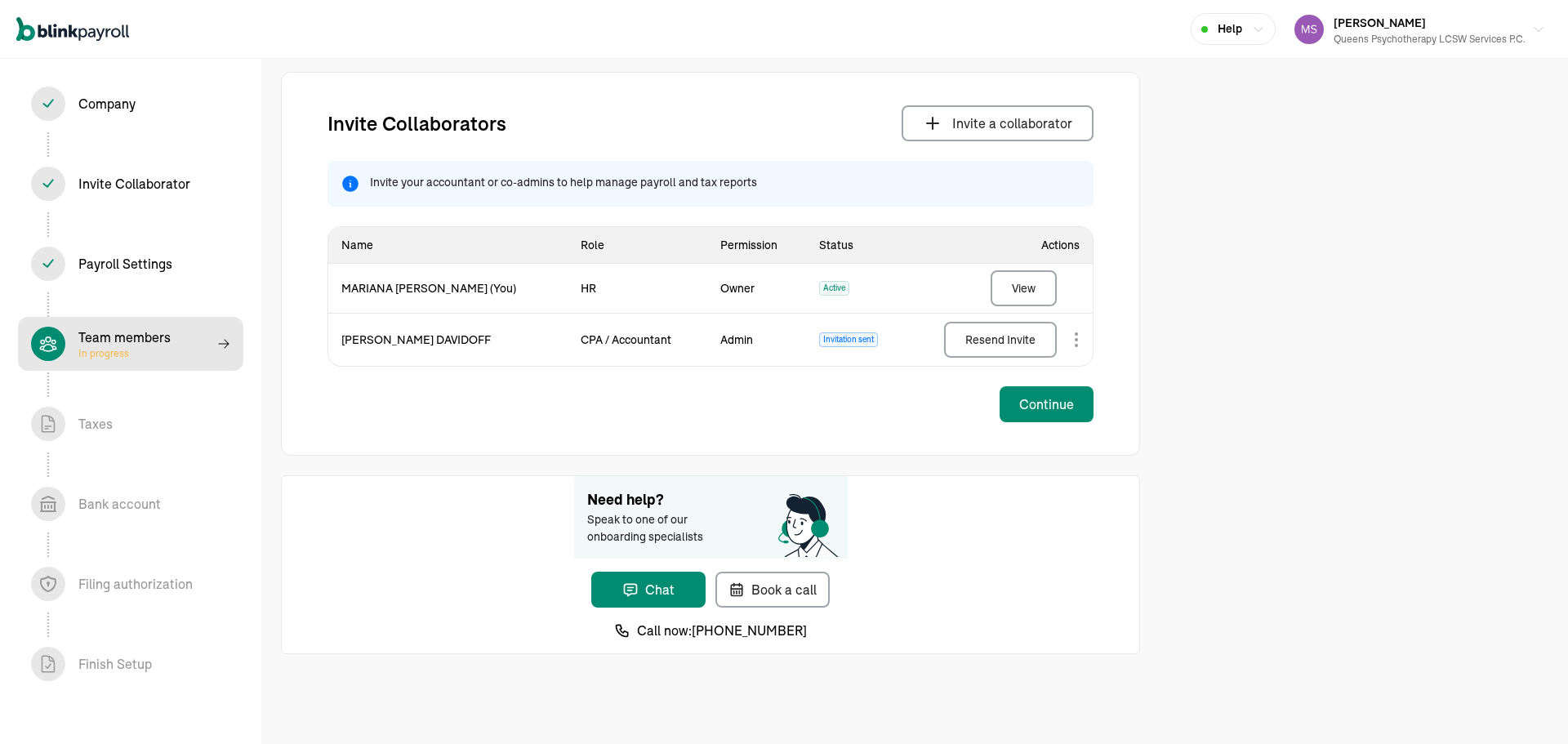
select select "contractor"
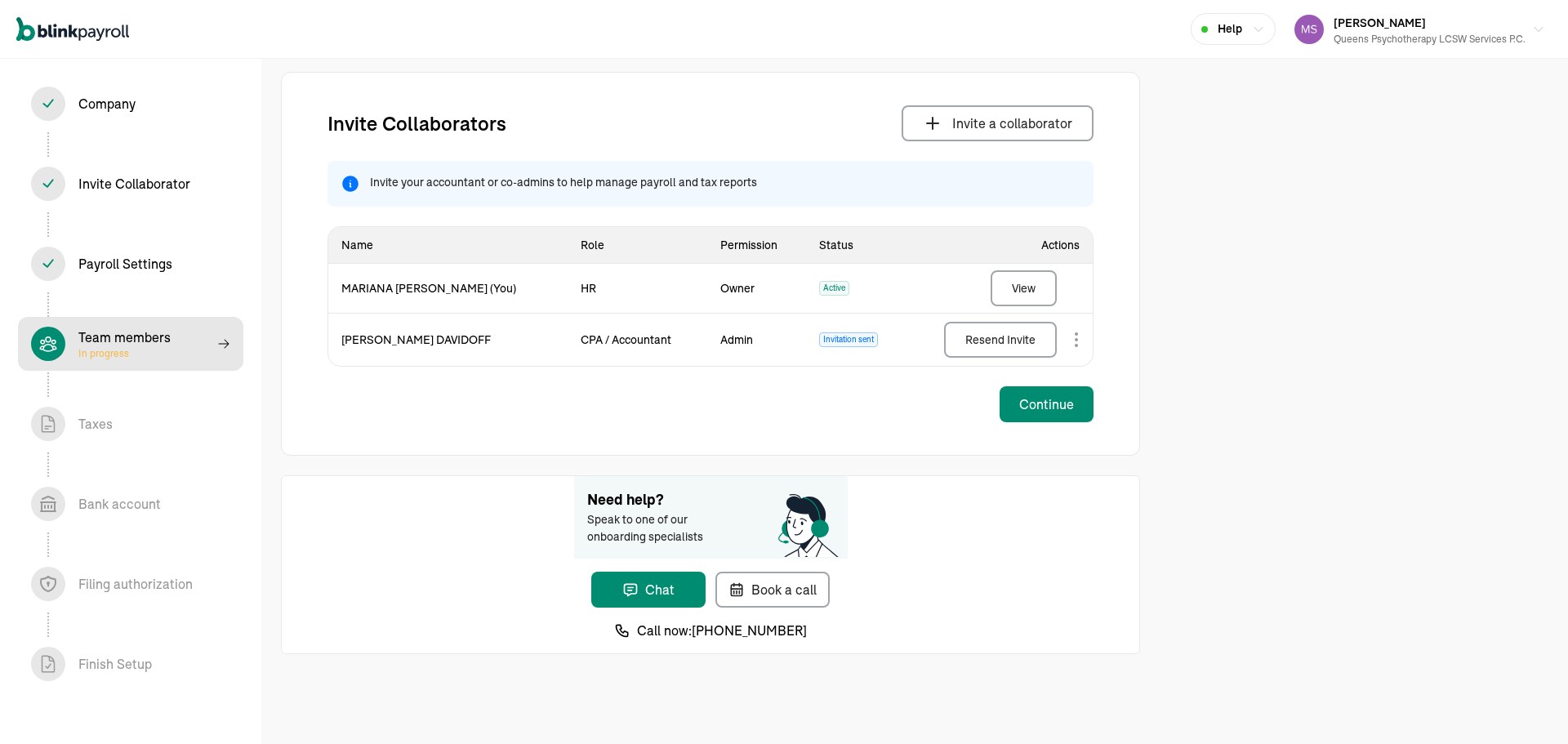
select select "contractor"
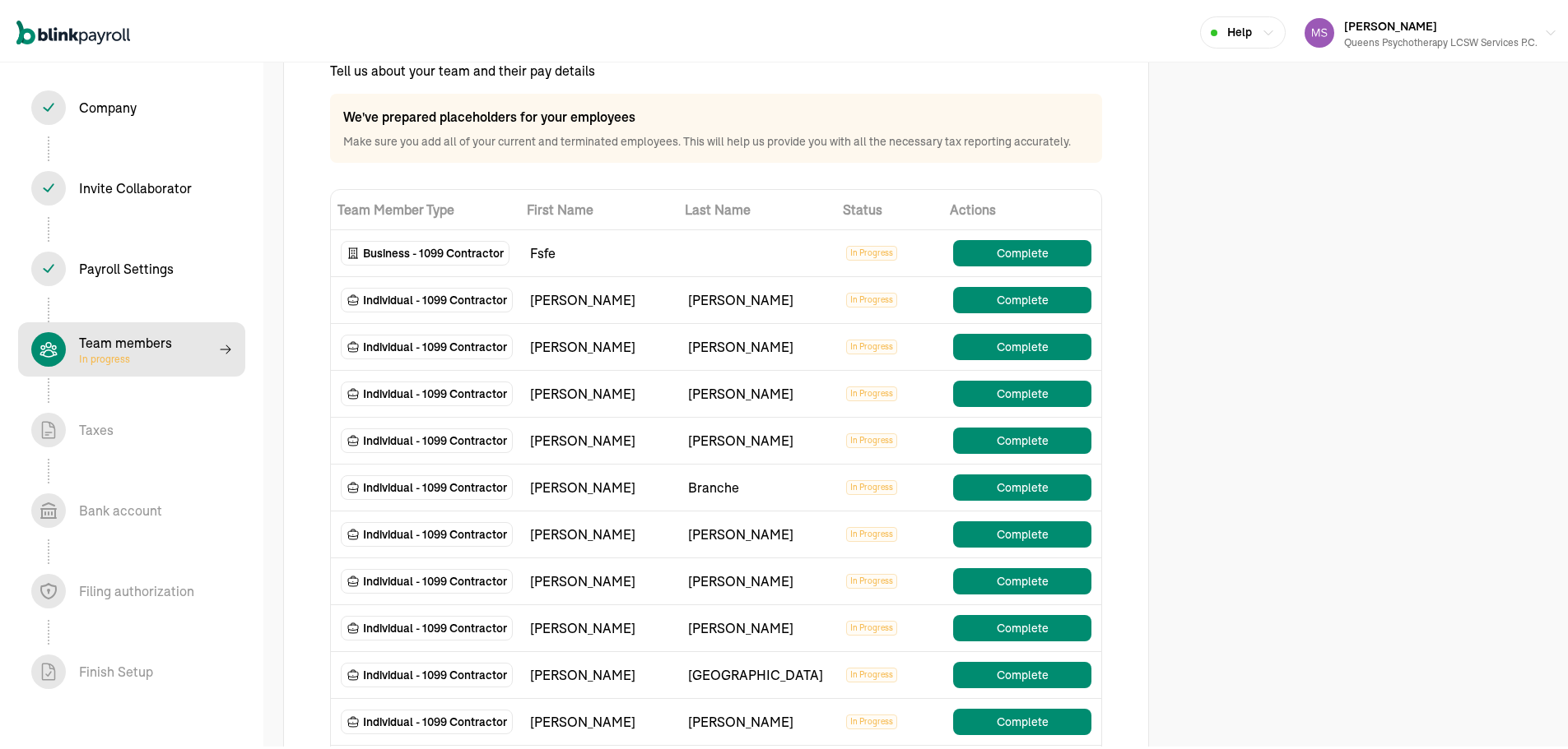
scroll to position [82, 0]
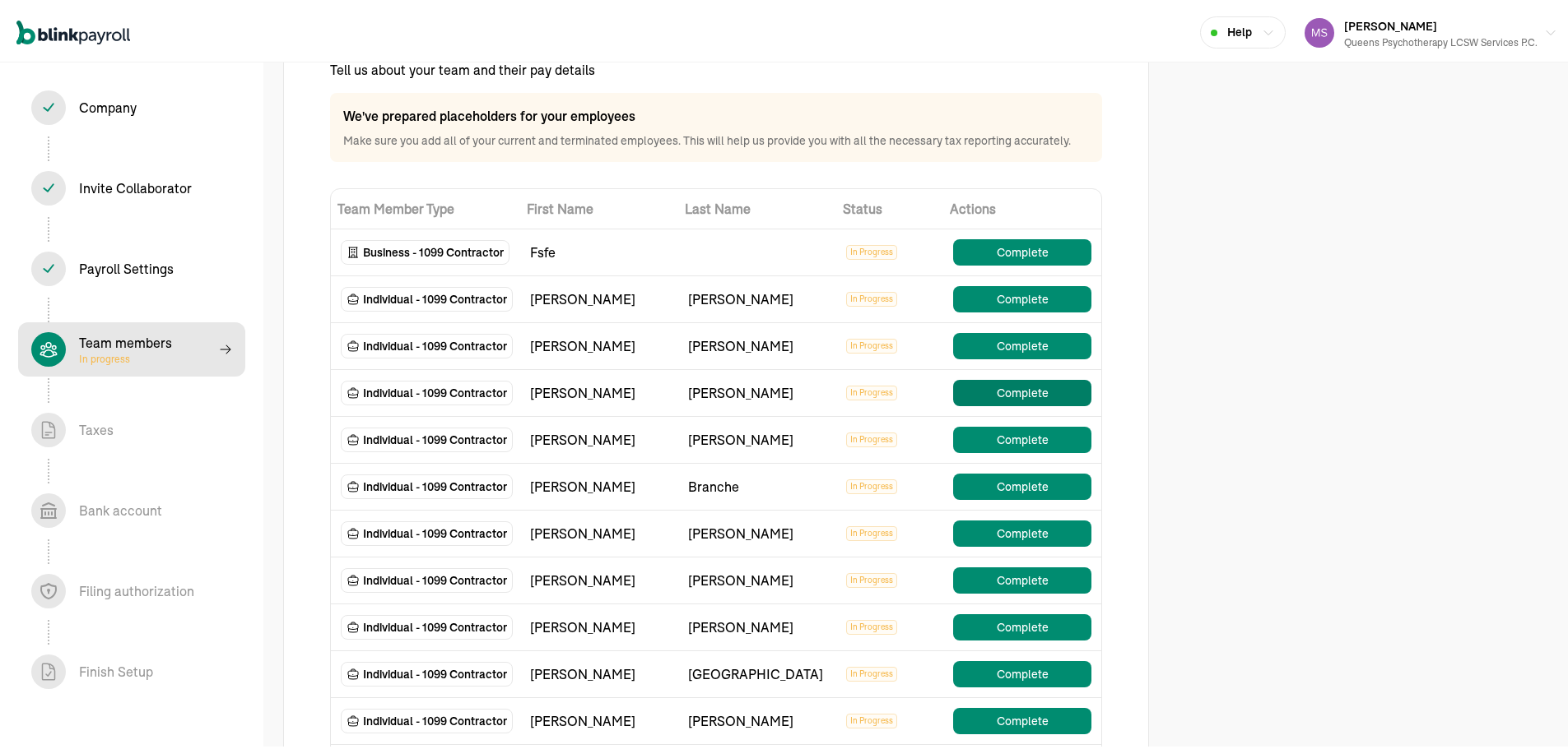
click at [1043, 391] on button "Complete" at bounding box center [1022, 389] width 138 height 27
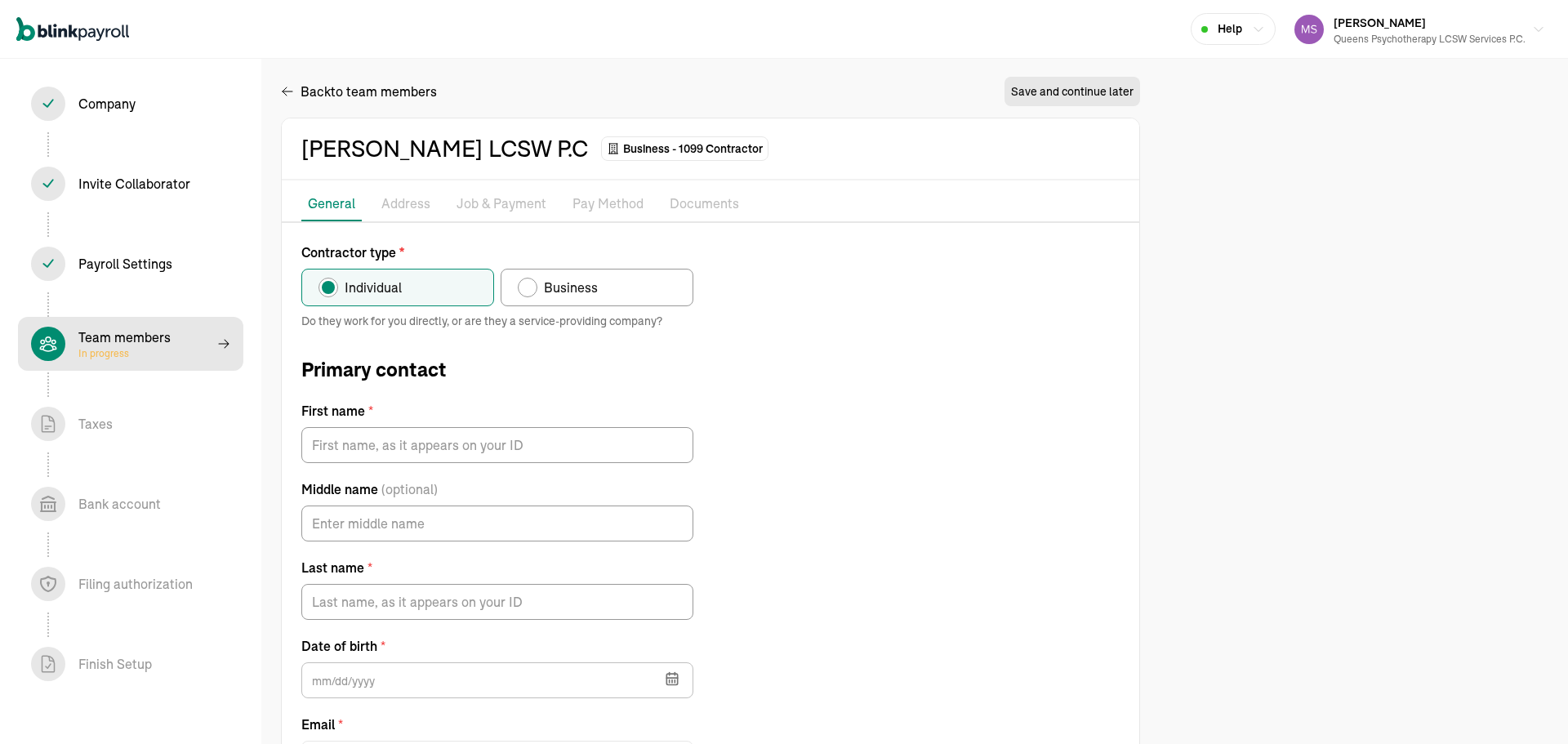
radio input "false"
radio input "true"
type input "[PERSON_NAME]"
type input "[EMAIL_ADDRESS][DOMAIN_NAME]"
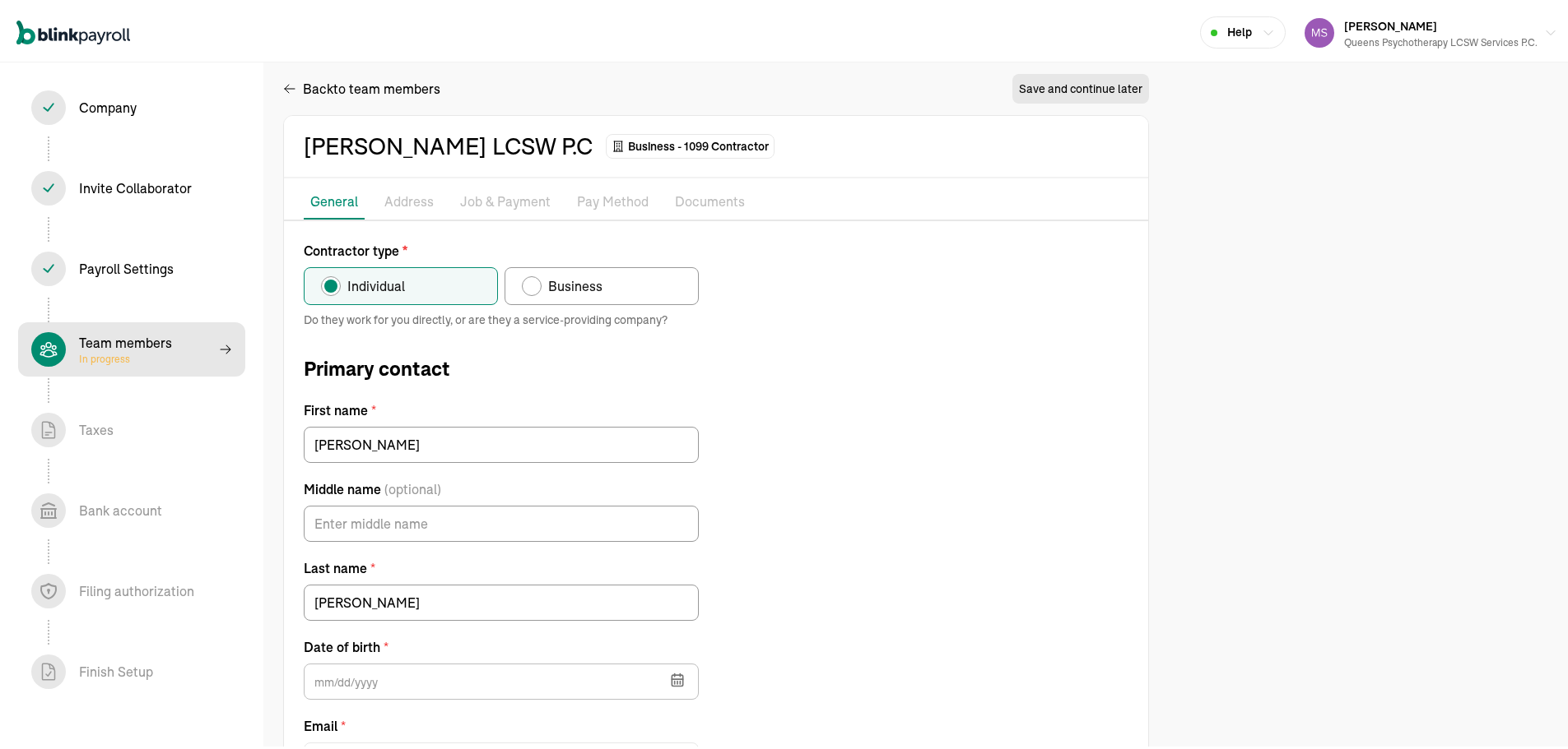
type input "[DATE]"
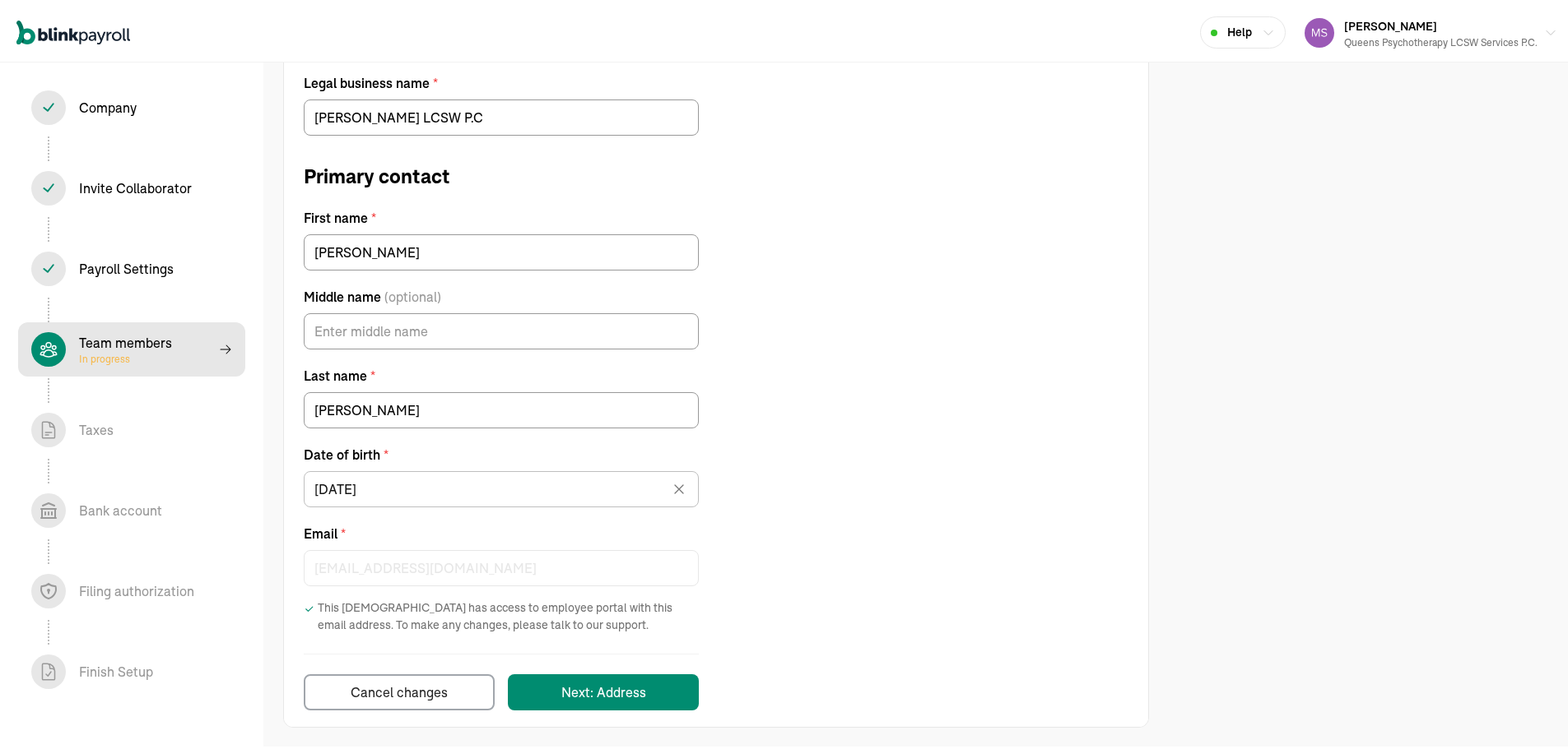
scroll to position [280, 0]
click at [581, 677] on button "Next: Address" at bounding box center [604, 687] width 191 height 36
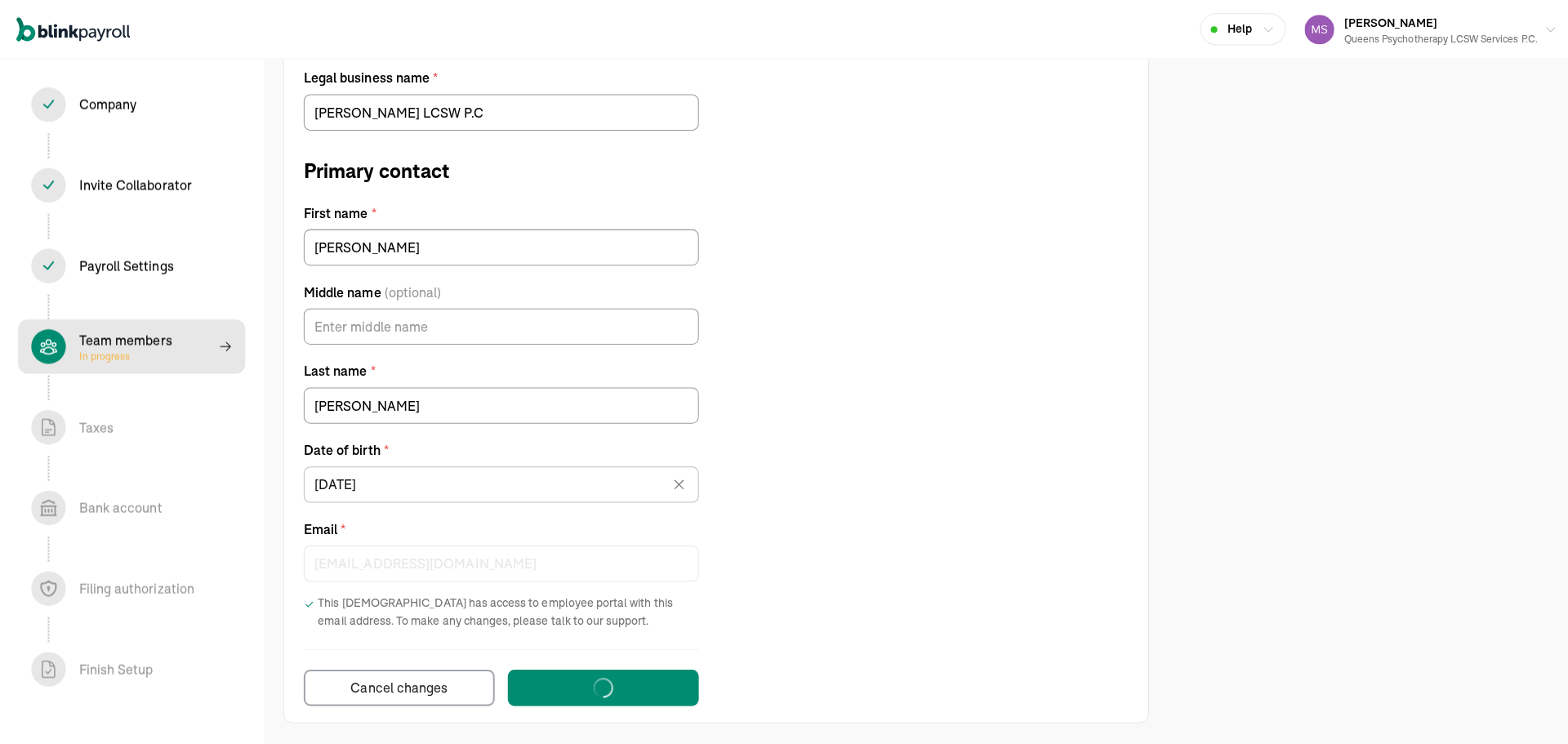
scroll to position [0, 0]
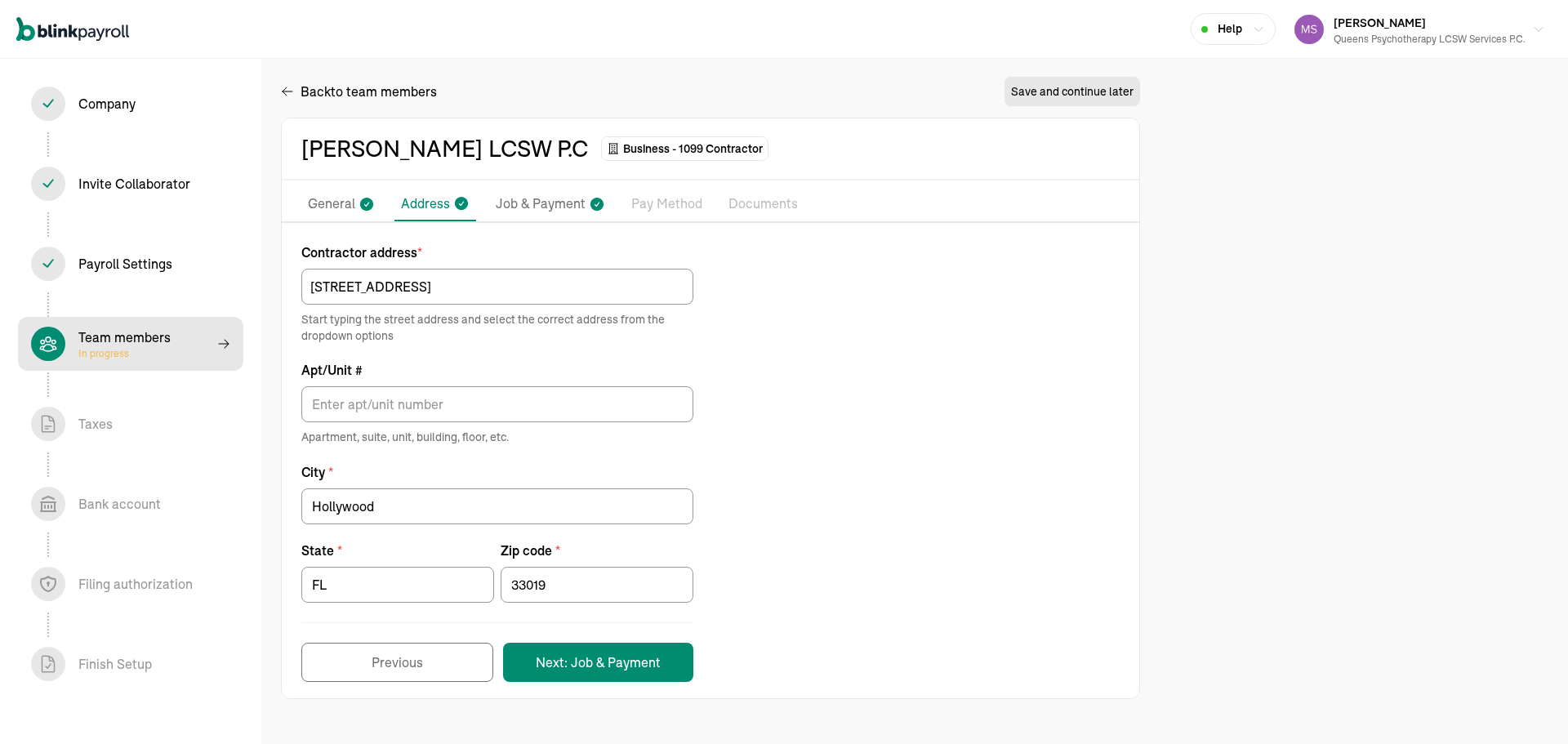
click at [828, 350] on div "Contractor address * [STREET_ADDRESS] Start typing the street address and selec…" at bounding box center [711, 462] width 857 height 440
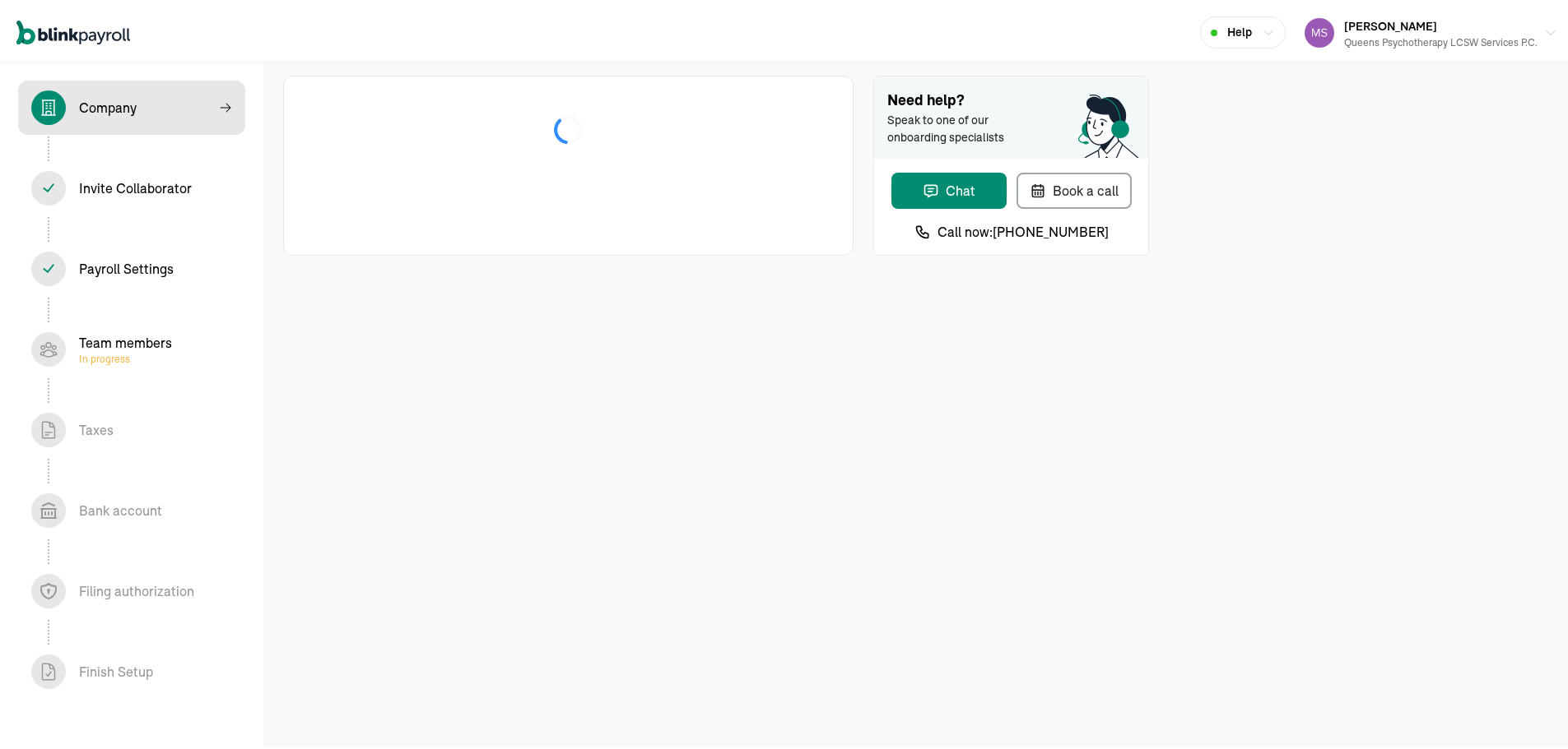
select select "Limited Liability Company (LLC)"
select select "Health Care"
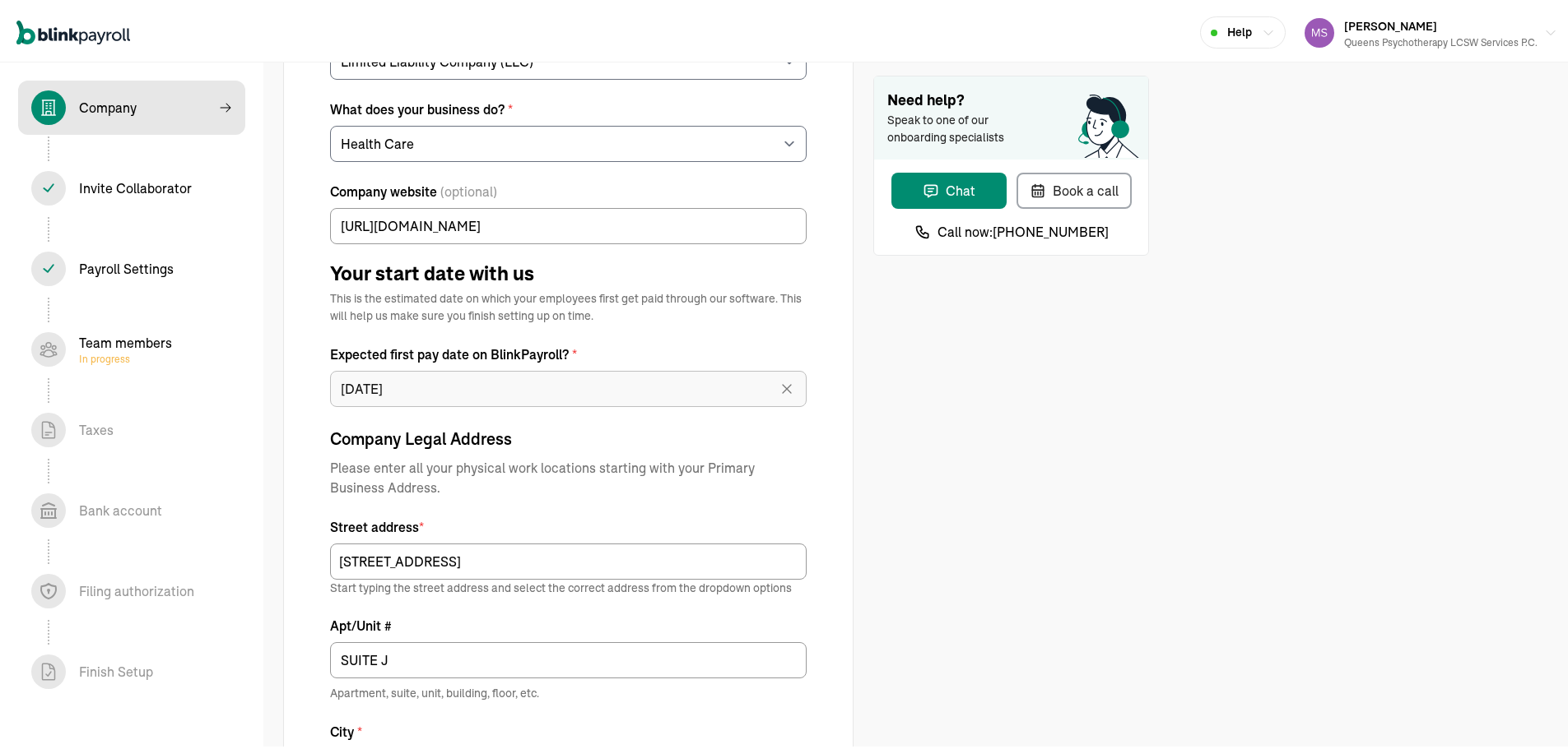
scroll to position [411, 0]
click at [113, 182] on div "Invite Collaborator In progress" at bounding box center [135, 185] width 112 height 20
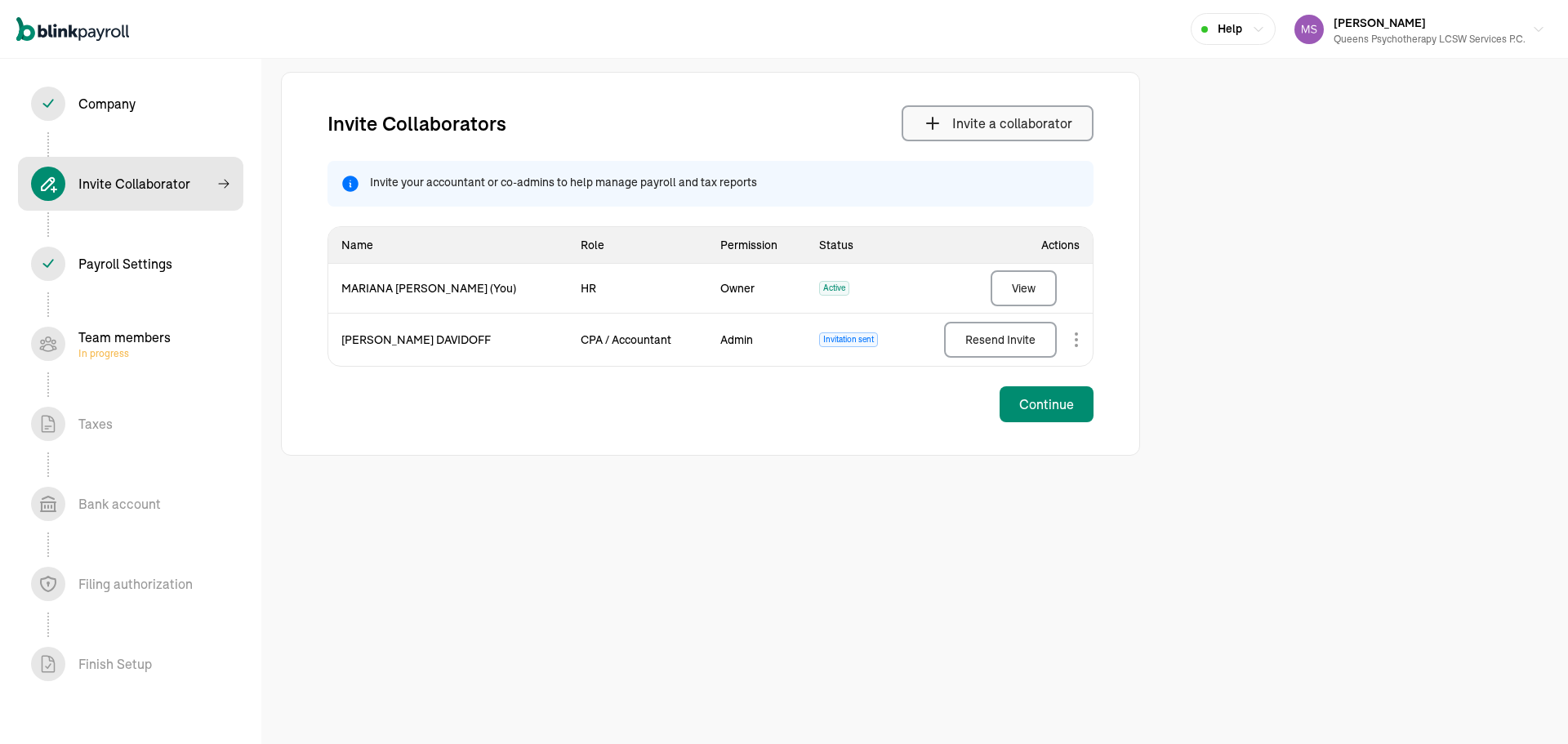
click at [1001, 110] on button "Invite a collaborator" at bounding box center [997, 123] width 192 height 36
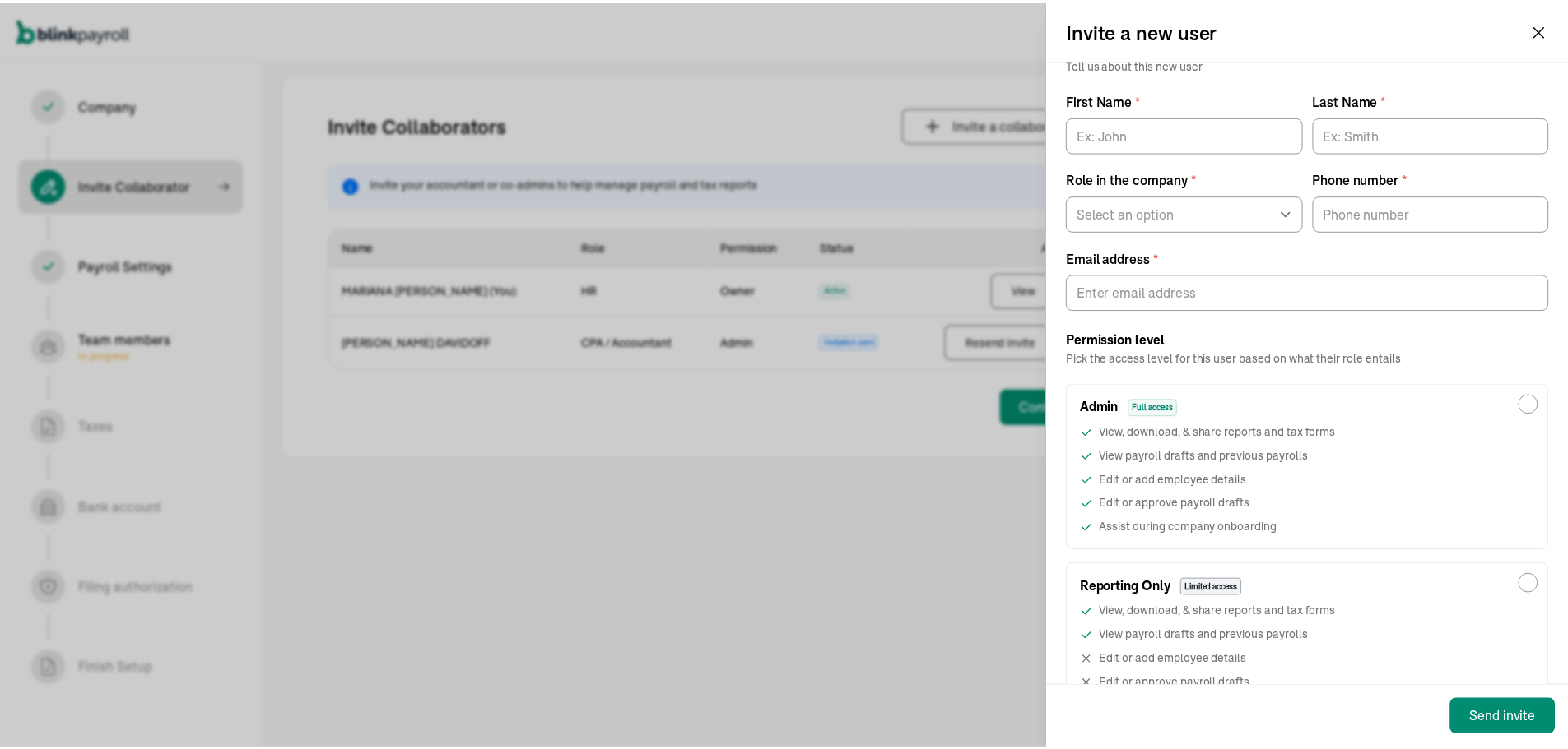
scroll to position [137, 0]
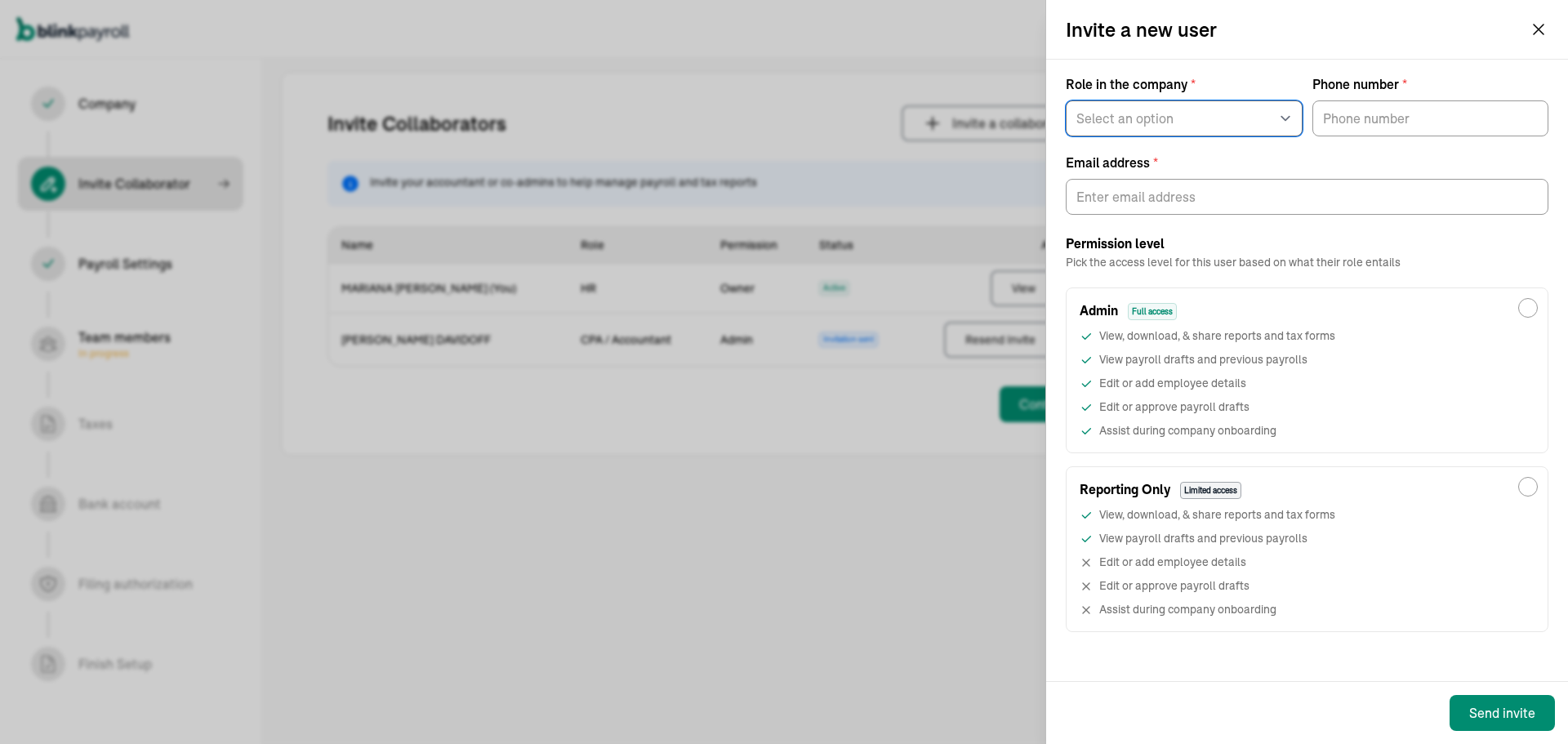
click at [1127, 126] on select "Select an option Business owner HR CPA / Accountant Other" at bounding box center [1184, 118] width 237 height 36
click at [1066, 101] on select "Select an option Business owner HR CPA / Accountant Other" at bounding box center [1184, 118] width 237 height 36
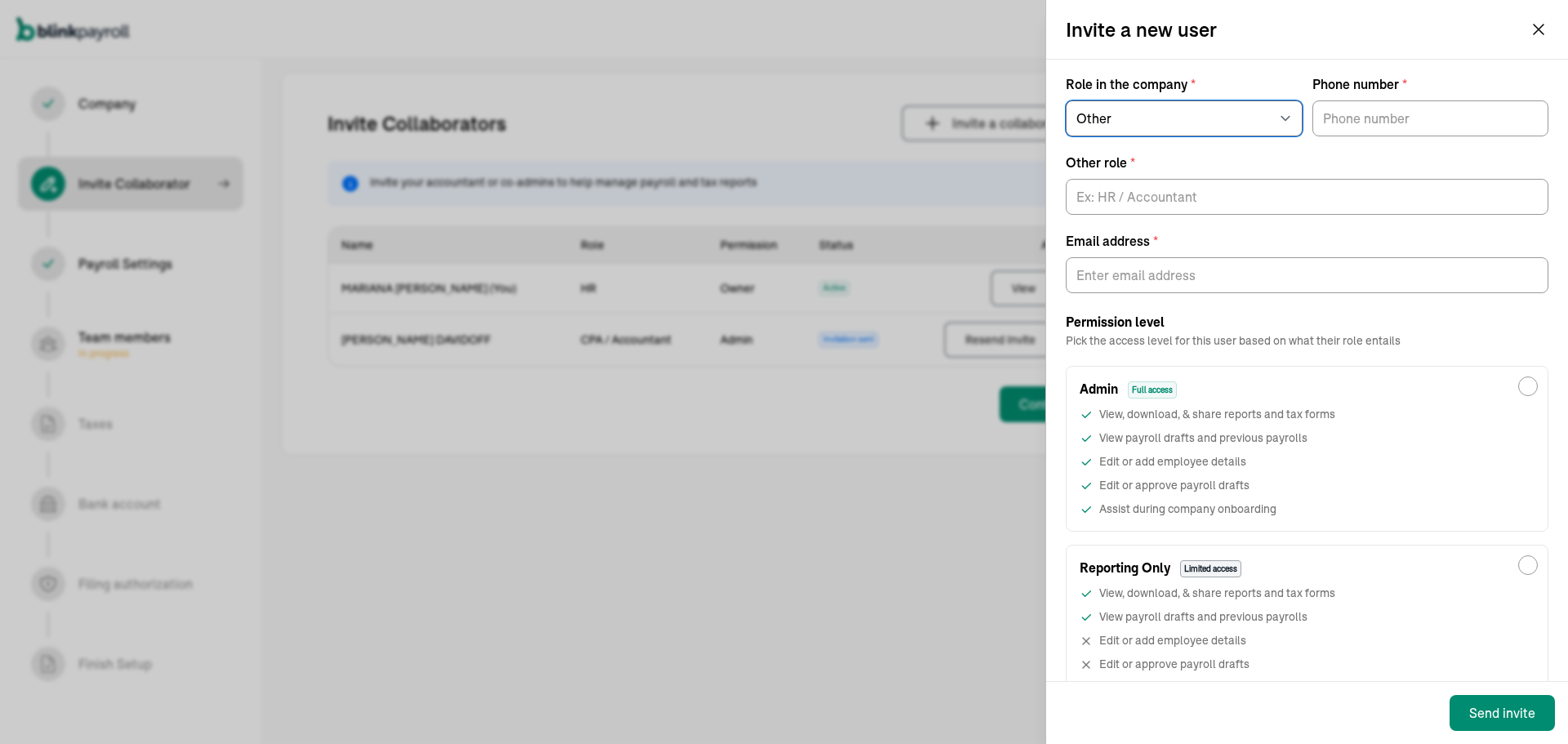
click at [1138, 114] on select "Select an option Business owner HR CPA / Accountant Other" at bounding box center [1184, 118] width 237 height 36
select select "hr"
click at [1066, 101] on select "Select an option Business owner HR CPA / Accountant Other" at bounding box center [1184, 118] width 237 height 36
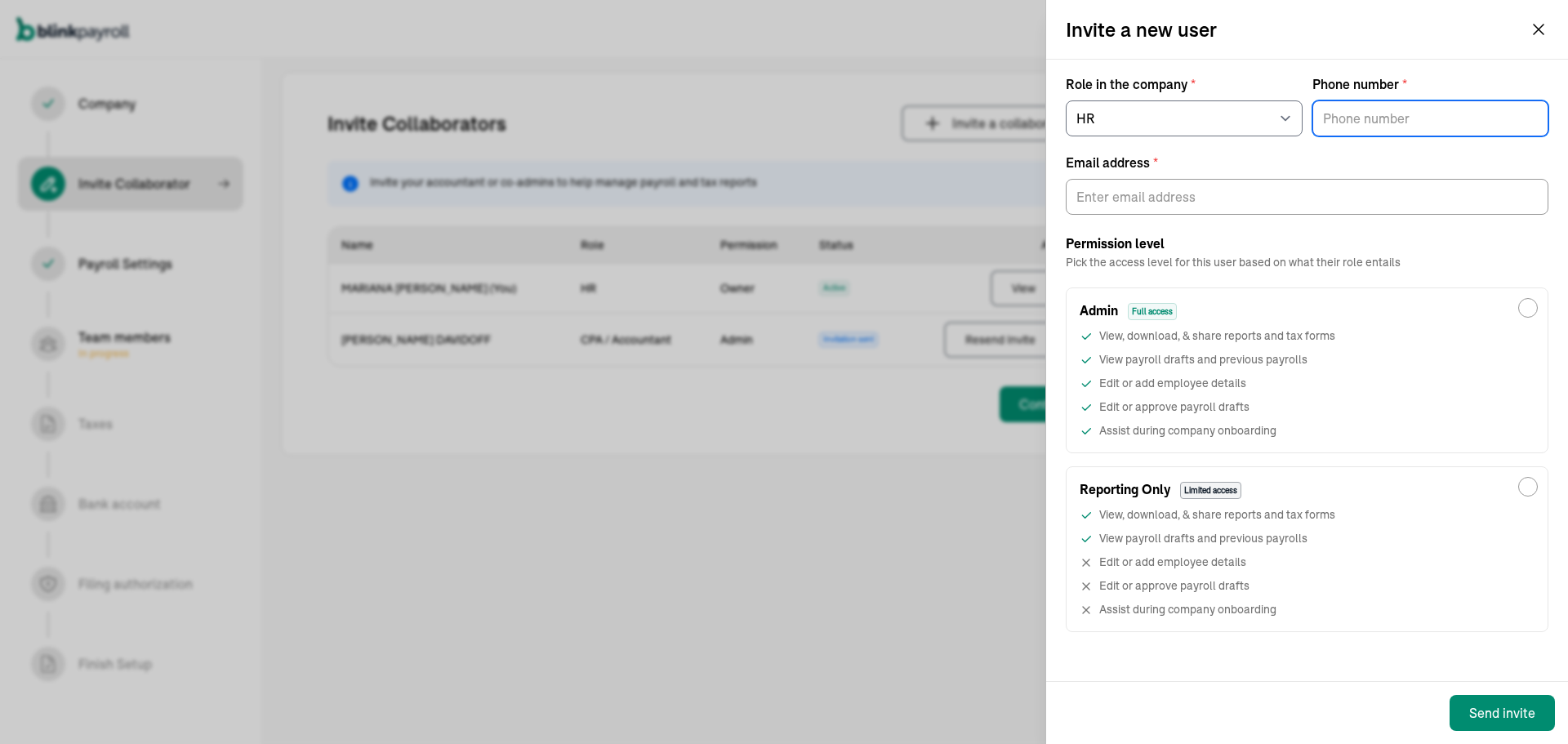
type input "(___) ___-____"
click at [1345, 122] on input "(___) ___-____" at bounding box center [1431, 118] width 237 height 36
click at [1193, 274] on div "Permission level Pick the access level for this user based on what their role e…" at bounding box center [1307, 434] width 483 height 397
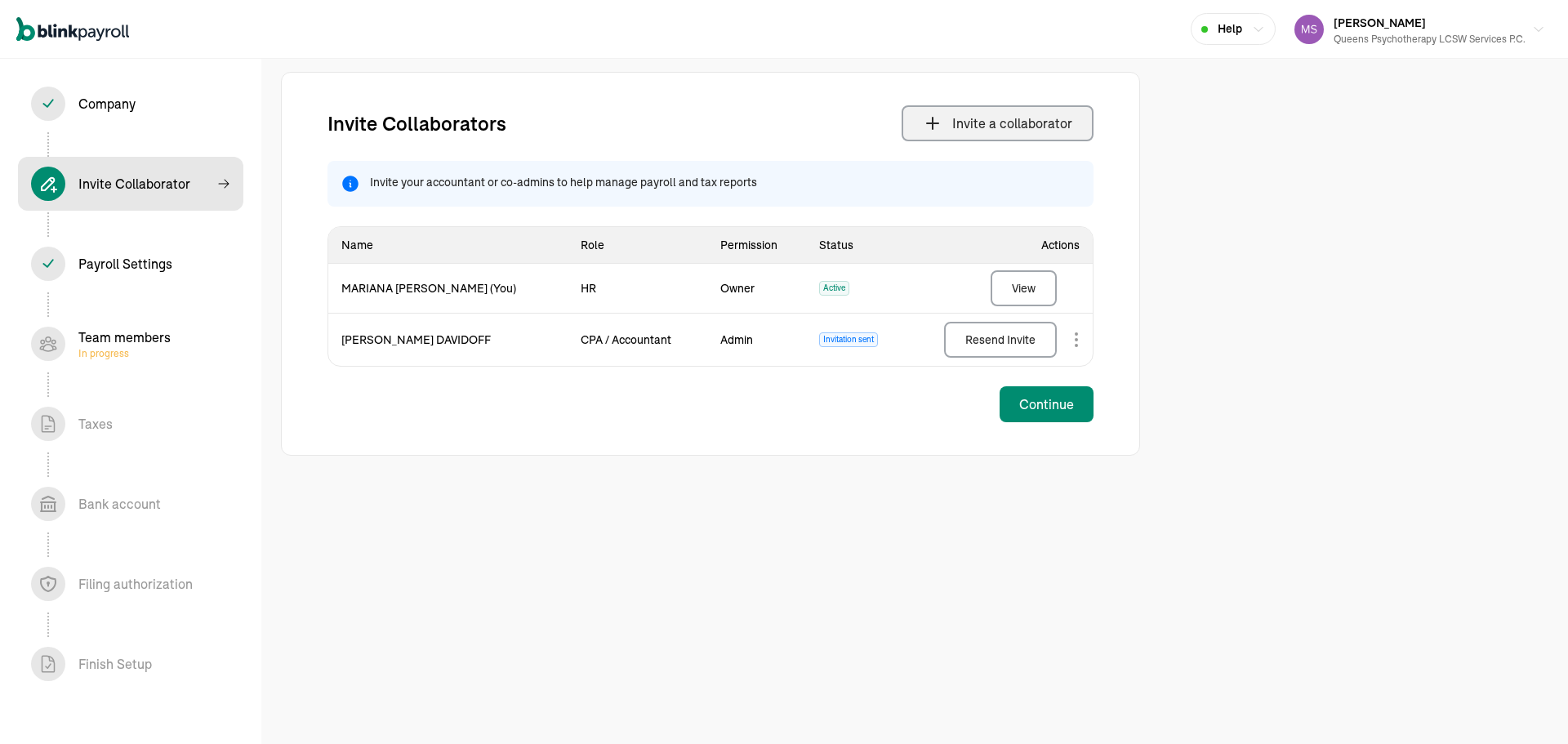
click at [159, 333] on div "Team members In progress" at bounding box center [124, 344] width 92 height 32
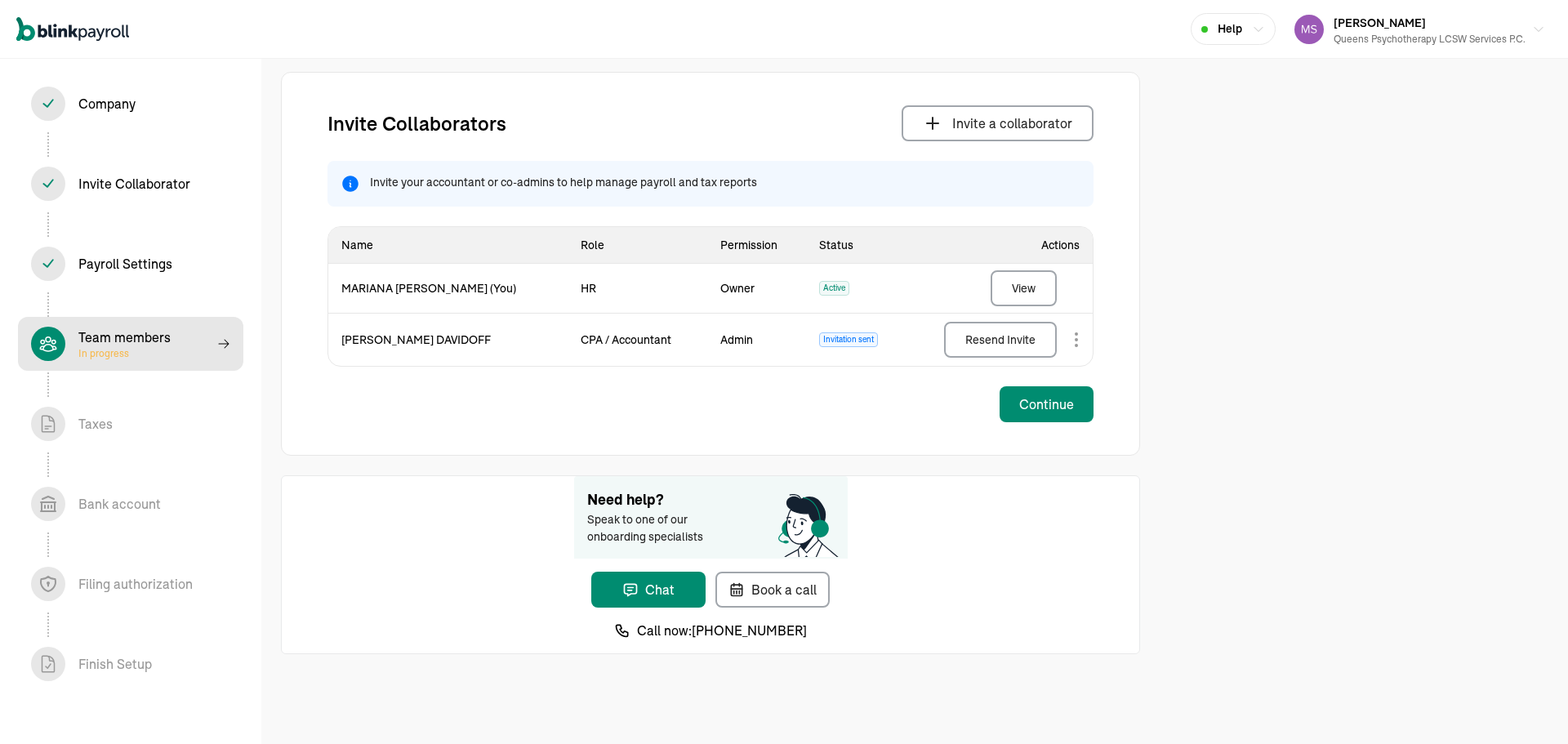
select select "contractor"
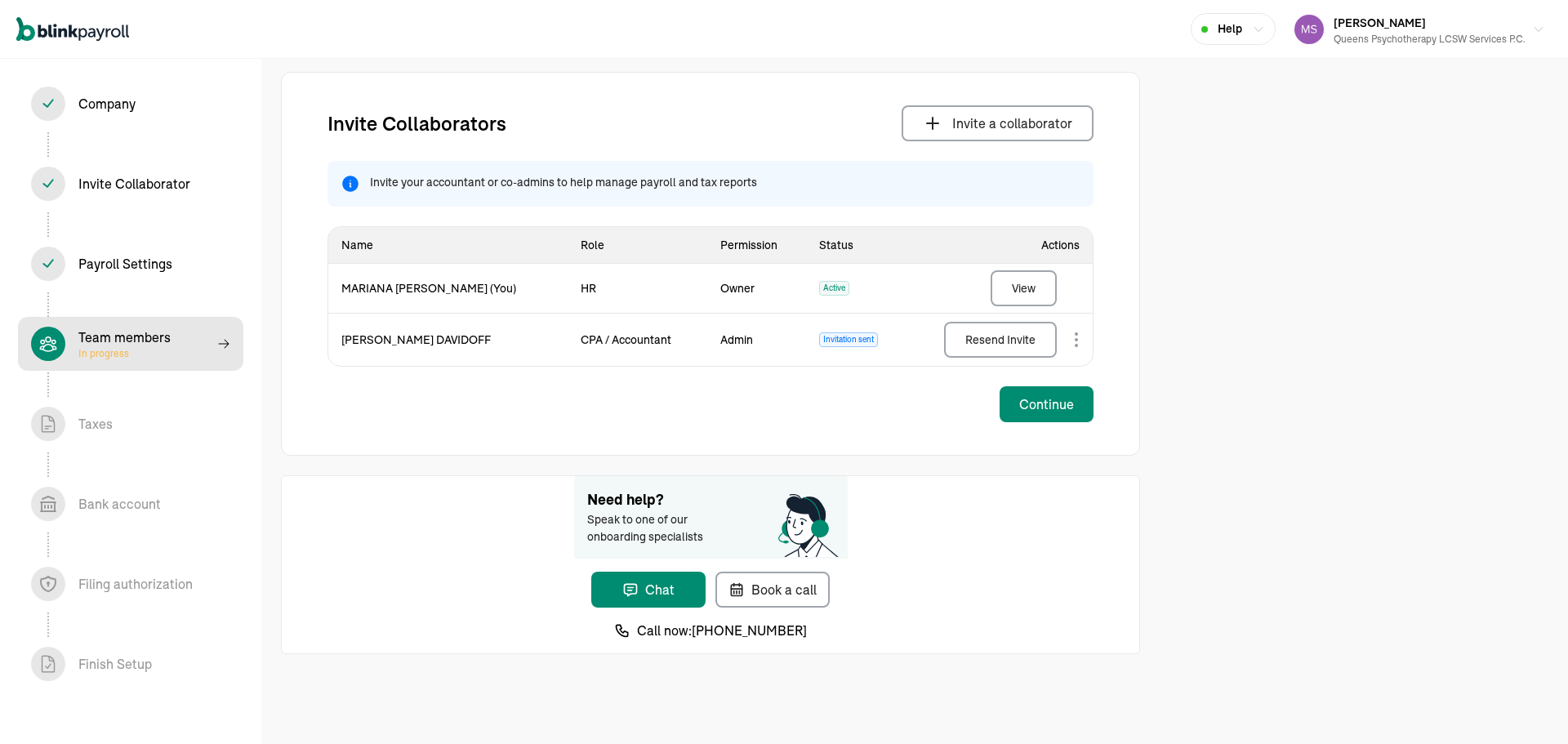
select select "contractor"
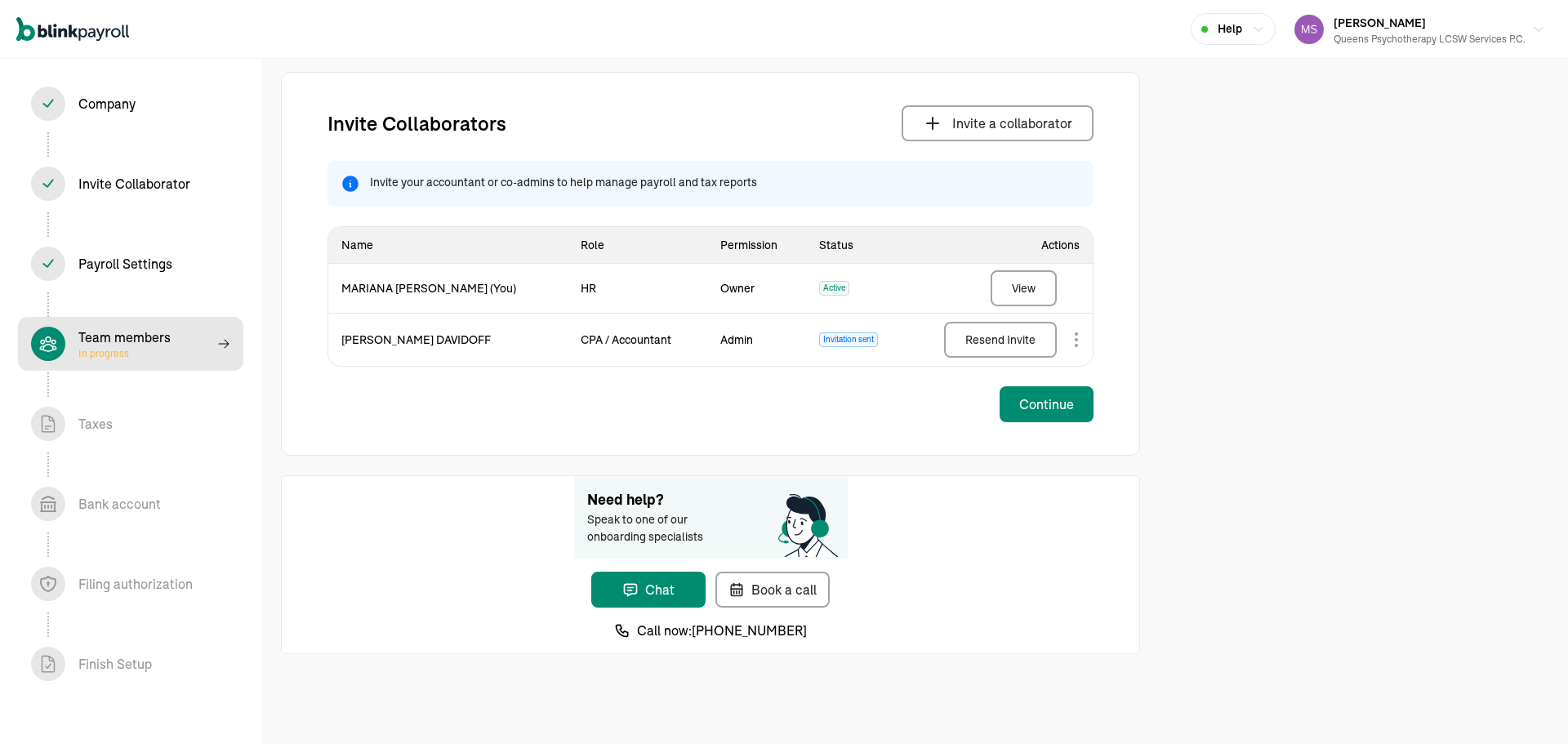
select select "contractor"
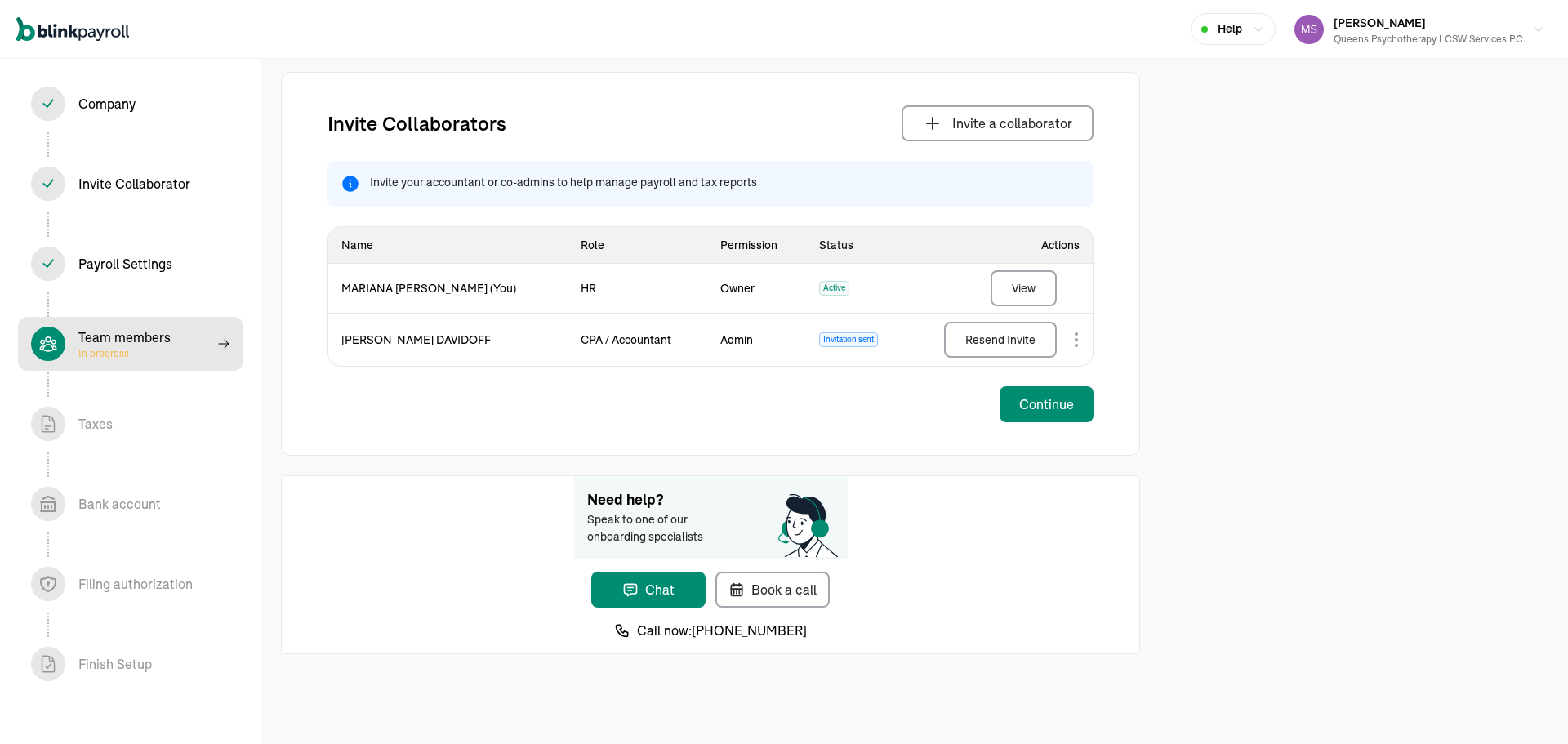
select select "contractor"
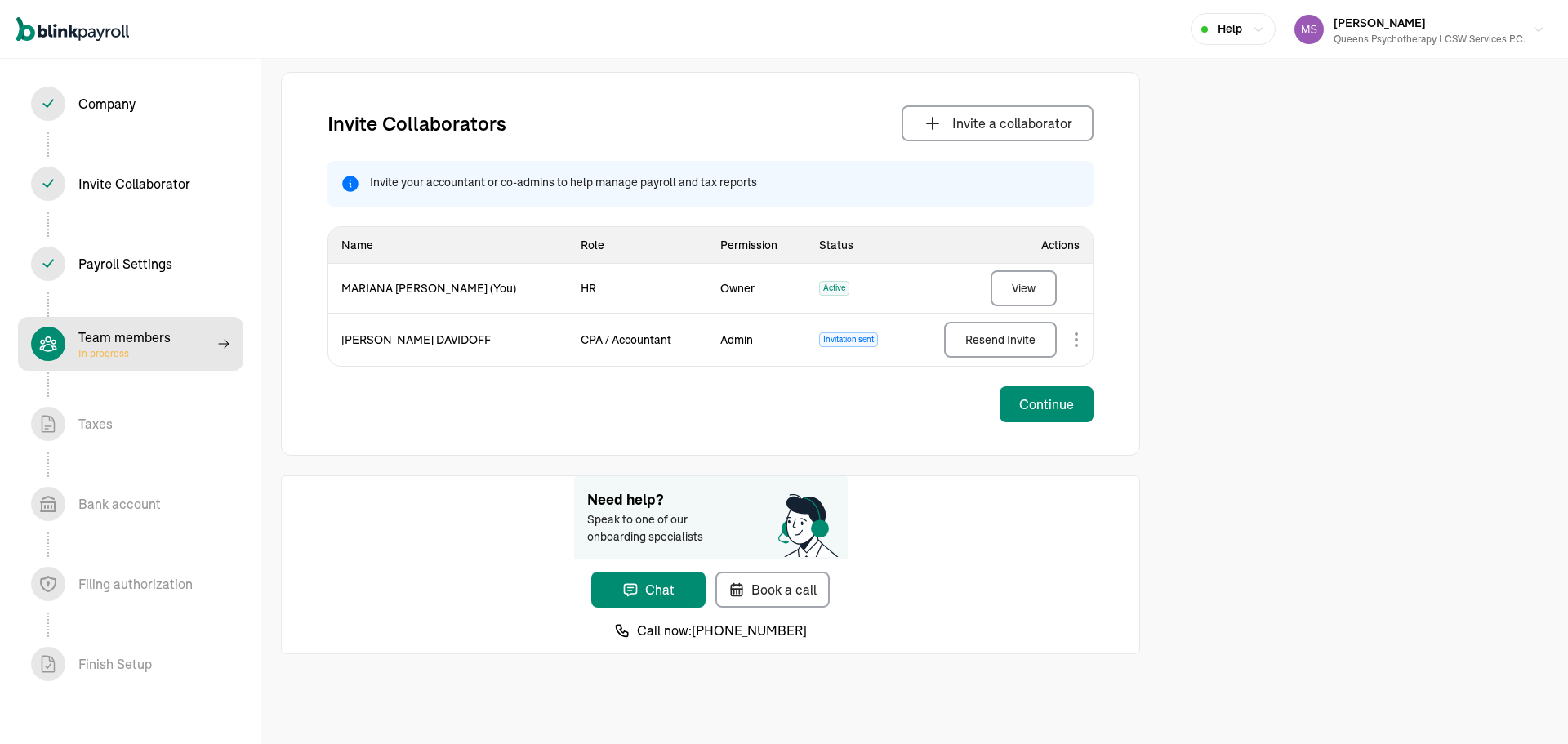
select select "contractor"
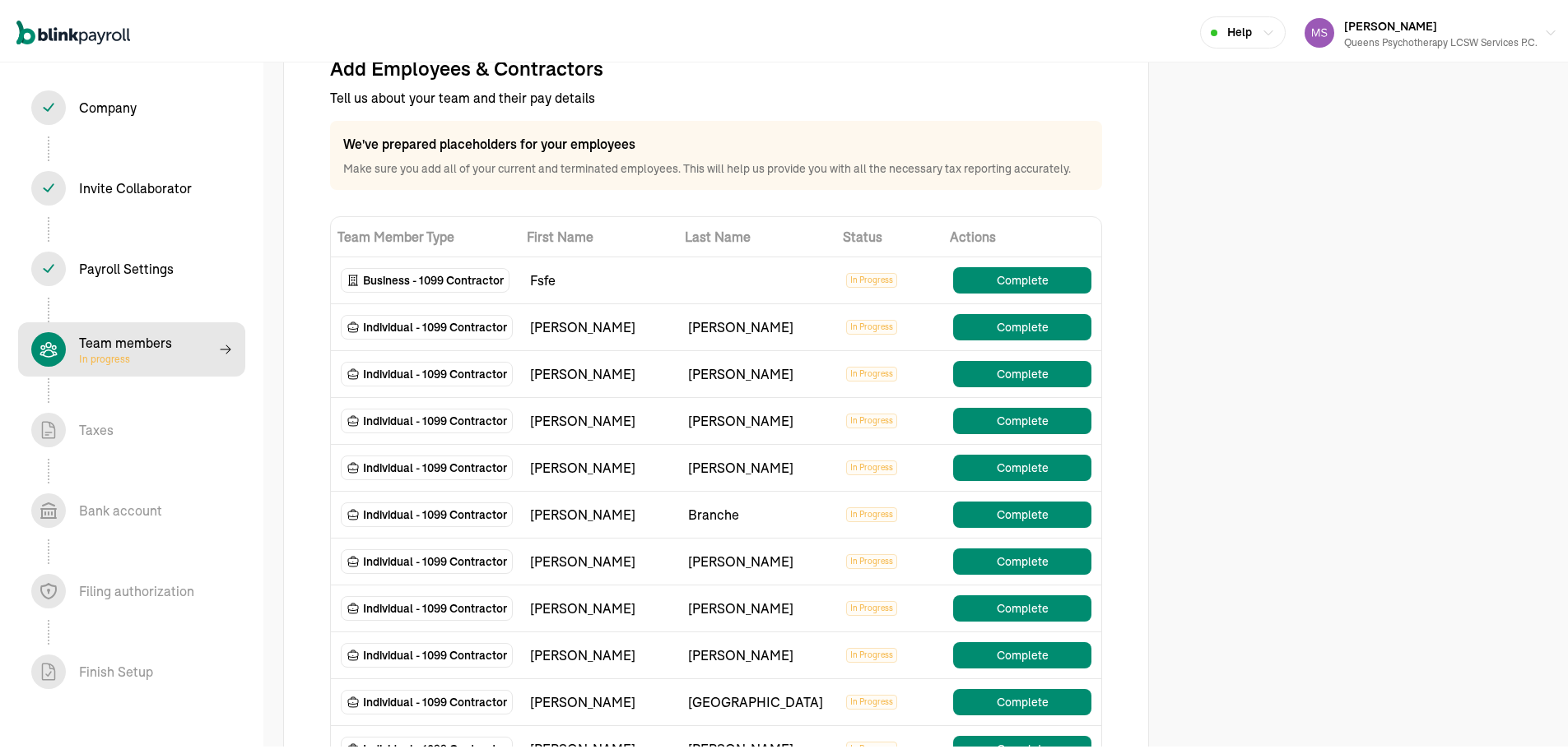
scroll to position [82, 0]
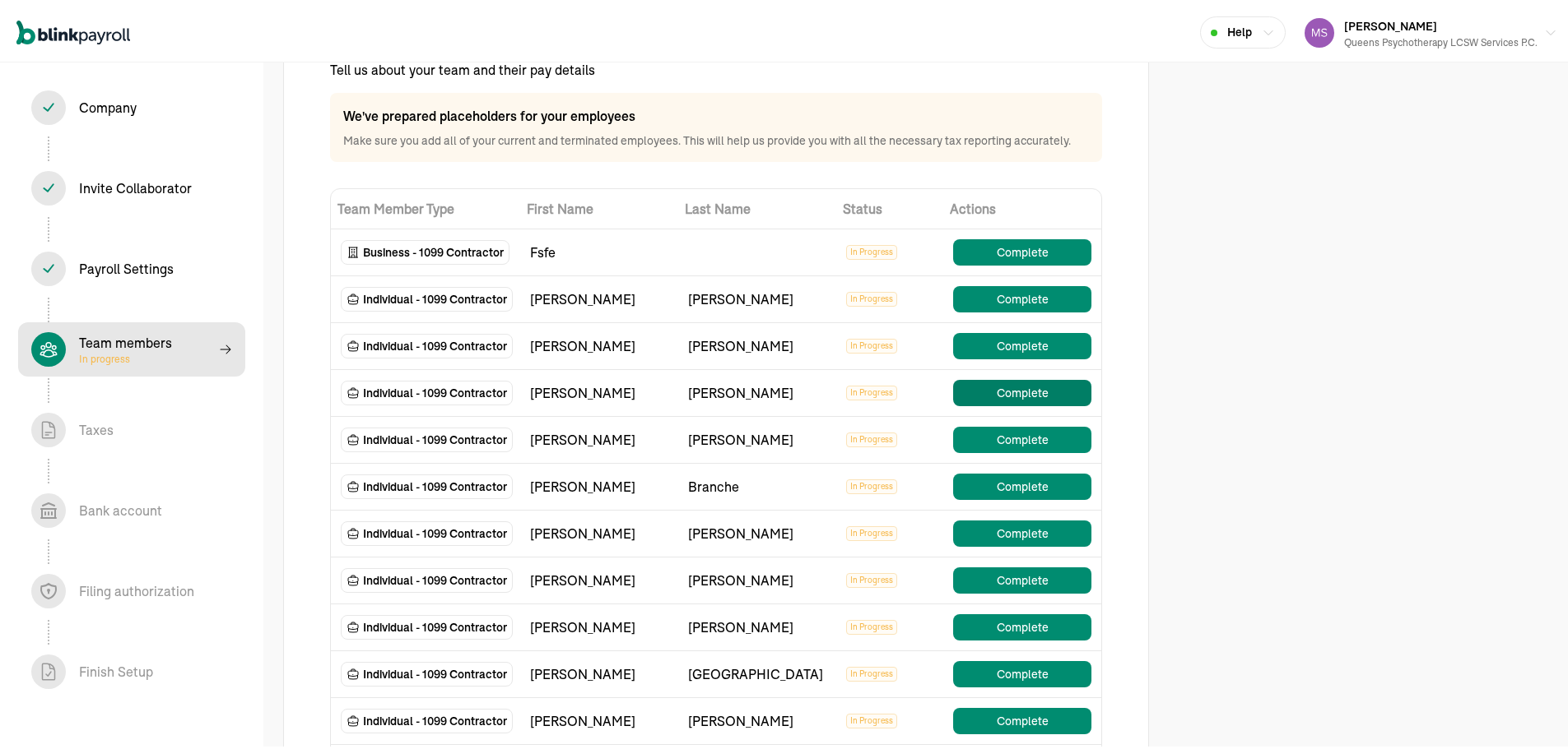
click at [1043, 391] on button "Complete" at bounding box center [1022, 389] width 138 height 27
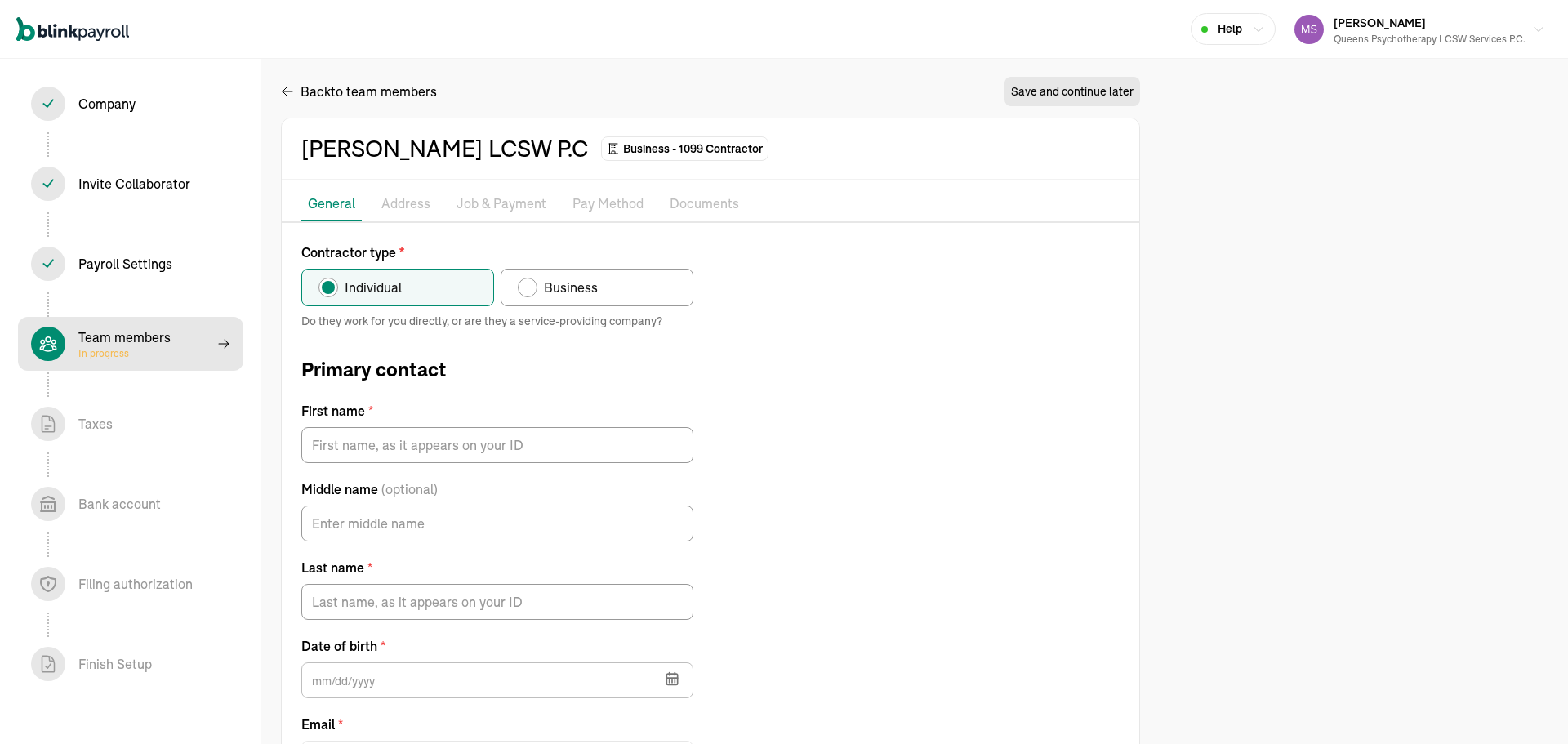
radio input "false"
radio input "true"
type input "[PERSON_NAME]"
type input "[EMAIL_ADDRESS][DOMAIN_NAME]"
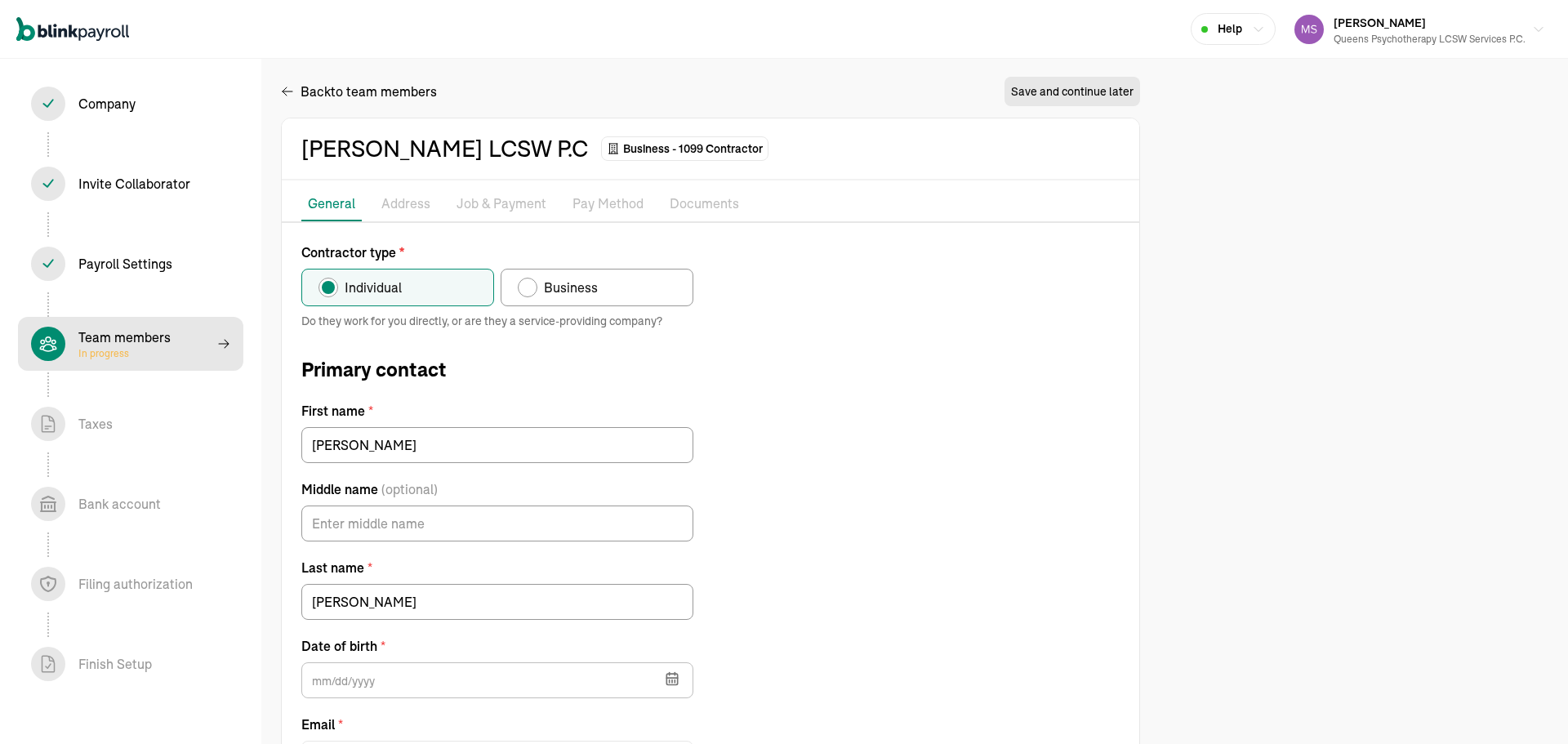
type input "[DATE]"
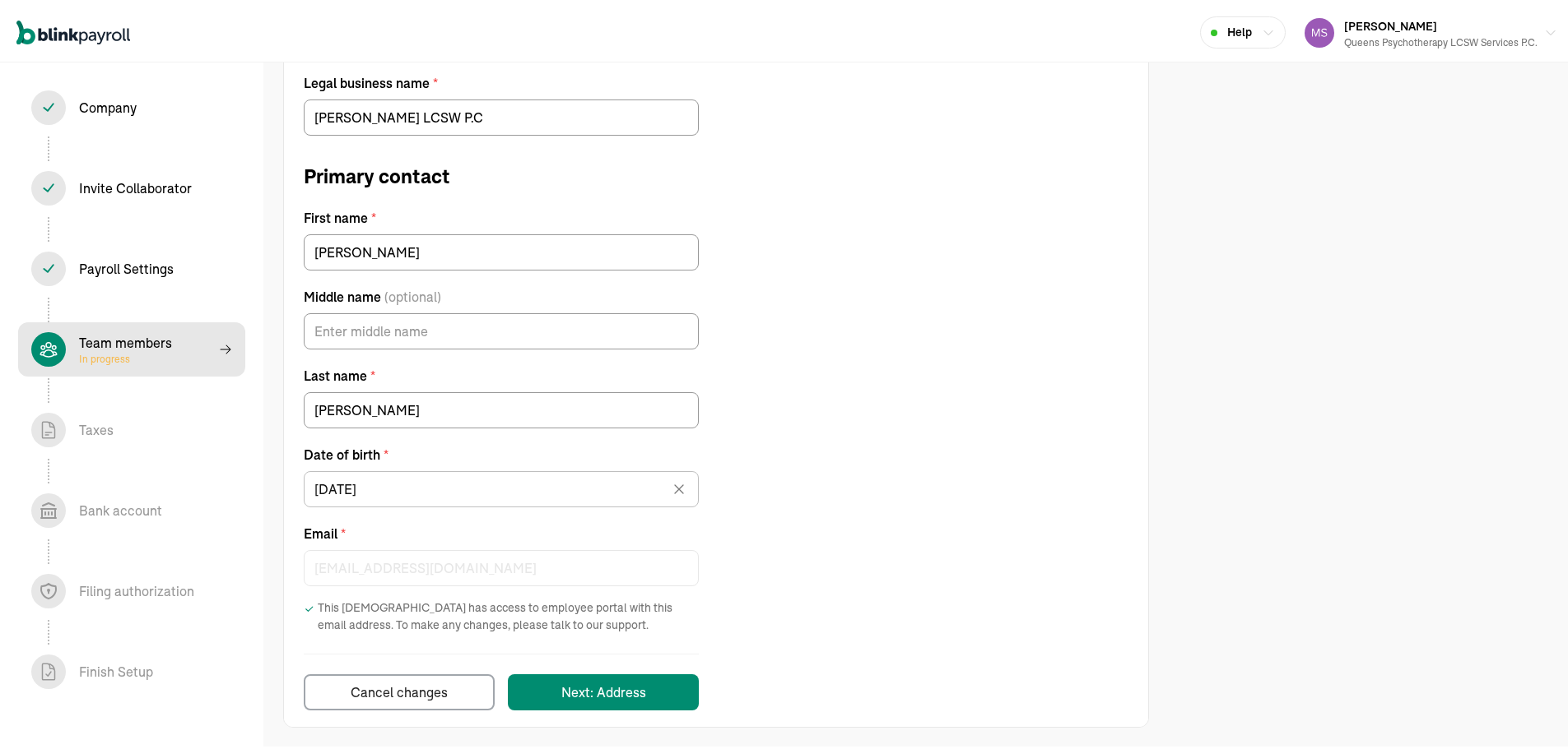
scroll to position [280, 0]
click at [581, 677] on button "Next: Address" at bounding box center [604, 687] width 191 height 36
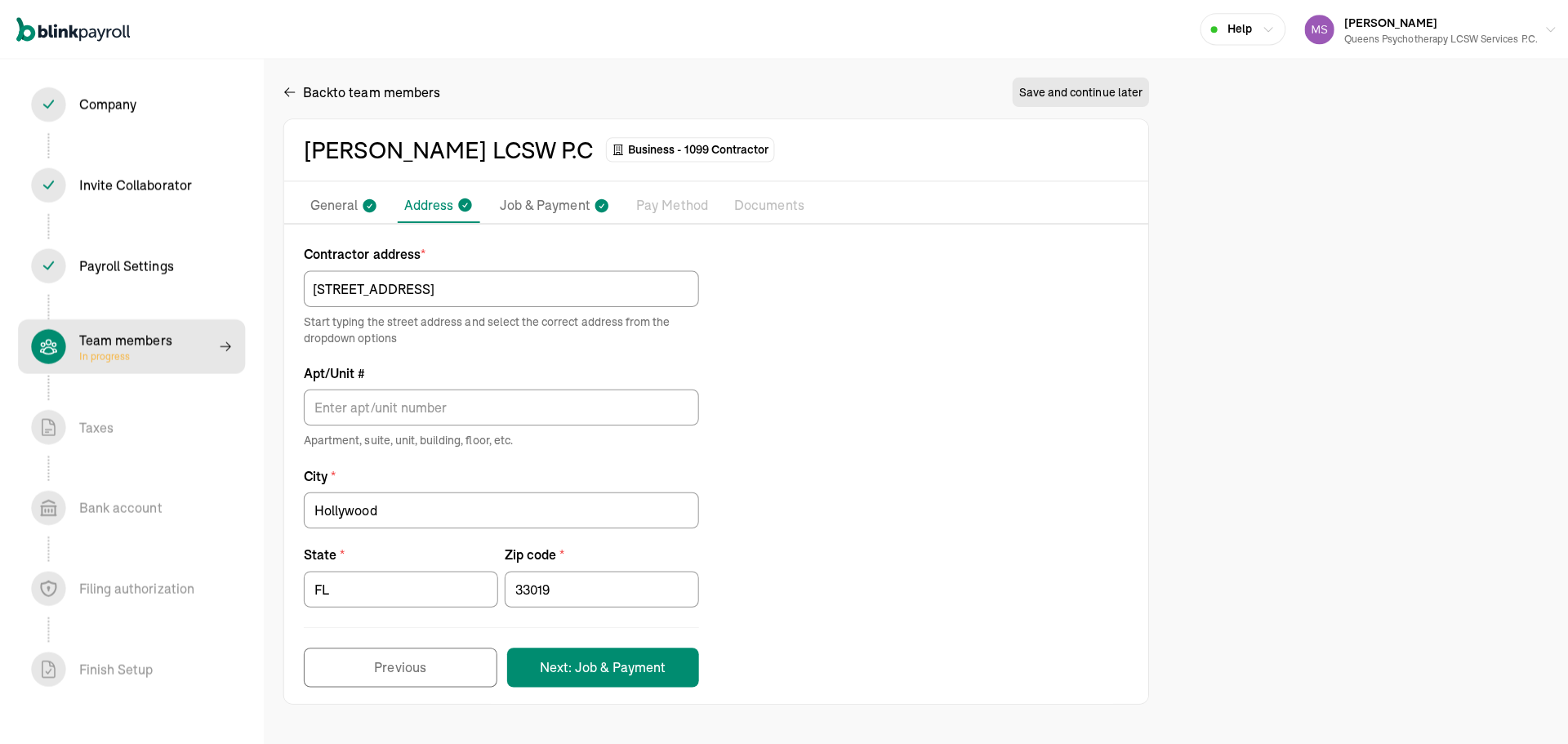
scroll to position [0, 0]
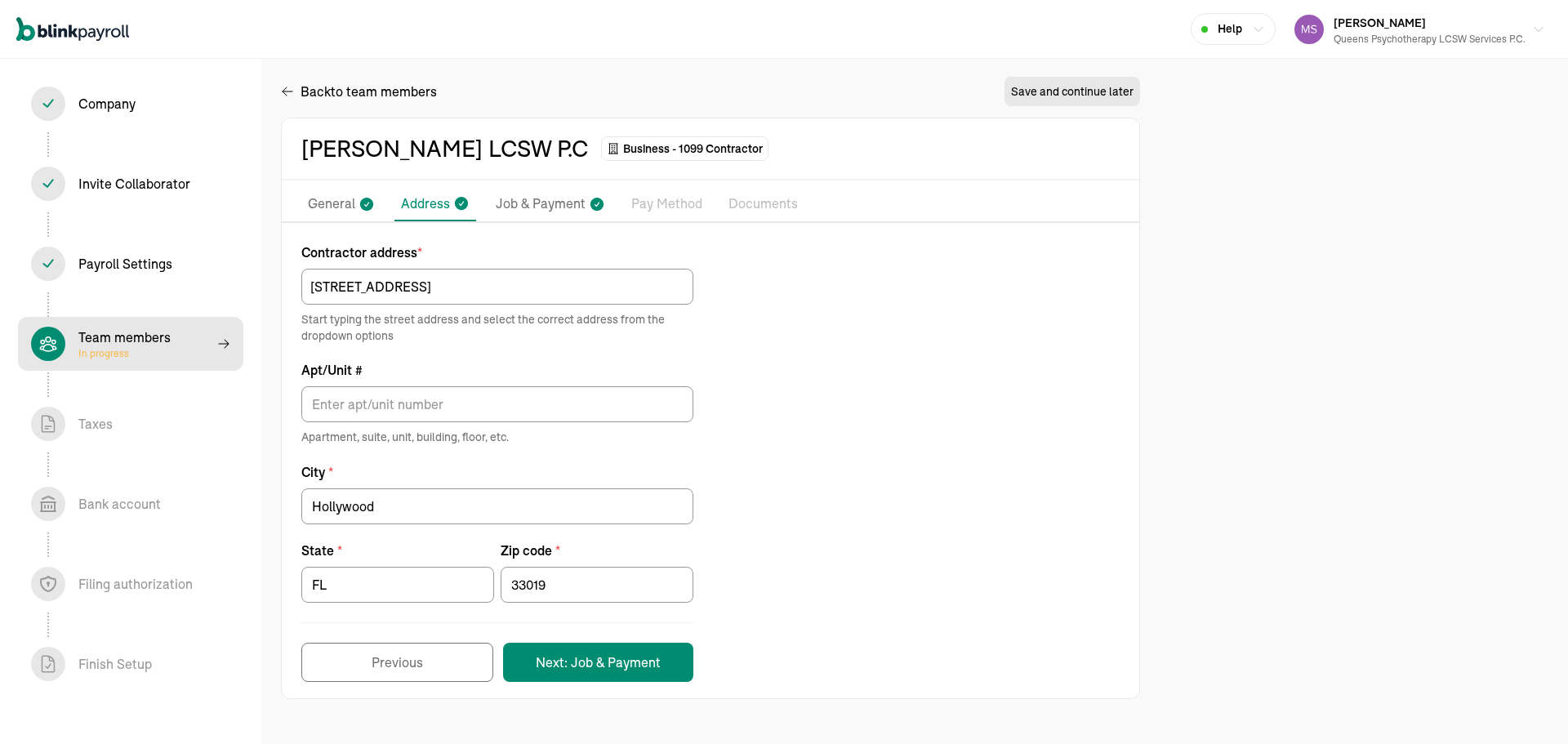
click at [828, 350] on div "Contractor address * [STREET_ADDRESS] Start typing the street address and selec…" at bounding box center [711, 462] width 857 height 440
